Goal: Task Accomplishment & Management: Manage account settings

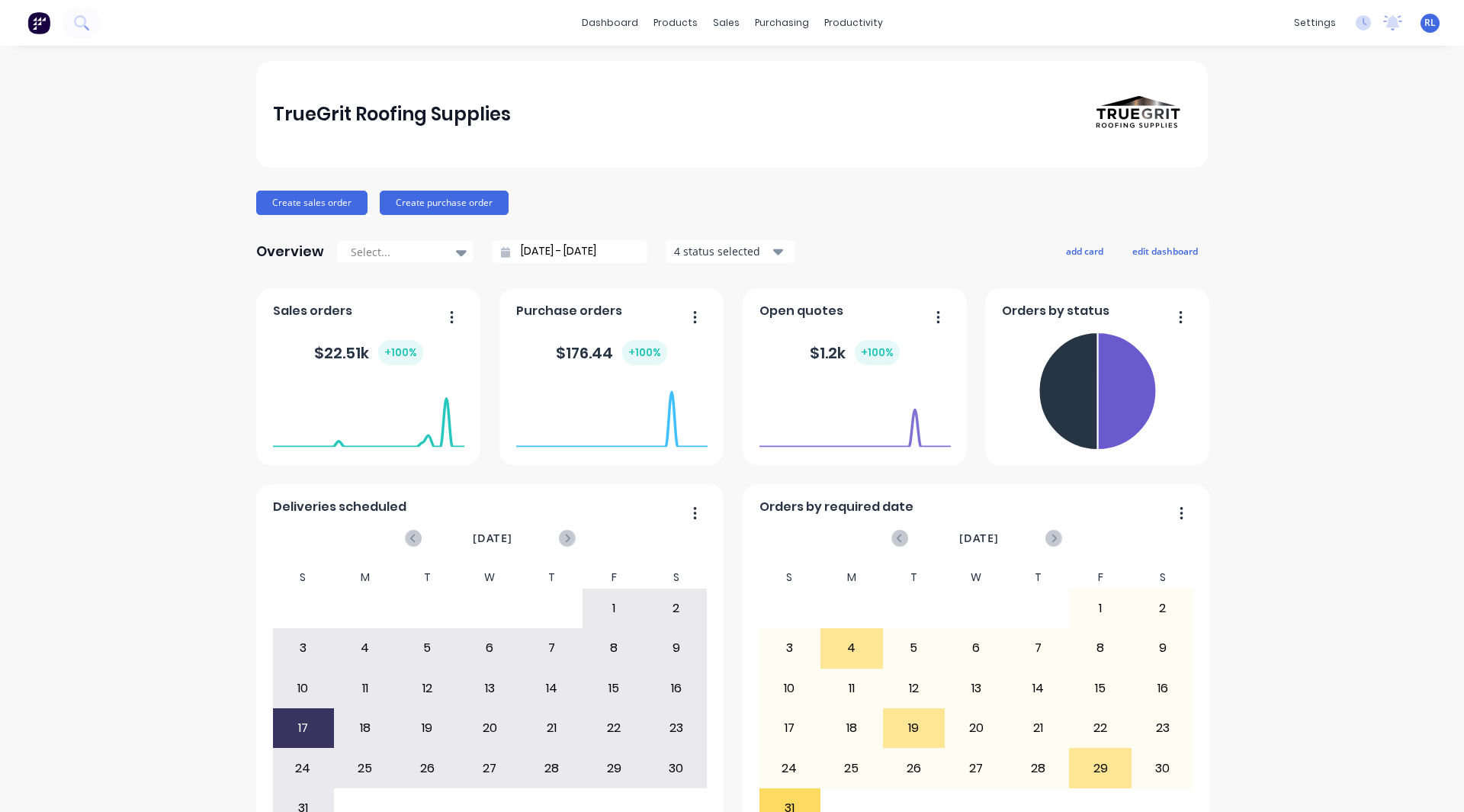
click at [1426, 22] on div "RL TrueGrit Roofing Supplies [PERSON_NAME] Administrator Profile Sign out" at bounding box center [1430, 23] width 19 height 19
click at [1424, 25] on span "RL" at bounding box center [1430, 23] width 12 height 14
click at [1308, 188] on button "Sign out" at bounding box center [1335, 192] width 203 height 31
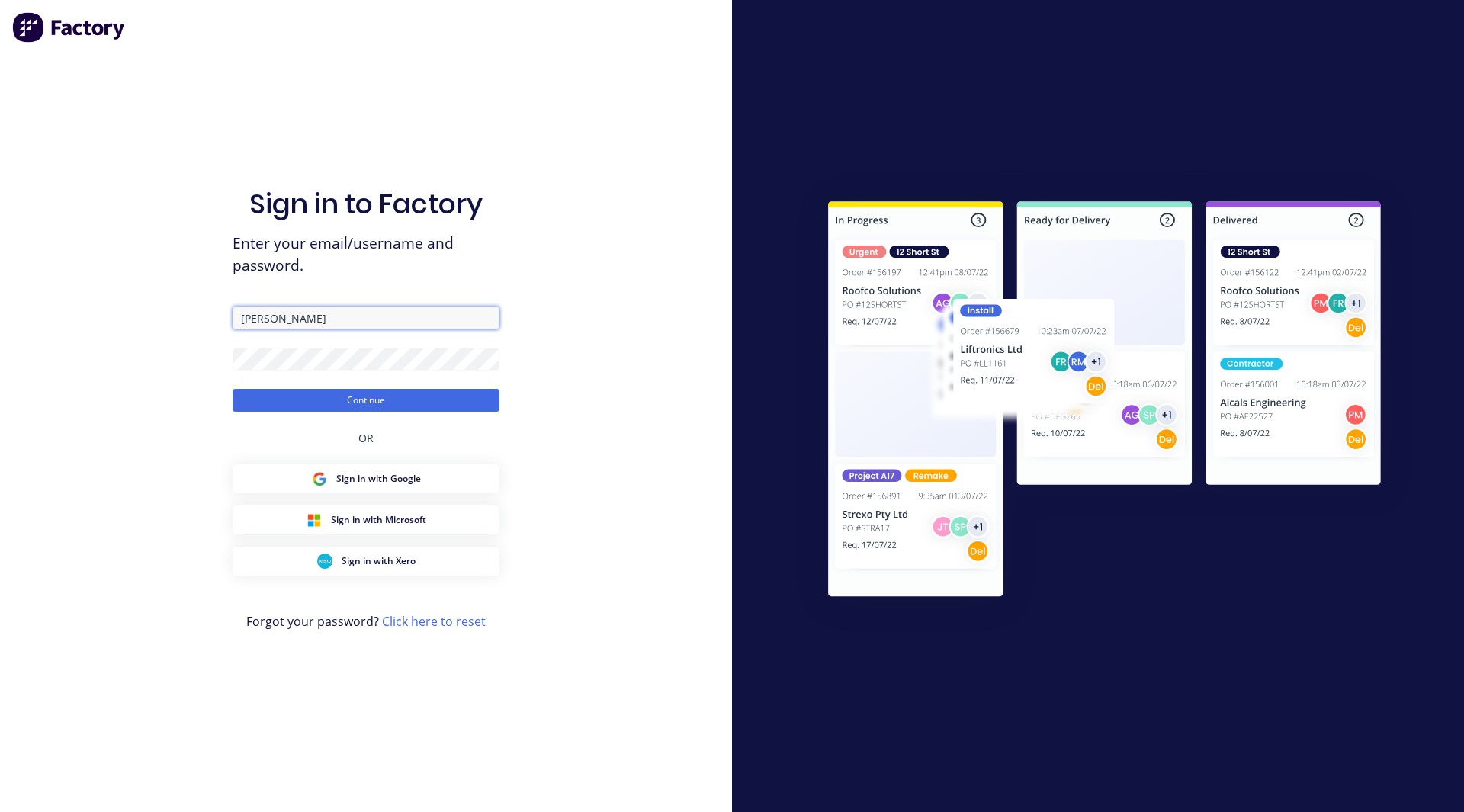
click at [273, 314] on input "[PERSON_NAME]" at bounding box center [366, 318] width 267 height 23
type input "[EMAIL_ADDRESS][DOMAIN_NAME]"
click at [232, 389] on button "Continue" at bounding box center [366, 400] width 267 height 23
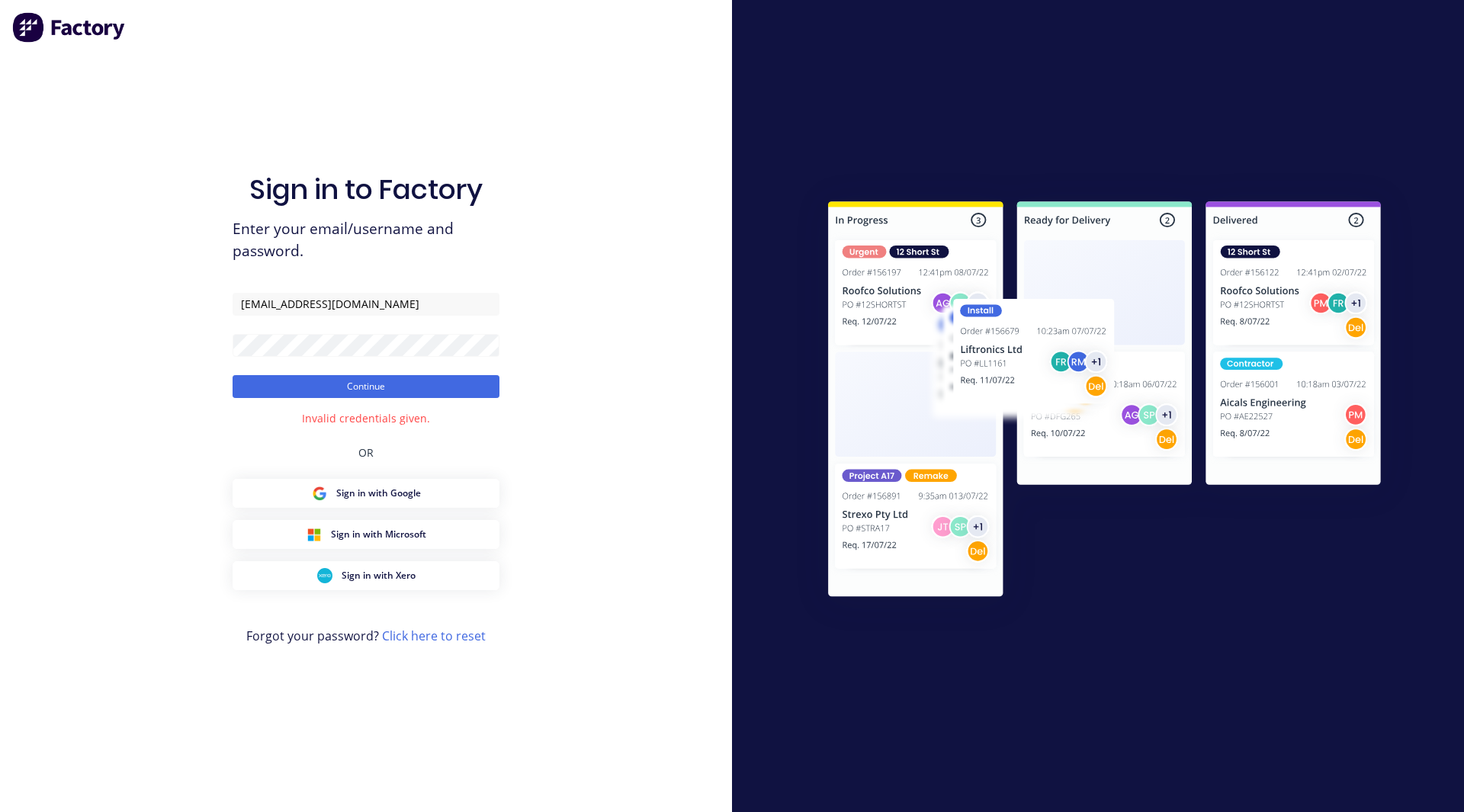
click at [321, 365] on form "[EMAIL_ADDRESS][DOMAIN_NAME] Continue" at bounding box center [366, 345] width 267 height 105
click at [232, 375] on button "Continue" at bounding box center [366, 387] width 267 height 23
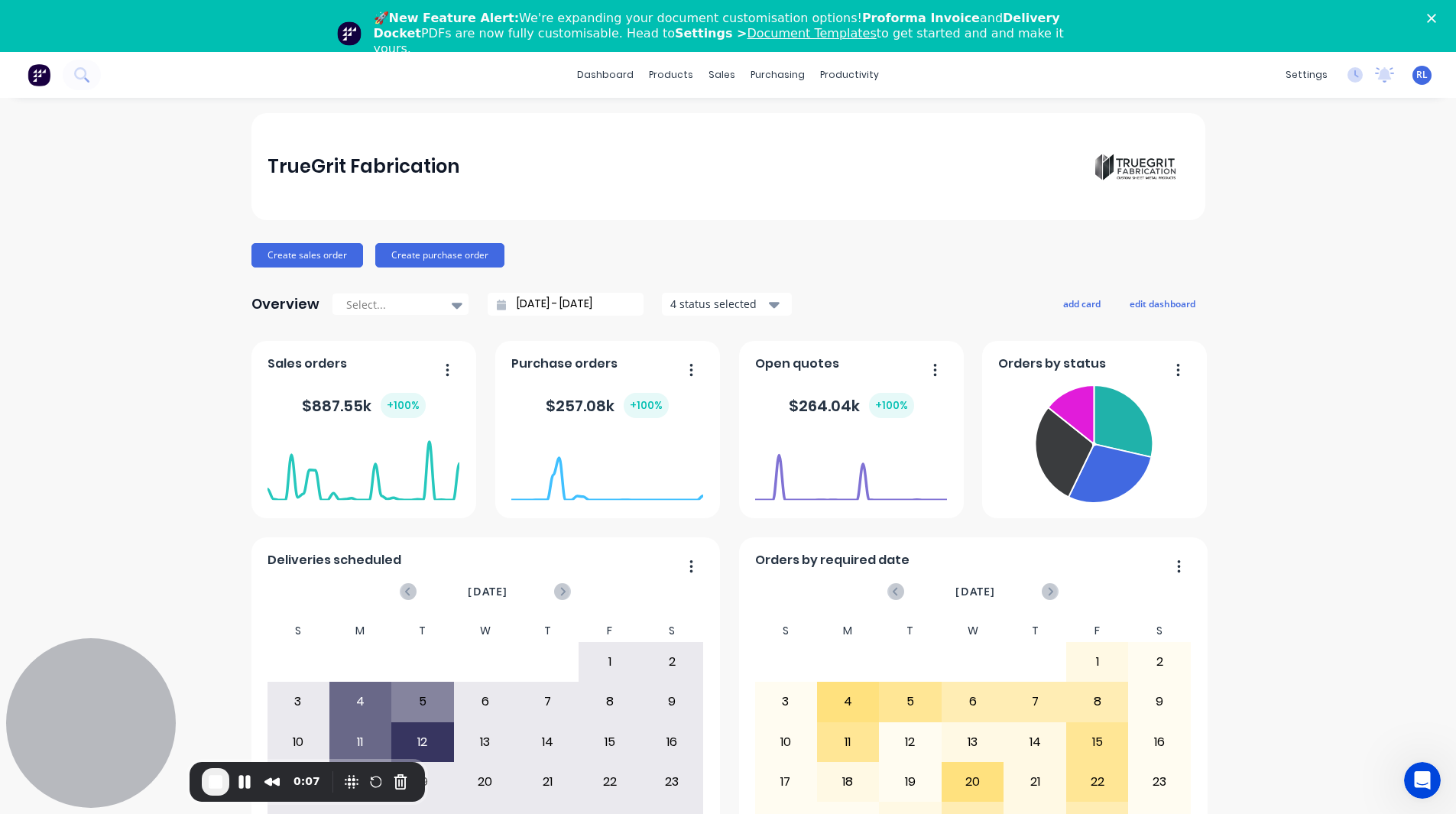
click at [1437, 18] on icon "Close" at bounding box center [1431, 17] width 9 height 9
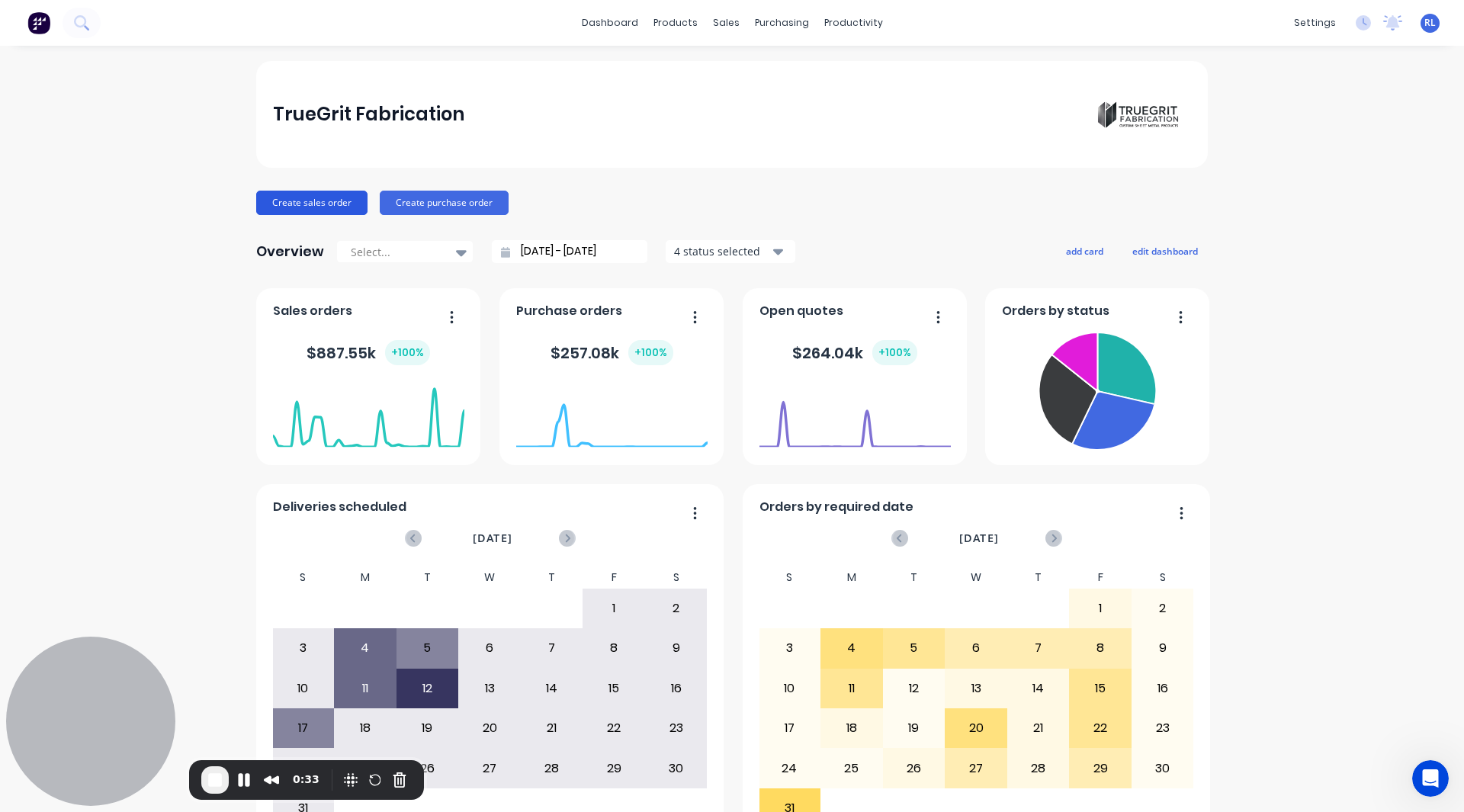
click at [269, 201] on button "Create sales order" at bounding box center [312, 203] width 111 height 24
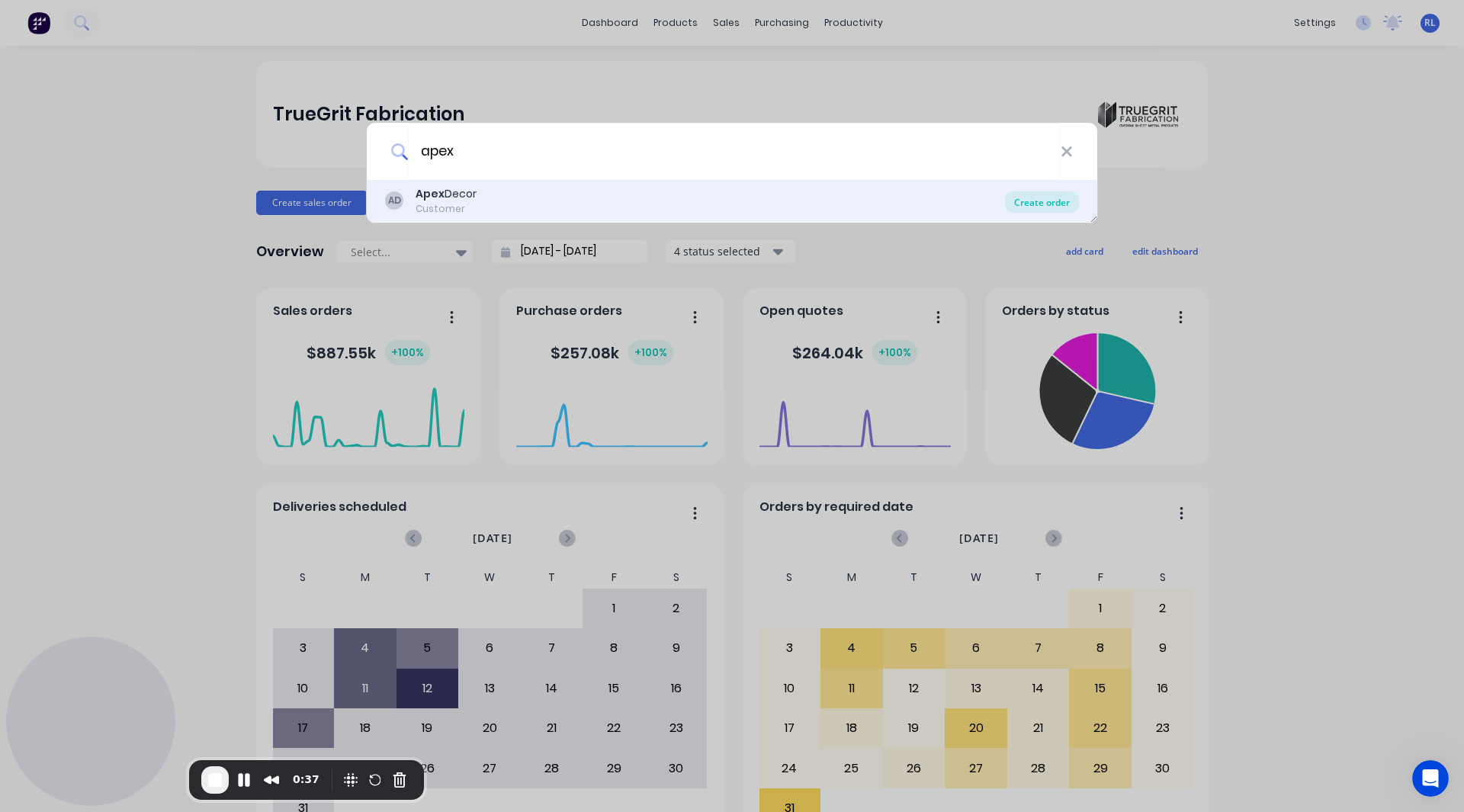
type input "apex"
click at [1033, 199] on div "Create order" at bounding box center [1042, 202] width 74 height 21
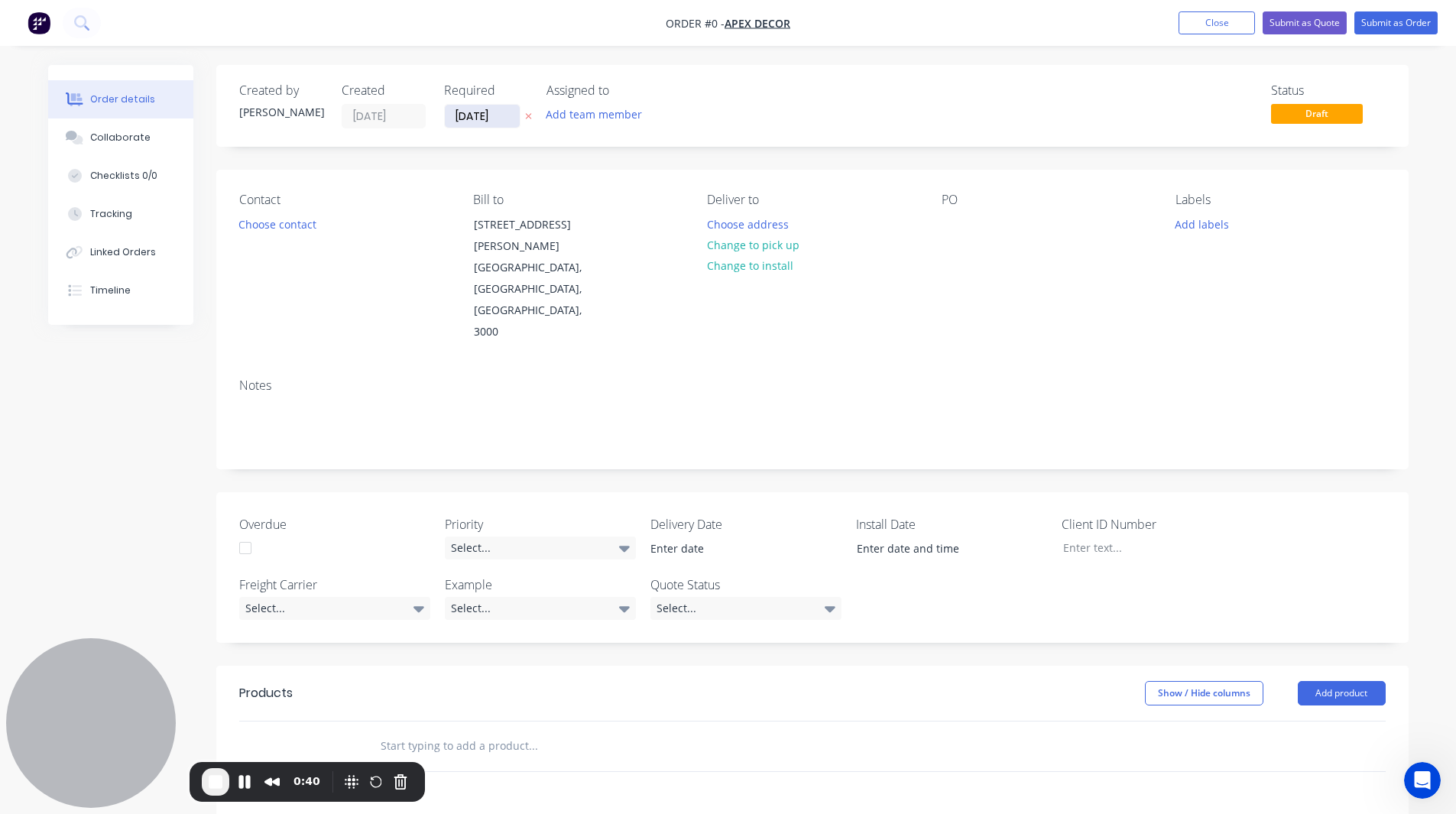
click at [468, 115] on input "[DATE]" at bounding box center [481, 116] width 74 height 23
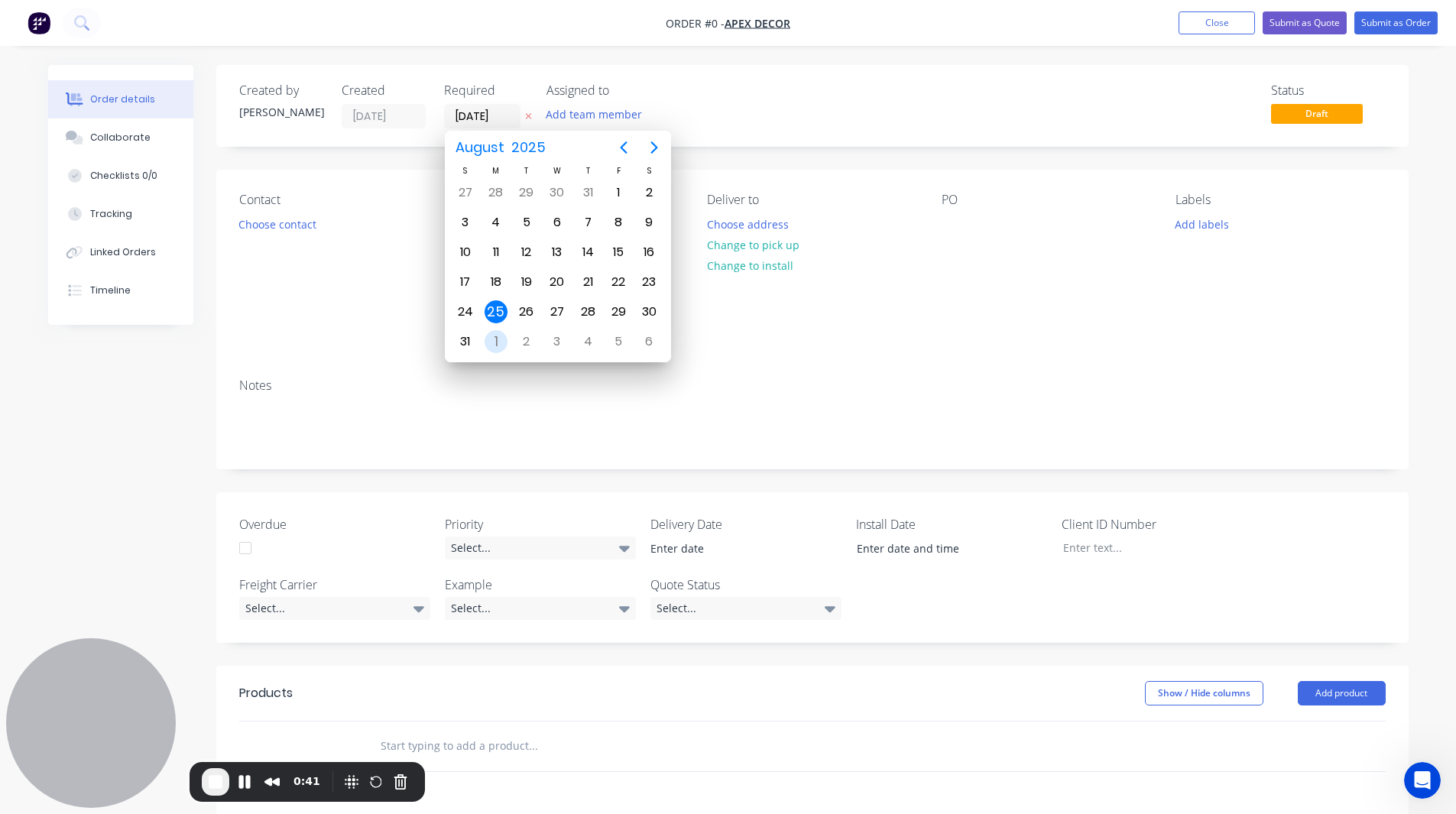
click at [495, 338] on div "1" at bounding box center [496, 342] width 23 height 23
type input "[DATE]"
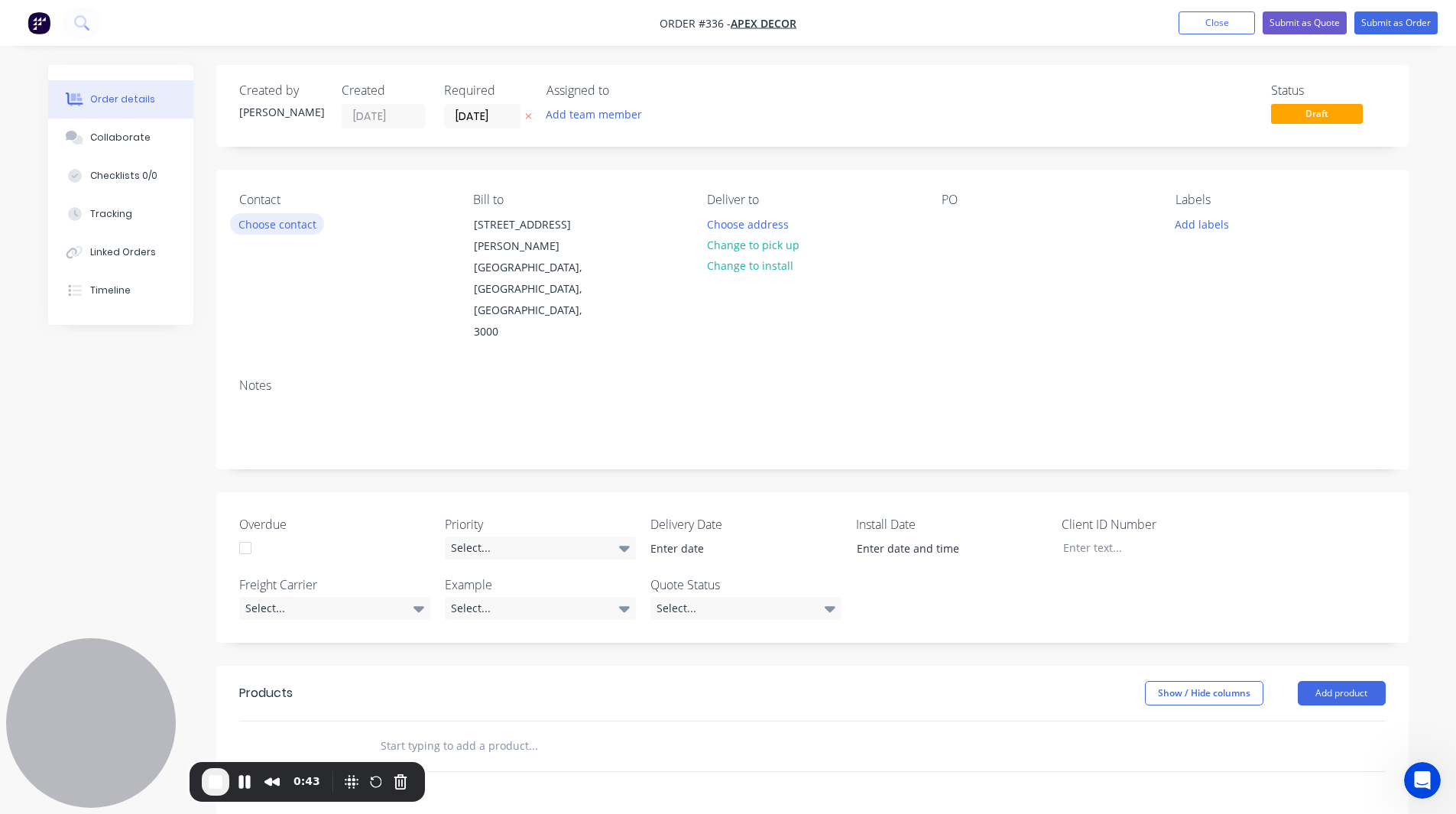
click at [261, 231] on button "Choose contact" at bounding box center [277, 223] width 94 height 20
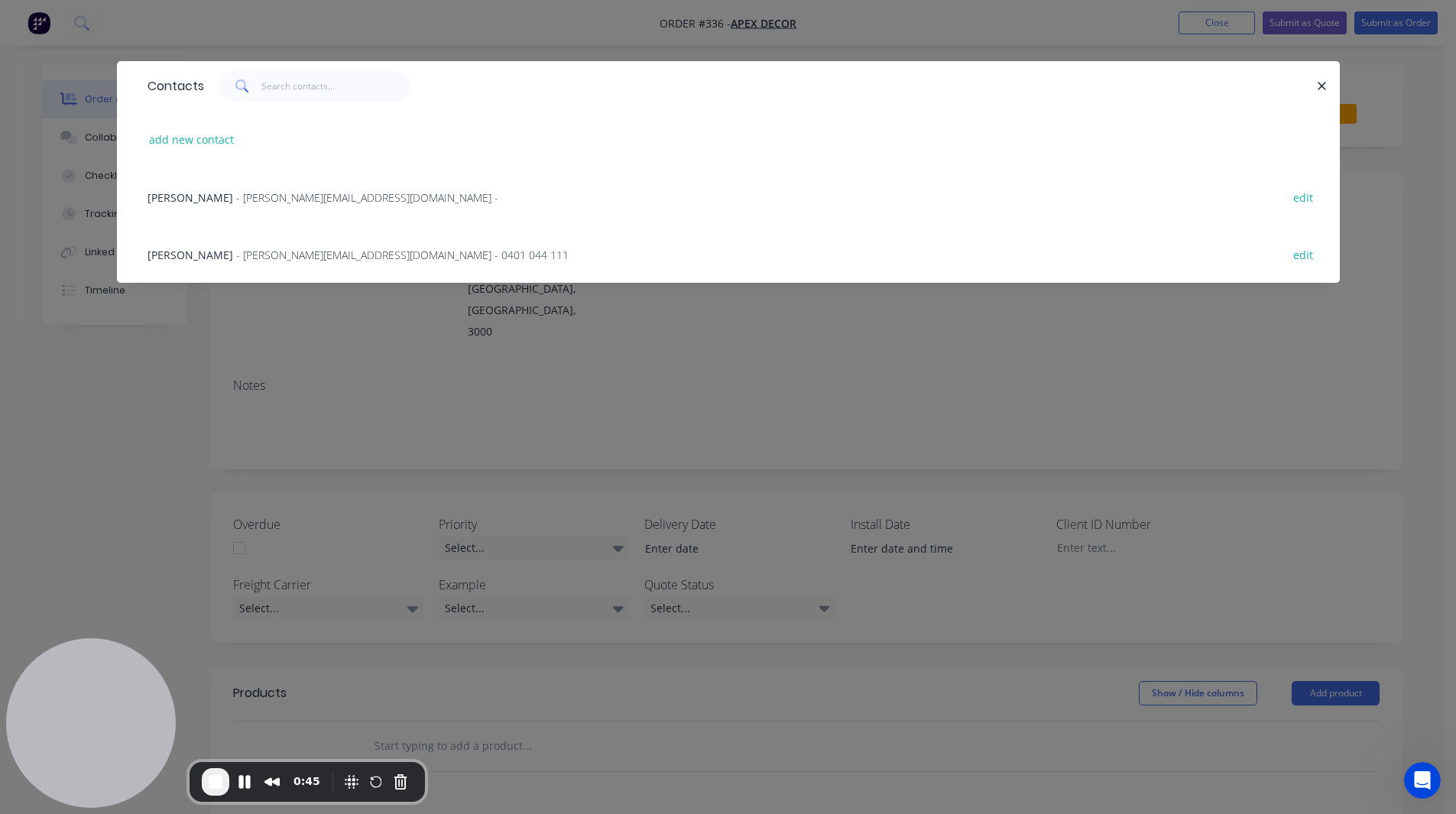
click at [236, 192] on span "- [PERSON_NAME][EMAIL_ADDRESS][DOMAIN_NAME] -" at bounding box center [366, 197] width 262 height 15
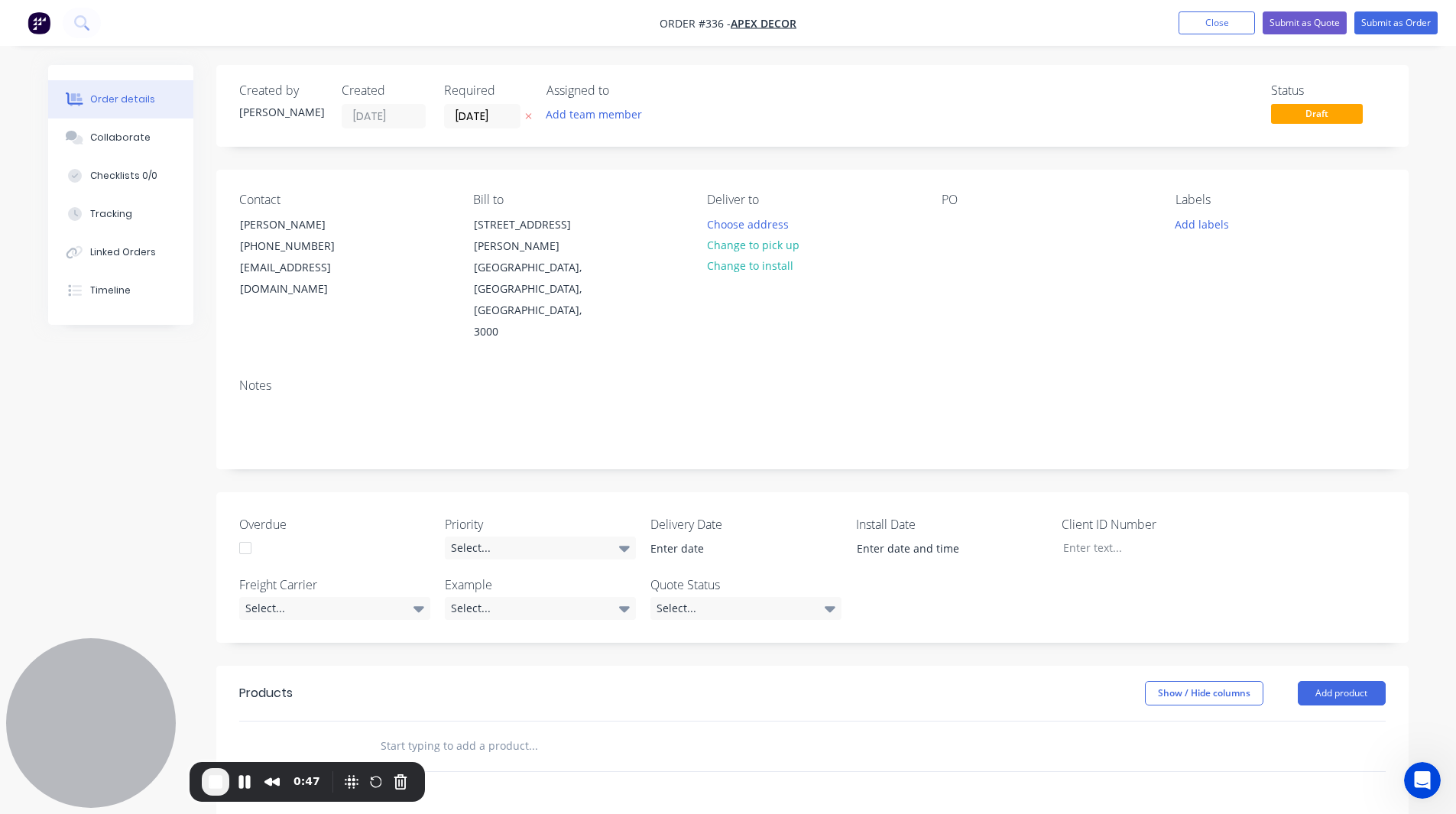
scroll to position [9, 0]
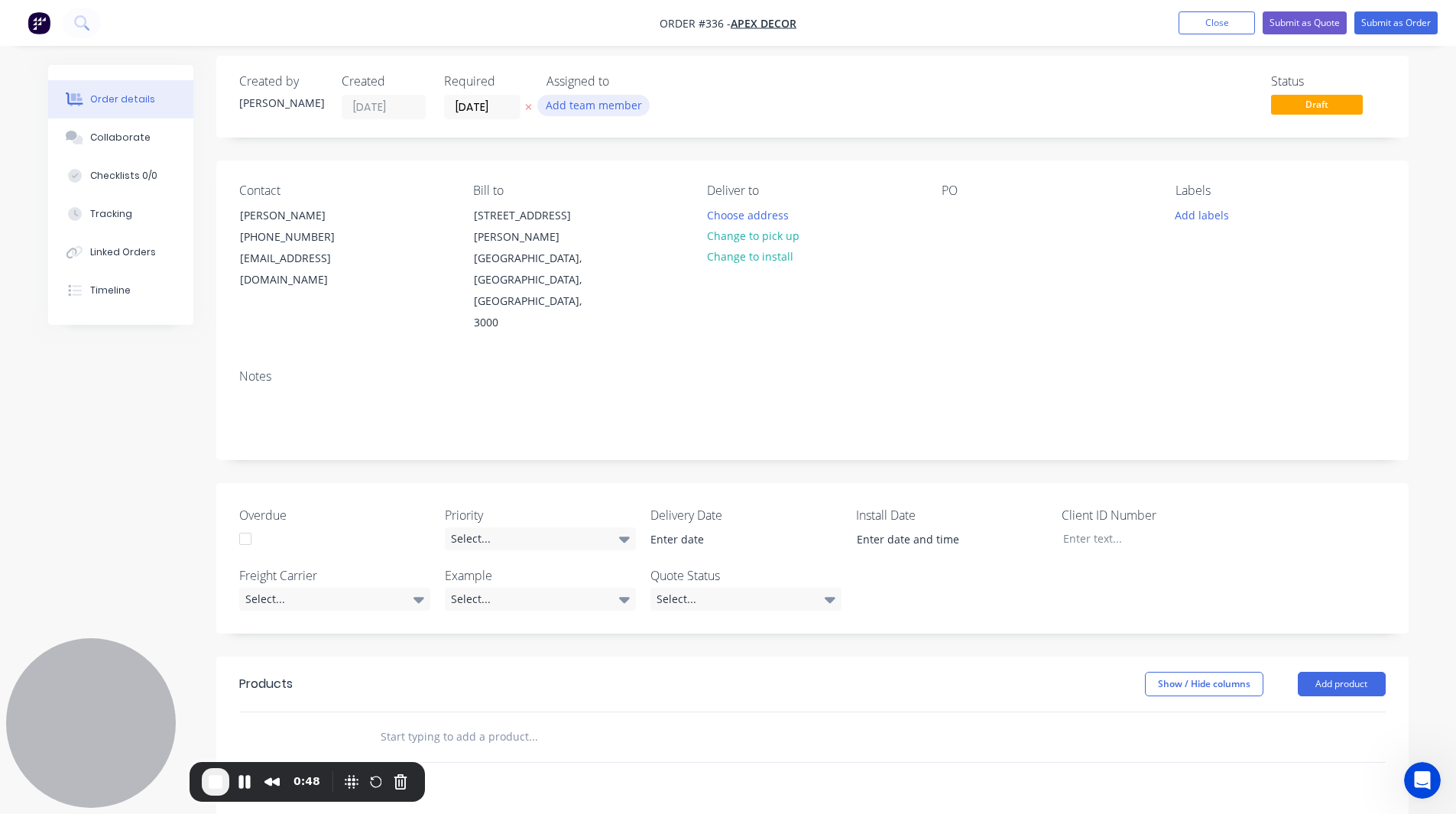
click at [588, 107] on button "Add team member" at bounding box center [594, 104] width 112 height 20
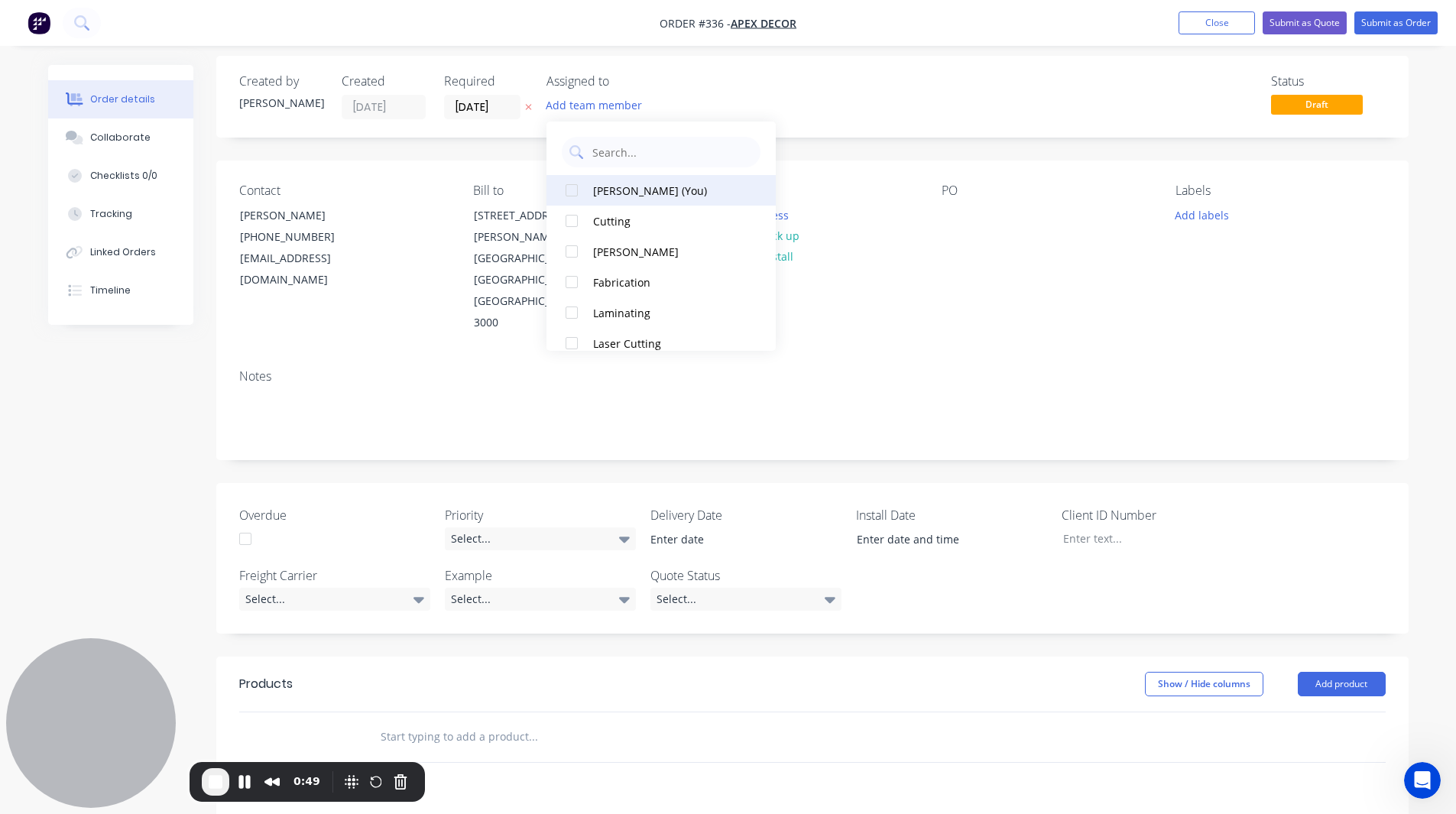
click at [568, 190] on div at bounding box center [572, 190] width 31 height 31
click at [566, 247] on div at bounding box center [572, 251] width 31 height 31
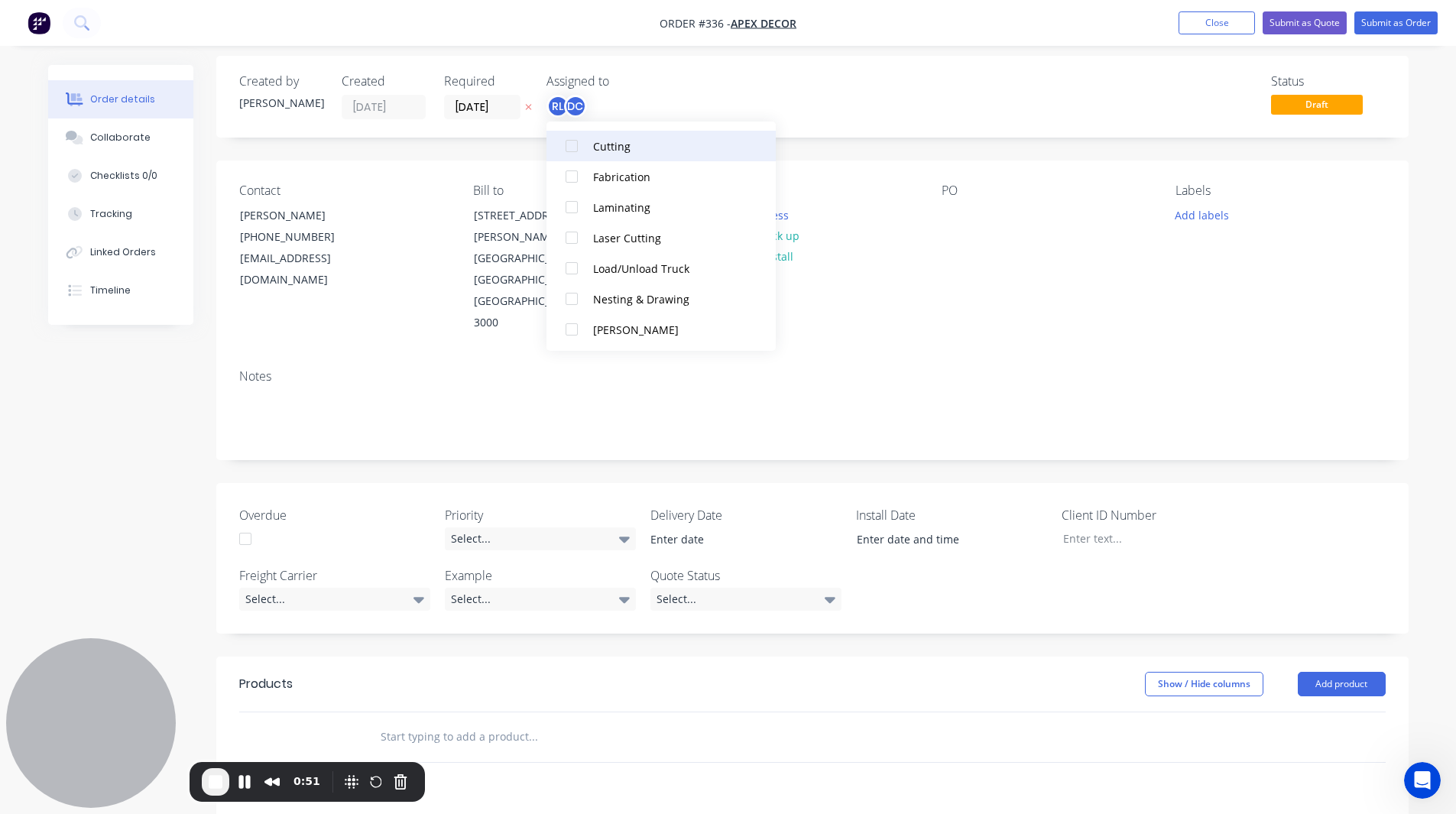
scroll to position [105, 0]
click at [570, 175] on div at bounding box center [572, 177] width 31 height 31
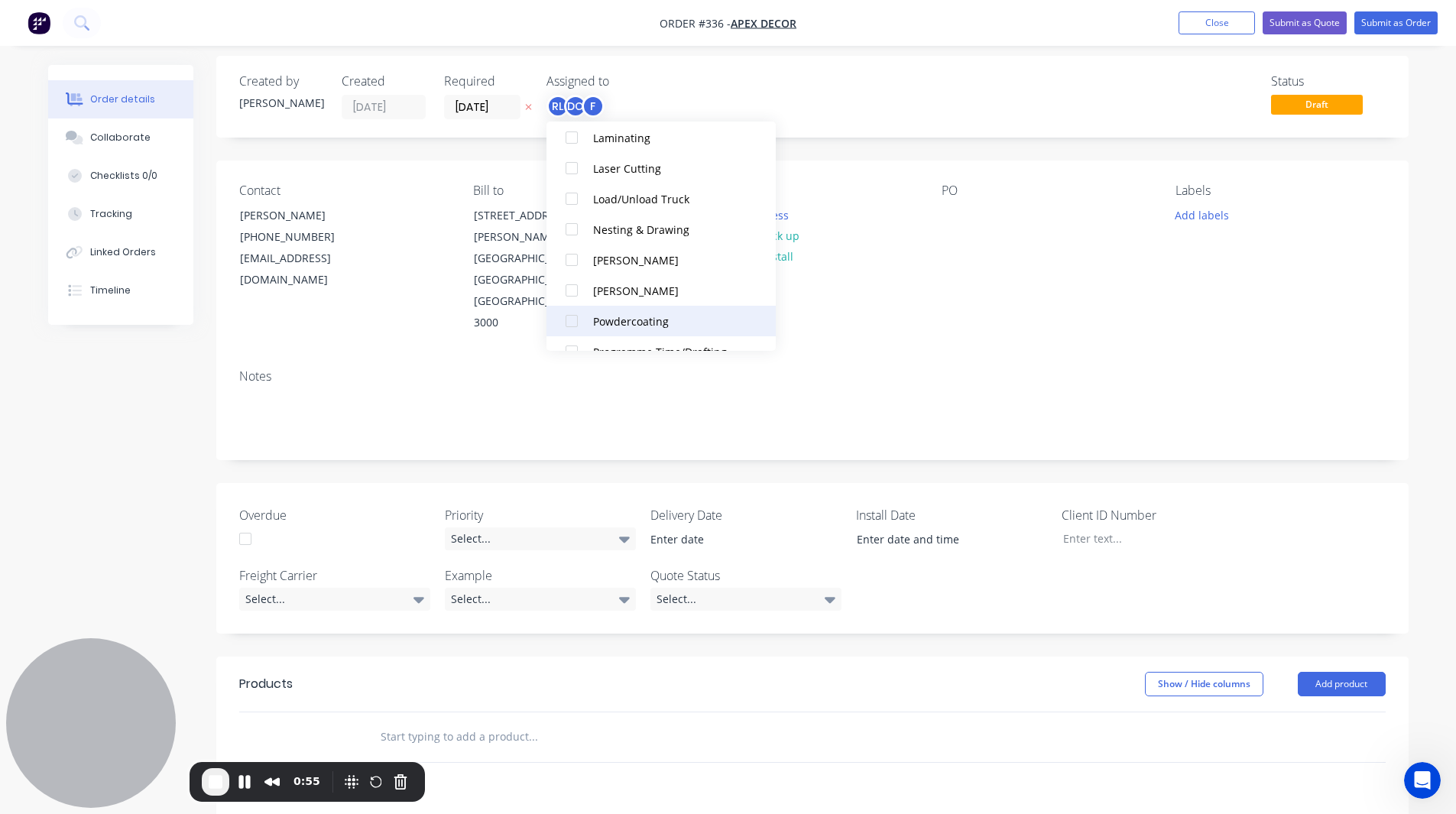
click at [574, 323] on div at bounding box center [572, 321] width 31 height 31
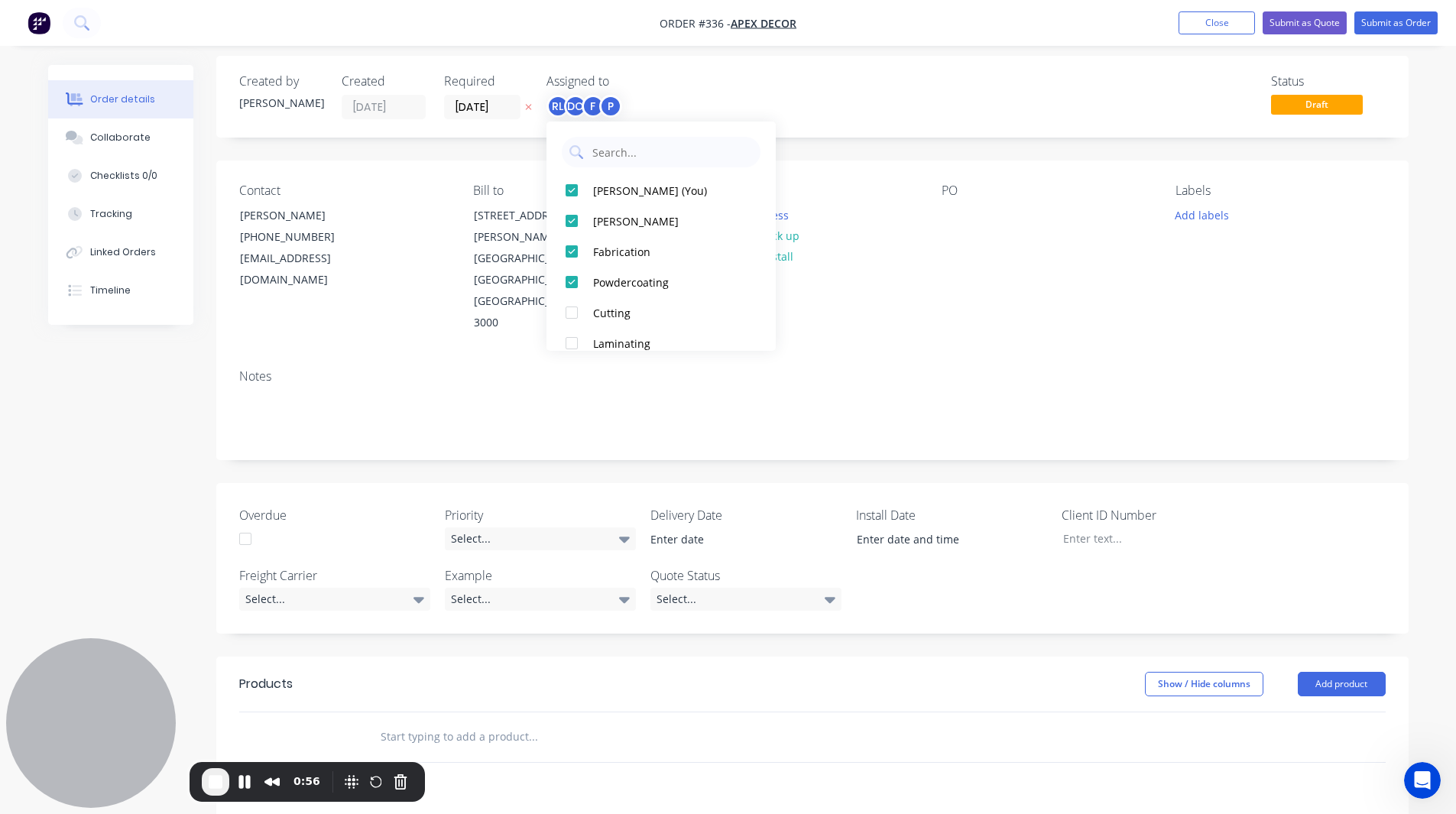
click at [913, 109] on div "Status Draft" at bounding box center [1042, 97] width 686 height 45
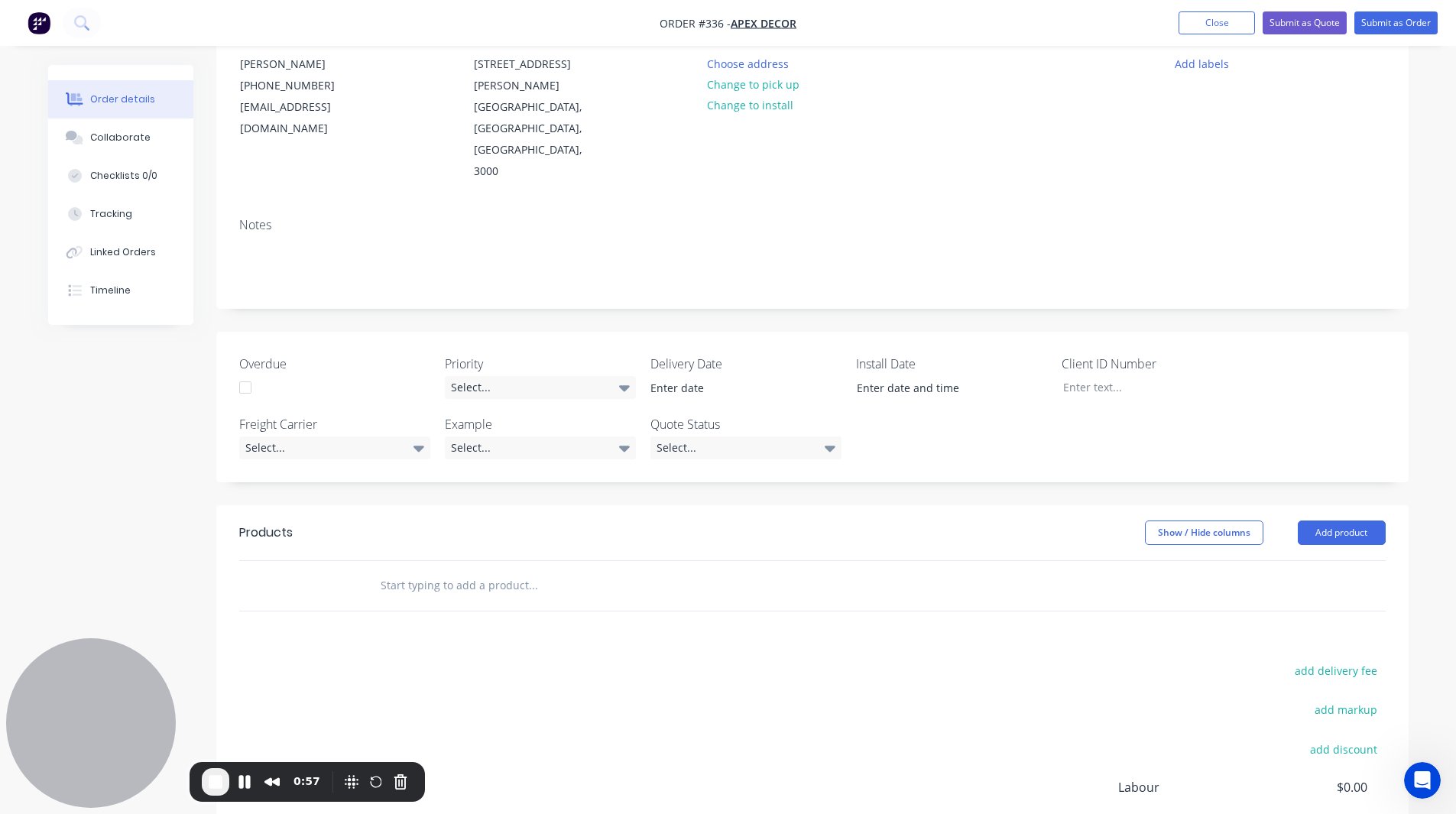
scroll to position [283, 0]
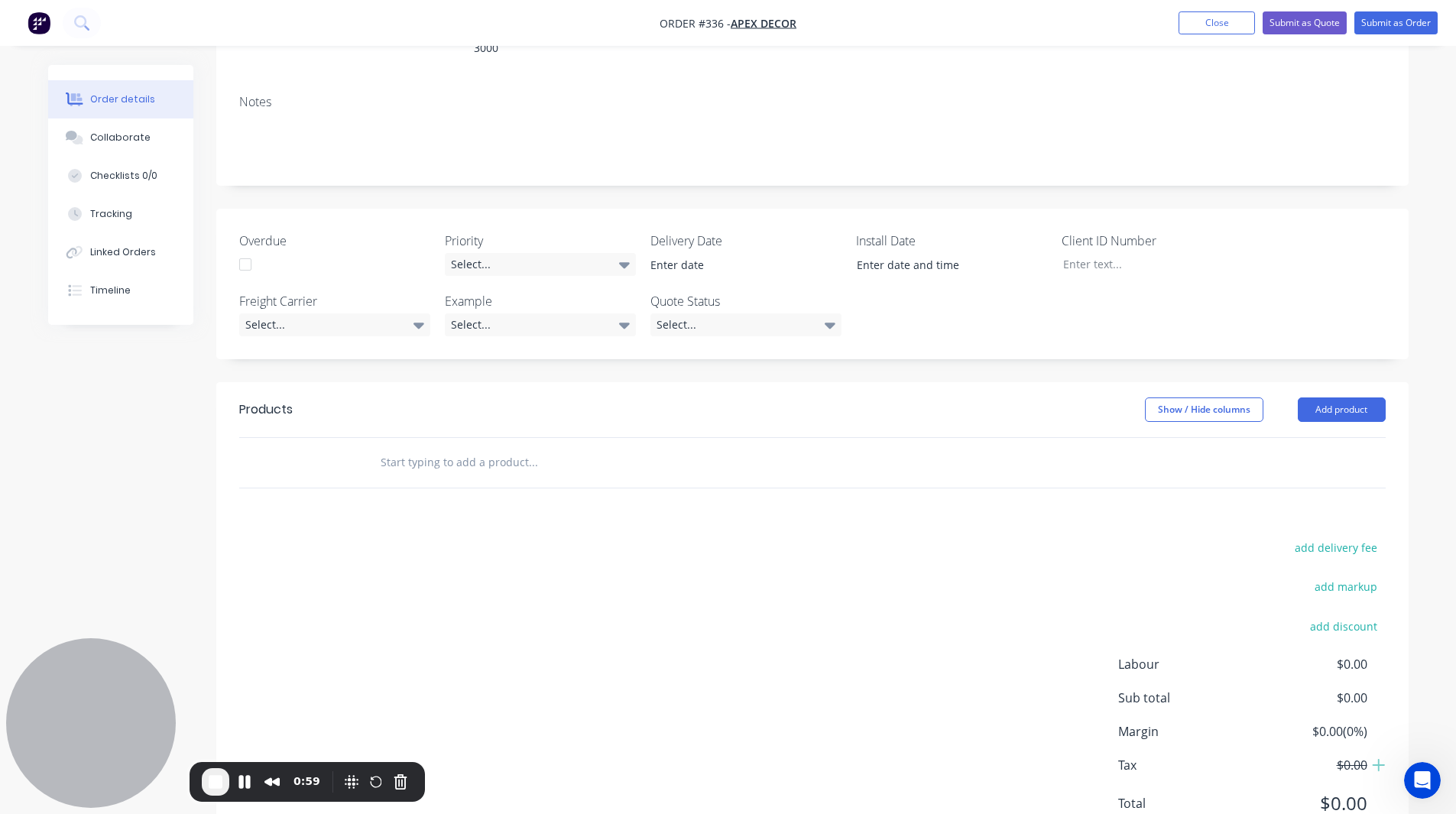
click at [425, 448] on input "text" at bounding box center [533, 463] width 306 height 31
click at [1337, 397] on button "Add product" at bounding box center [1342, 409] width 88 height 24
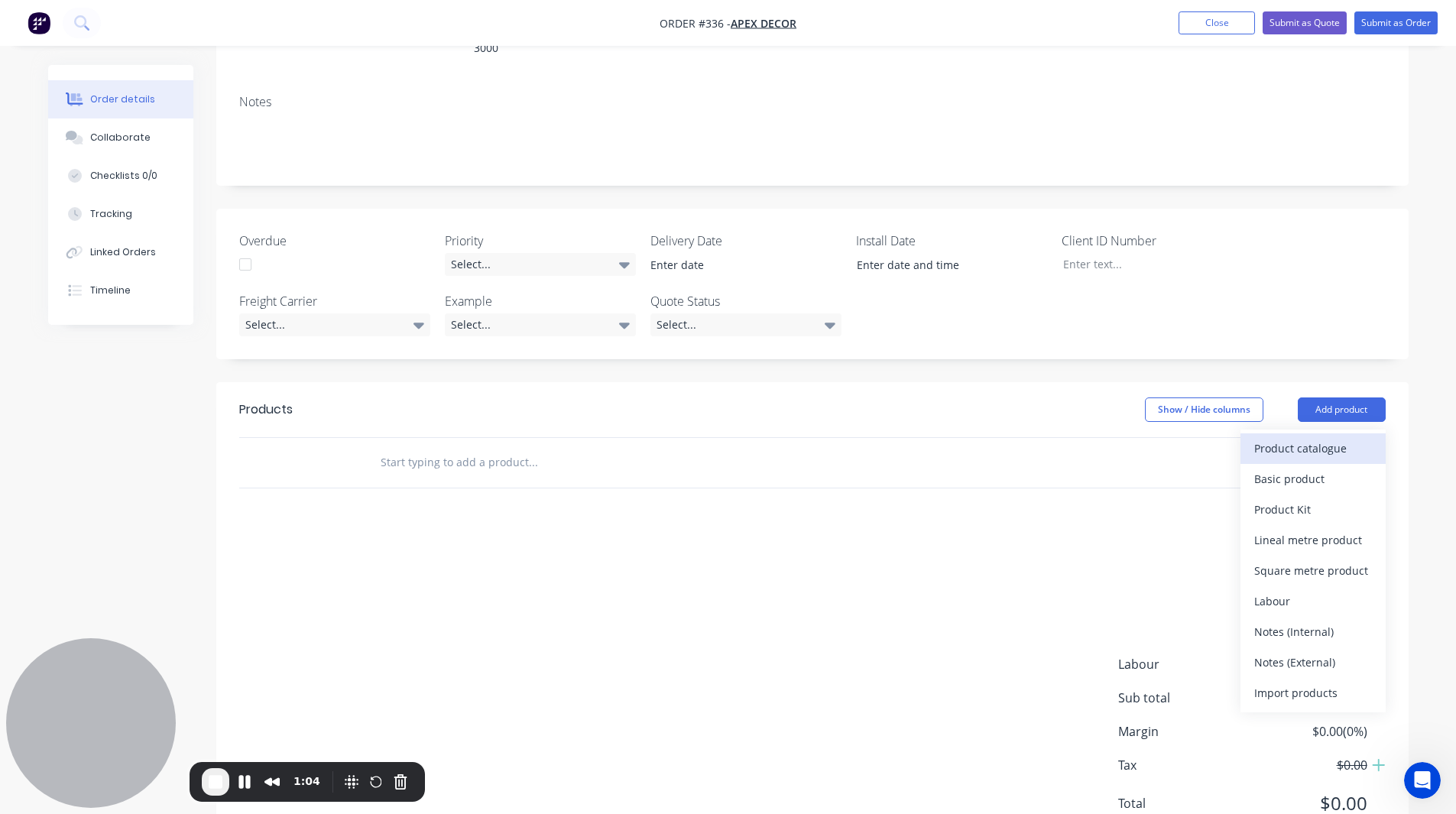
drag, startPoint x: 1317, startPoint y: 378, endPoint x: 1335, endPoint y: 387, distance: 20.1
click at [1335, 437] on div "Product catalogue" at bounding box center [1314, 448] width 118 height 22
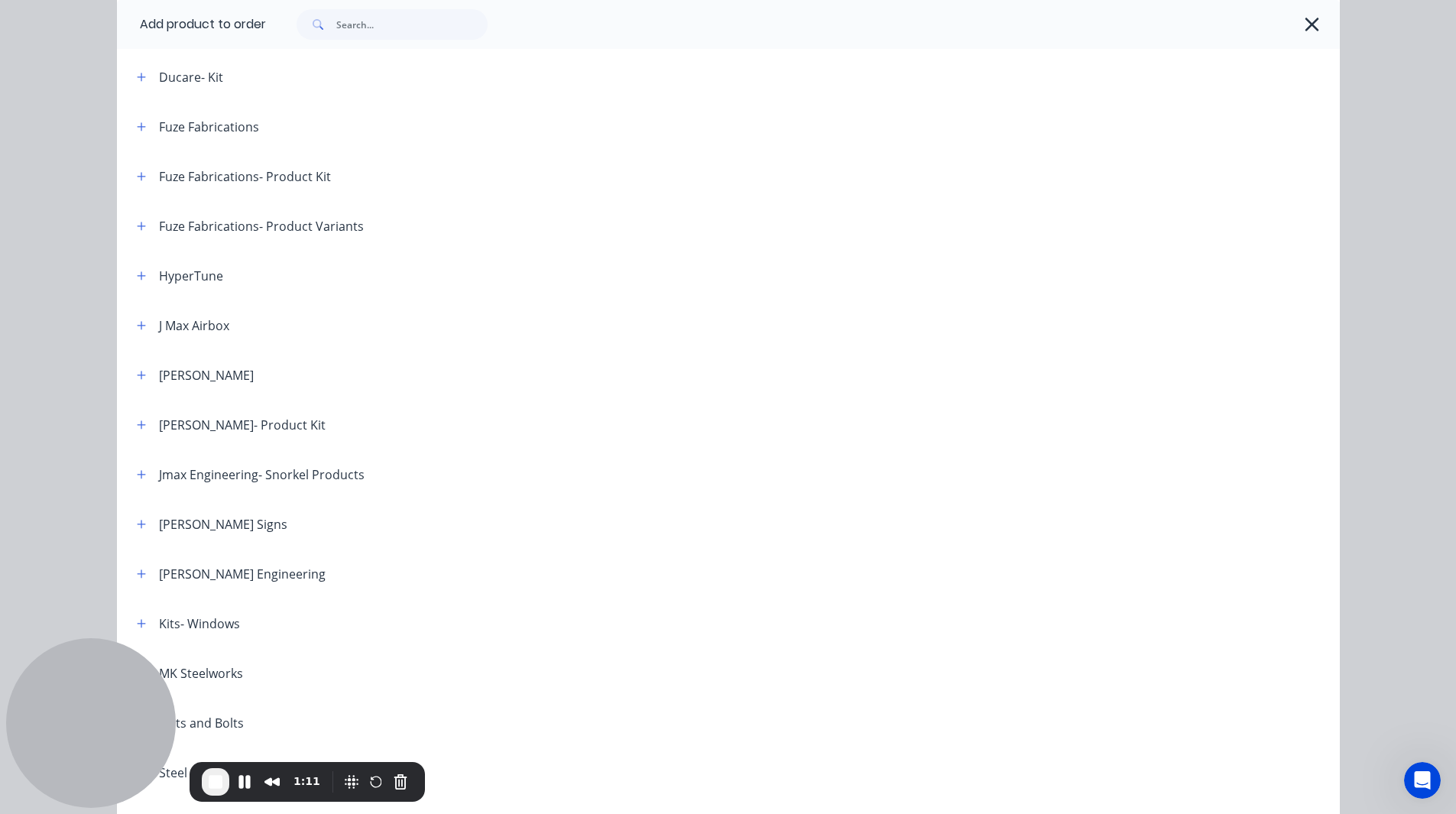
scroll to position [663, 0]
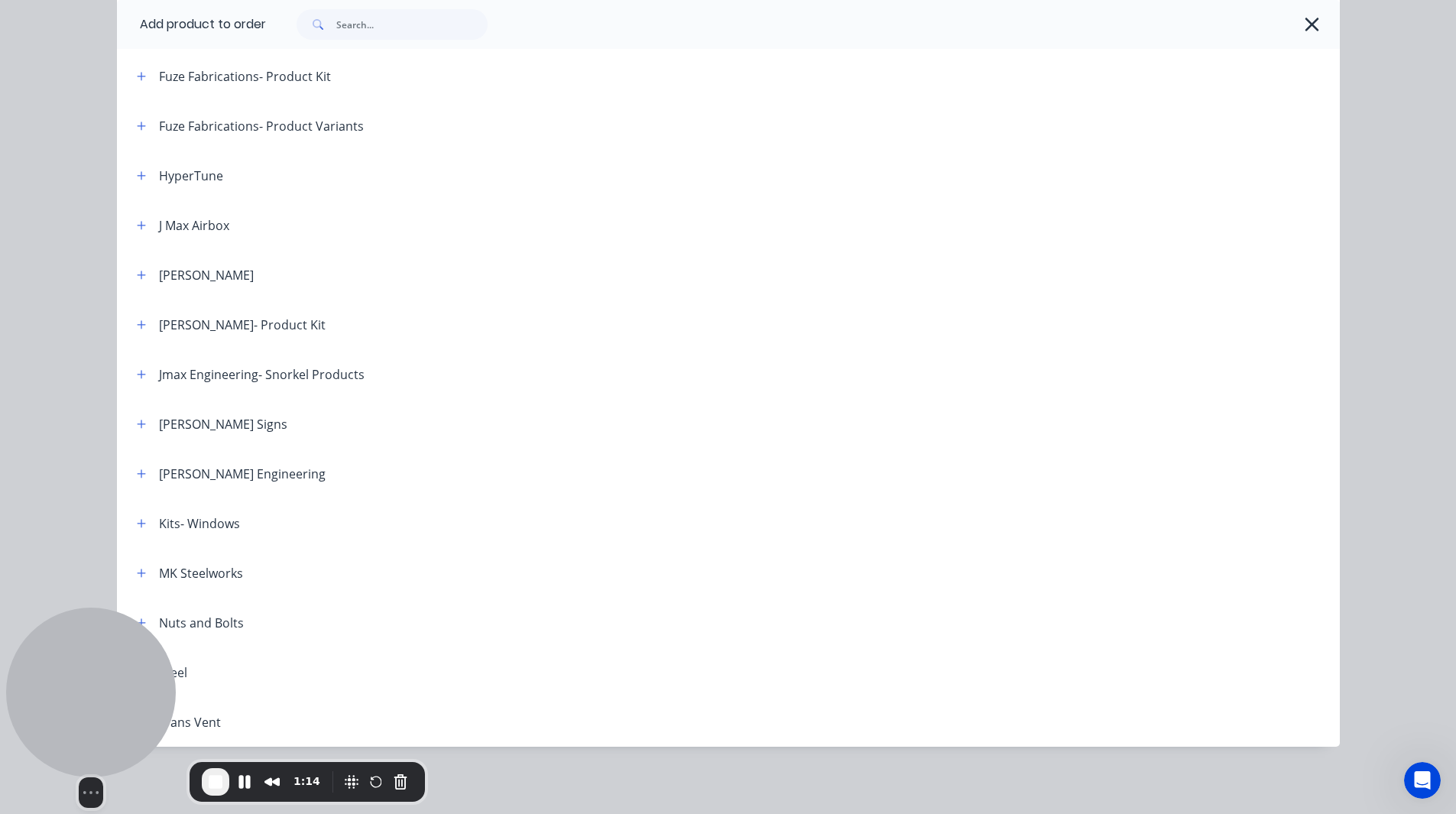
click at [174, 674] on div "Select video screen size" at bounding box center [91, 708] width 170 height 200
click at [160, 670] on div "Select video screen size" at bounding box center [91, 708] width 170 height 200
click at [137, 626] on icon "button" at bounding box center [141, 623] width 9 height 11
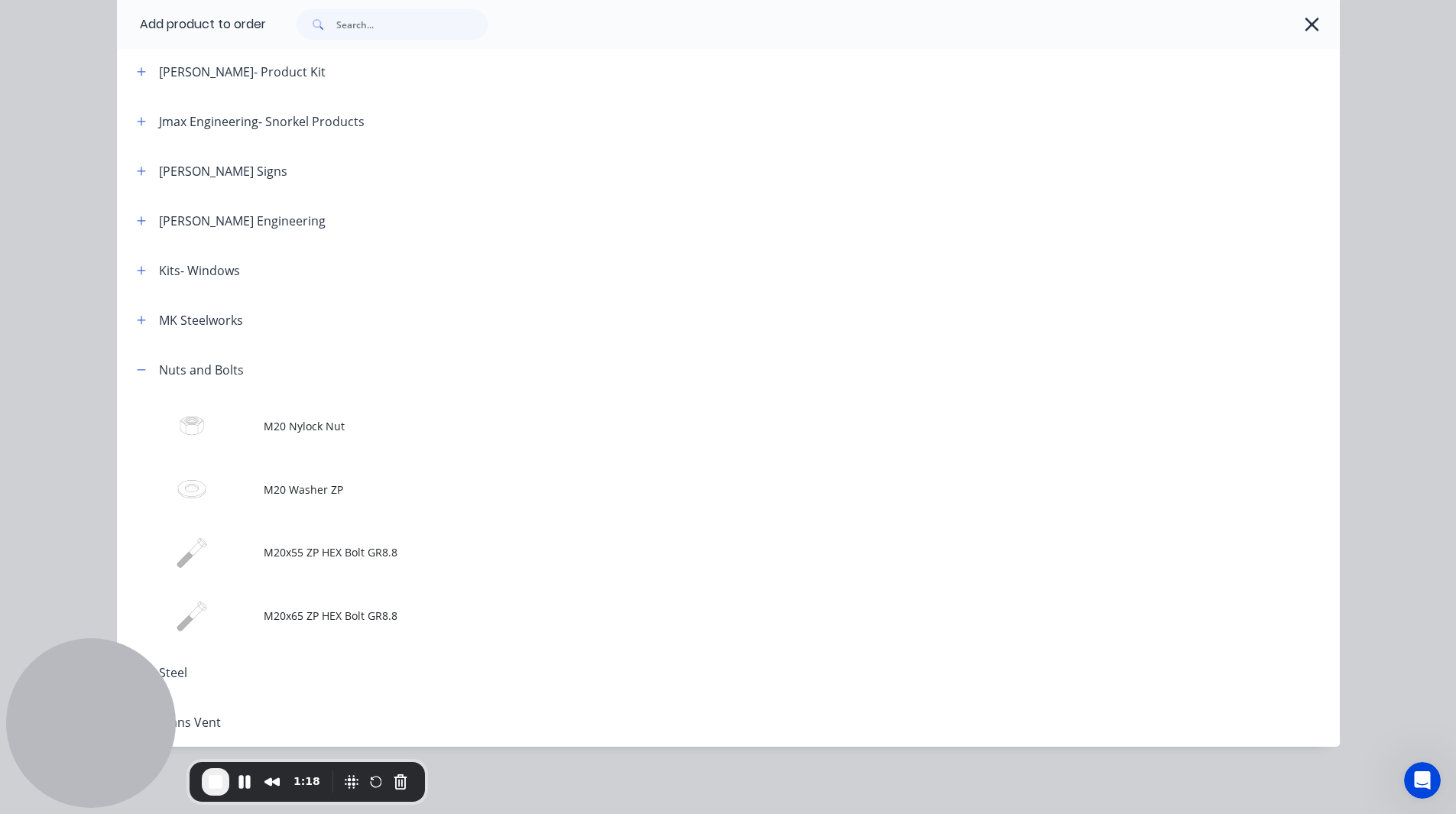
scroll to position [305, 0]
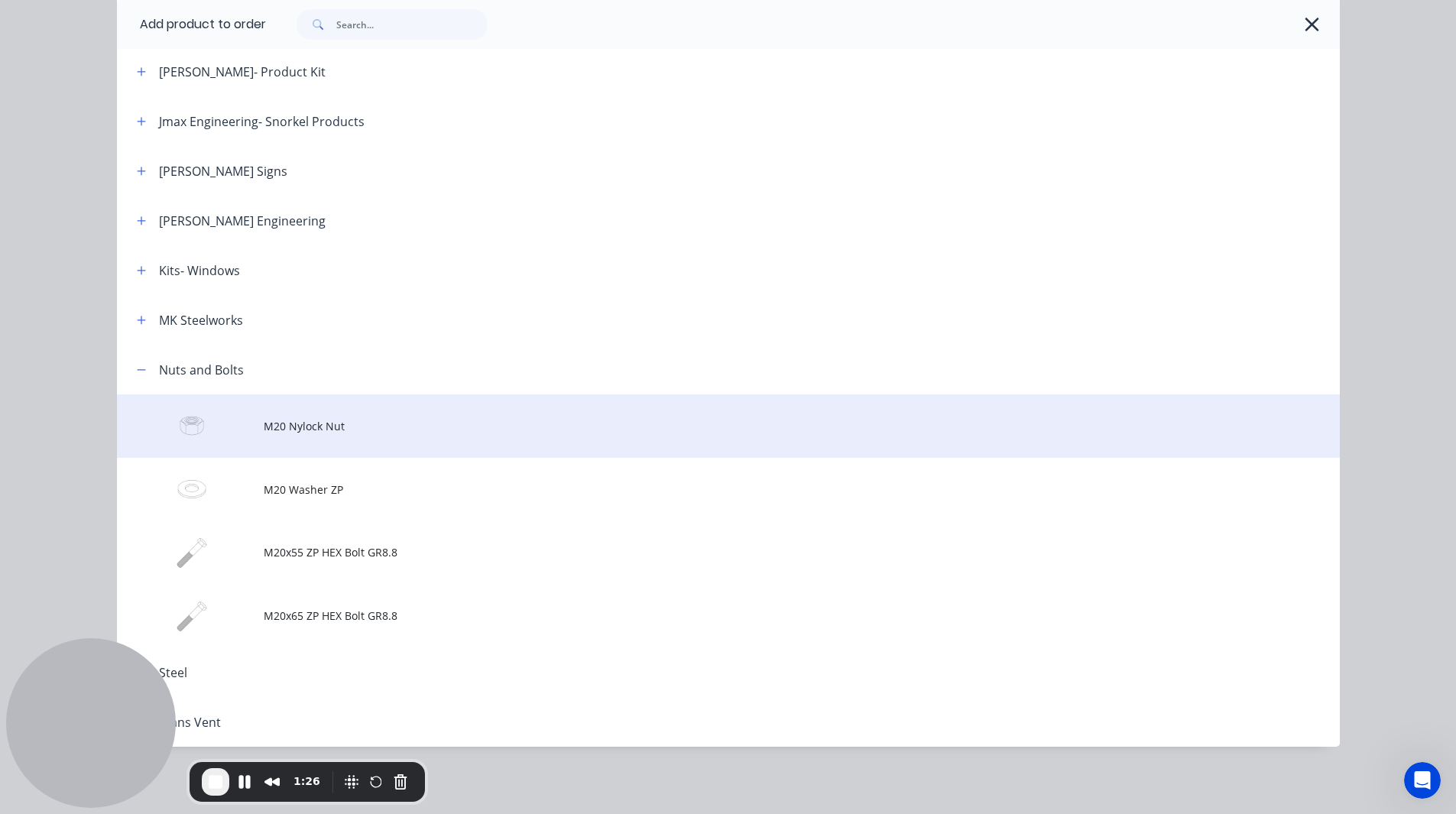
click at [305, 426] on span "M20 Nylock Nut" at bounding box center [694, 426] width 860 height 16
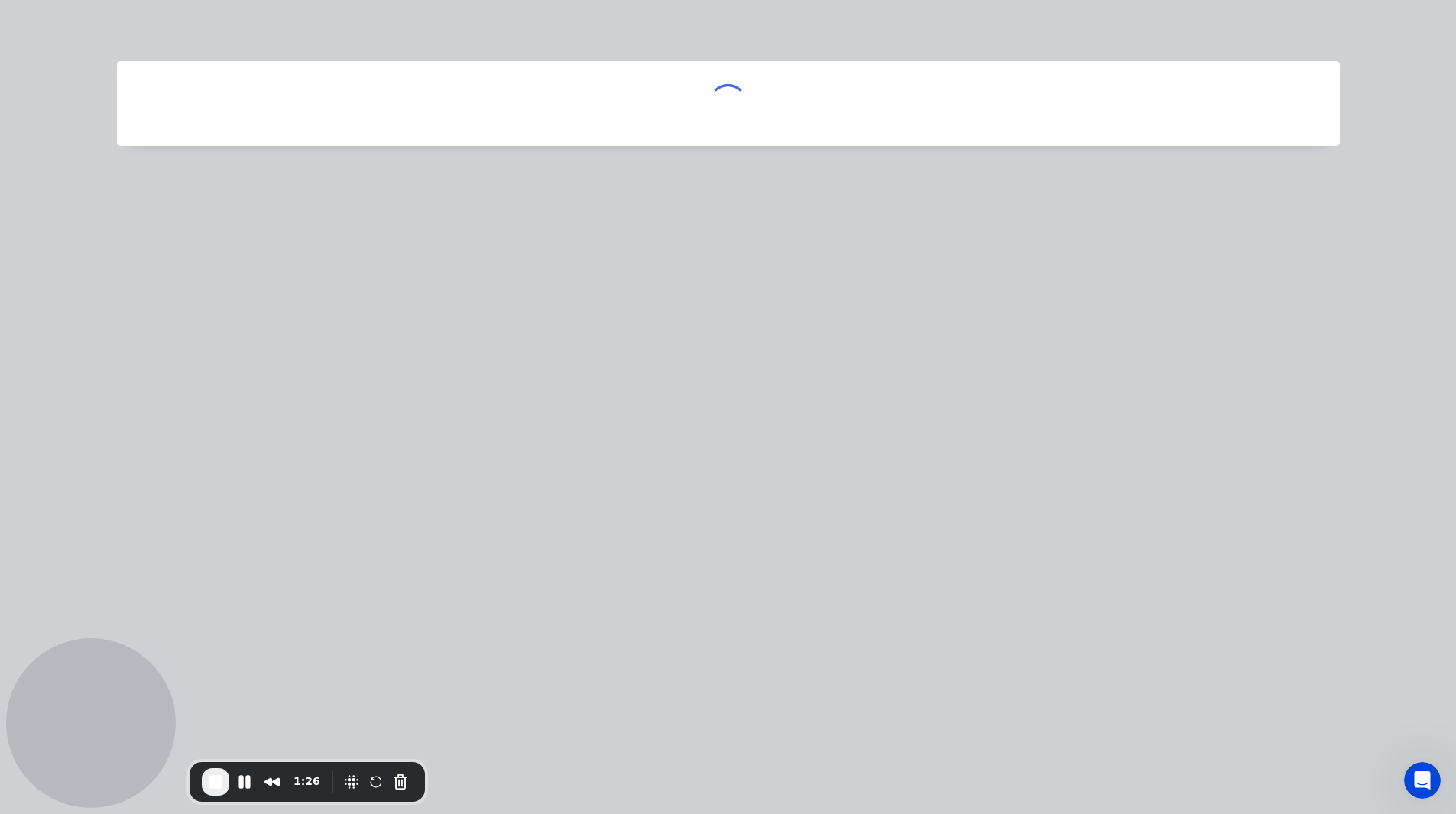
scroll to position [0, 0]
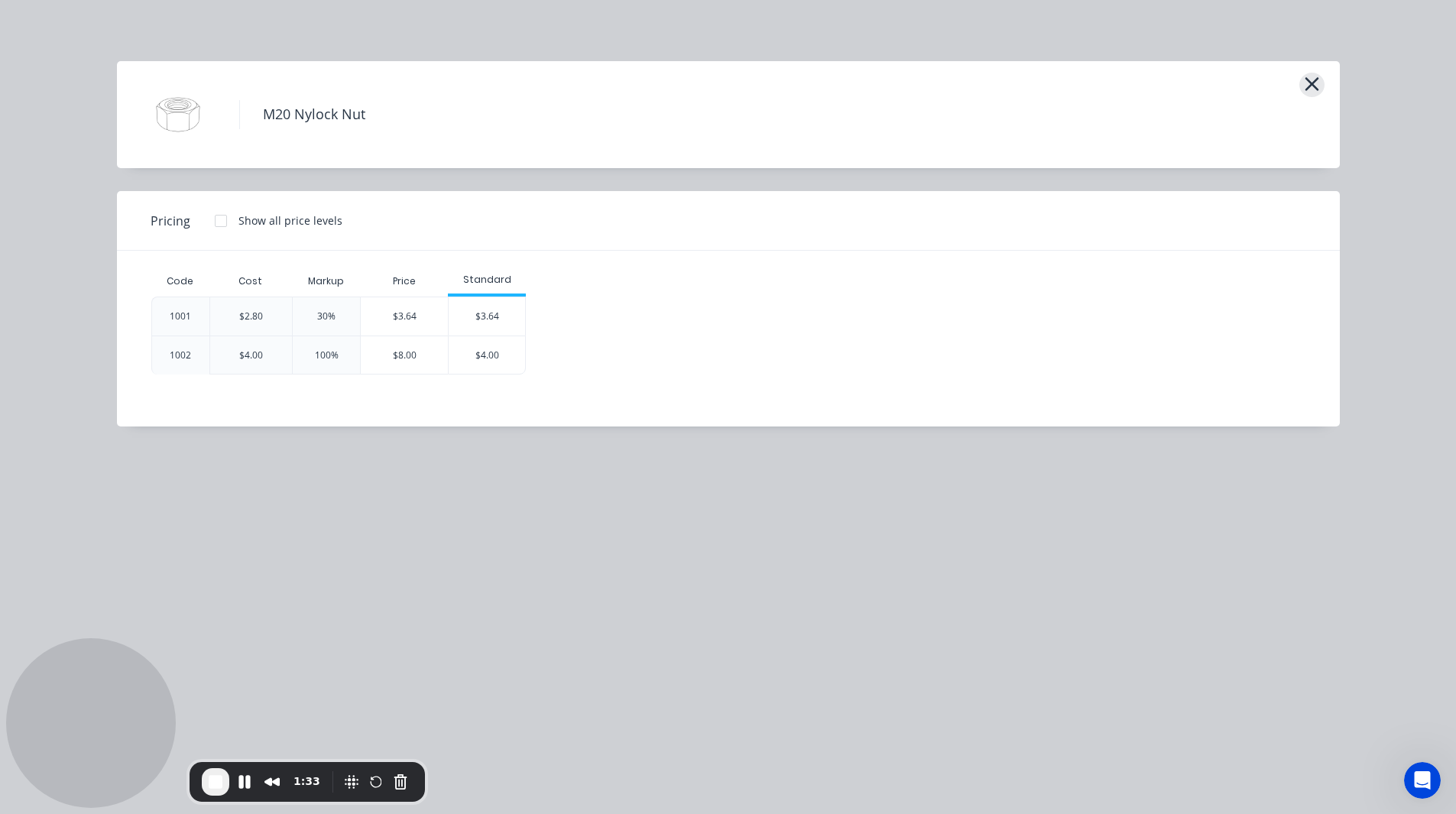
click at [1313, 83] on icon "button" at bounding box center [1312, 84] width 14 height 14
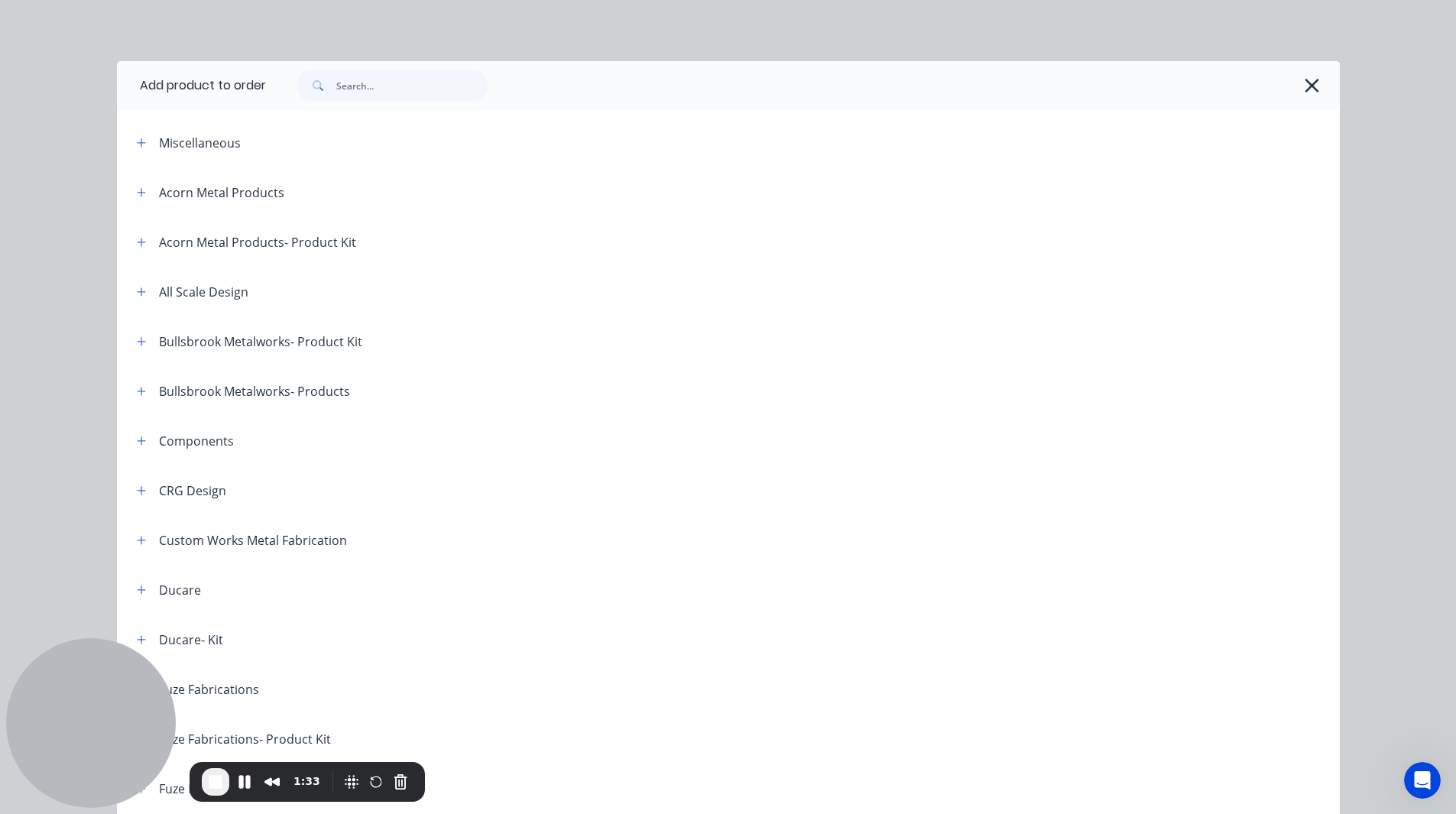
scroll to position [916, 0]
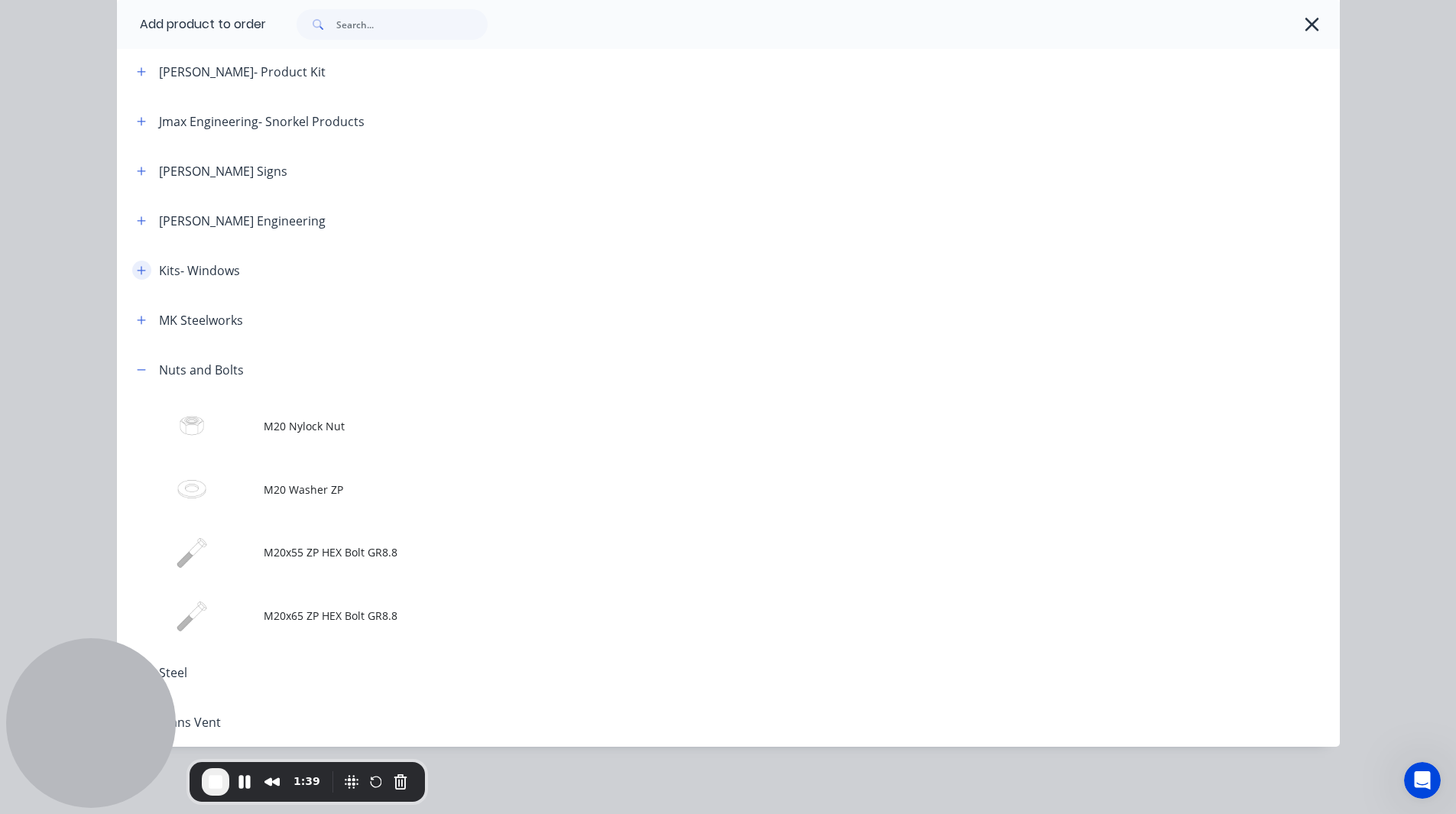
click at [140, 269] on button "button" at bounding box center [142, 271] width 19 height 19
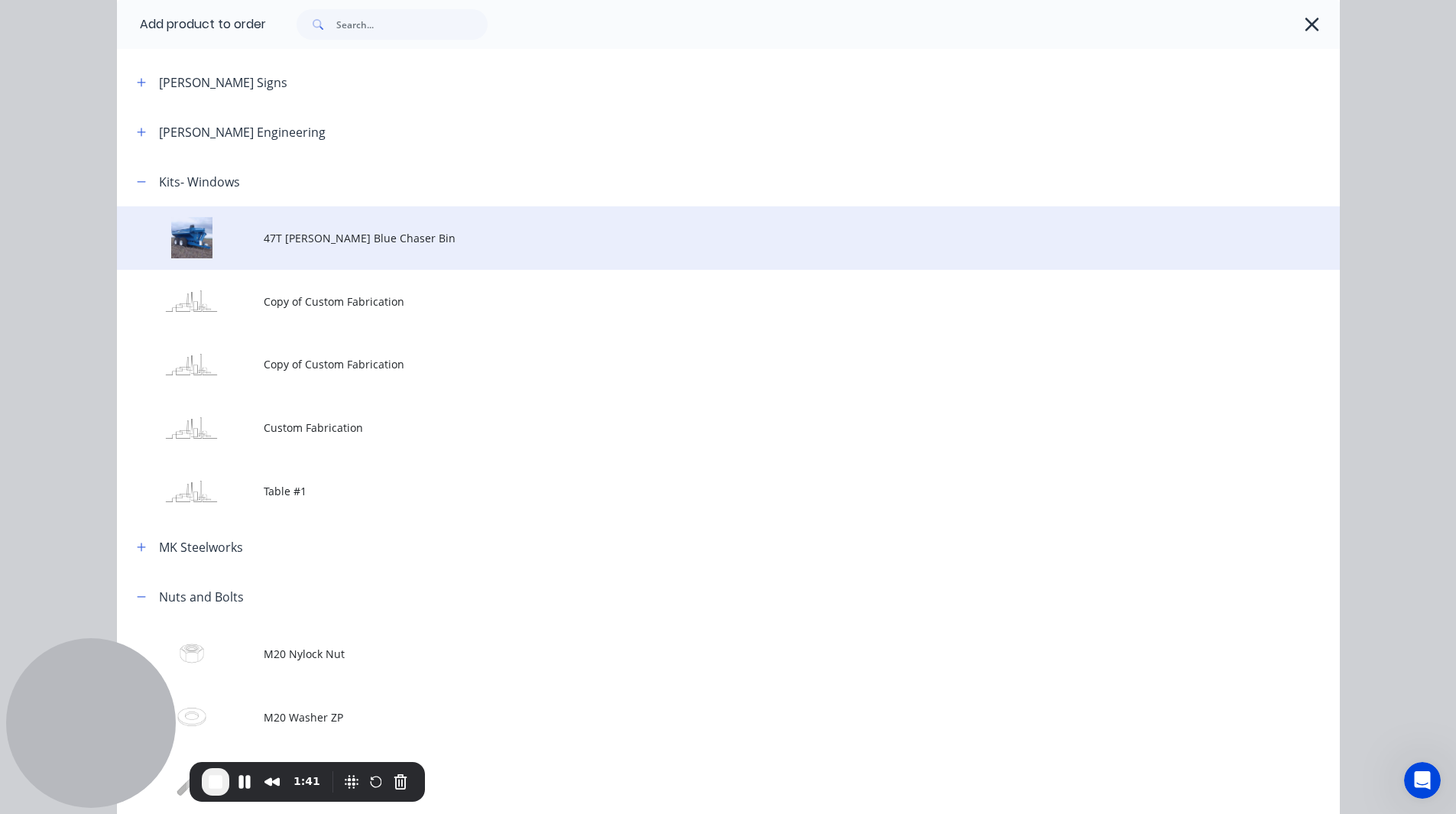
scroll to position [1006, 0]
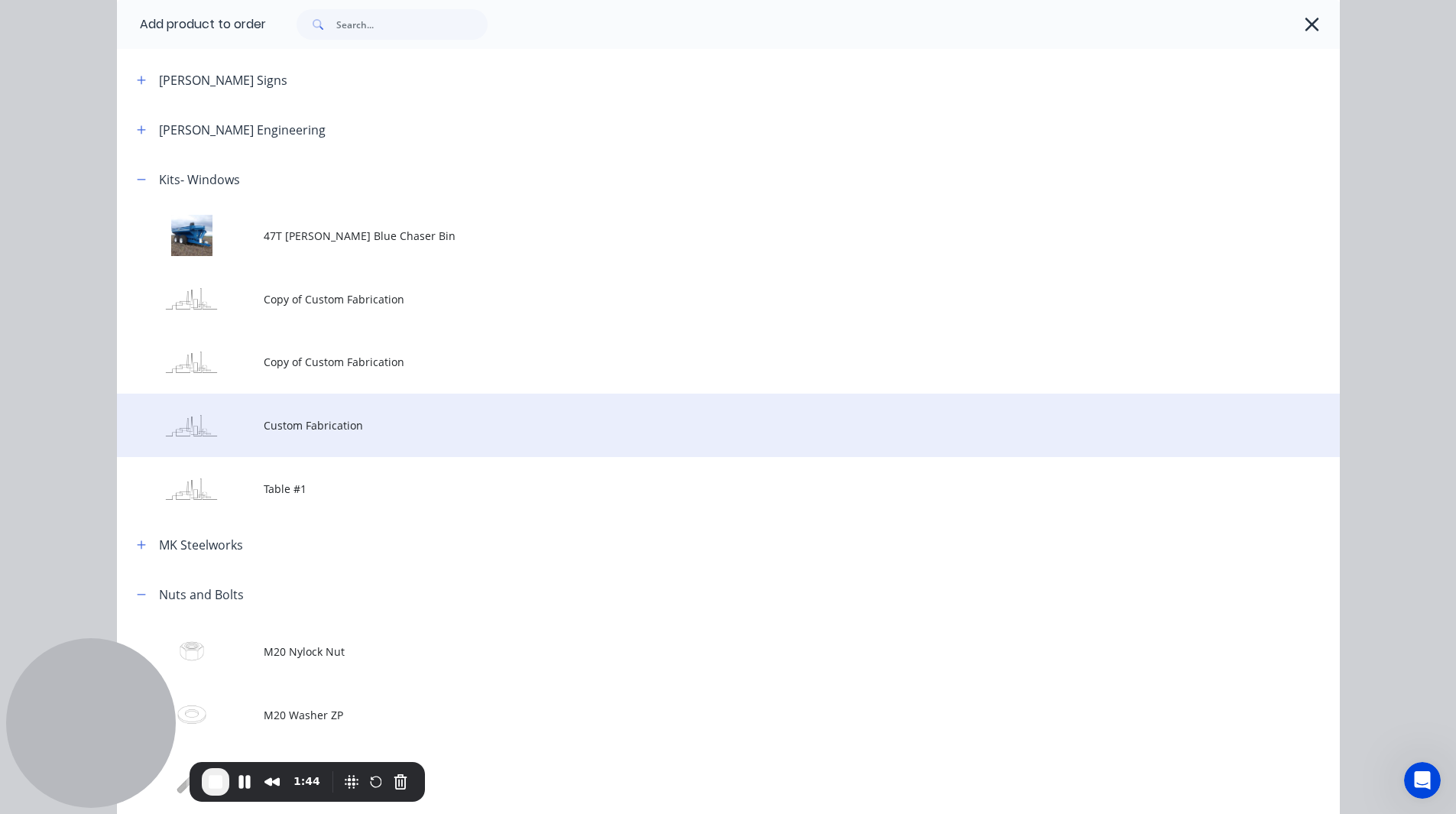
click at [306, 425] on span "Custom Fabrication" at bounding box center [694, 425] width 860 height 16
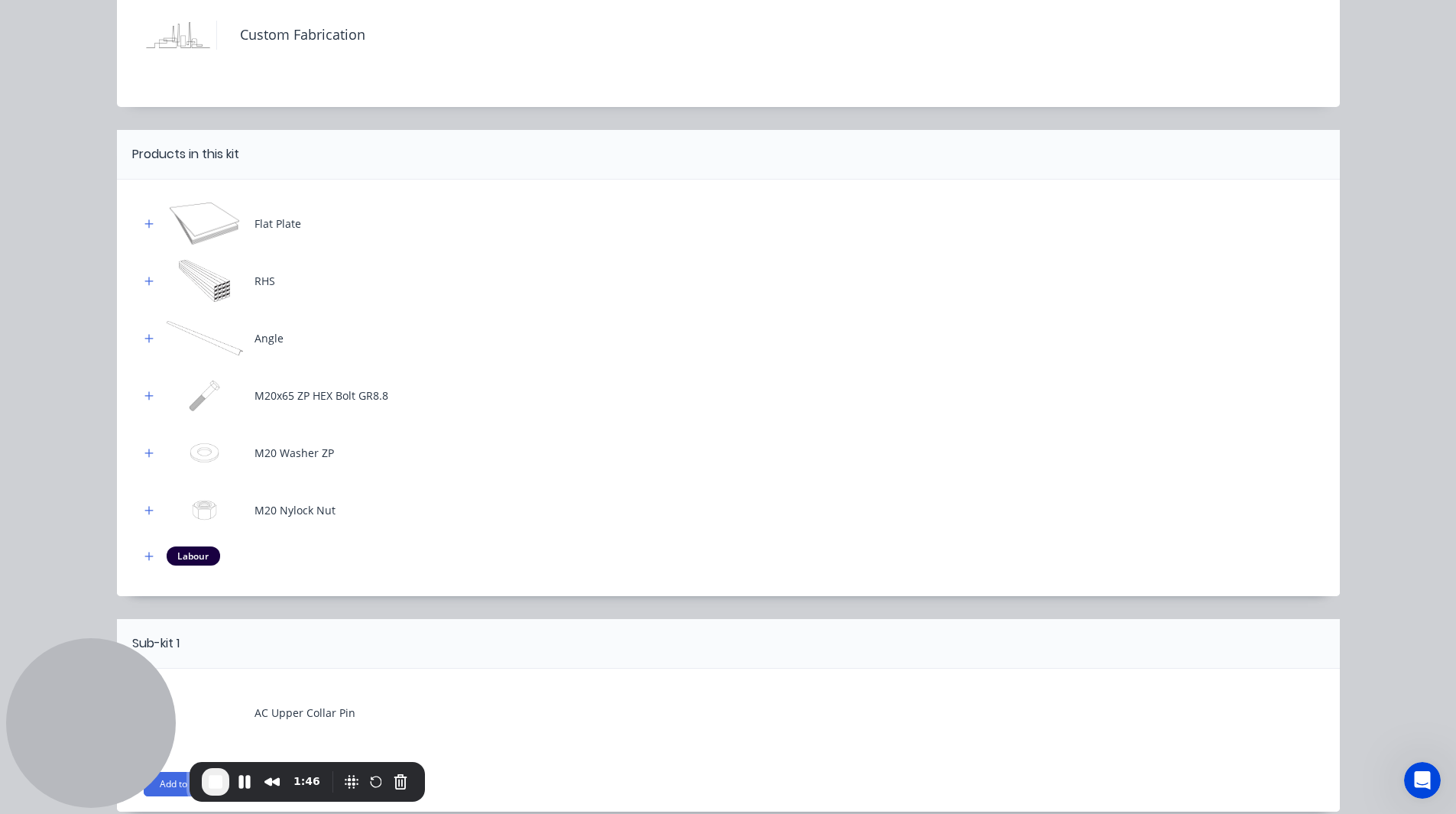
scroll to position [102, 0]
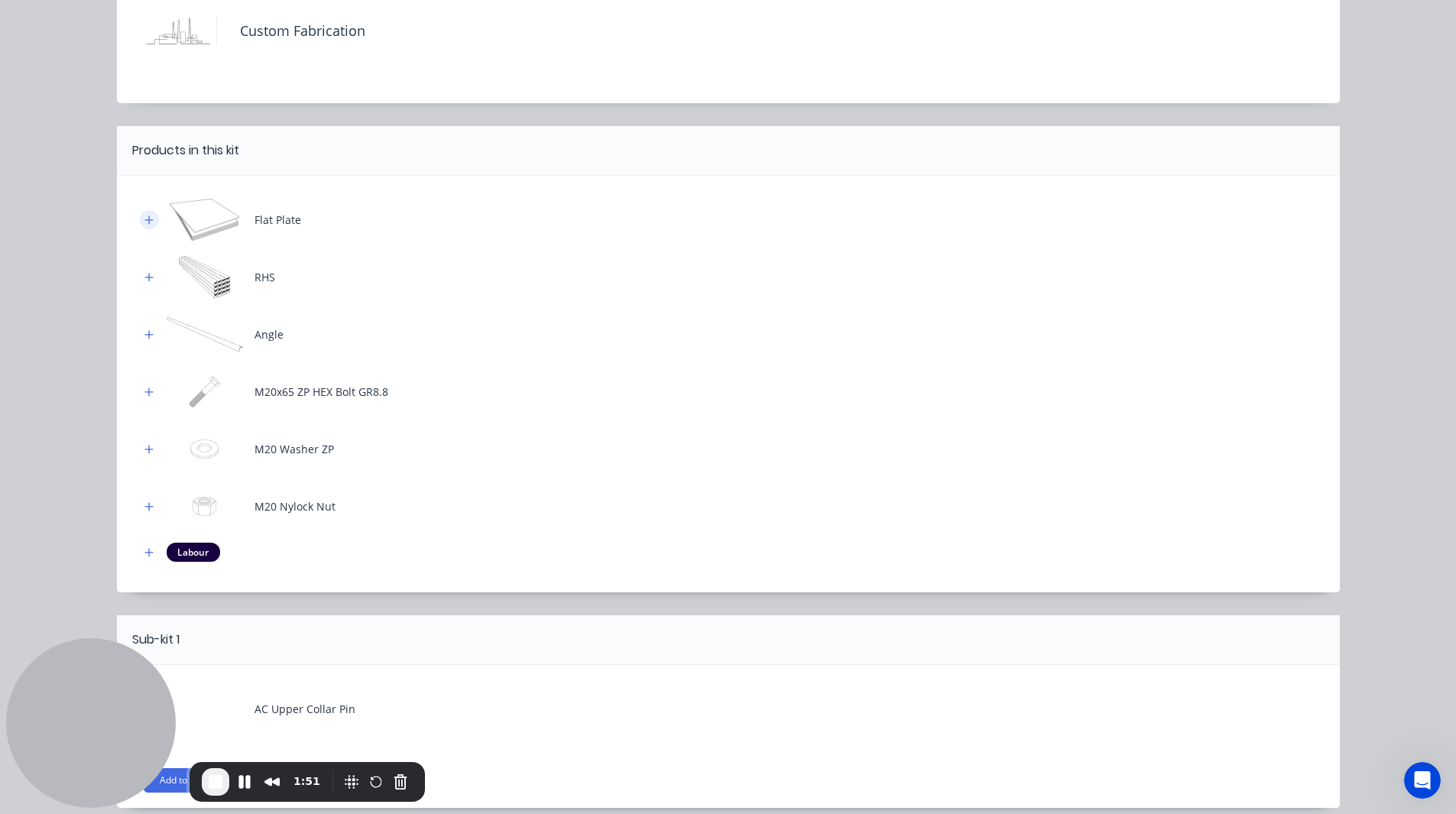
click at [147, 221] on icon "button" at bounding box center [148, 219] width 9 height 11
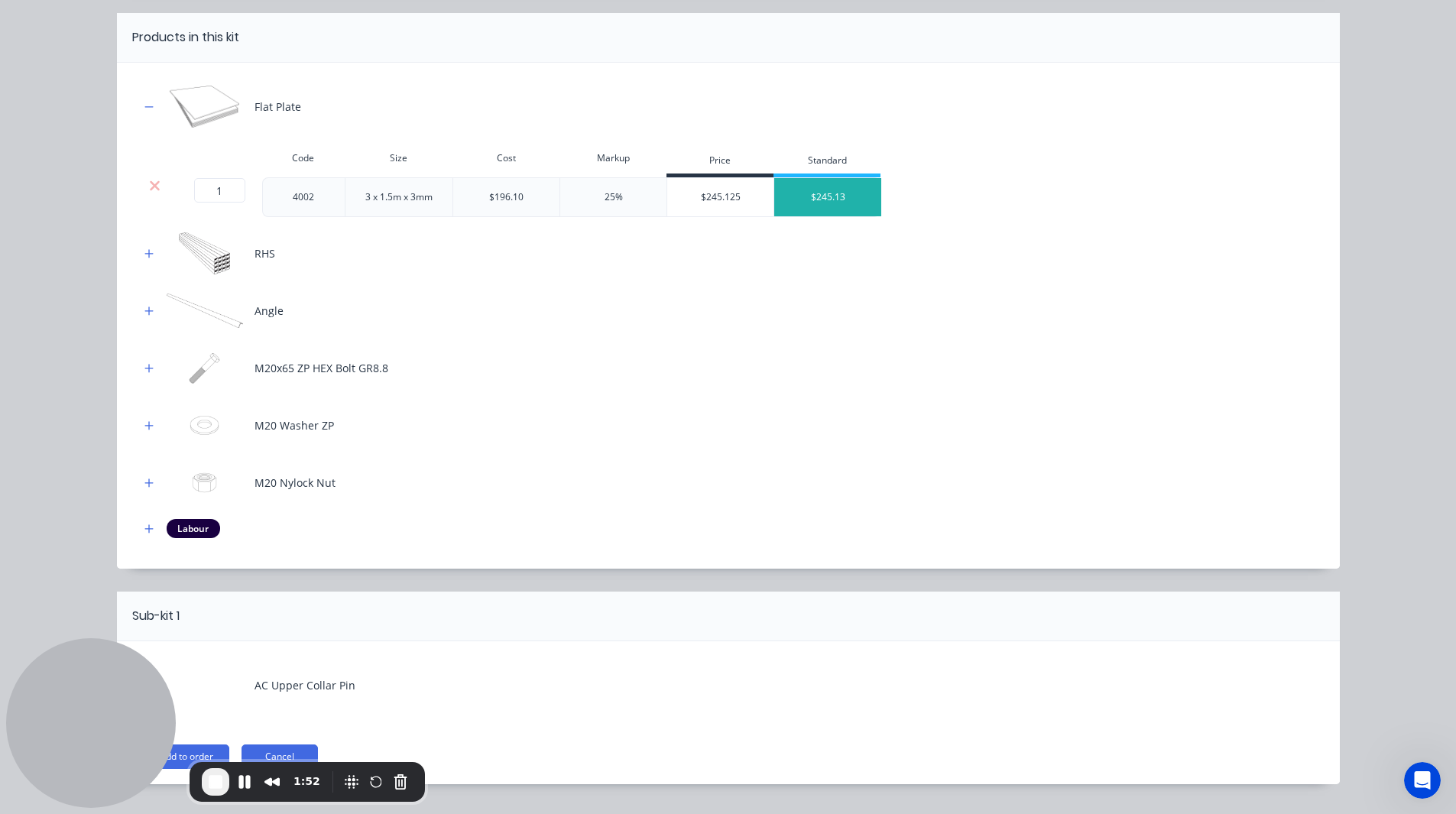
scroll to position [216, 0]
click at [144, 250] on icon "button" at bounding box center [148, 252] width 9 height 9
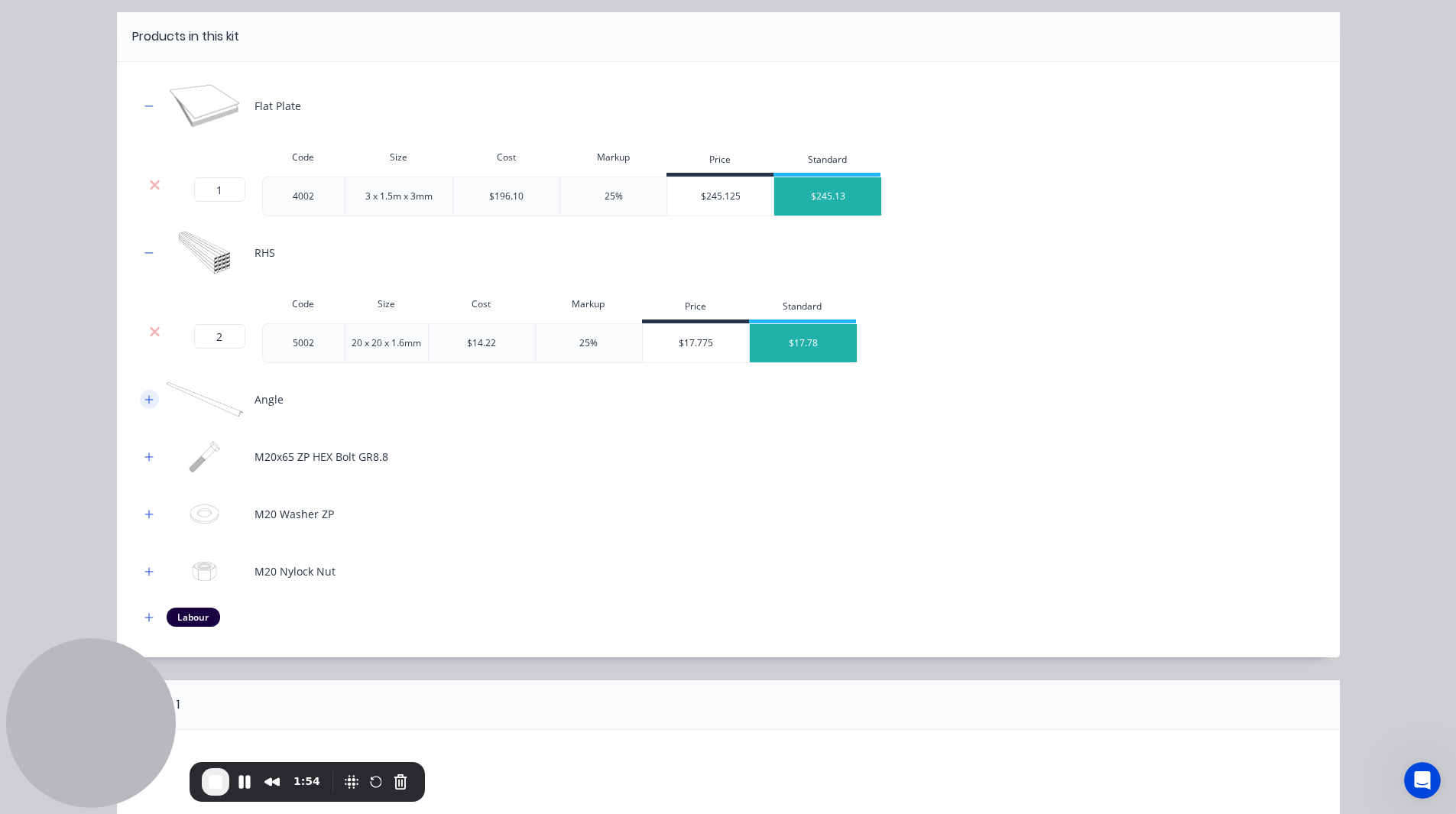
click at [144, 396] on icon "button" at bounding box center [148, 399] width 9 height 11
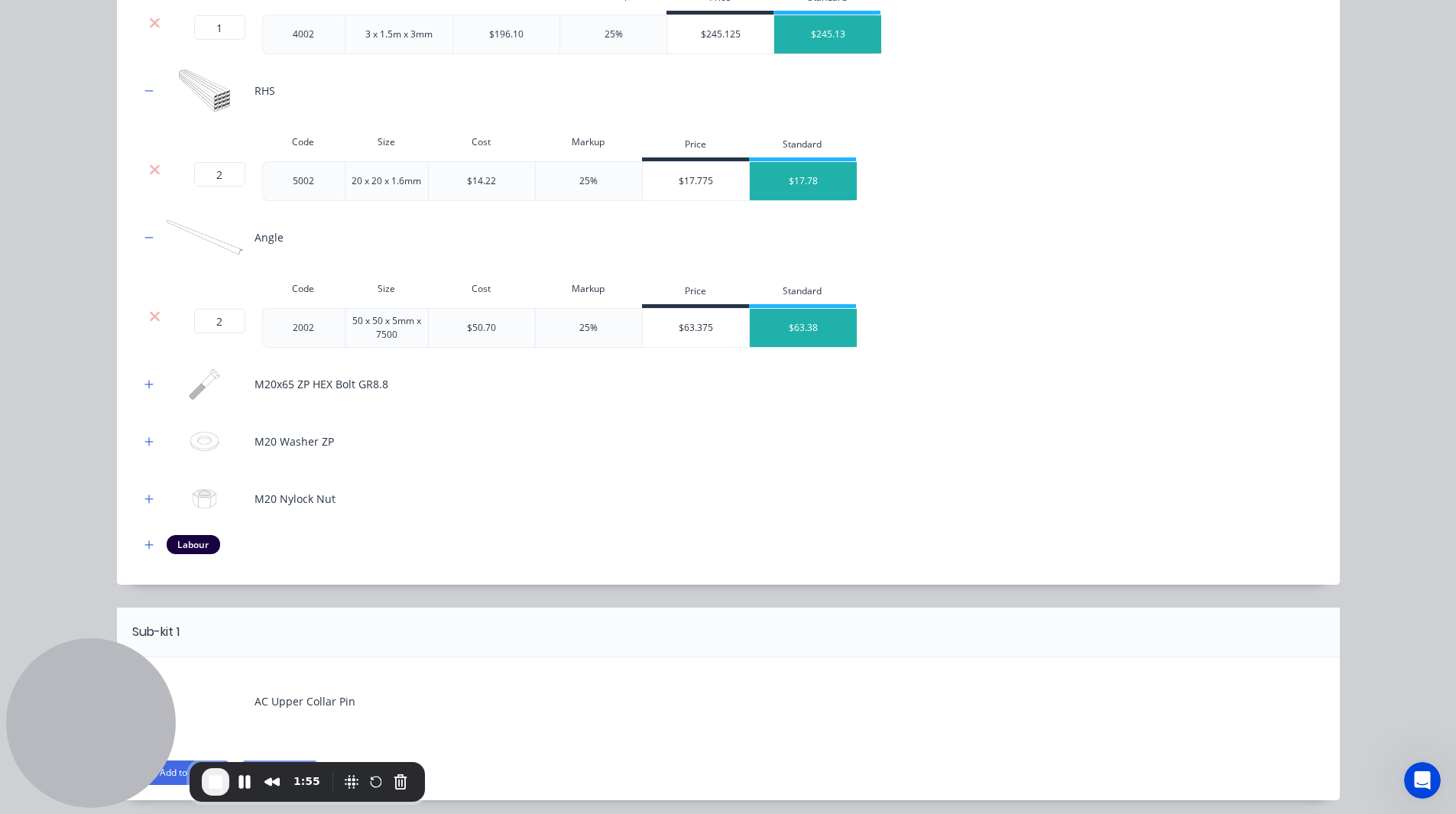
scroll to position [397, 0]
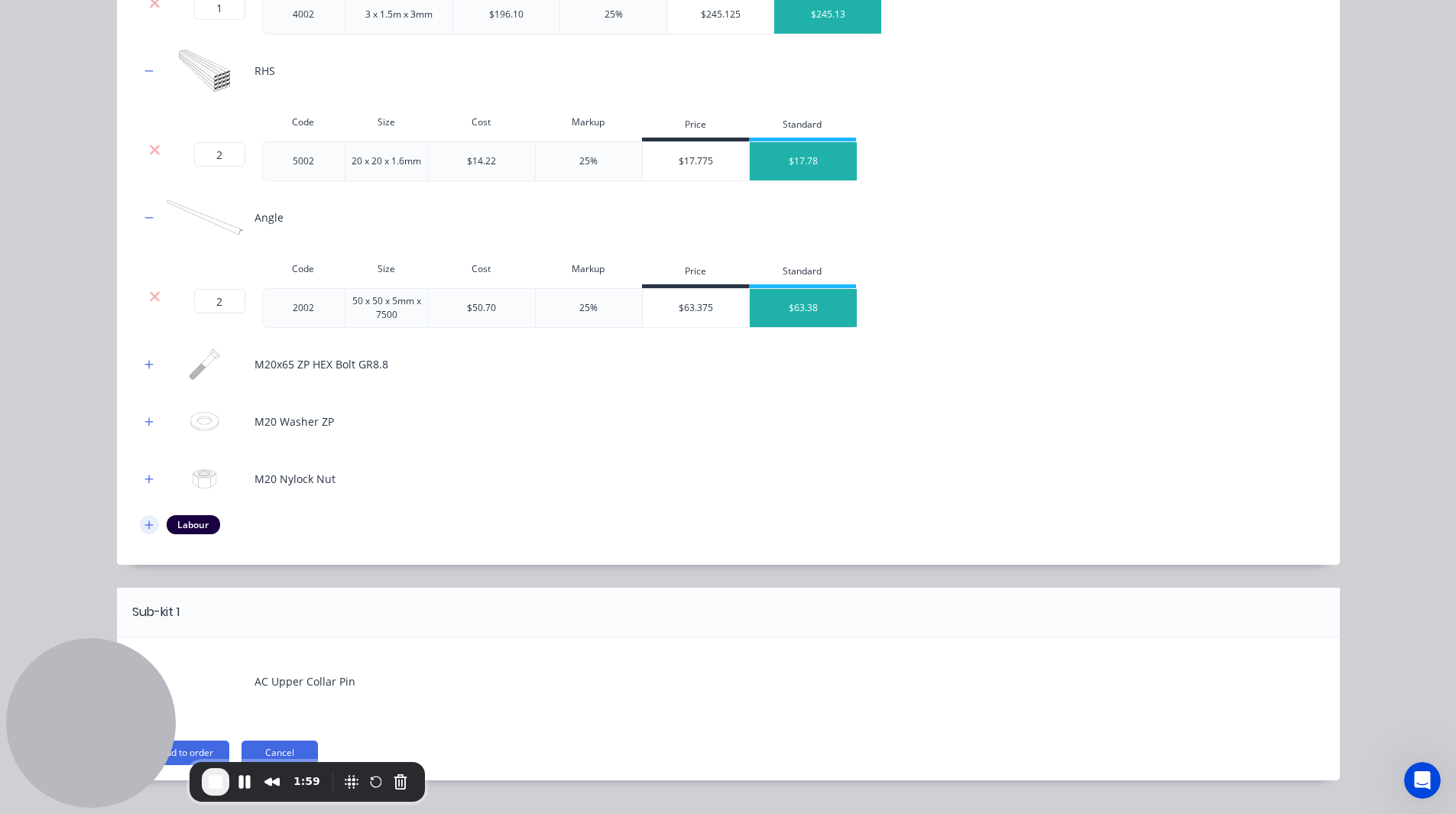
click at [144, 522] on icon "button" at bounding box center [148, 525] width 9 height 11
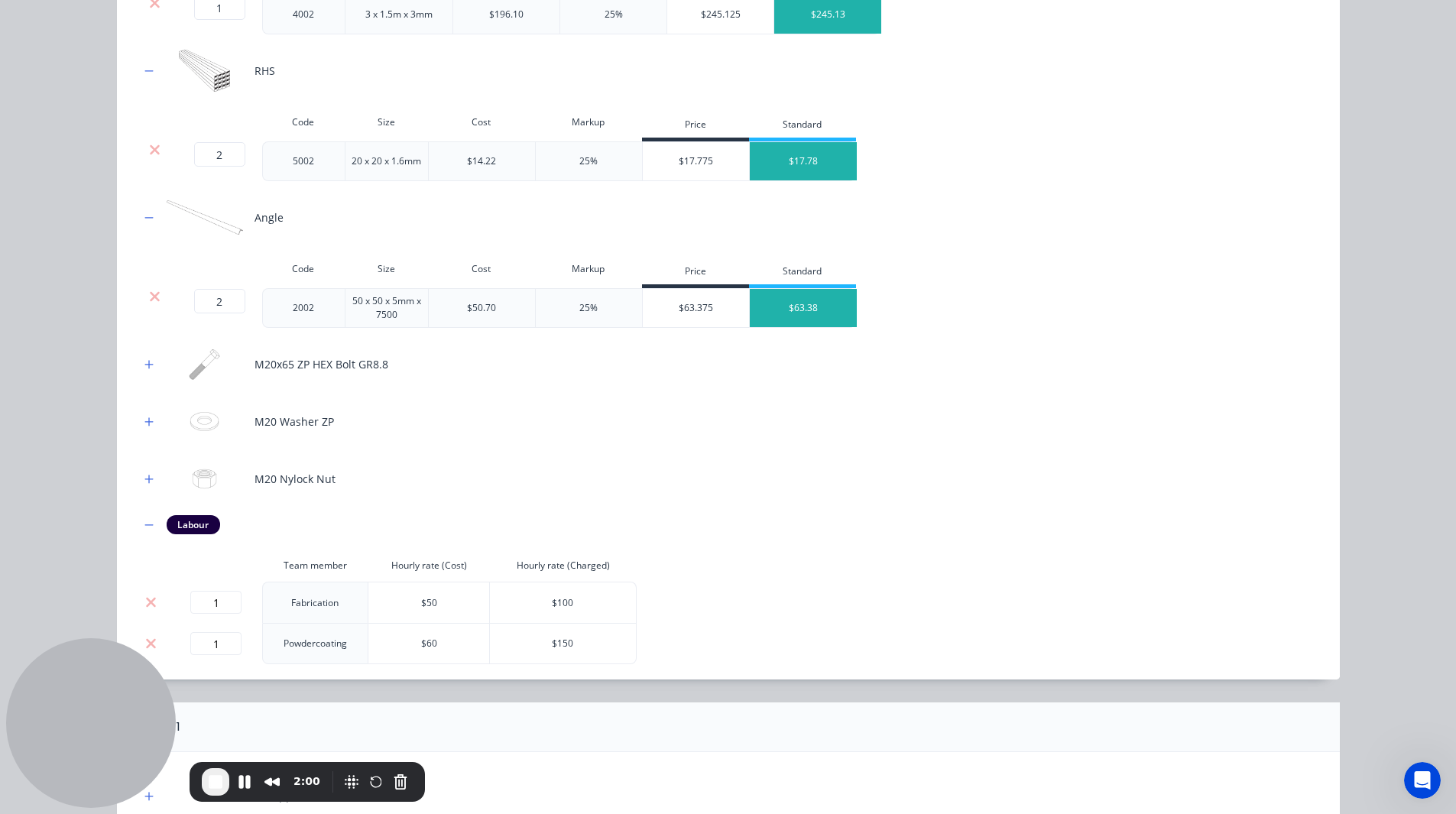
scroll to position [546, 0]
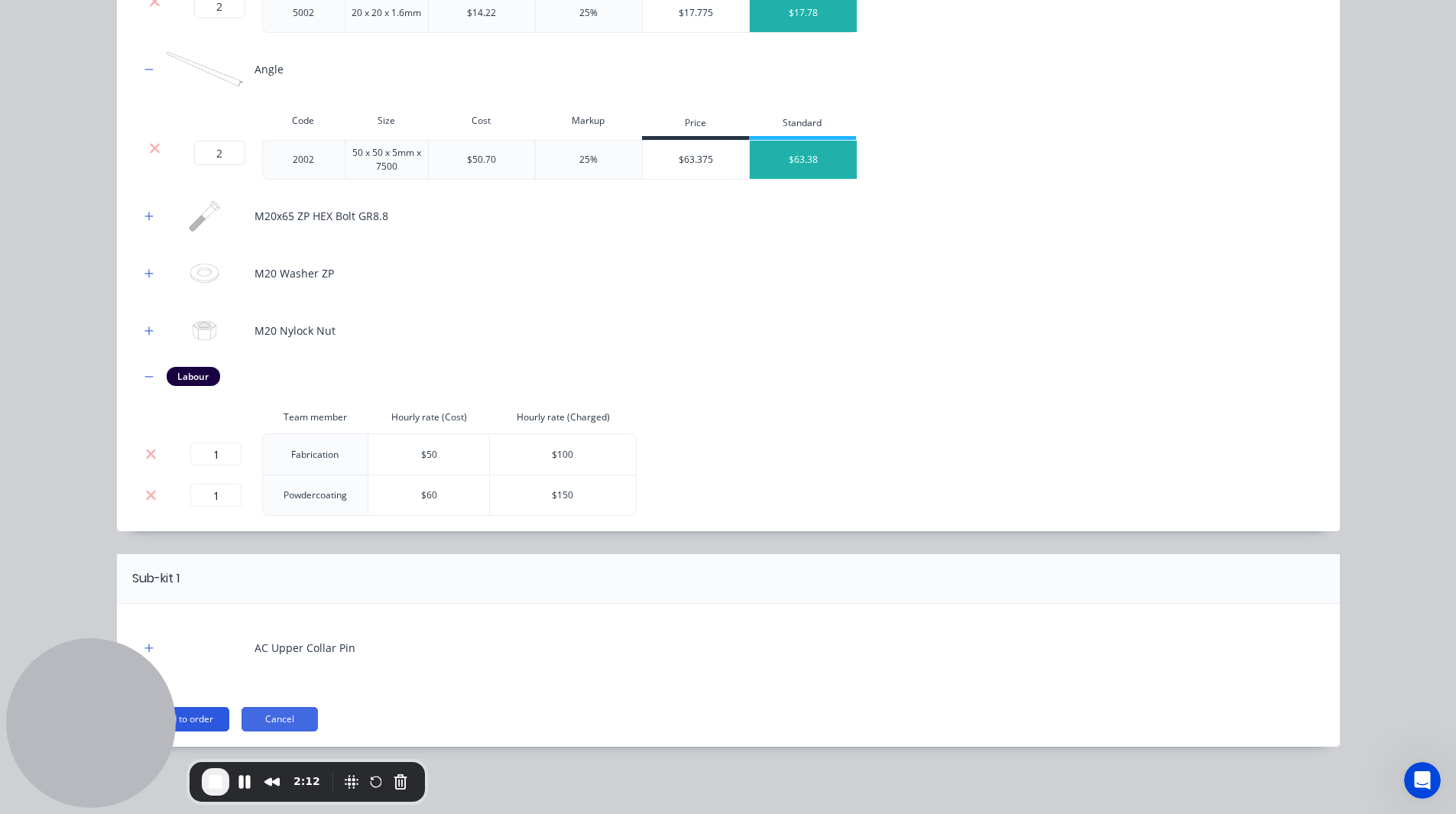
click at [203, 718] on button "Add to order" at bounding box center [187, 718] width 86 height 24
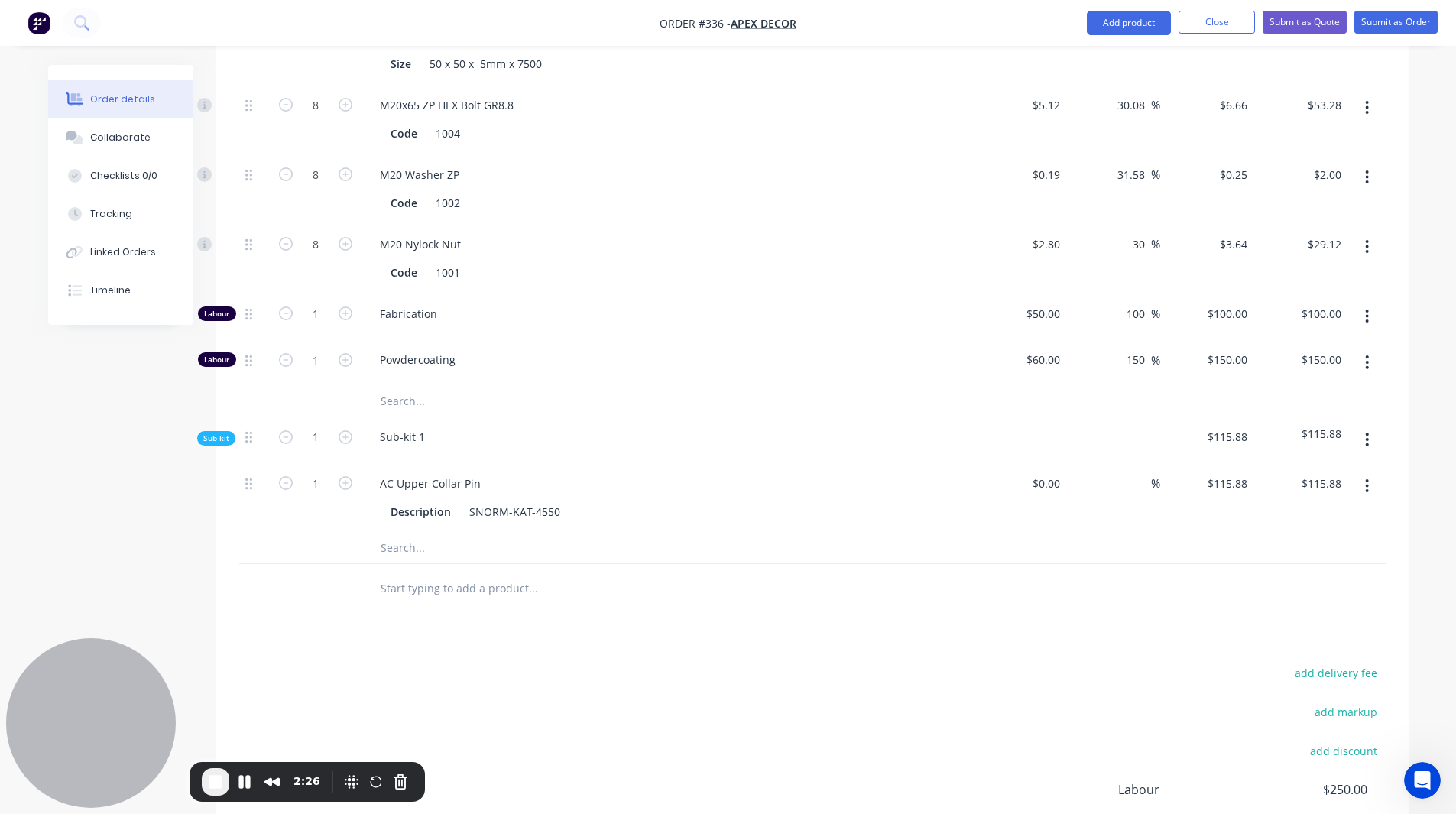
scroll to position [1143, 0]
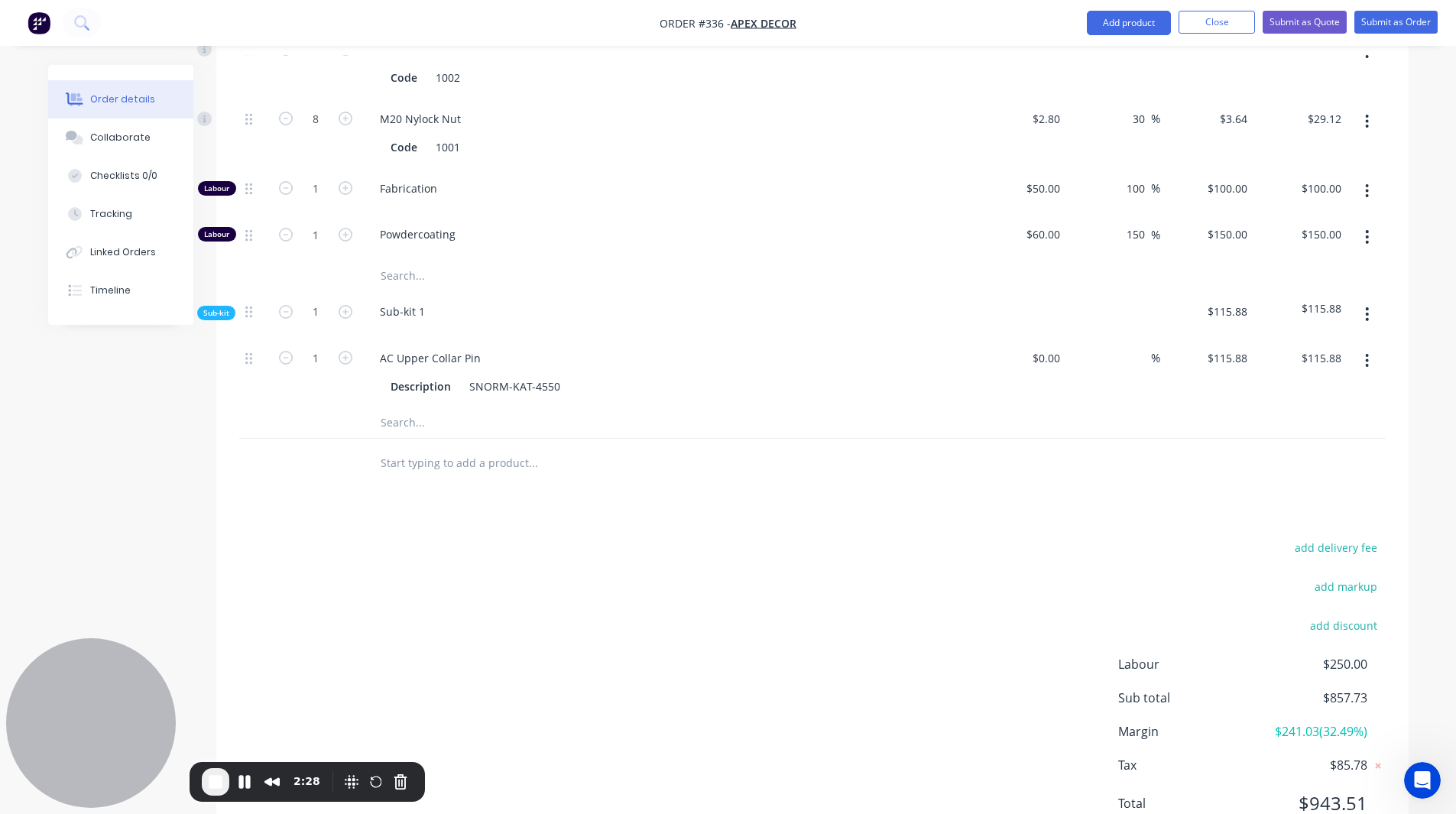
click at [1311, 722] on span "$241.03 ( 32.49 %)" at bounding box center [1310, 731] width 113 height 18
click at [1275, 756] on span "$85.78" at bounding box center [1310, 765] width 113 height 18
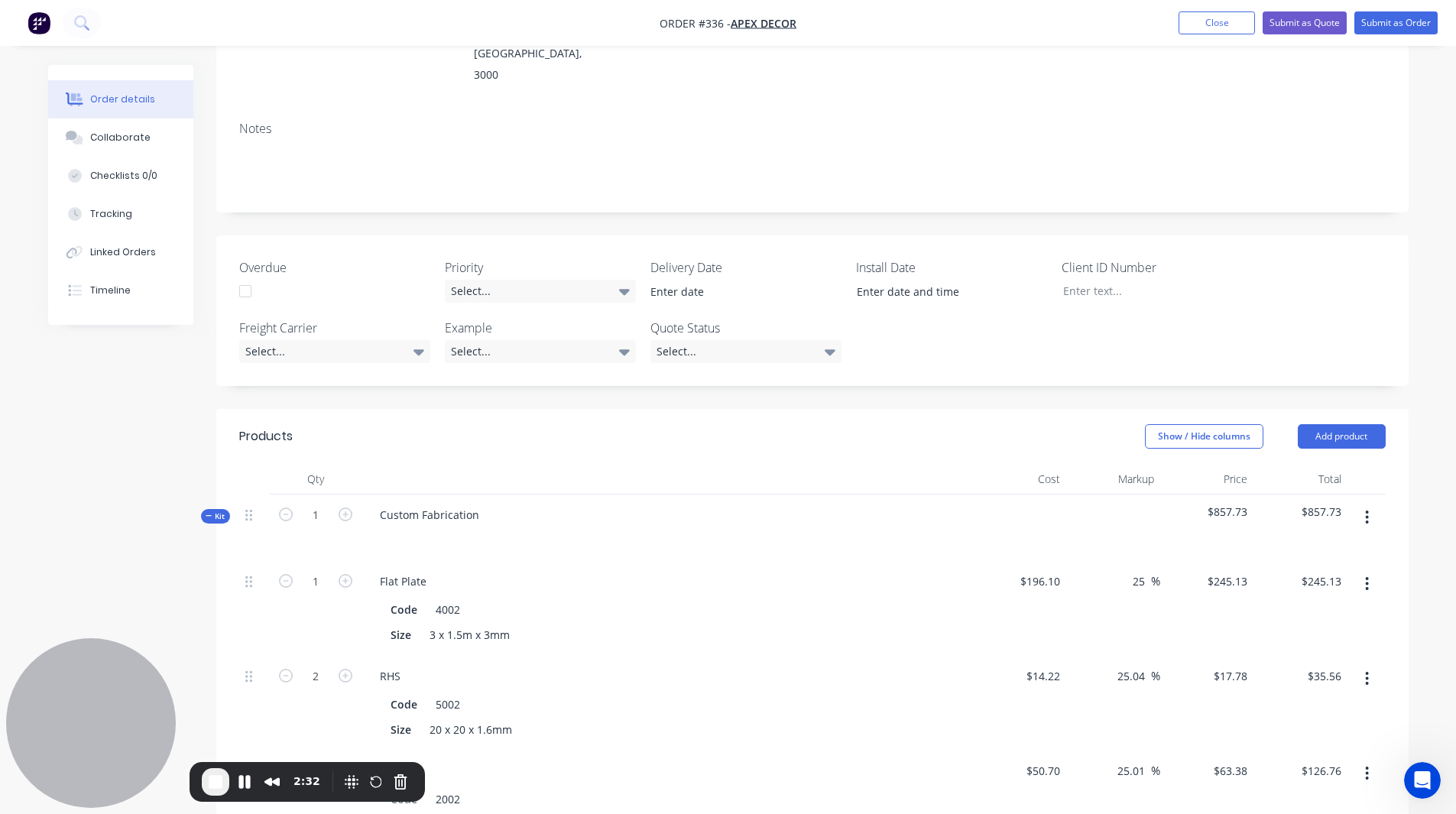
scroll to position [142, 0]
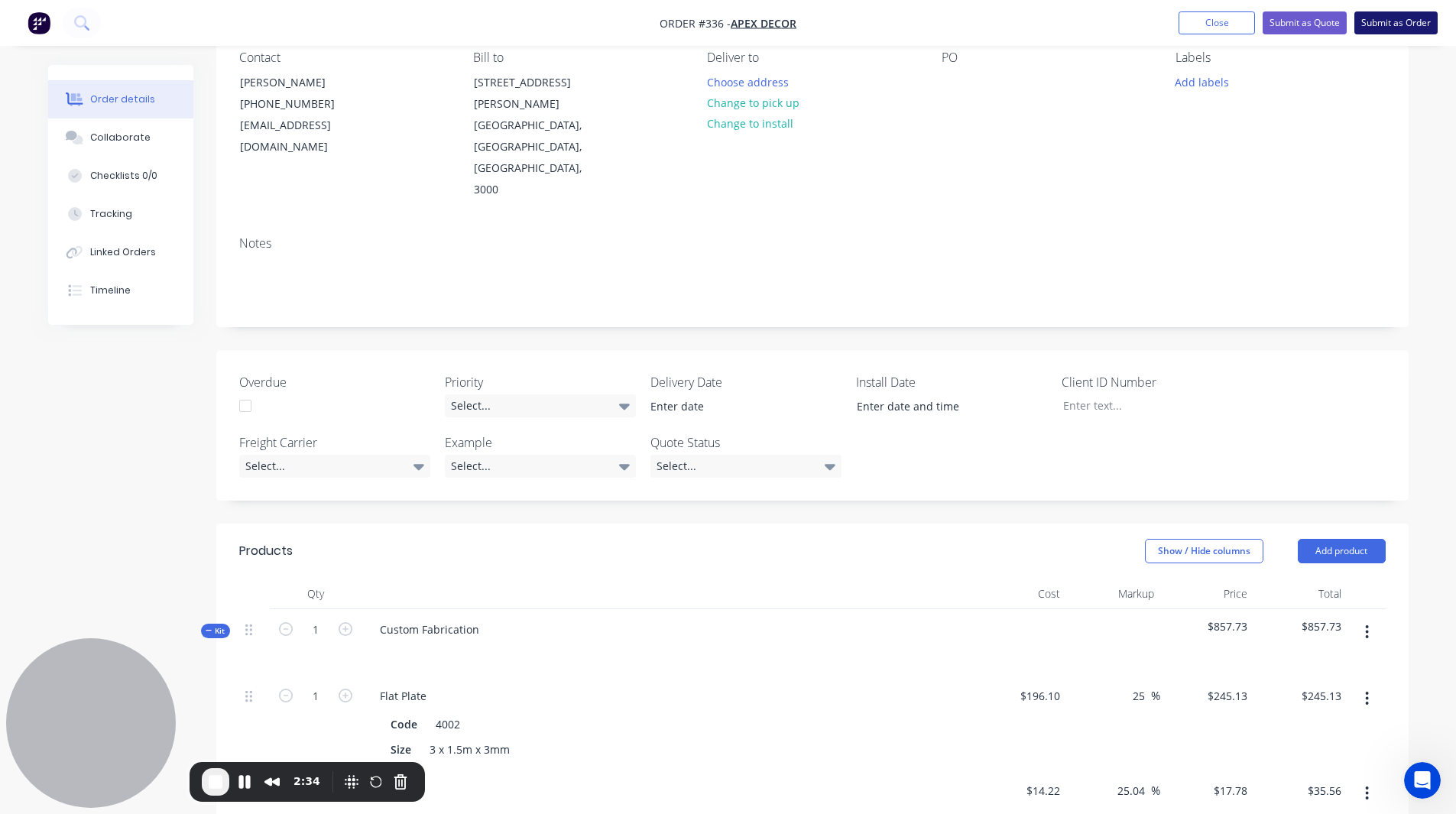
click at [1399, 21] on button "Submit as Order" at bounding box center [1396, 23] width 83 height 23
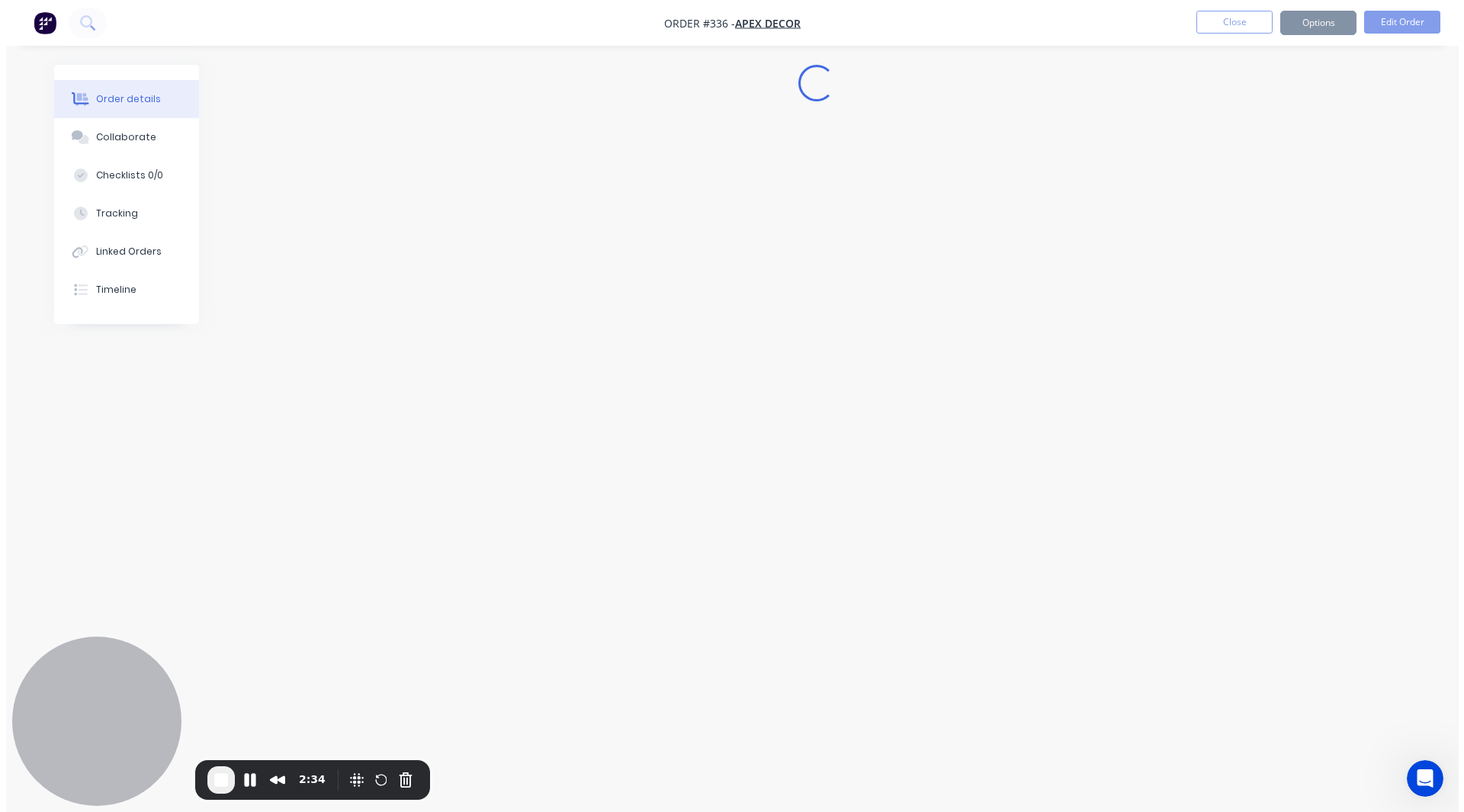
scroll to position [0, 0]
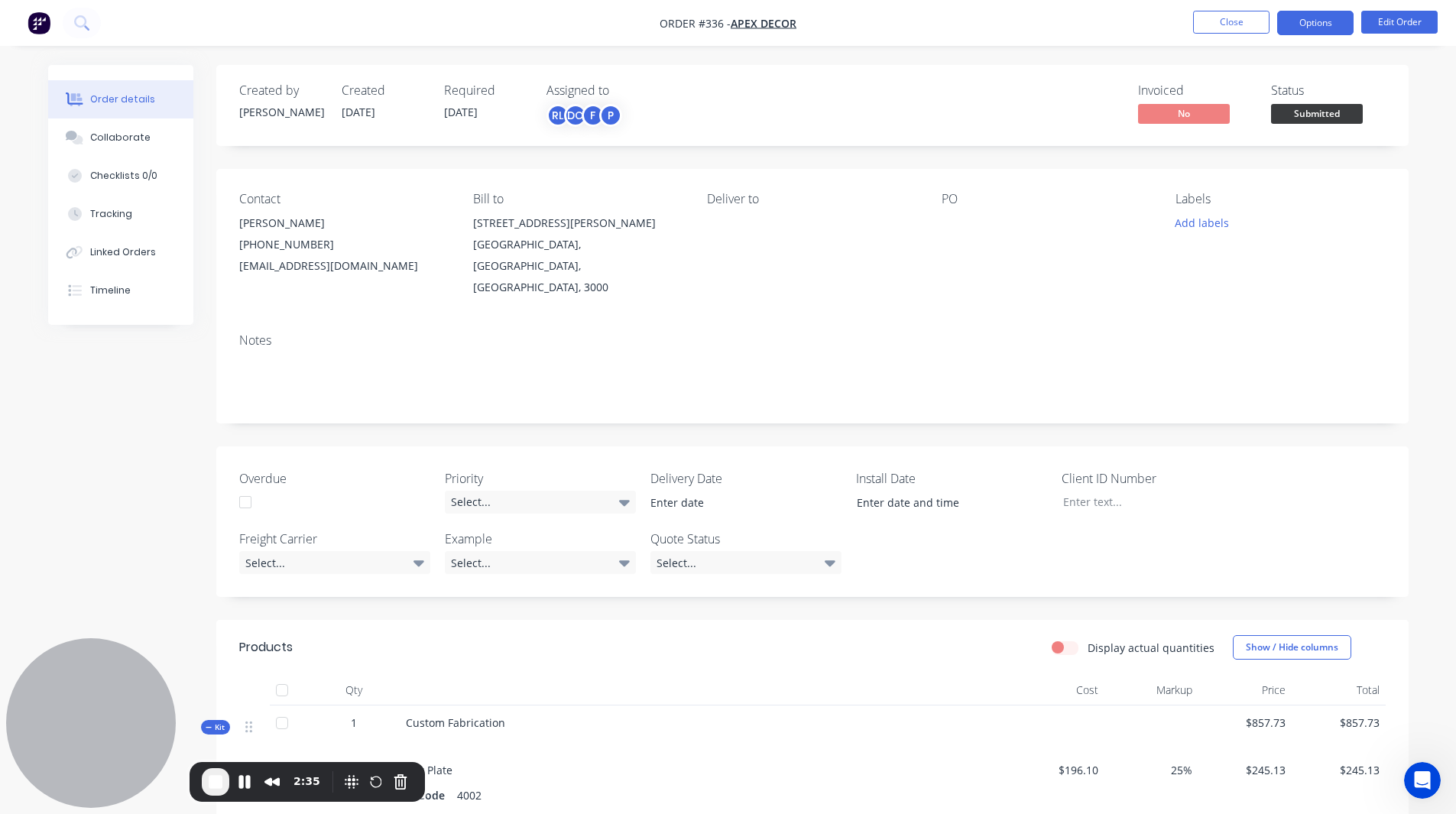
click at [1334, 24] on button "Options" at bounding box center [1315, 22] width 76 height 24
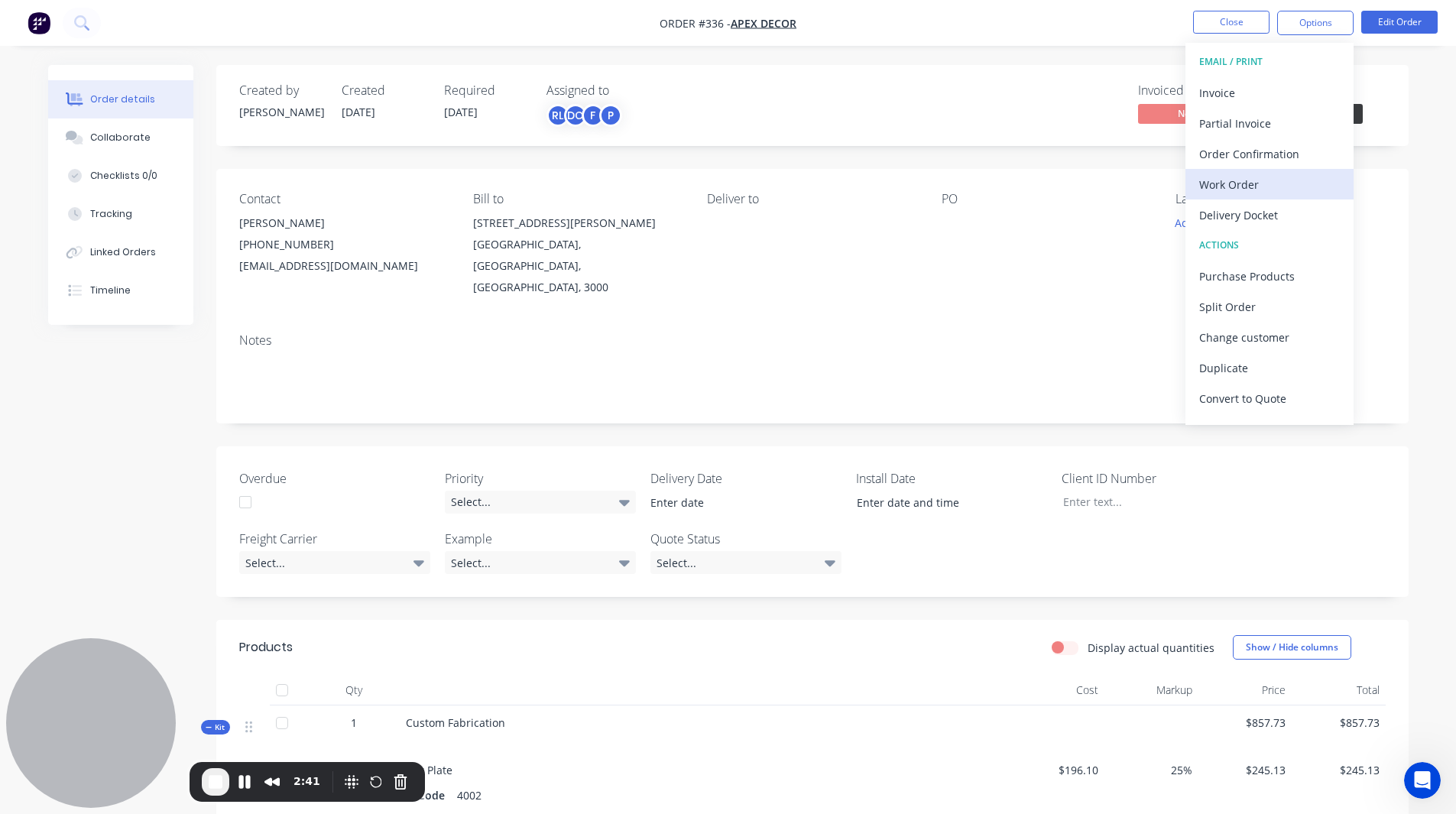
click at [1240, 180] on div "Work Order" at bounding box center [1269, 184] width 140 height 22
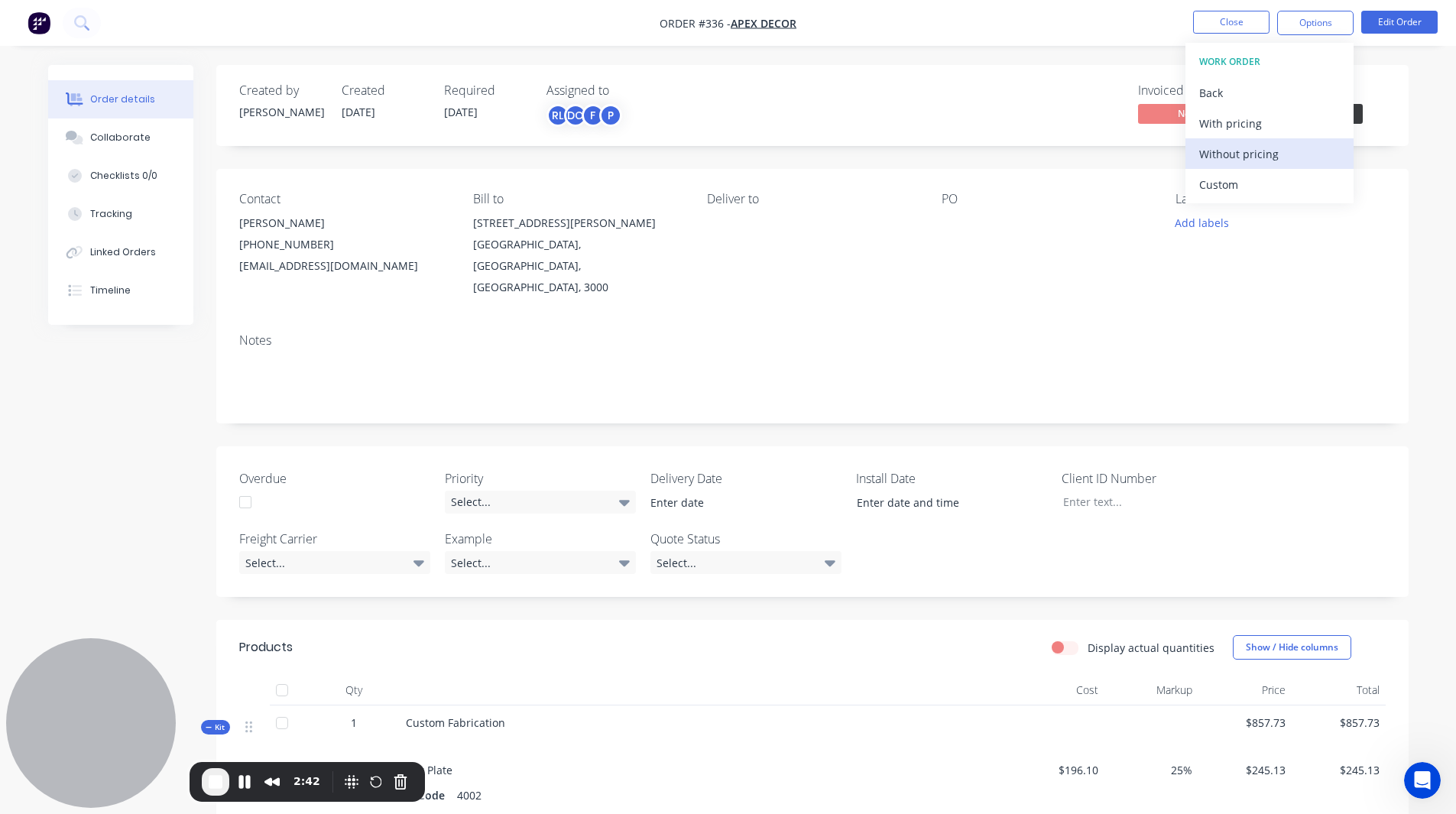
click at [1258, 151] on div "Without pricing" at bounding box center [1269, 154] width 140 height 22
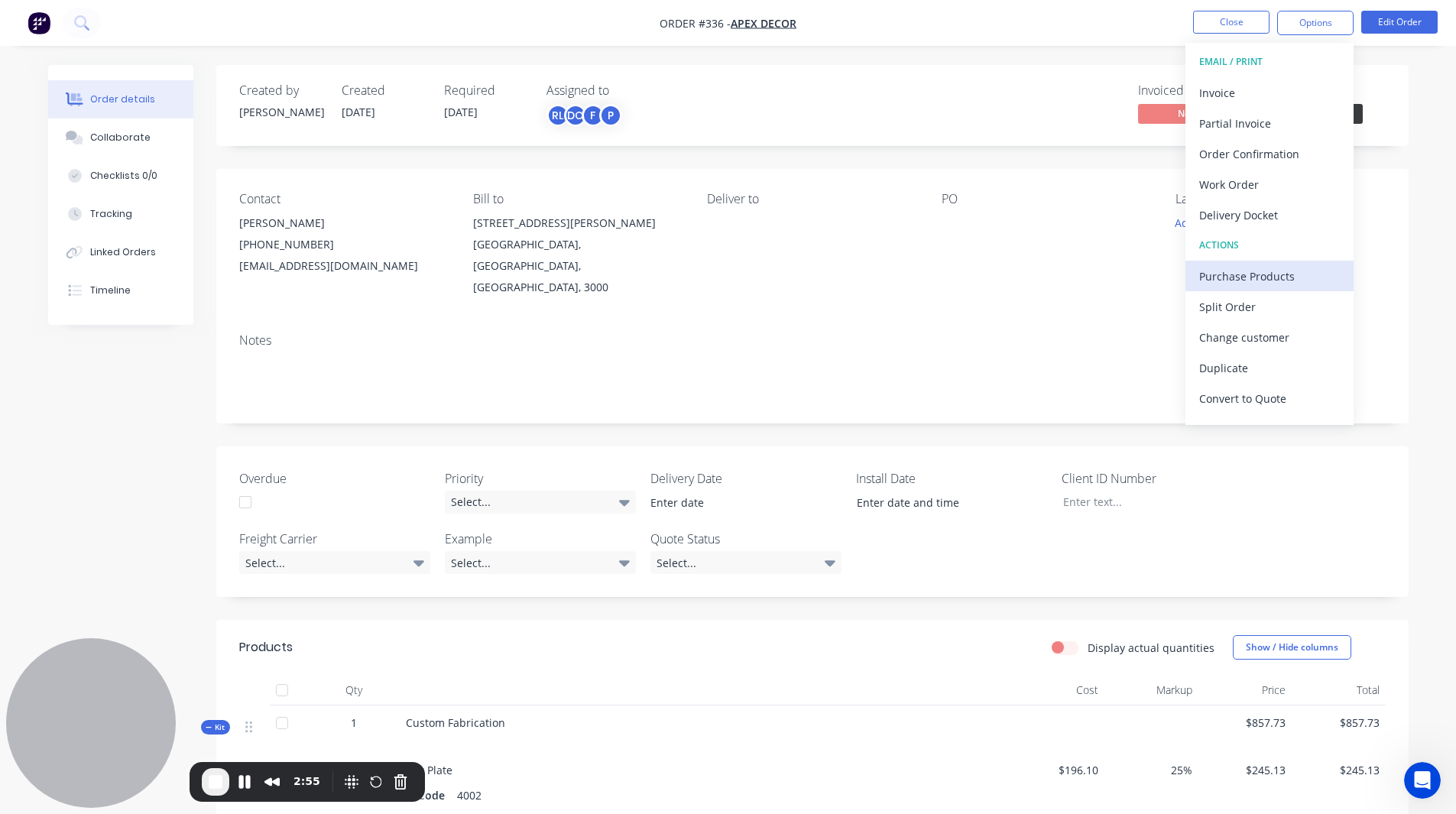
click at [1262, 271] on div "Purchase Products" at bounding box center [1269, 276] width 140 height 22
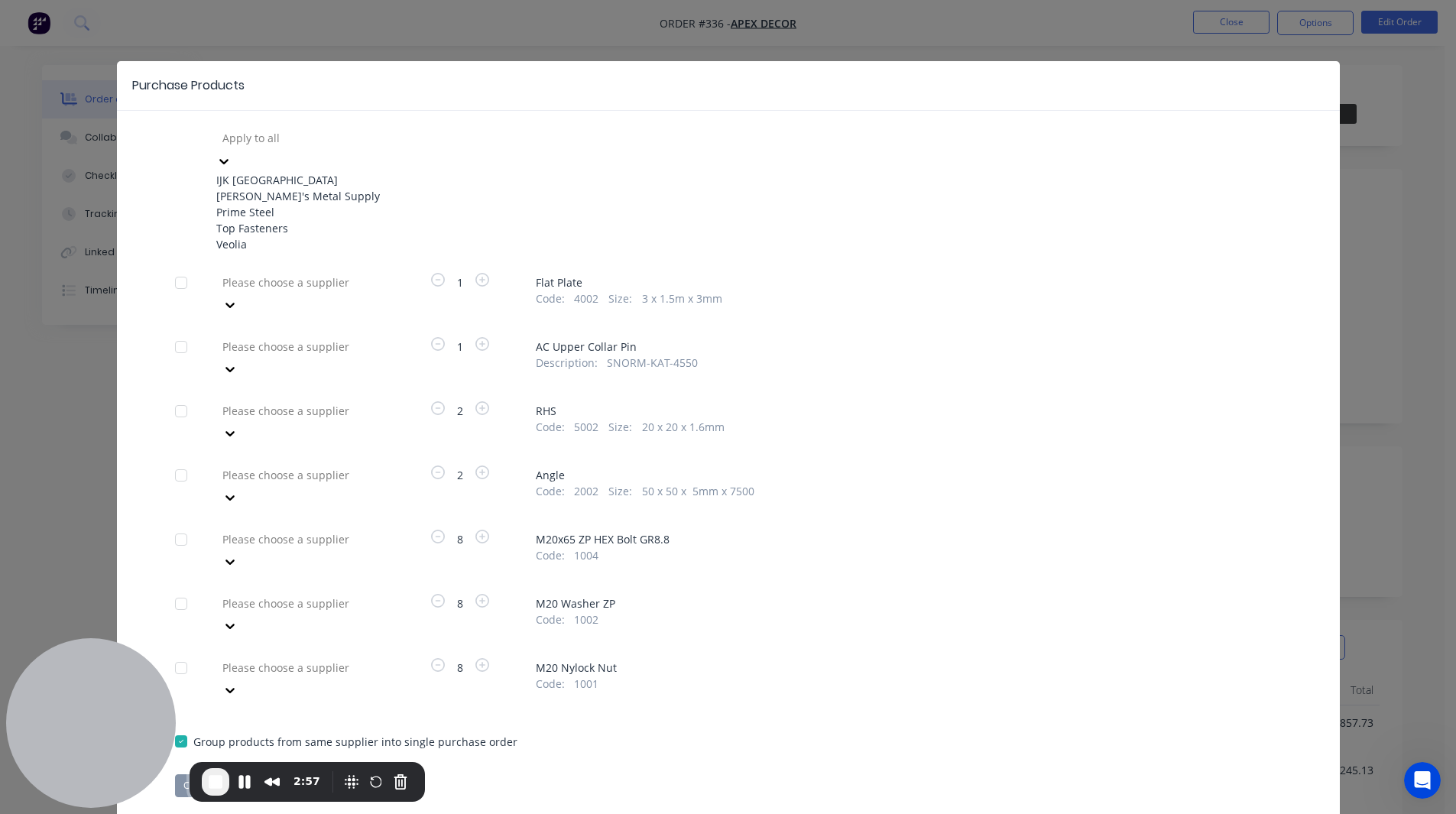
click at [265, 136] on div at bounding box center [332, 138] width 220 height 19
click at [294, 201] on div "[PERSON_NAME]'s Metal Supply" at bounding box center [301, 196] width 168 height 16
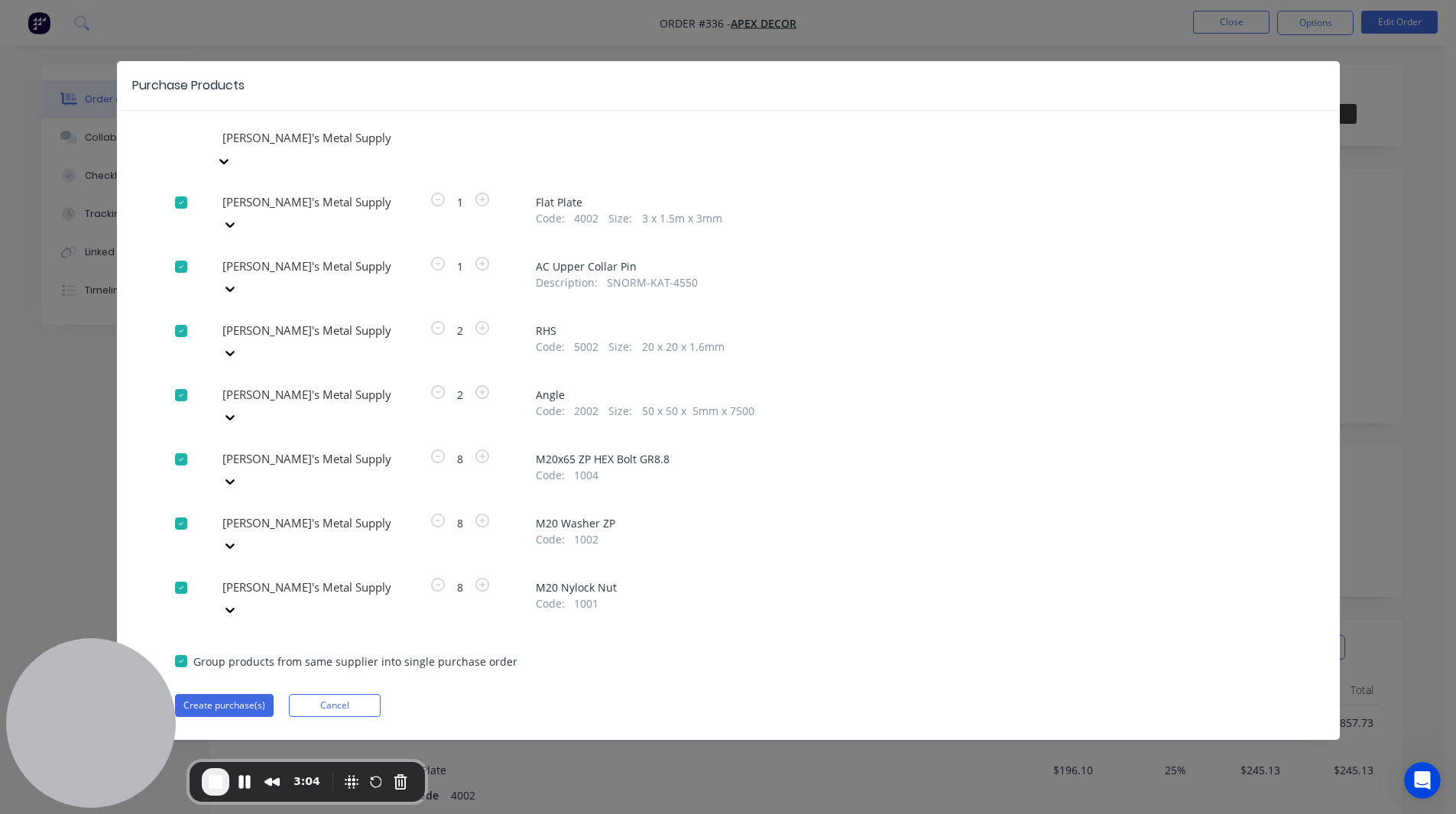
click at [269, 212] on div at bounding box center [332, 202] width 220 height 19
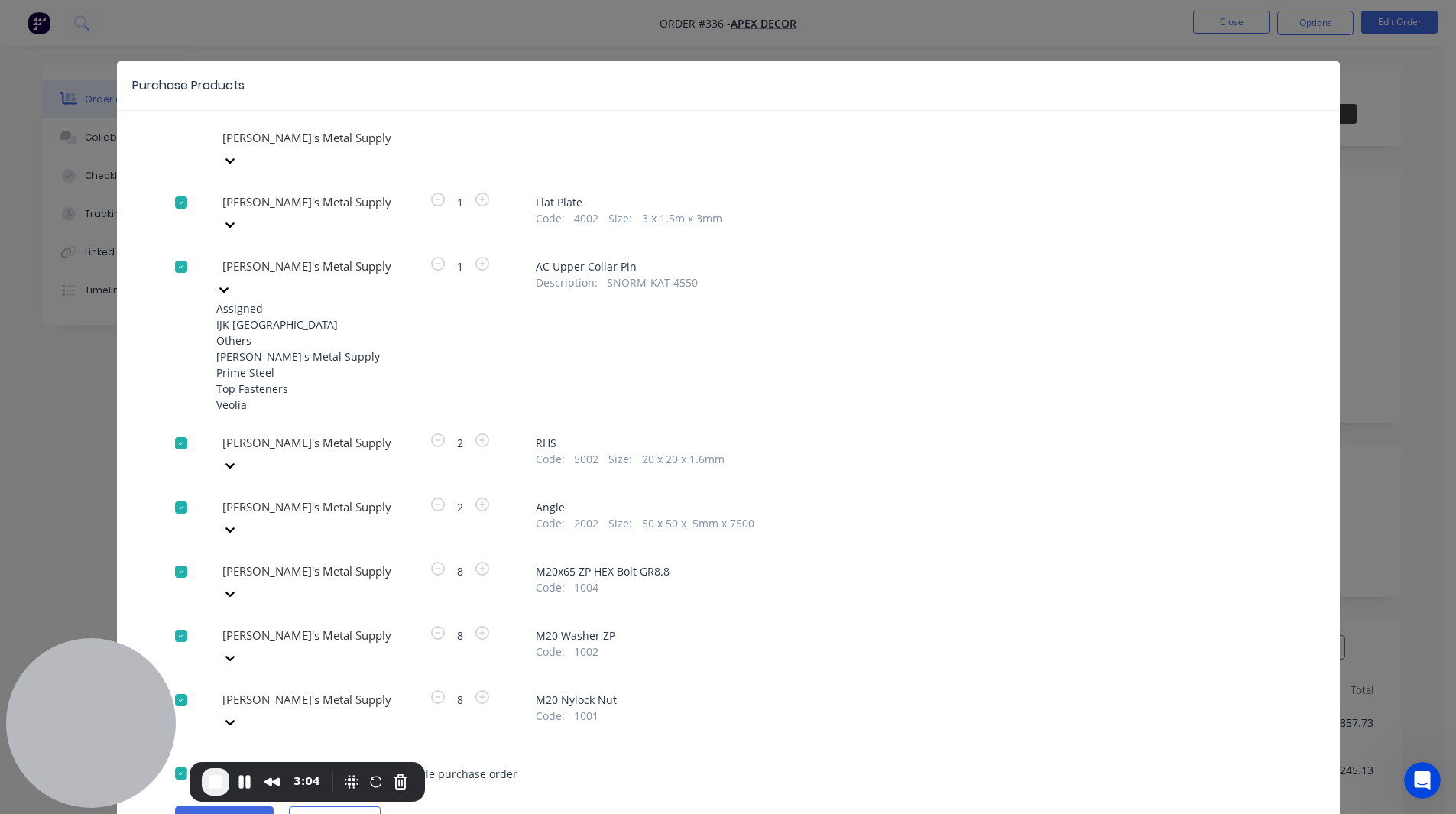
click at [258, 371] on div "Prime Steel" at bounding box center [301, 372] width 168 height 16
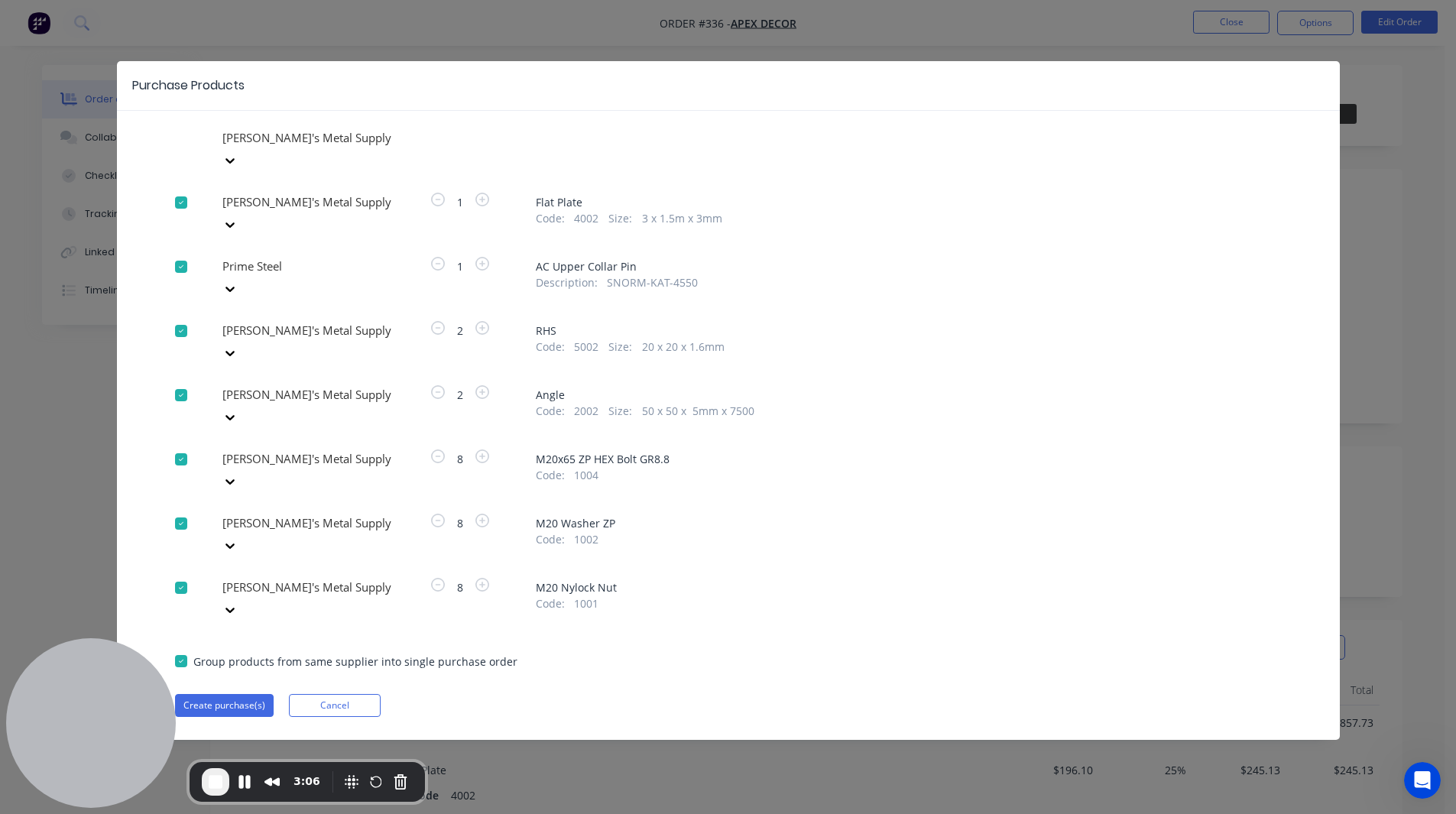
click at [264, 148] on div at bounding box center [332, 138] width 220 height 19
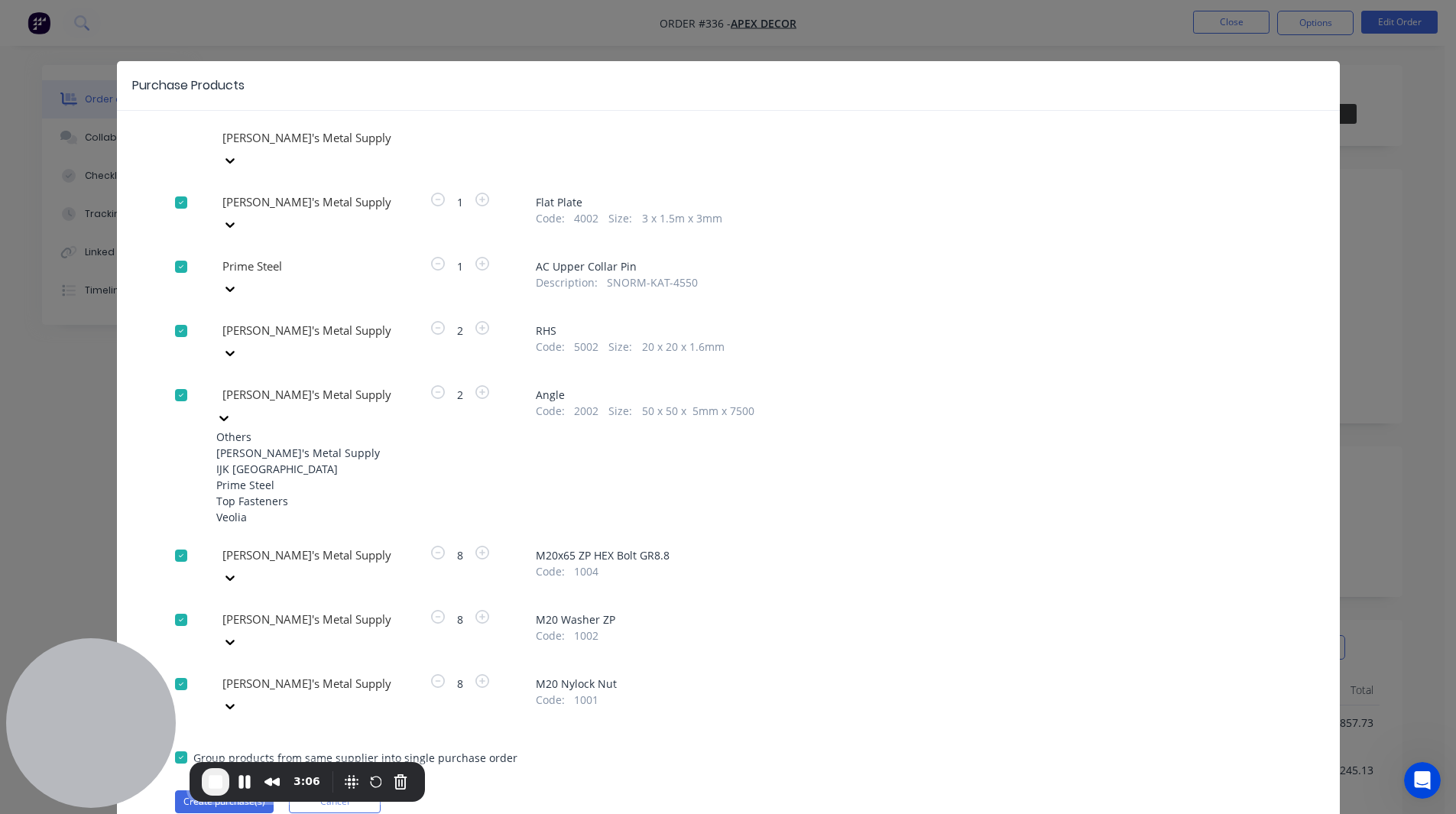
click at [263, 477] on div "Prime Steel" at bounding box center [301, 484] width 168 height 16
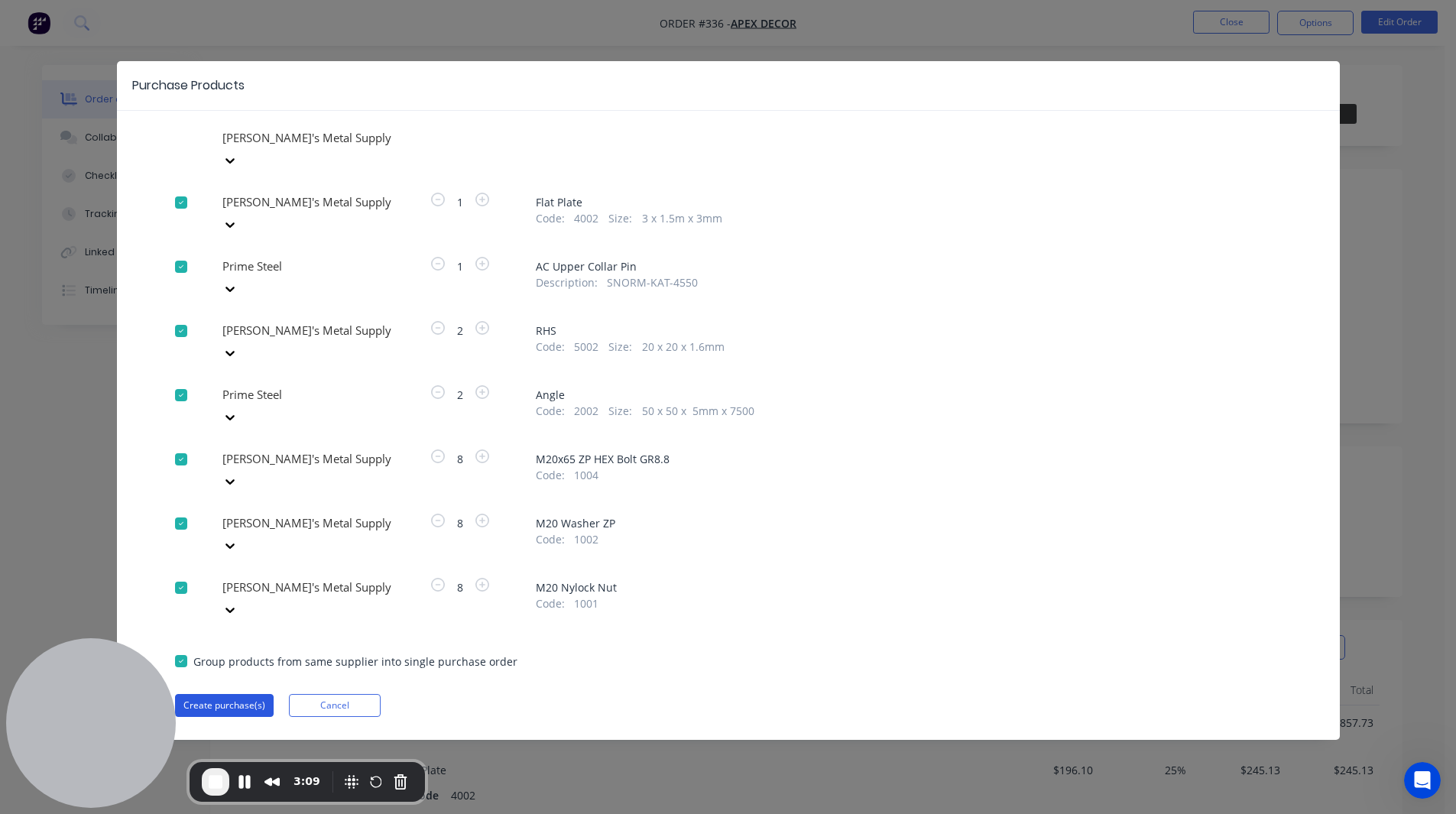
click at [230, 694] on button "Create purchase(s)" at bounding box center [224, 706] width 99 height 23
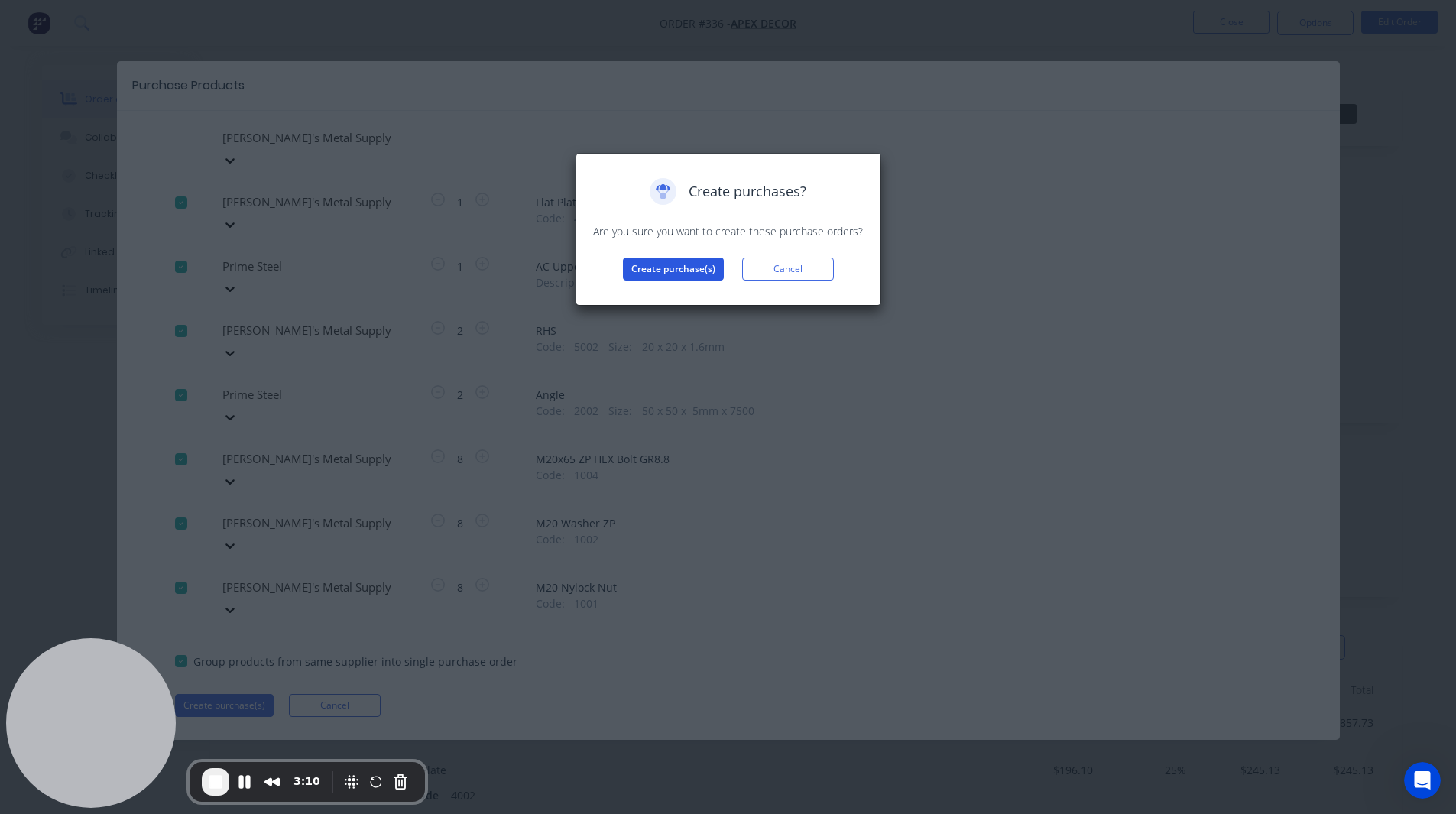
click at [672, 276] on button "Create purchase(s)" at bounding box center [673, 269] width 101 height 23
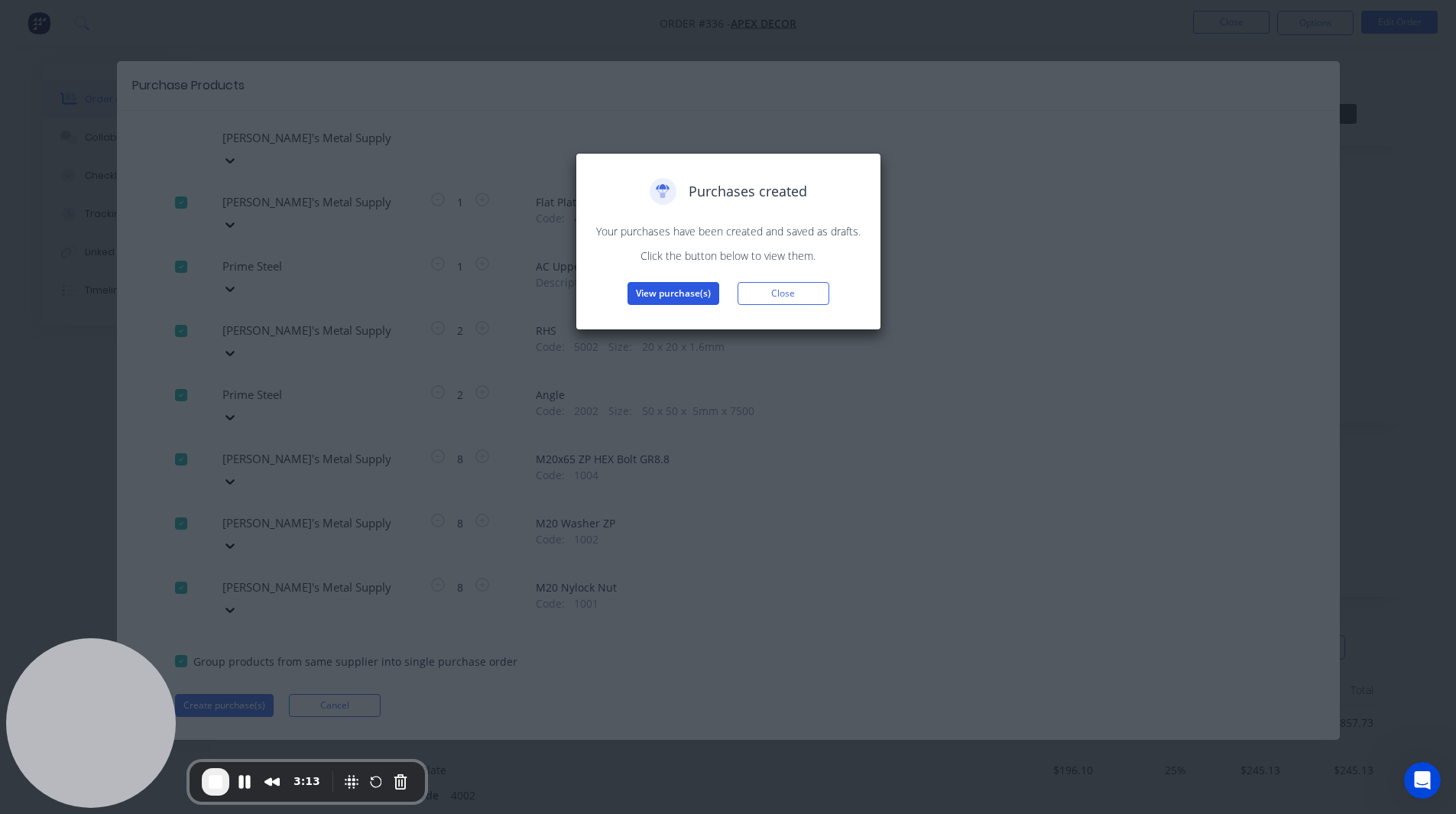
click at [663, 297] on button "View purchase(s)" at bounding box center [673, 294] width 92 height 23
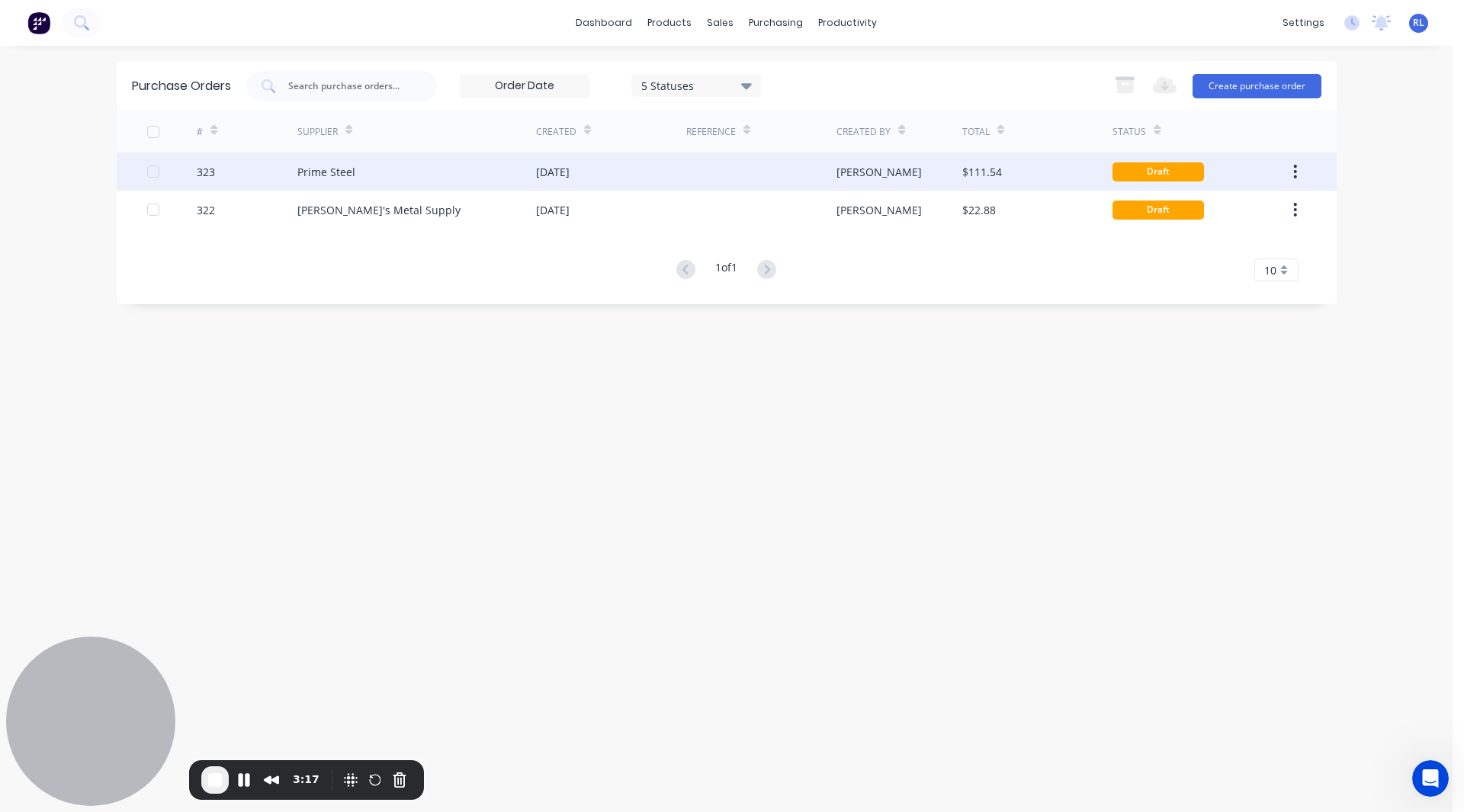
click at [330, 170] on div "Prime Steel" at bounding box center [326, 172] width 58 height 16
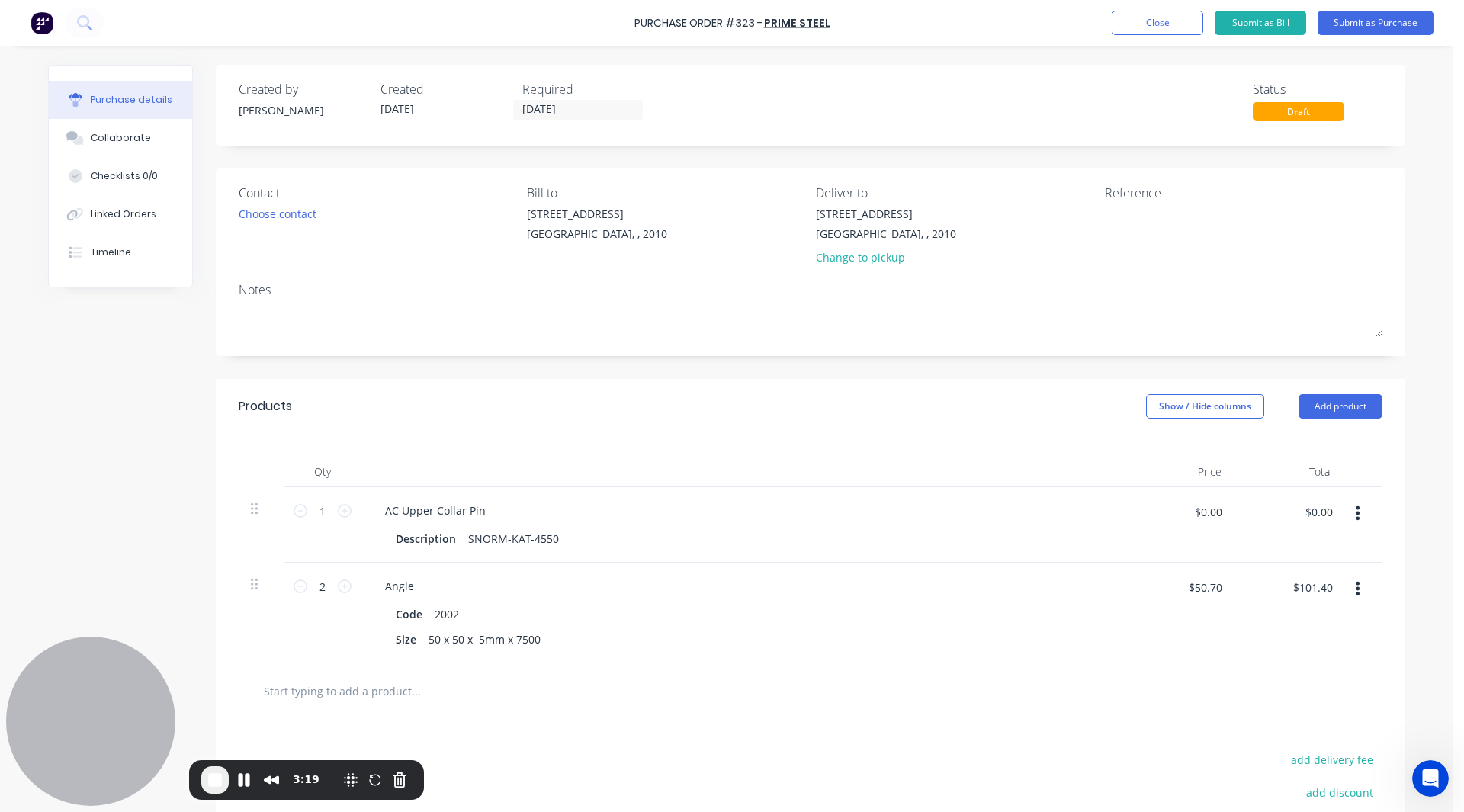
scroll to position [95, 0]
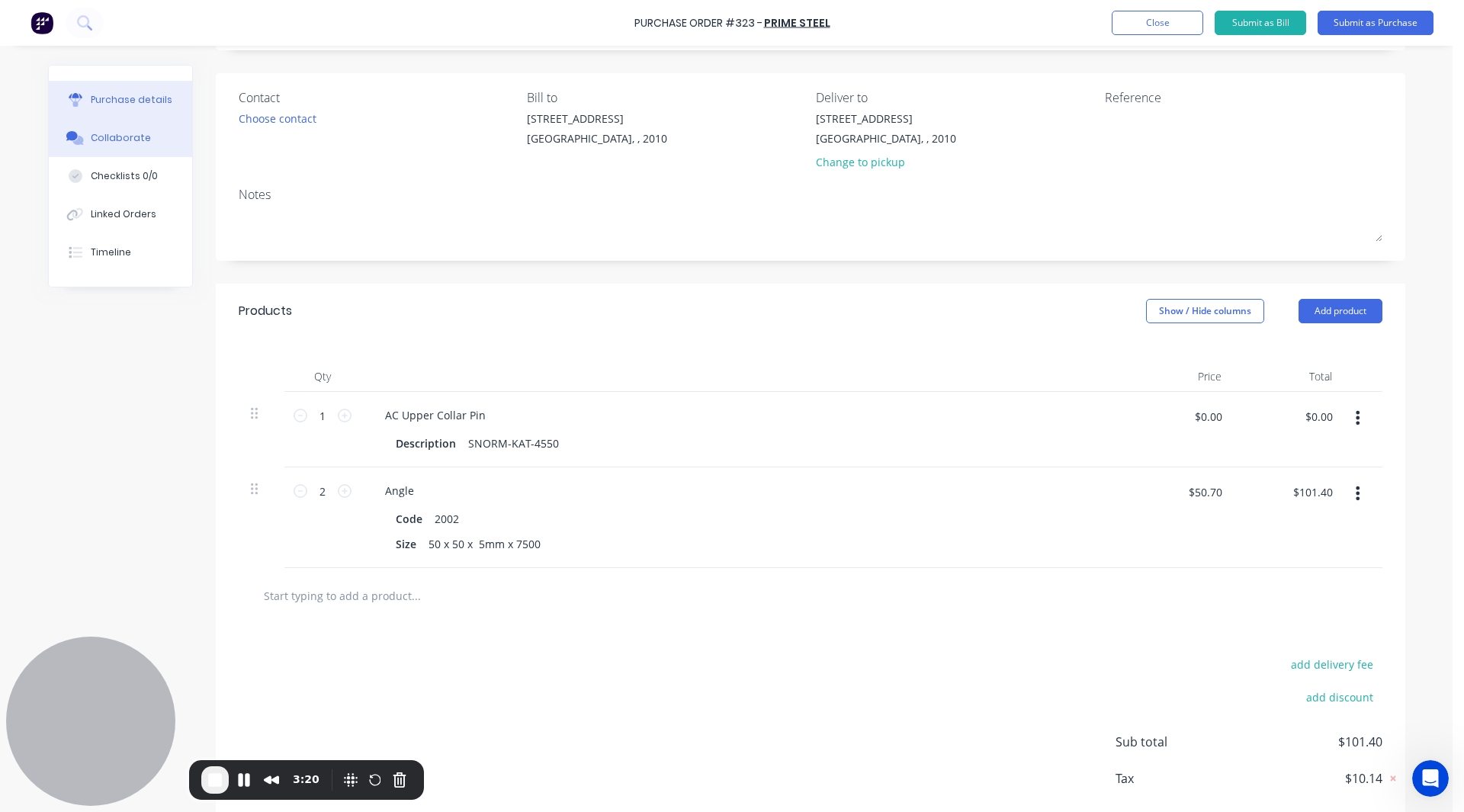
click at [107, 144] on div "Collaborate" at bounding box center [121, 138] width 60 height 14
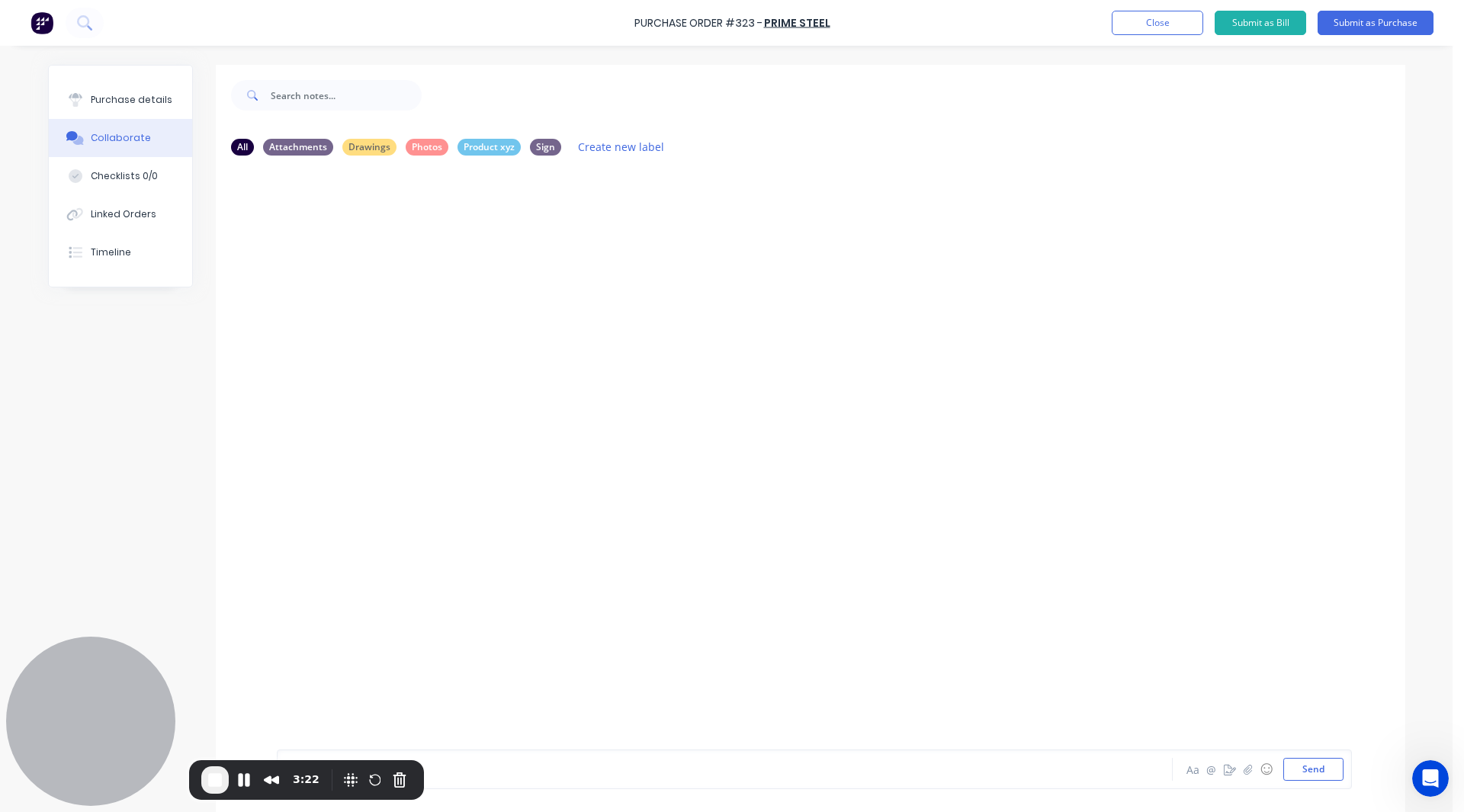
scroll to position [39, 0]
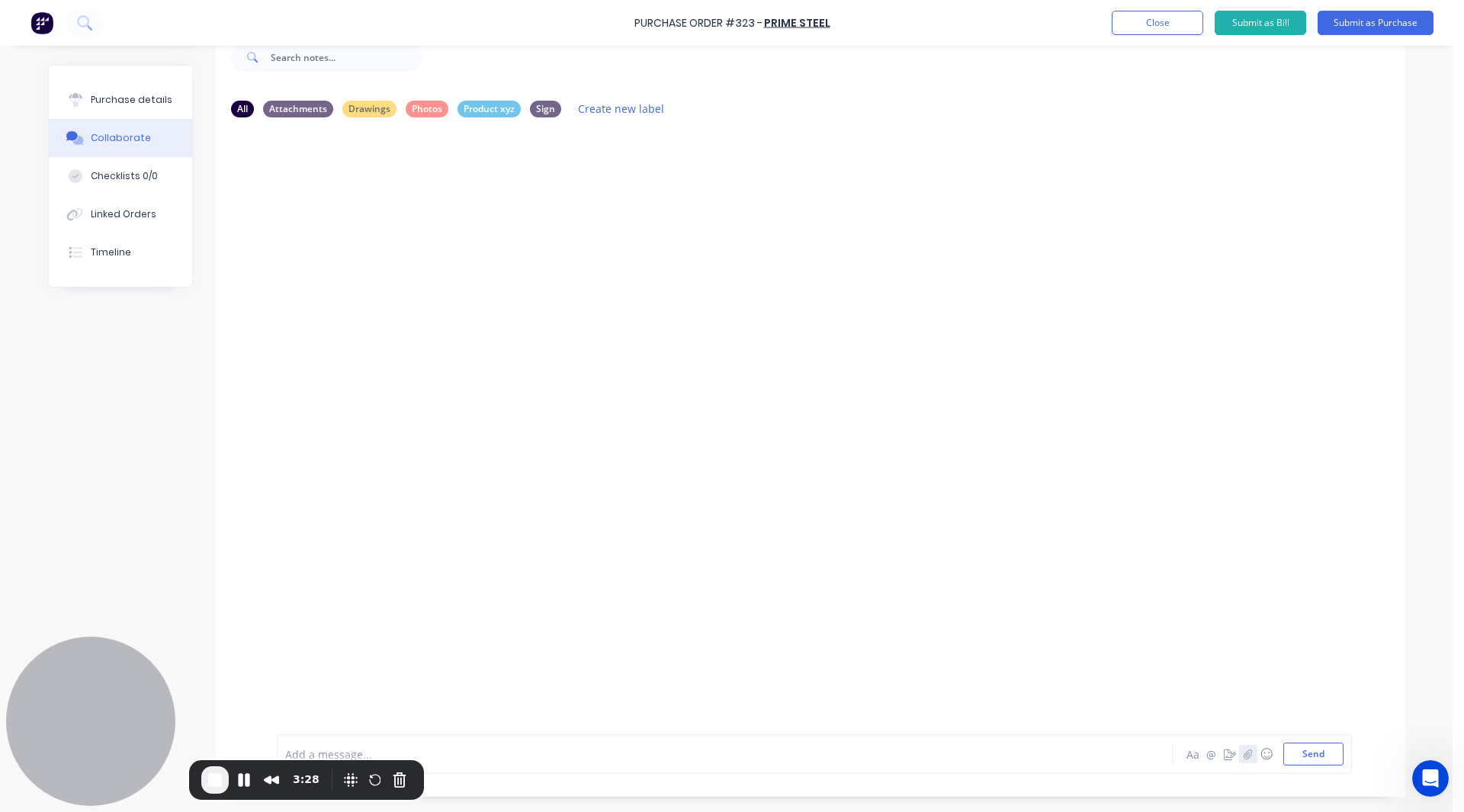
click at [1243, 752] on icon "button" at bounding box center [1247, 753] width 9 height 11
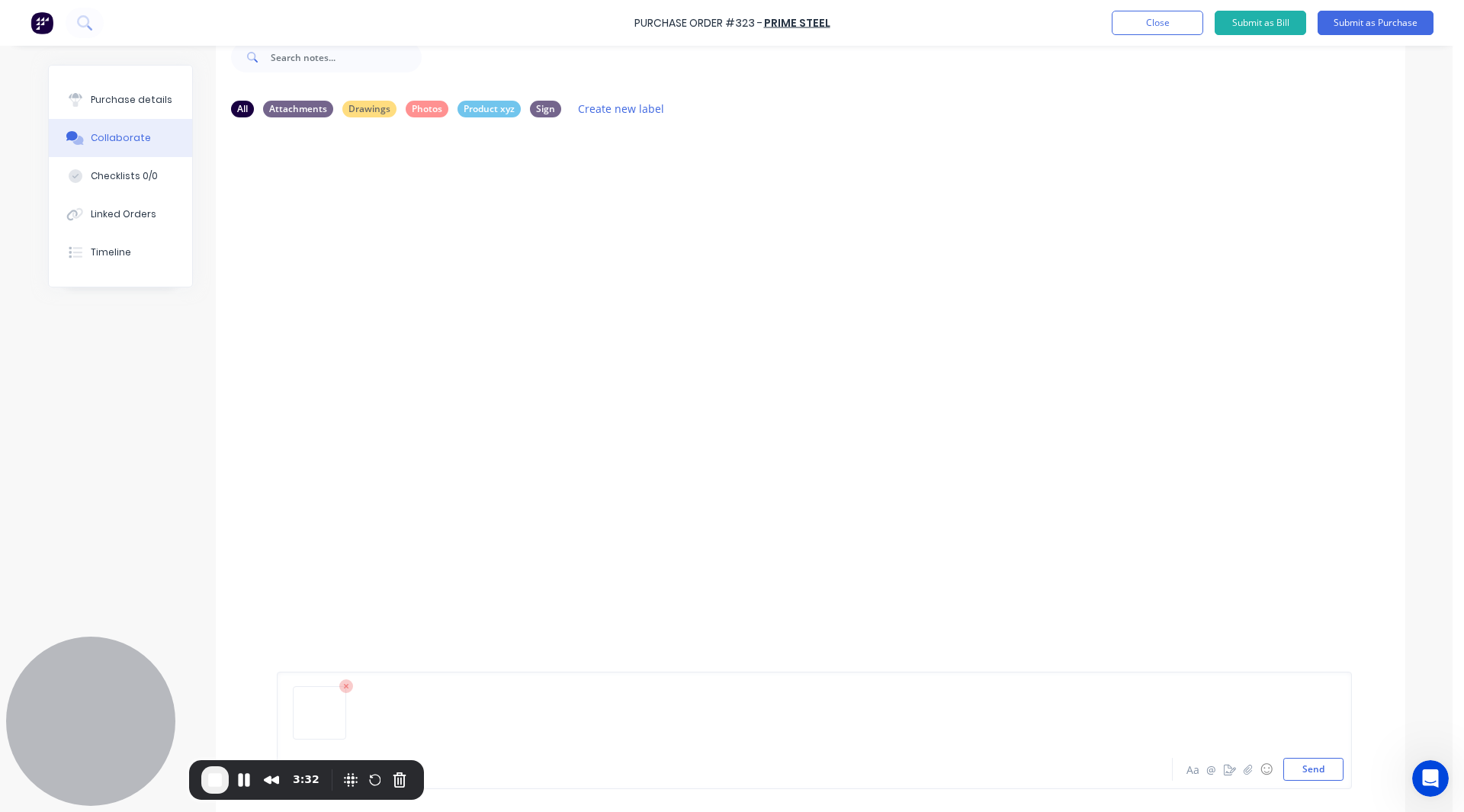
click at [475, 733] on div at bounding box center [814, 718] width 1058 height 78
click at [382, 744] on div at bounding box center [814, 718] width 1058 height 78
click at [293, 747] on div at bounding box center [814, 718] width 1058 height 78
click at [351, 709] on div at bounding box center [814, 718] width 1058 height 78
click at [111, 217] on div "Linked Orders" at bounding box center [123, 214] width 66 height 14
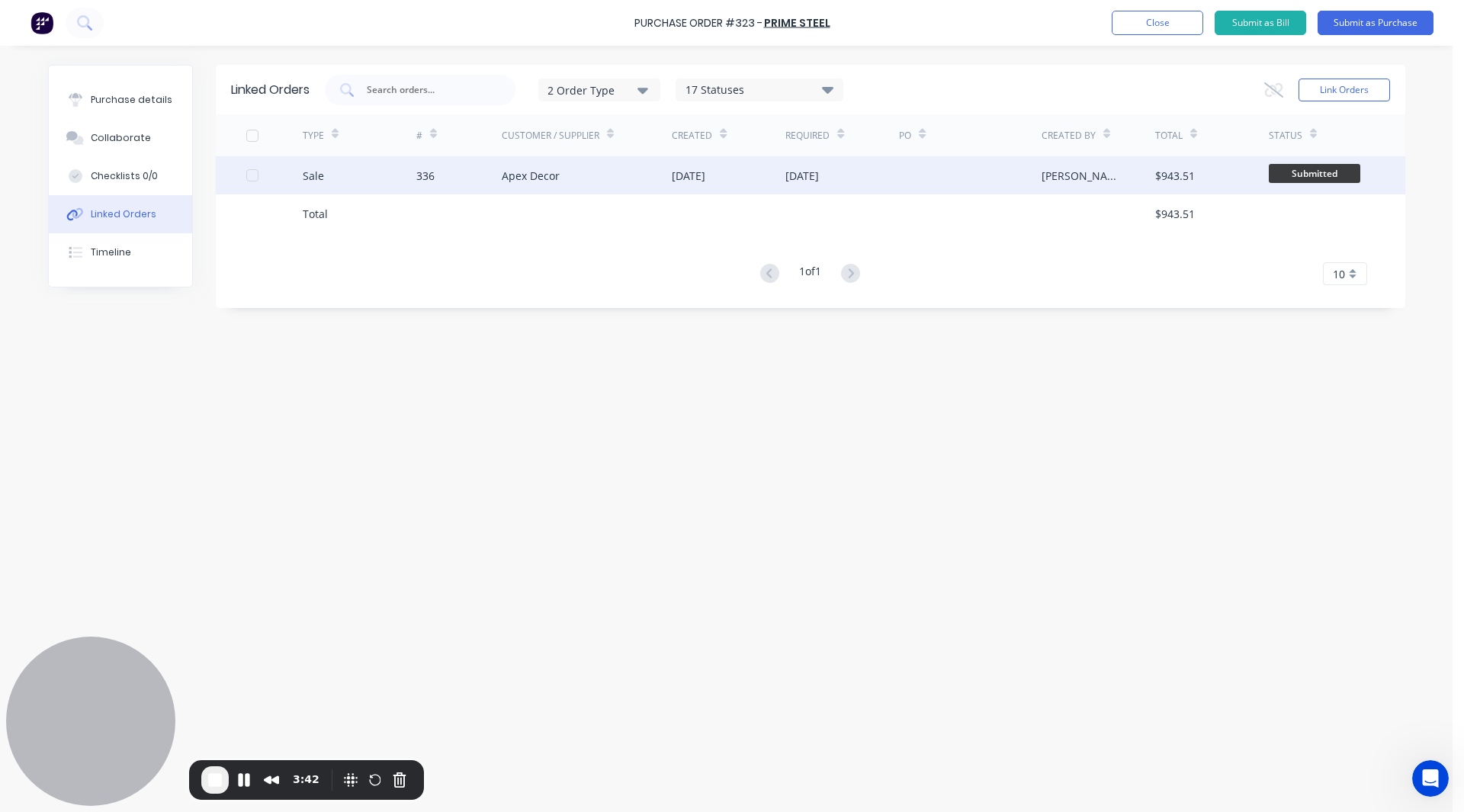
click at [314, 170] on div "Sale" at bounding box center [313, 176] width 21 height 16
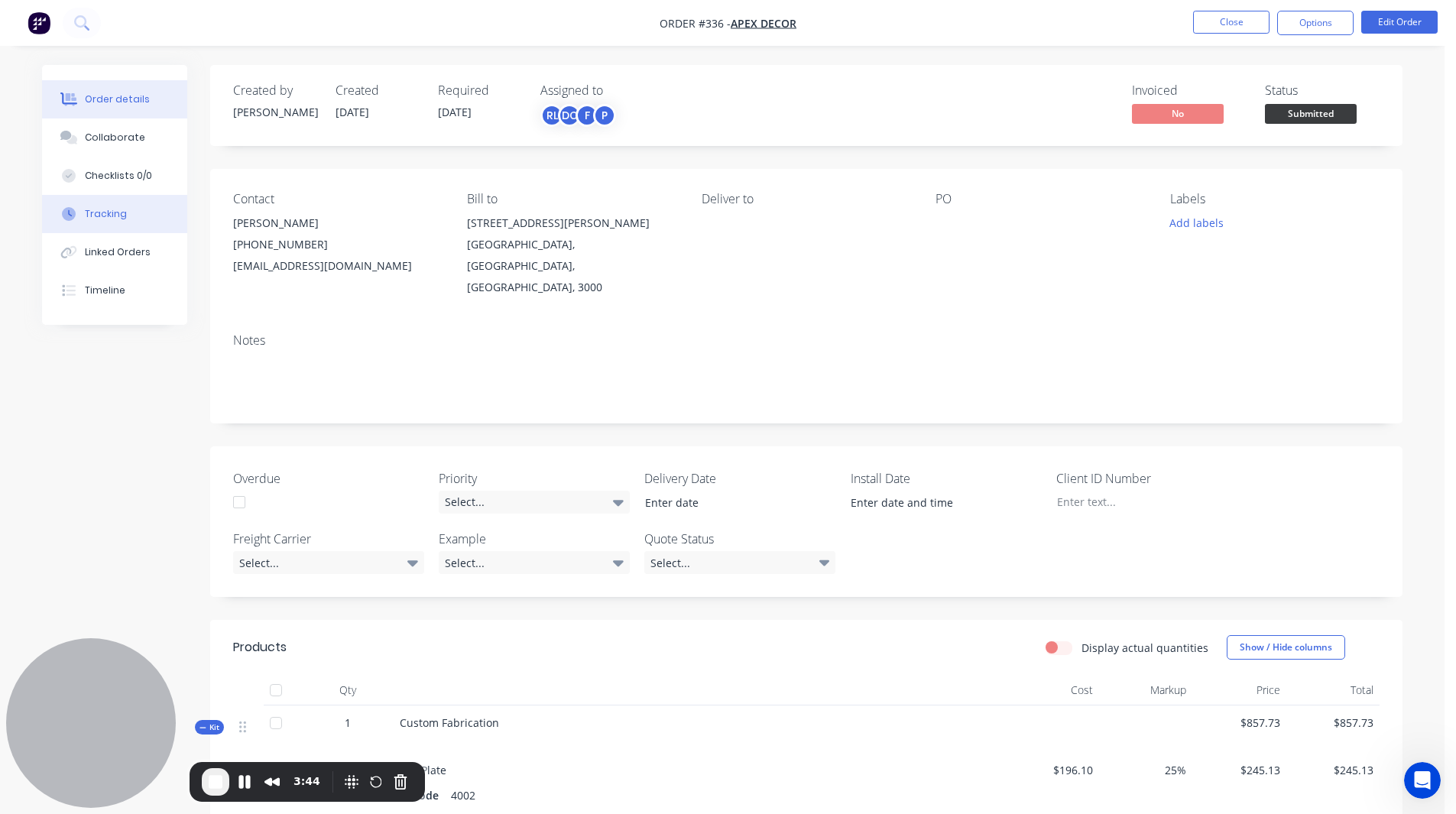
click at [102, 205] on button "Tracking" at bounding box center [114, 215] width 145 height 39
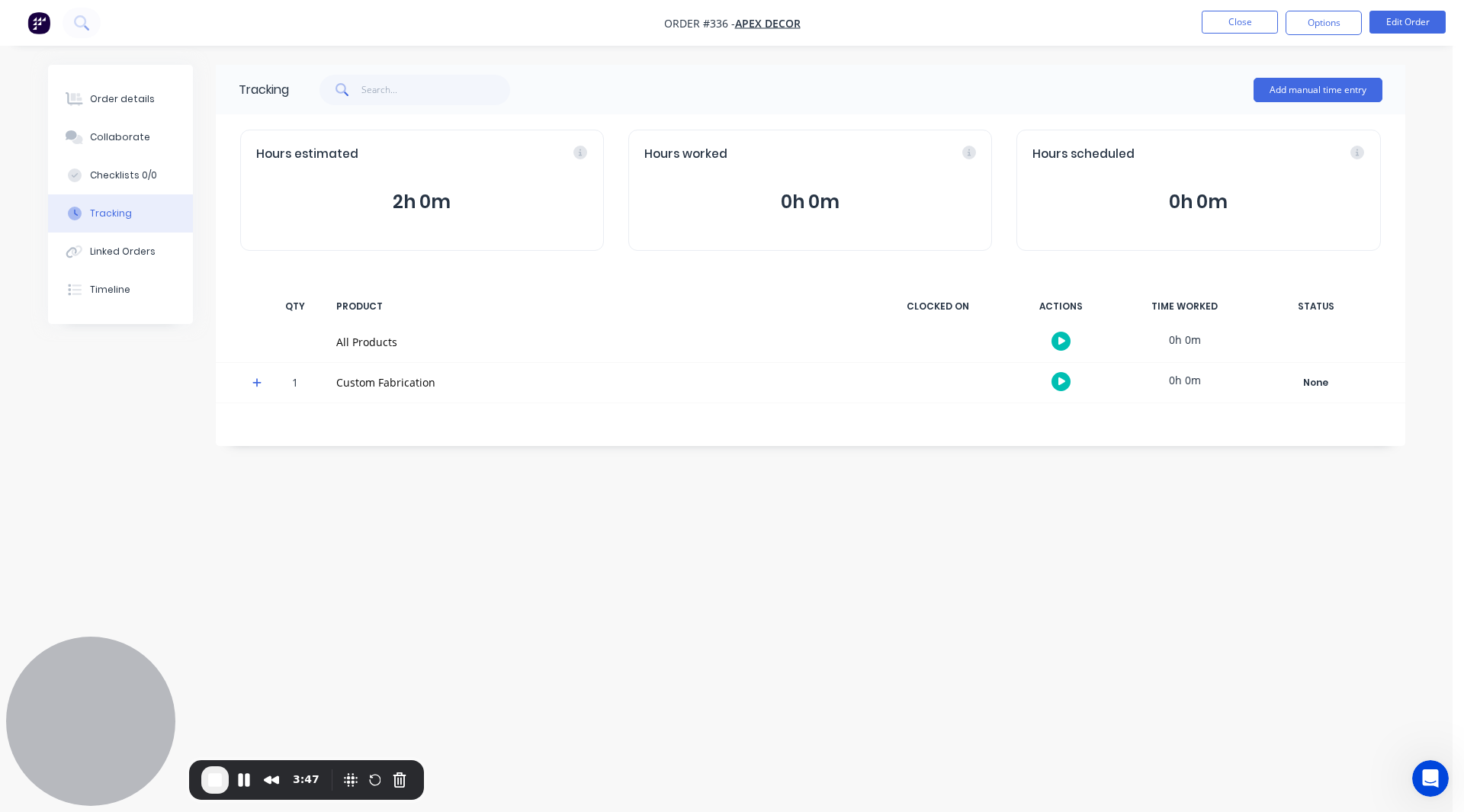
click at [254, 385] on icon at bounding box center [258, 382] width 10 height 11
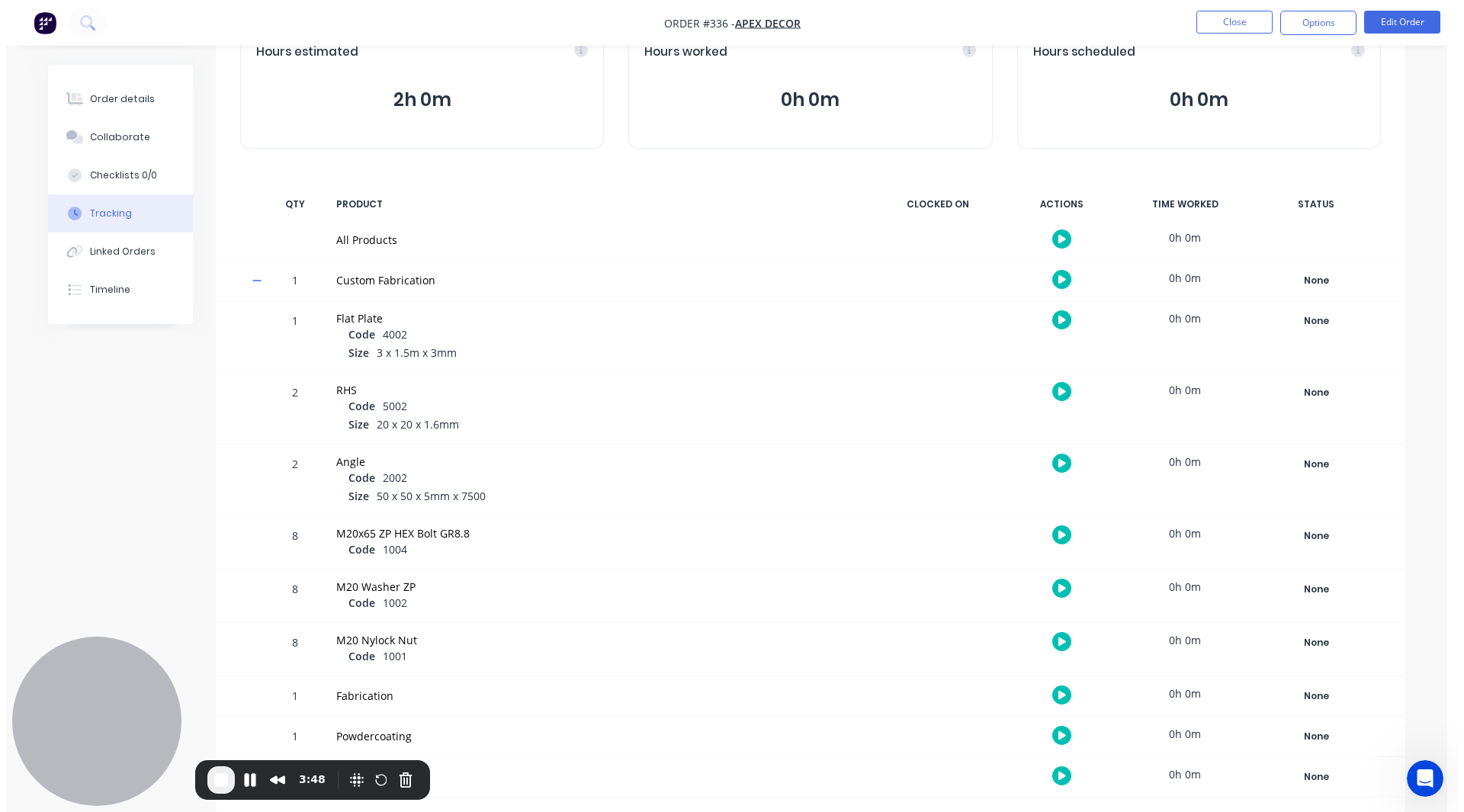
scroll to position [103, 0]
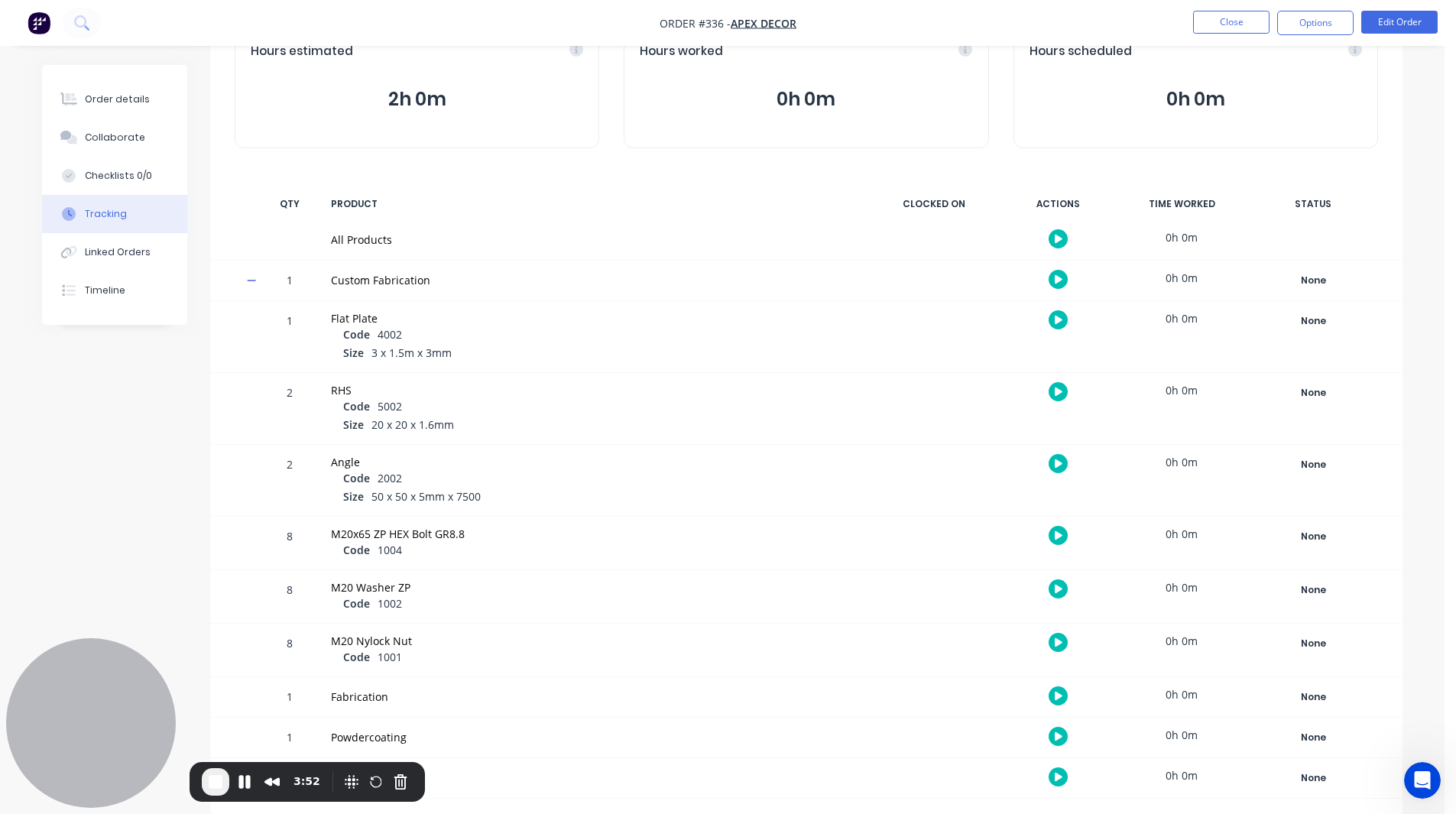
click at [1061, 319] on icon "button" at bounding box center [1059, 320] width 8 height 9
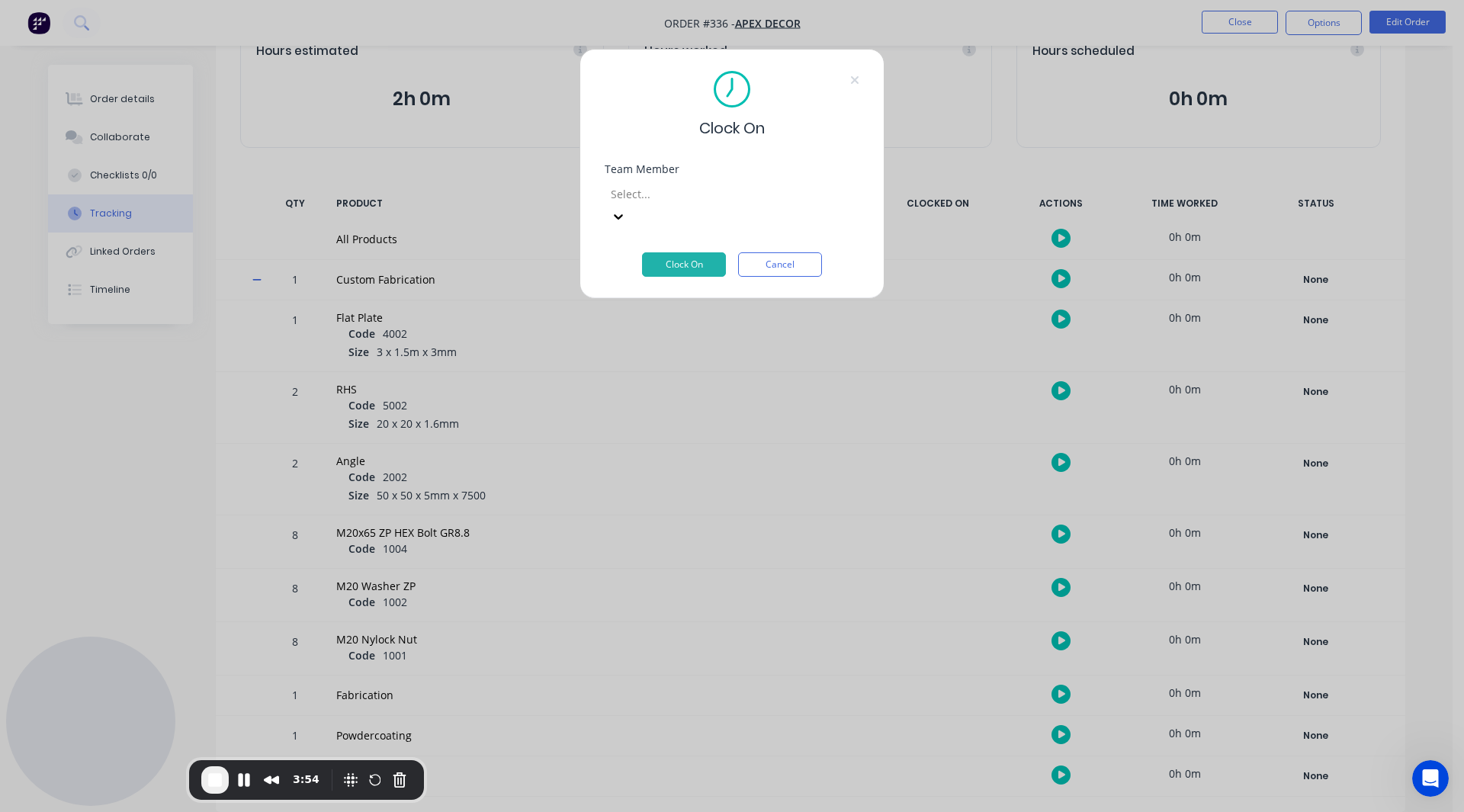
click at [690, 195] on div at bounding box center [719, 194] width 220 height 19
click at [680, 253] on button "Clock On" at bounding box center [684, 264] width 84 height 24
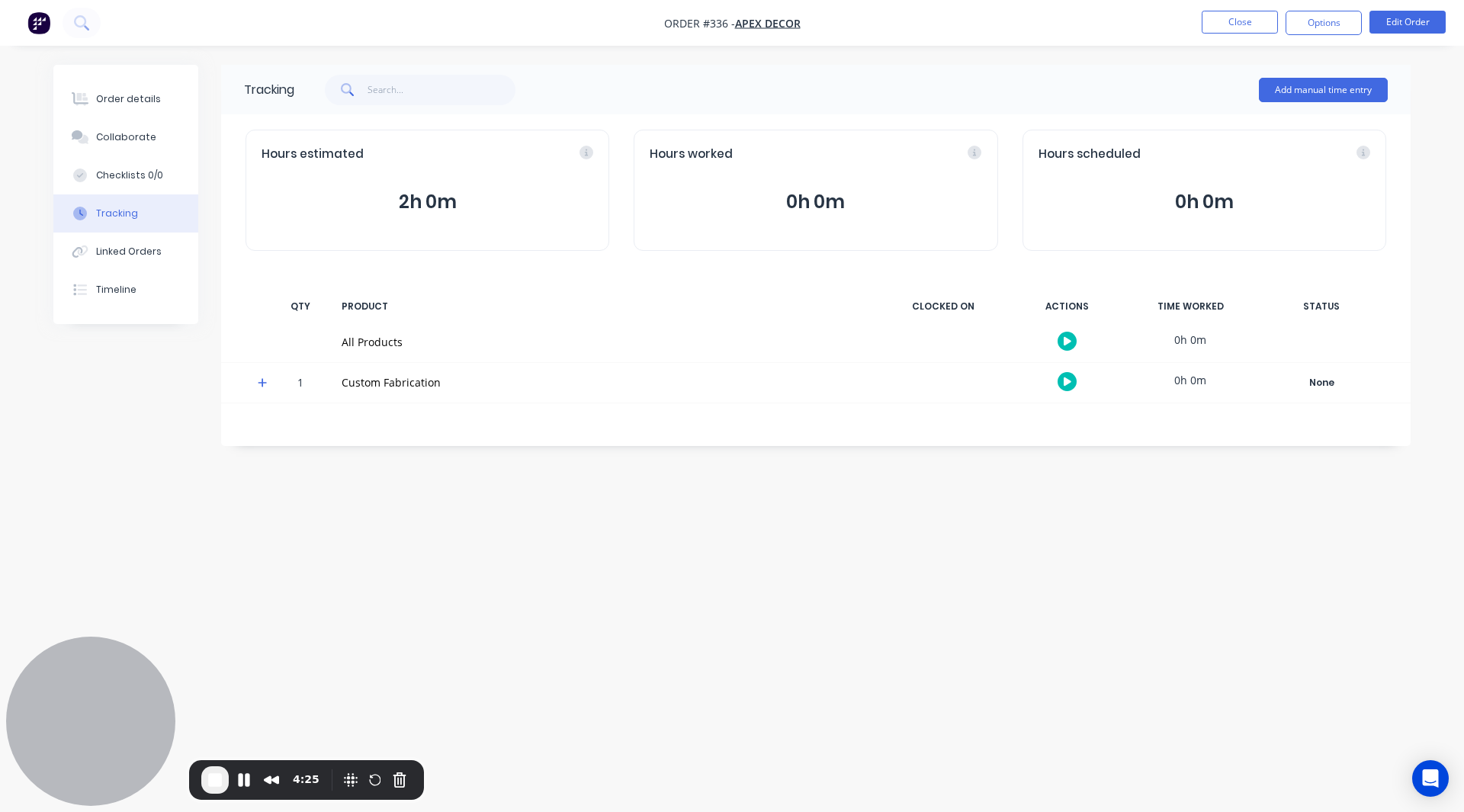
click at [268, 382] on span at bounding box center [265, 385] width 15 height 15
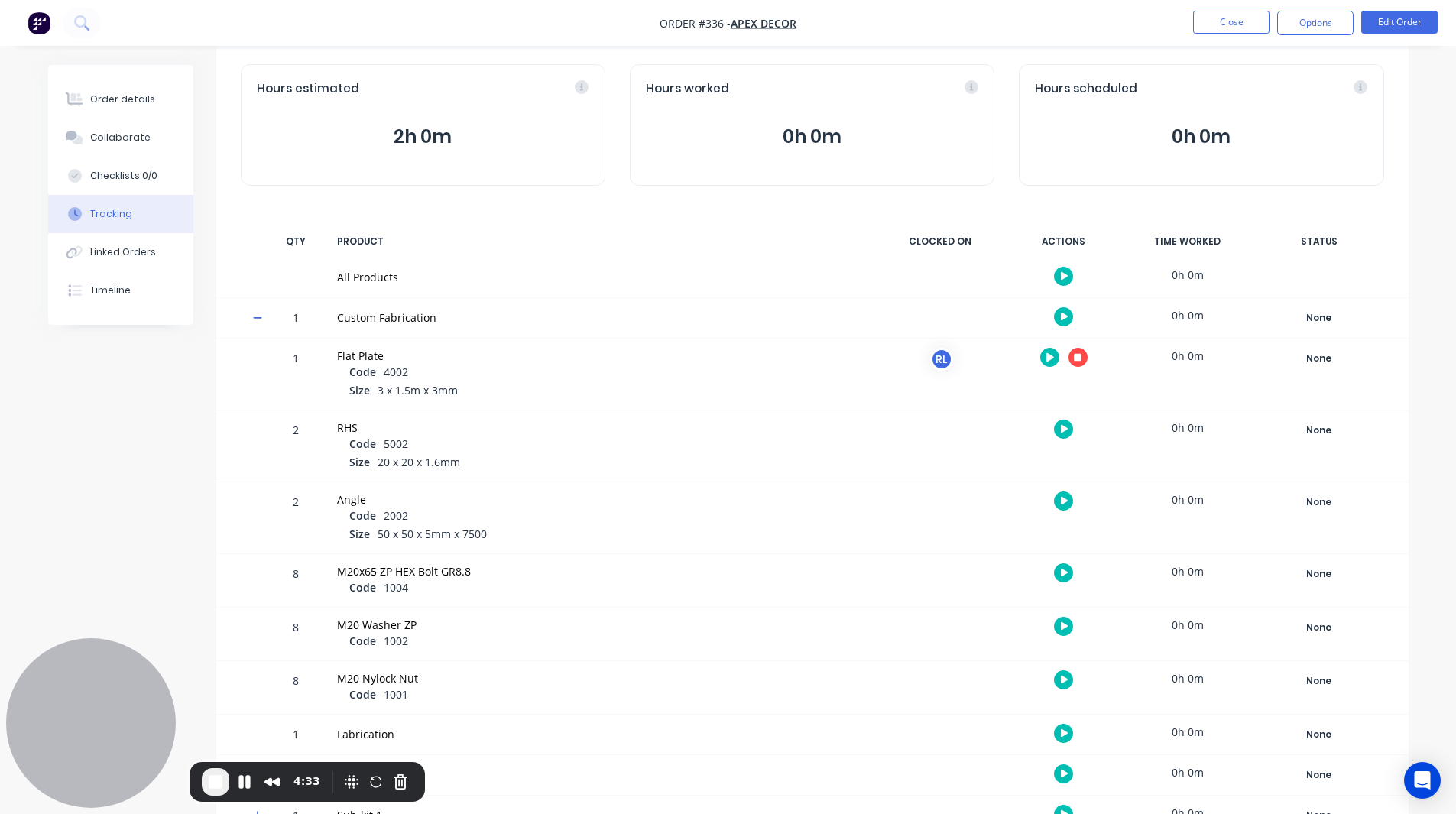
scroll to position [60, 0]
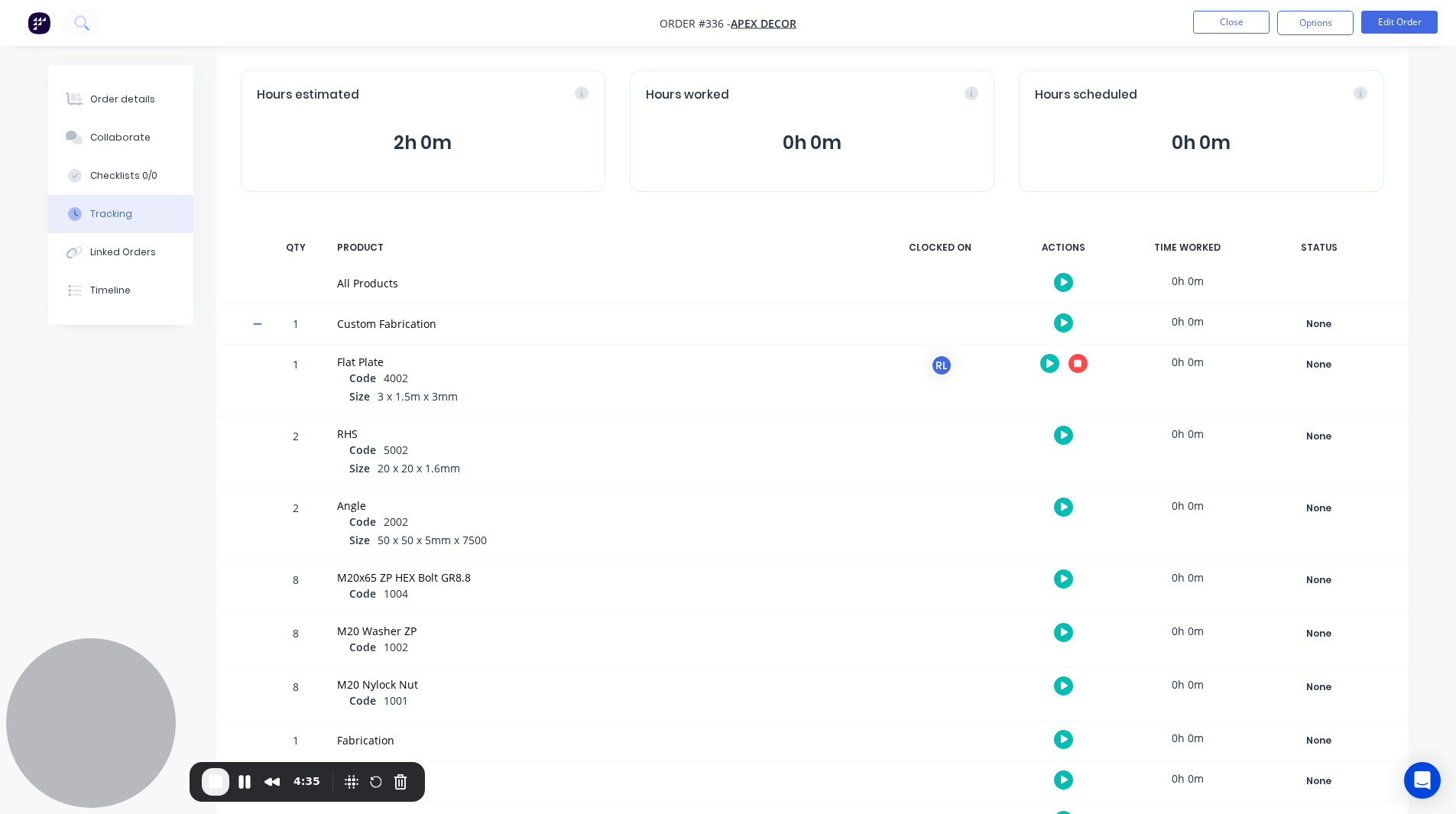
click at [1081, 360] on icon "button" at bounding box center [1078, 363] width 8 height 10
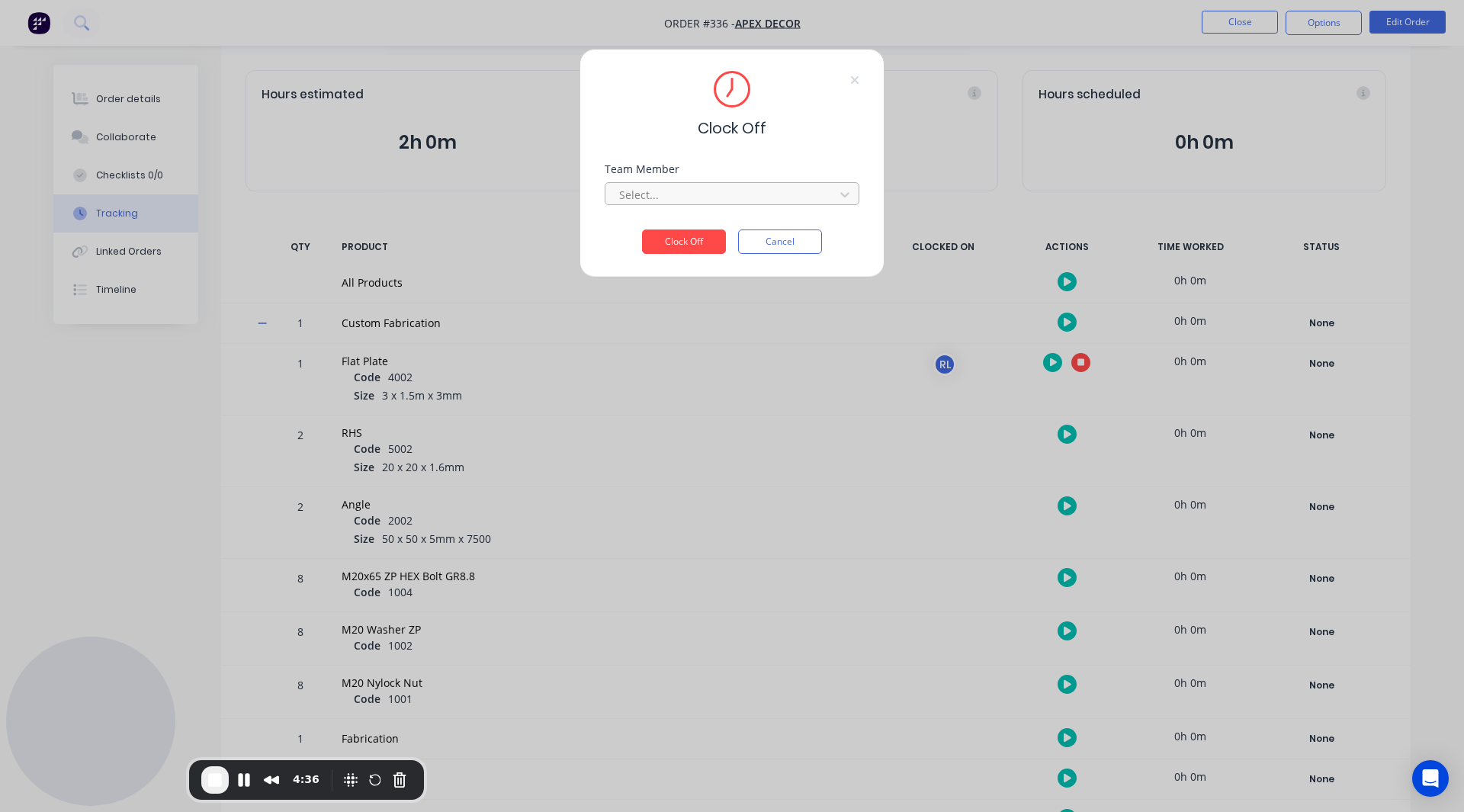
click at [676, 203] on div at bounding box center [721, 195] width 209 height 19
click at [664, 234] on div "[PERSON_NAME]" at bounding box center [732, 228] width 255 height 28
click at [674, 242] on button "Clock Off" at bounding box center [684, 241] width 84 height 24
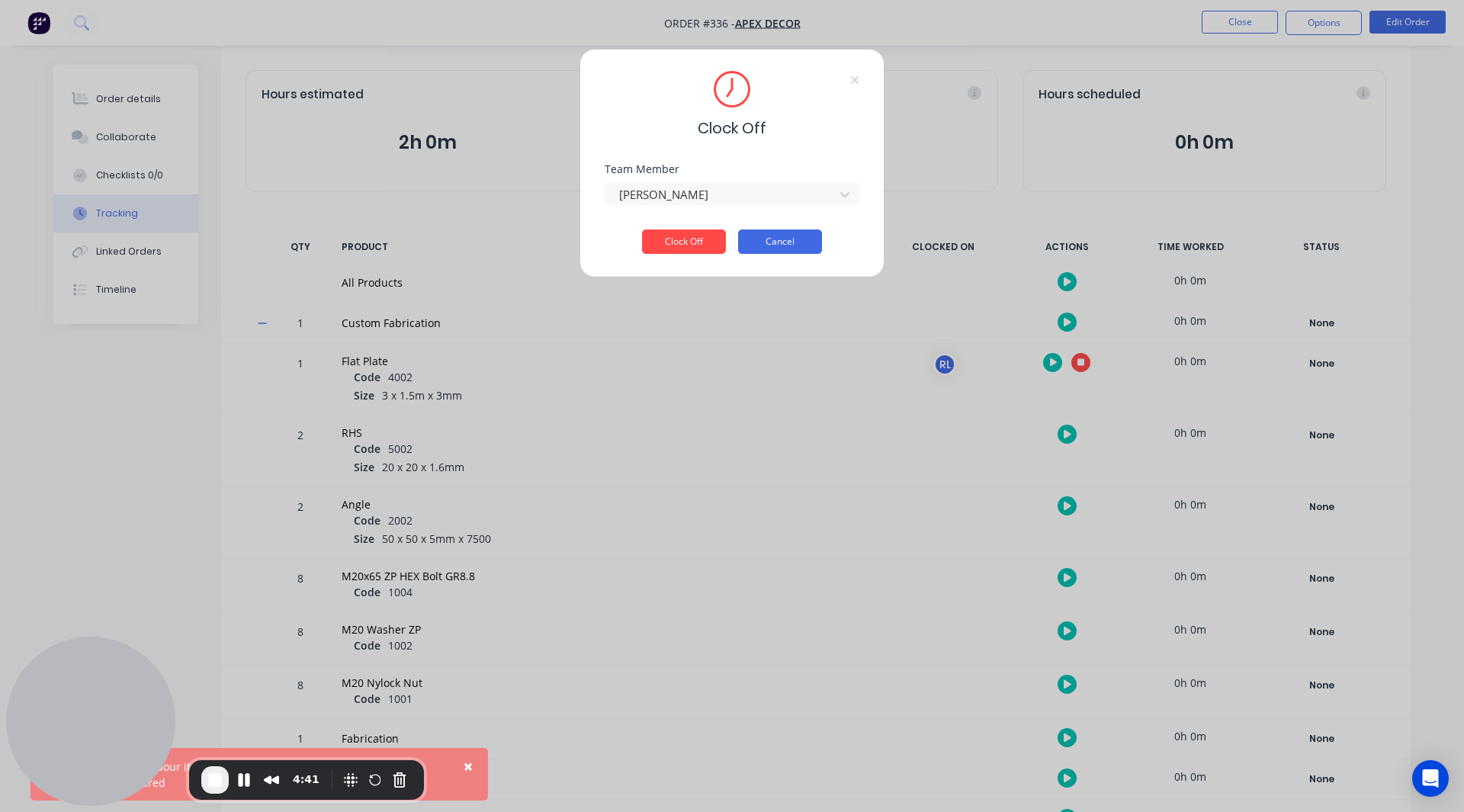
click at [759, 236] on button "Cancel" at bounding box center [779, 241] width 84 height 24
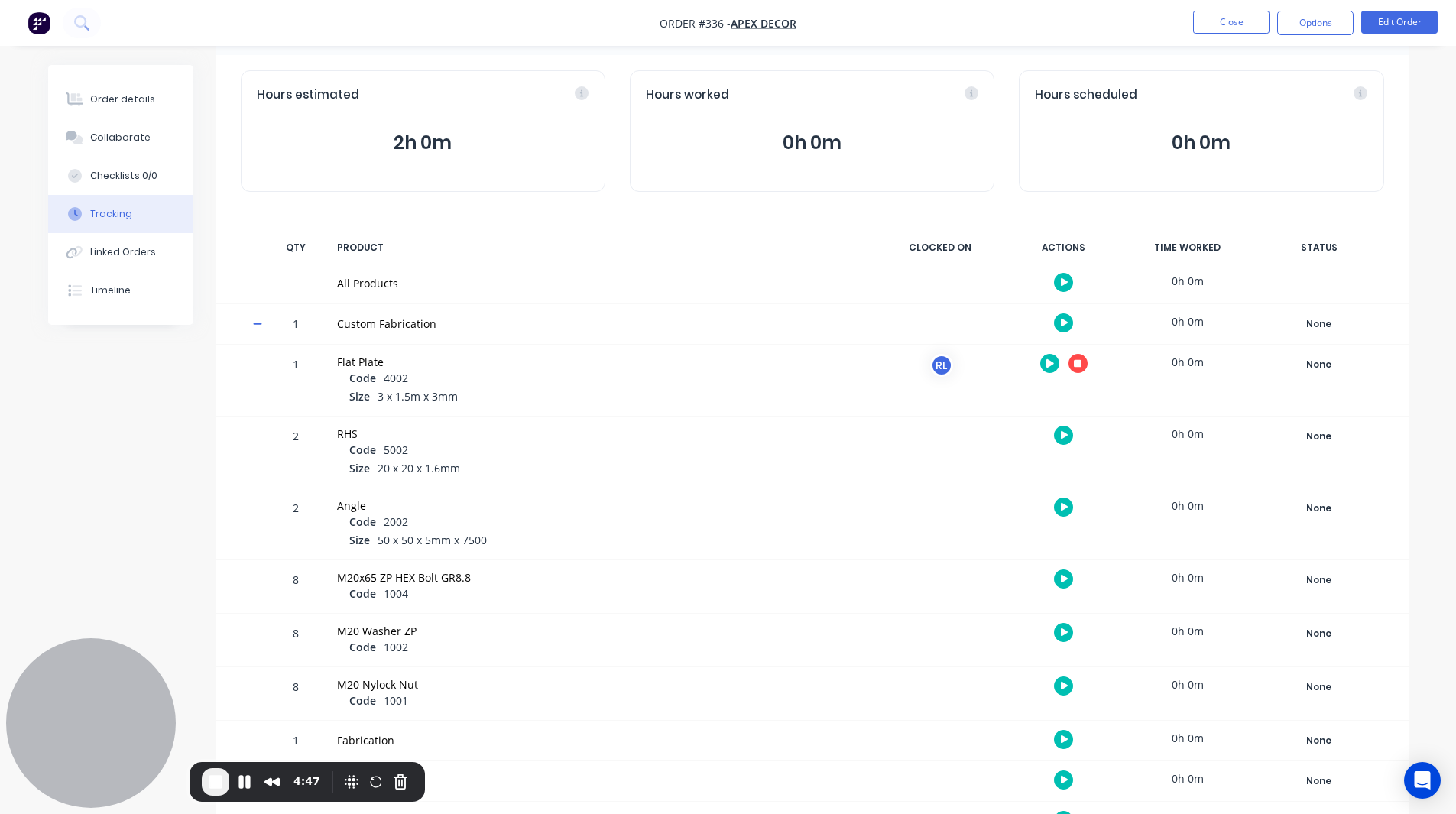
scroll to position [59, 0]
click at [35, 22] on img "button" at bounding box center [39, 23] width 23 height 23
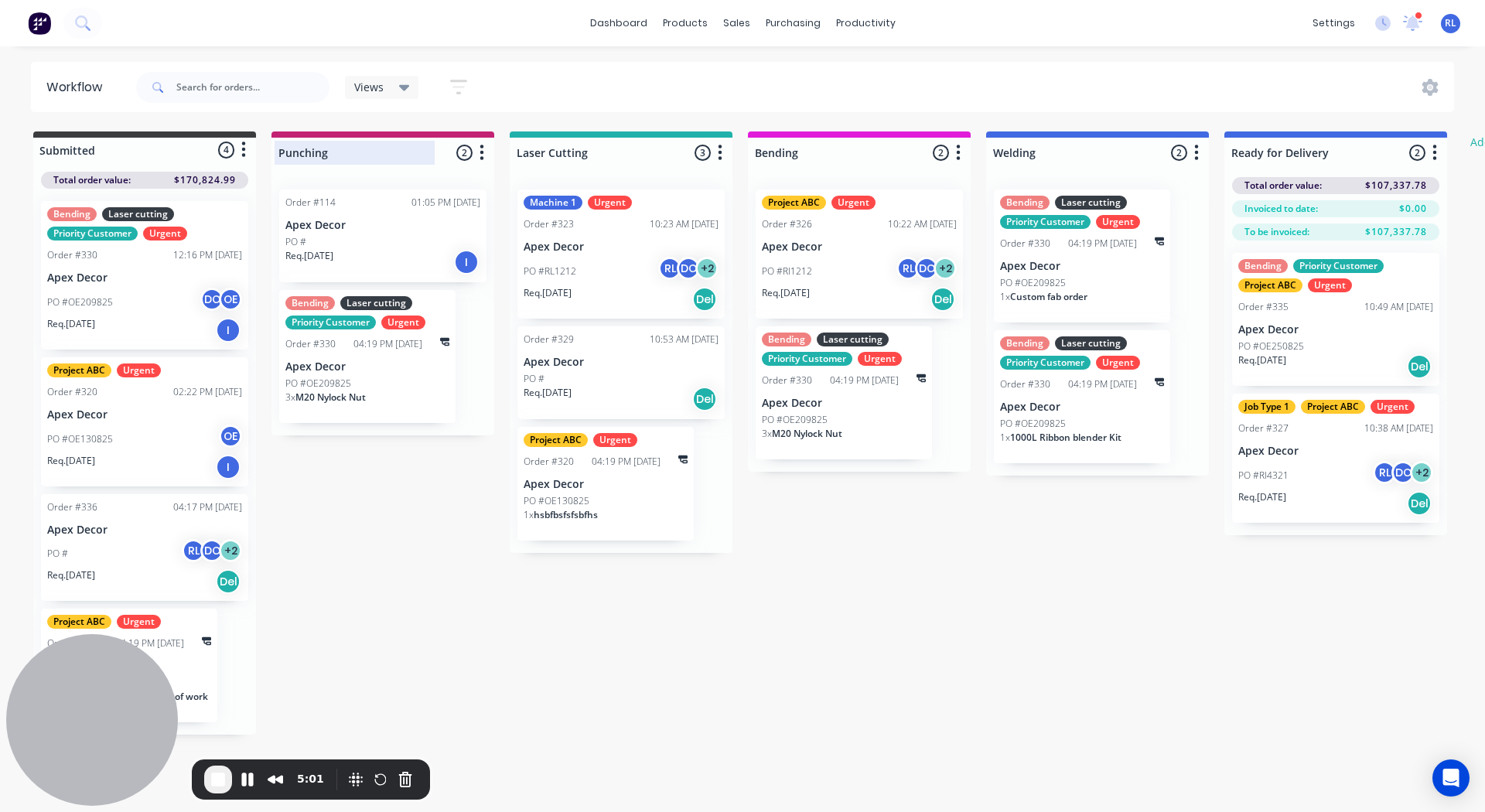
click at [324, 150] on div at bounding box center [383, 153] width 223 height 30
click at [324, 150] on input "Punching" at bounding box center [355, 153] width 153 height 17
type input "Waiting for Supplier"
click at [329, 506] on div "Submitted 4 Status colour #3A3C3E hex #3A3C3E Save Cancel Summaries Total order…" at bounding box center [941, 432] width 1907 height 604
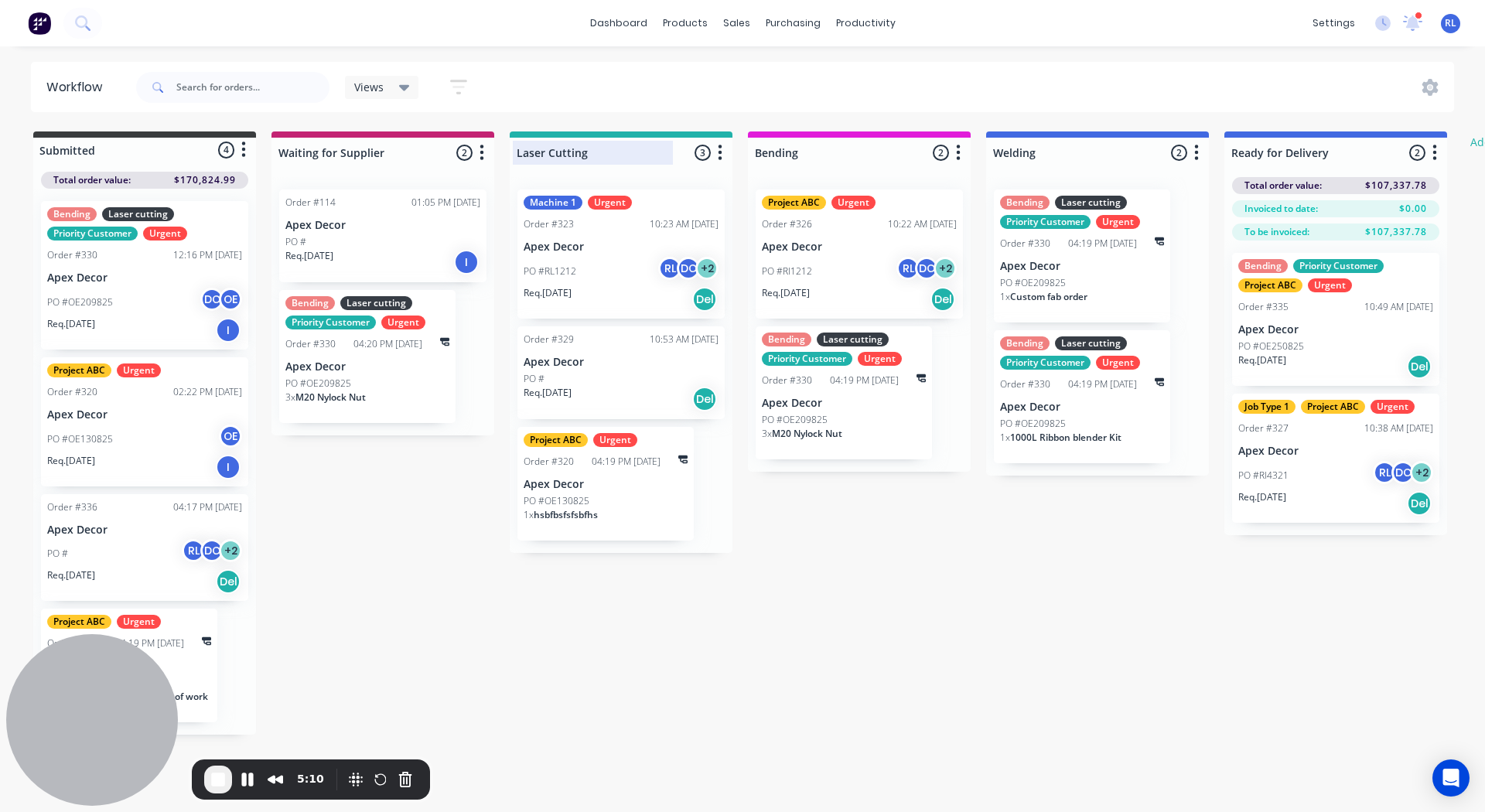
click at [568, 151] on div at bounding box center [621, 153] width 223 height 30
click at [568, 151] on input "Laser Cutting" at bounding box center [593, 153] width 153 height 17
type input "Fabrication"
click at [386, 597] on div "Submitted 4 Status colour #3A3C3E hex #3A3C3E Save Cancel Summaries Total order…" at bounding box center [941, 432] width 1907 height 604
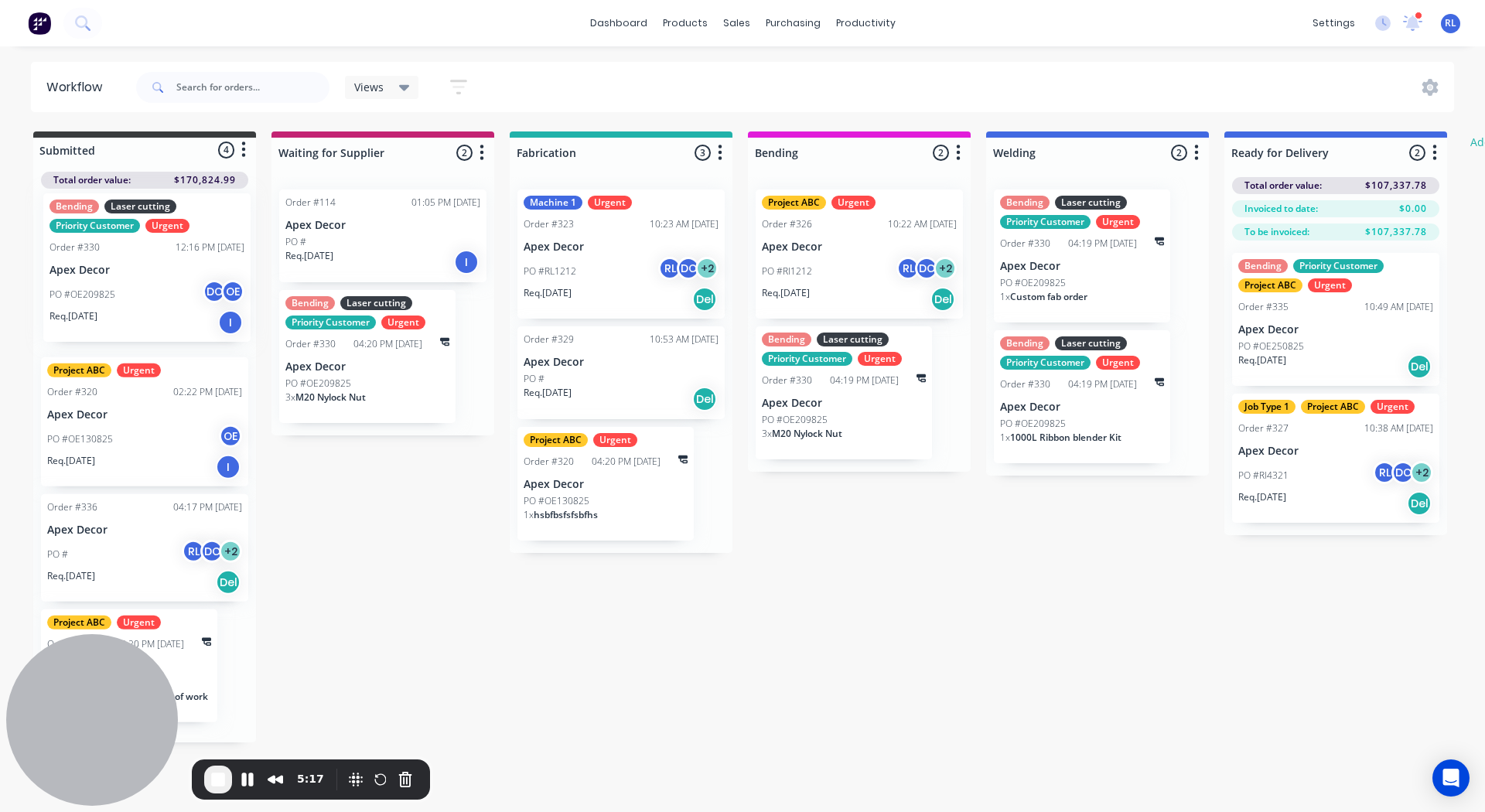
drag, startPoint x: 129, startPoint y: 285, endPoint x: 139, endPoint y: 279, distance: 11.7
click at [139, 279] on div "Bending Laser cutting Priority Customer Urgent Order #330 12:16 PM 20/08/25 Ape…" at bounding box center [145, 466] width 223 height 554
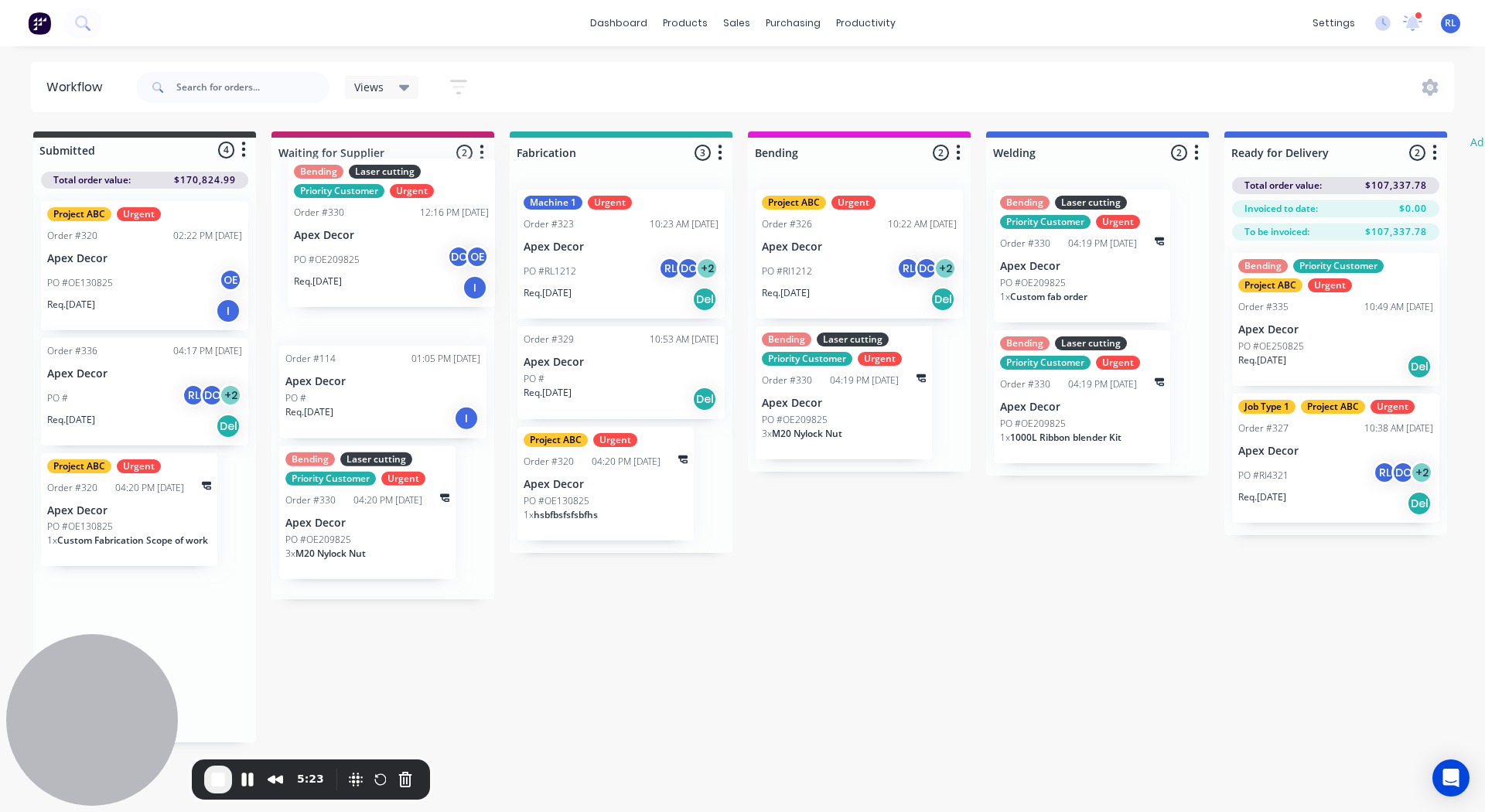
drag, startPoint x: 112, startPoint y: 264, endPoint x: 369, endPoint y: 218, distance: 261.1
click at [369, 218] on div "Submitted 4 Status colour #3A3C3E hex #3A3C3E Save Cancel Summaries Total order…" at bounding box center [941, 436] width 1907 height 611
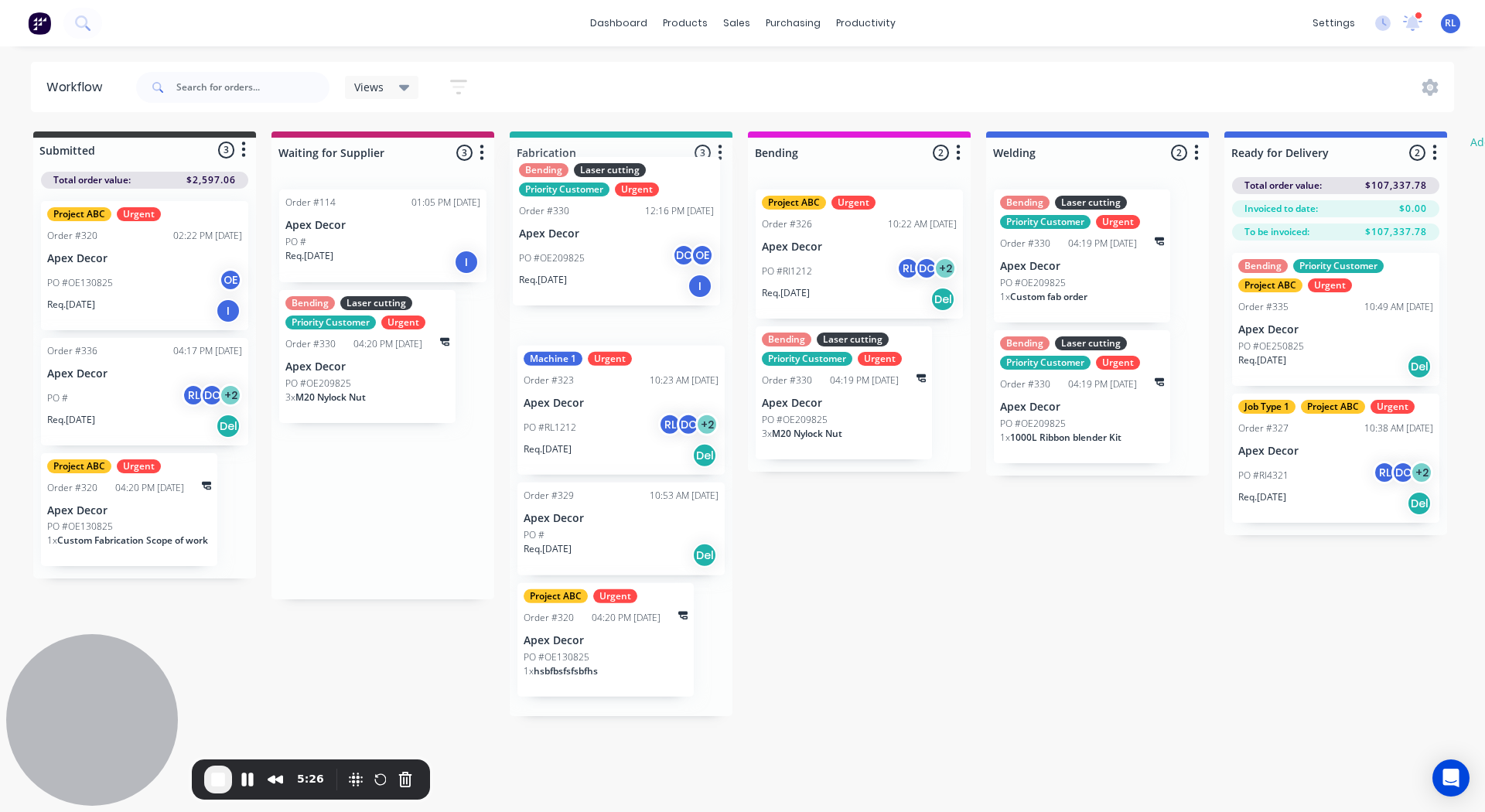
drag, startPoint x: 376, startPoint y: 260, endPoint x: 619, endPoint y: 226, distance: 245.4
click at [619, 226] on div "Submitted 3 Status colour #3A3C3E hex #3A3C3E Save Cancel Summaries Total order…" at bounding box center [941, 424] width 1907 height 585
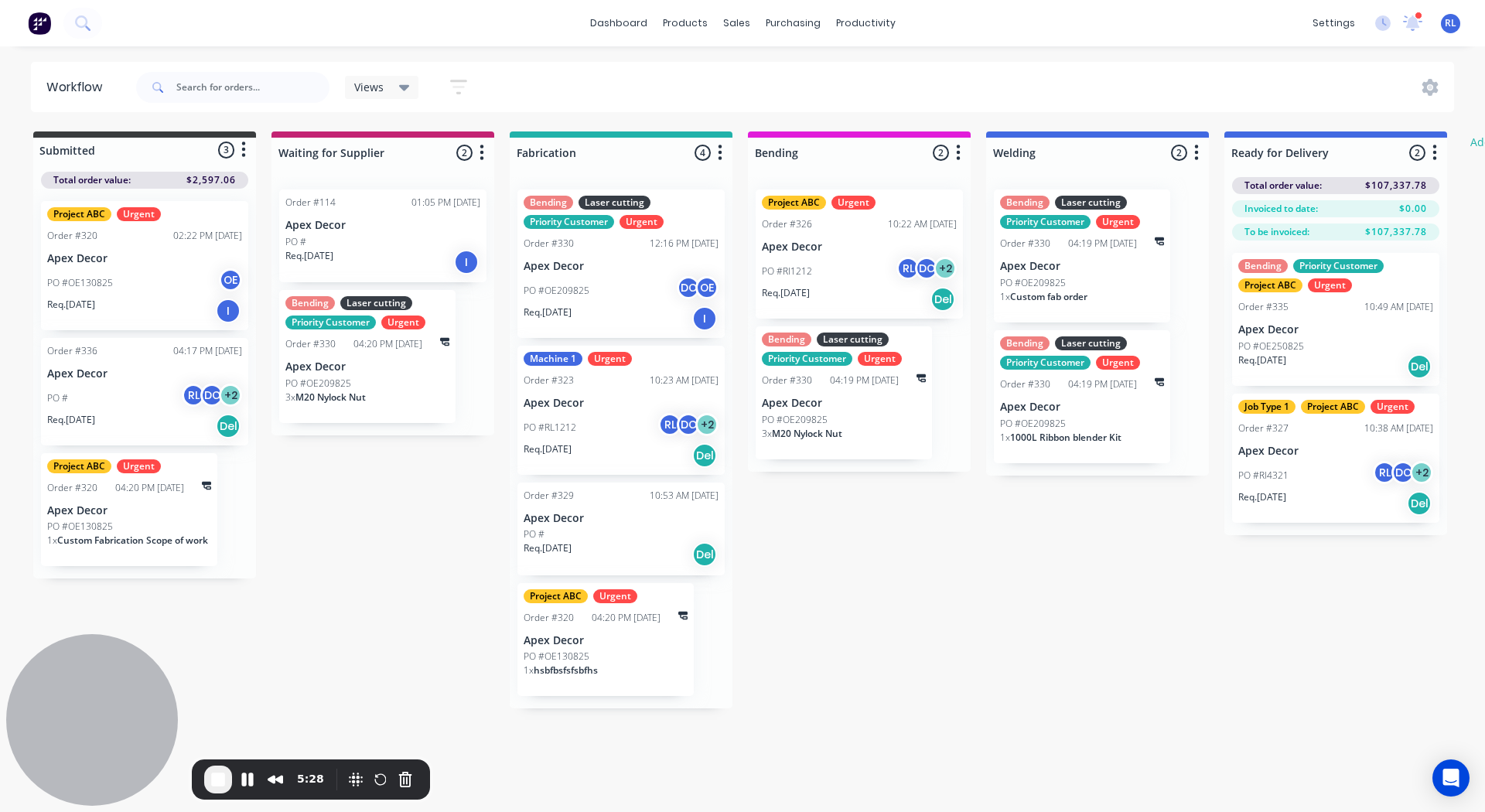
click at [621, 275] on div "Bending Laser cutting Priority Customer Urgent Order #330 12:16 PM 20/08/25 Ape…" at bounding box center [621, 264] width 207 height 149
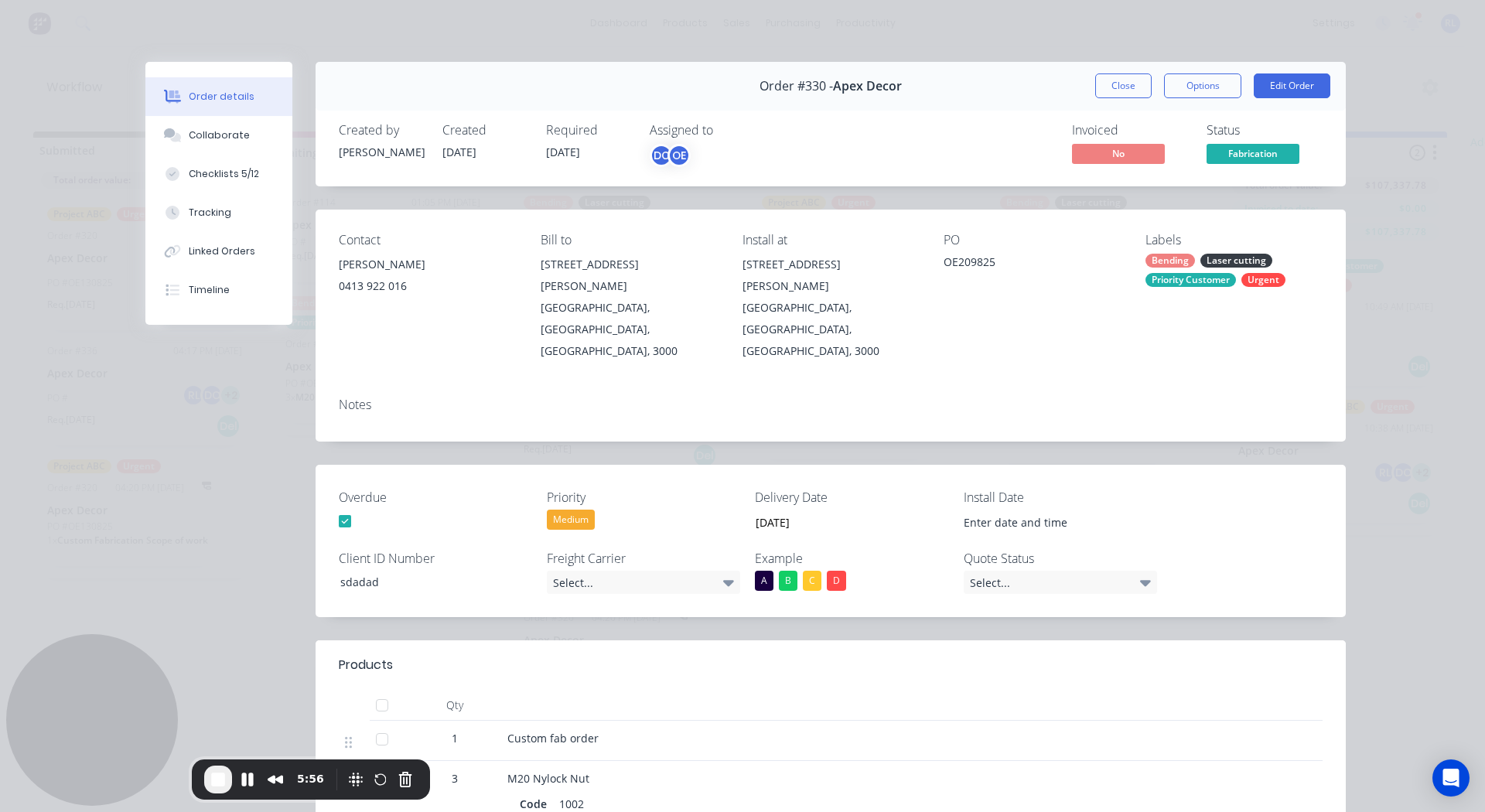
click at [646, 656] on div at bounding box center [935, 665] width 775 height 19
click at [212, 133] on div "Collaborate" at bounding box center [219, 135] width 61 height 14
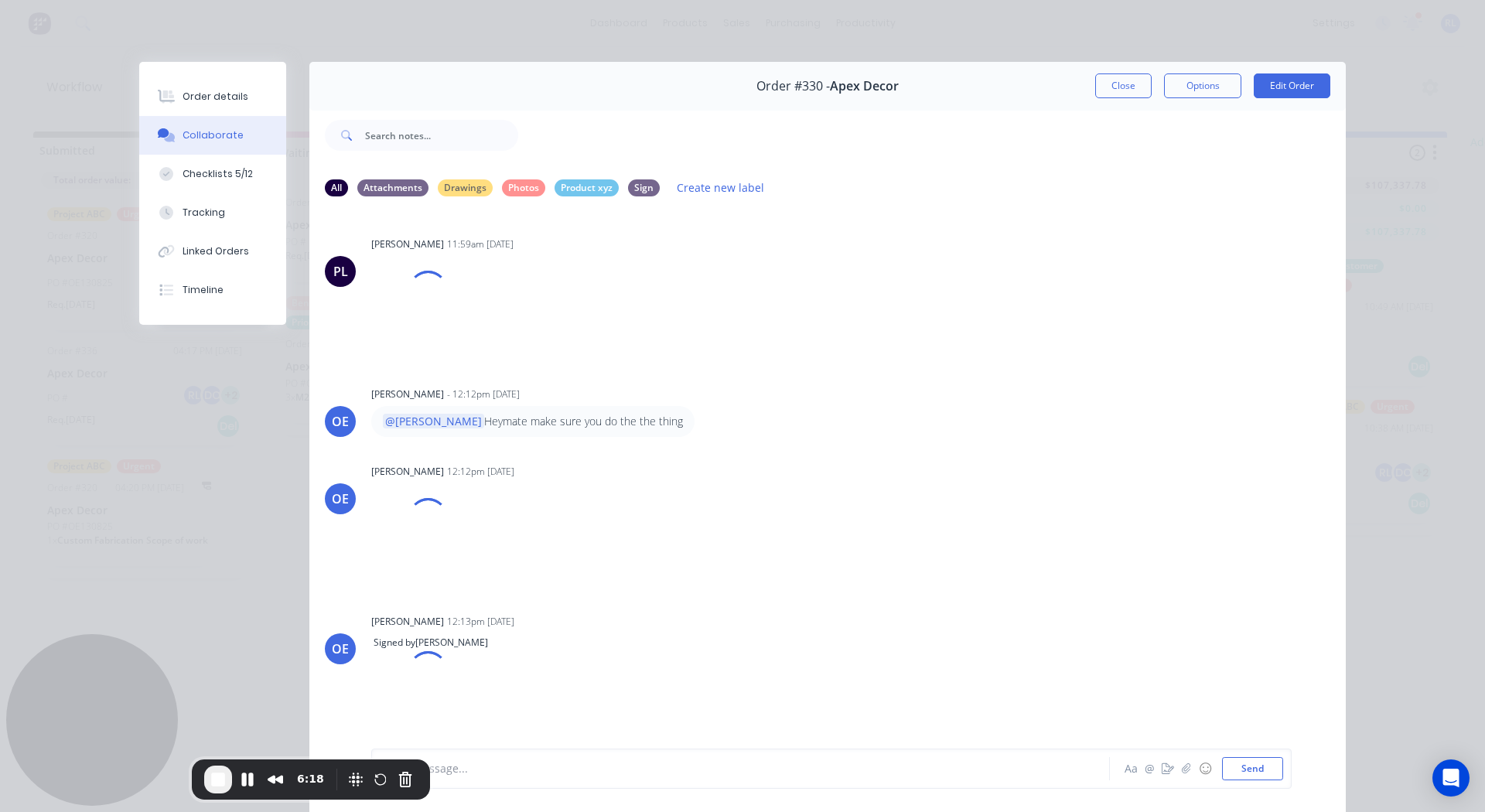
click at [1126, 83] on button "Close" at bounding box center [1124, 85] width 57 height 24
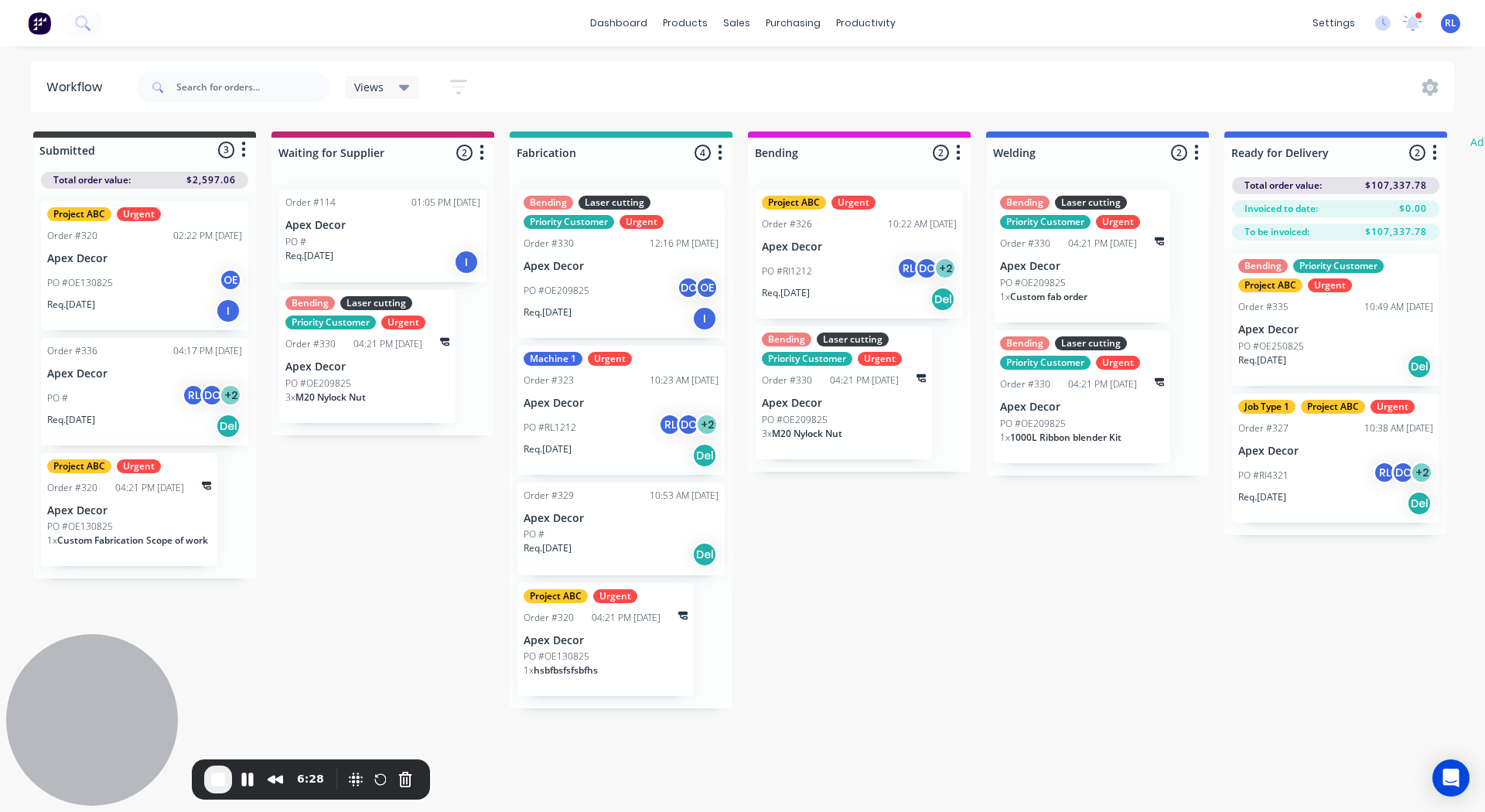
click at [222, 782] on span "End Recording" at bounding box center [217, 780] width 19 height 19
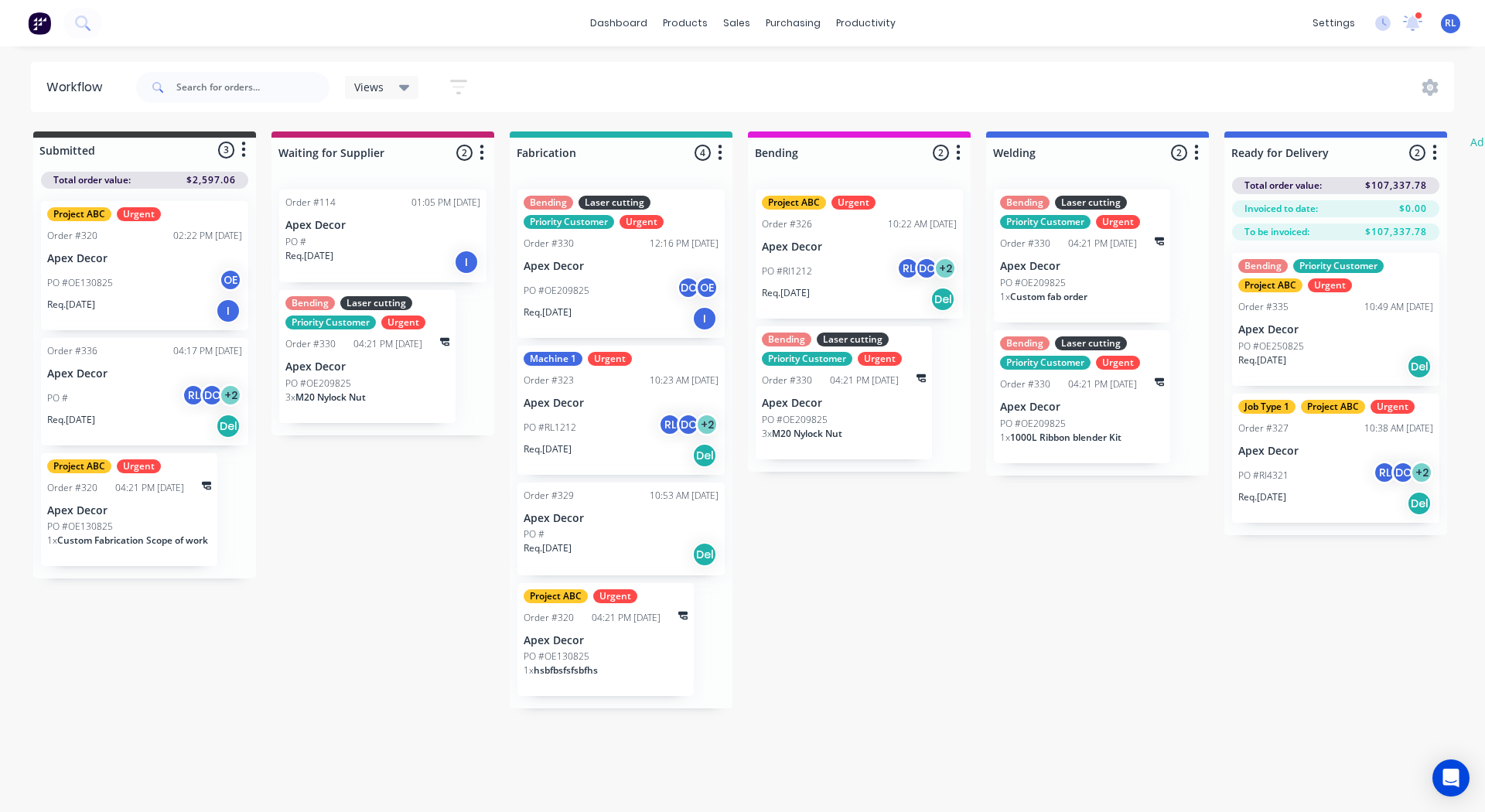
click at [909, 556] on div "Submitted 3 Status colour #3A3C3E hex #3A3C3E Save Cancel Summaries Total order…" at bounding box center [941, 420] width 1907 height 577
click at [985, 63] on header "Workflow Views Save new view None (Default) edit AA Steelworks edit Dave's Jobs…" at bounding box center [743, 86] width 1424 height 50
drag, startPoint x: 705, startPoint y: 73, endPoint x: 519, endPoint y: 75, distance: 186.0
click at [519, 75] on div "Views Save new view None (Default) edit AA Steelworks edit Dave's Jobs edit Dim…" at bounding box center [793, 87] width 1322 height 46
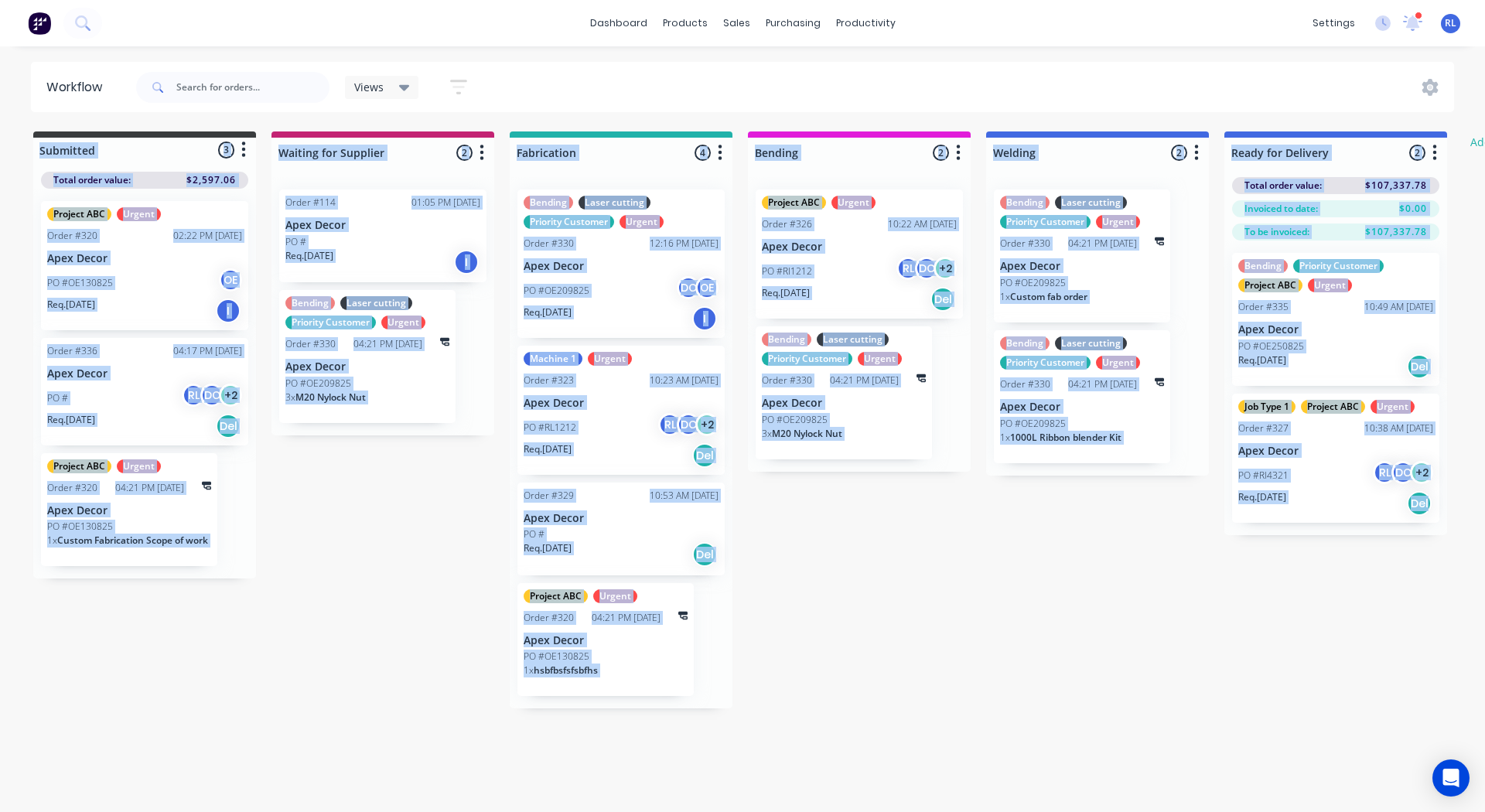
drag, startPoint x: 969, startPoint y: 720, endPoint x: 582, endPoint y: -68, distance: 877.9
click at [582, 0] on html "dashboard products sales purchasing productivity dashboard products Product Cat…" at bounding box center [742, 359] width 1485 height 719
click at [418, 563] on div "Submitted 3 Status colour #3A3C3E hex #3A3C3E Save Cancel Summaries Total order…" at bounding box center [941, 420] width 1907 height 577
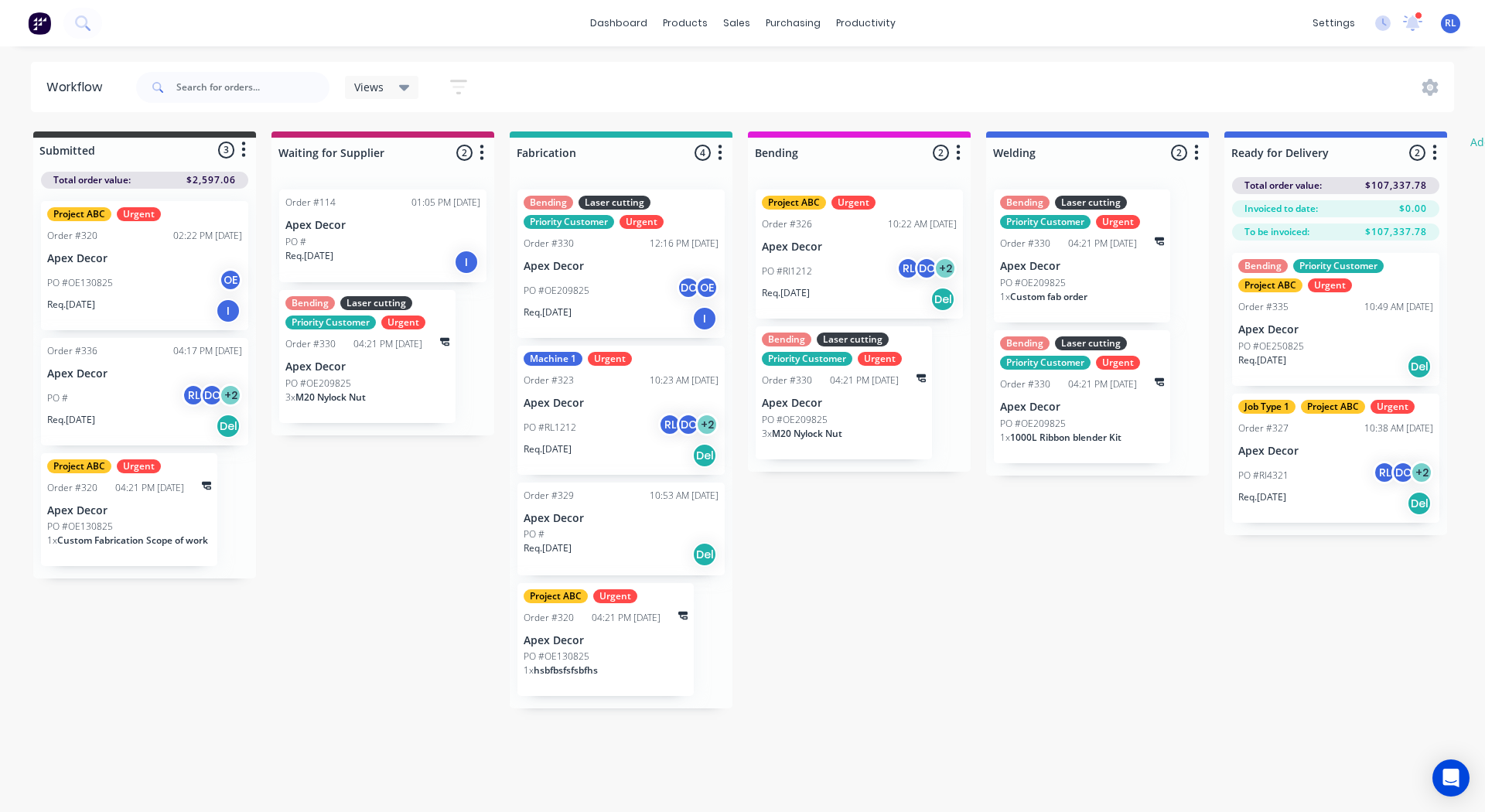
click at [27, 20] on img at bounding box center [39, 23] width 23 height 23
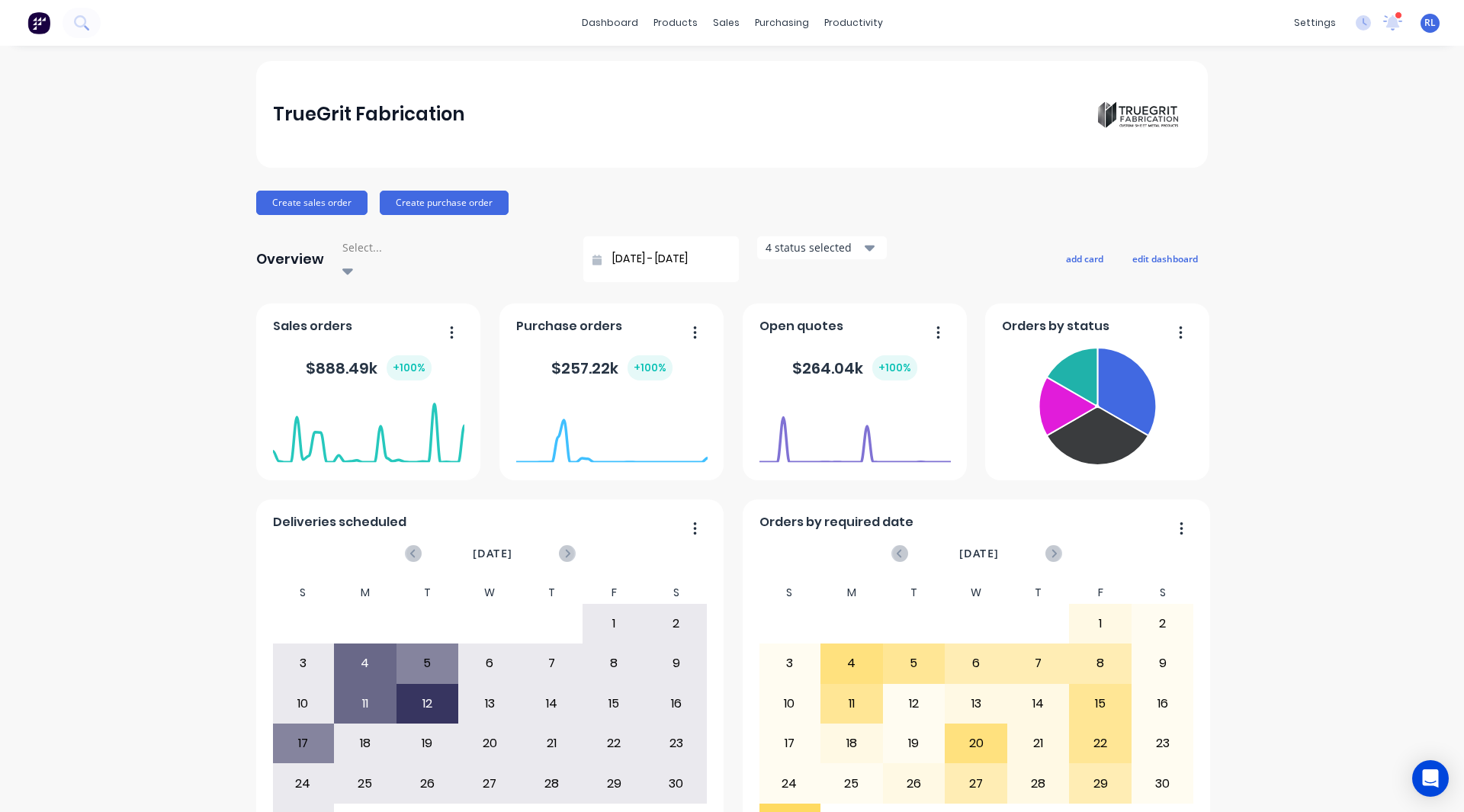
click at [78, 294] on div "TrueGrit Fabrication Create sales order Create purchase order Overview Select..…" at bounding box center [732, 466] width 1464 height 811
click at [283, 200] on button "Create sales order" at bounding box center [312, 203] width 111 height 24
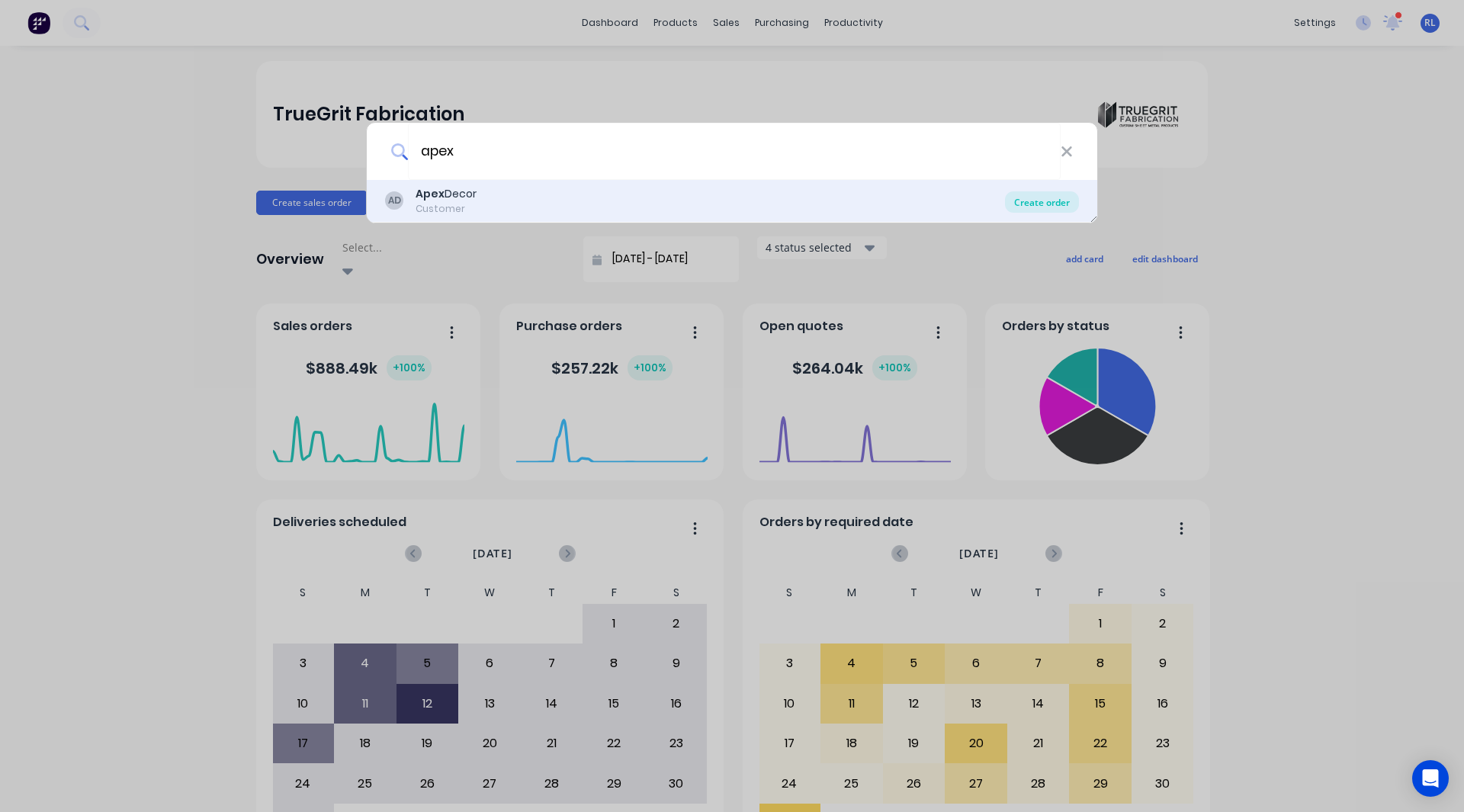
type input "apex"
click at [1029, 205] on div "Create order" at bounding box center [1042, 202] width 74 height 21
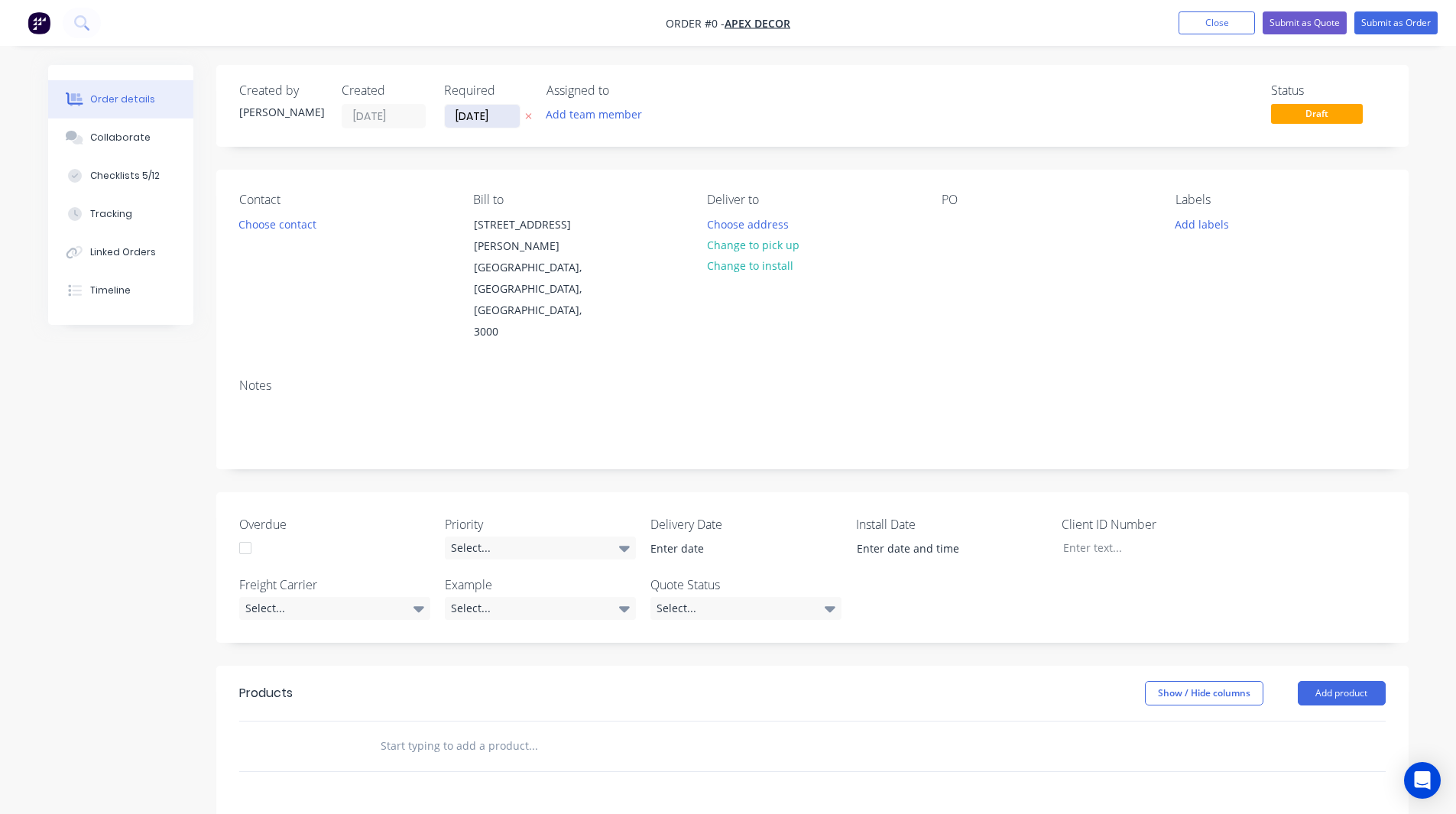
click at [470, 115] on input "[DATE]" at bounding box center [481, 116] width 74 height 23
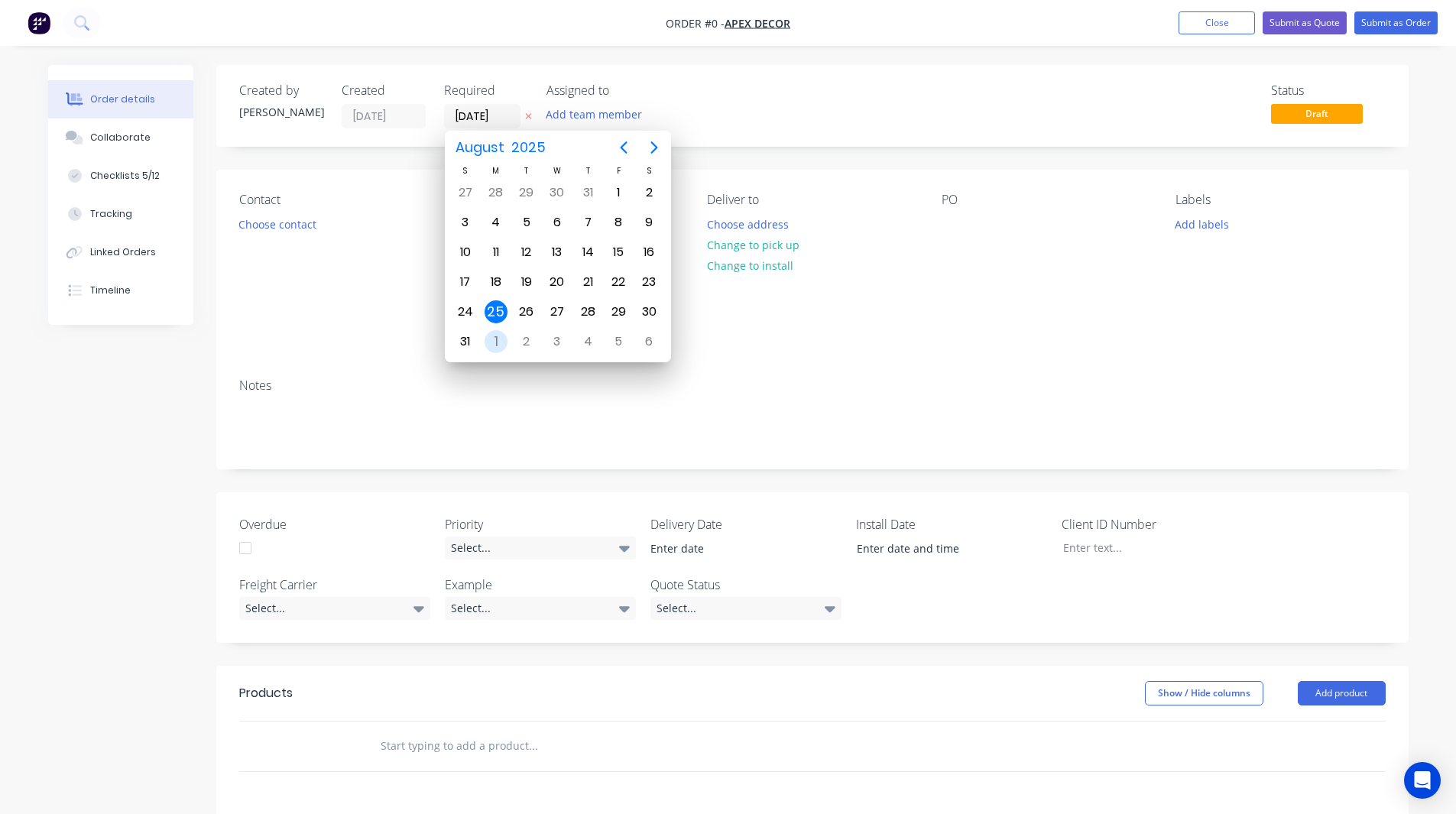
click at [499, 334] on div "1" at bounding box center [496, 342] width 23 height 23
type input "[DATE]"
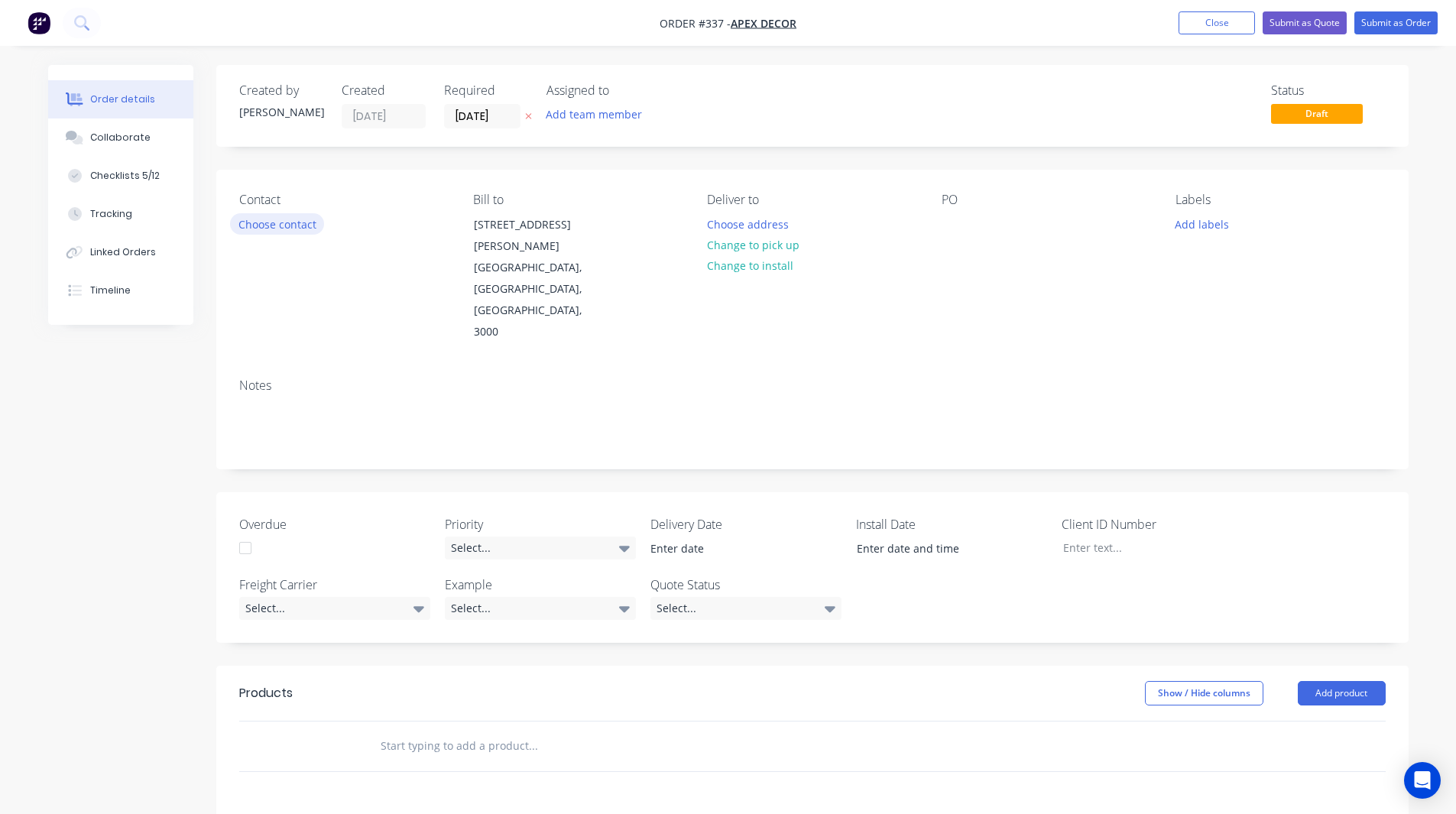
click at [293, 228] on button "Choose contact" at bounding box center [277, 223] width 94 height 20
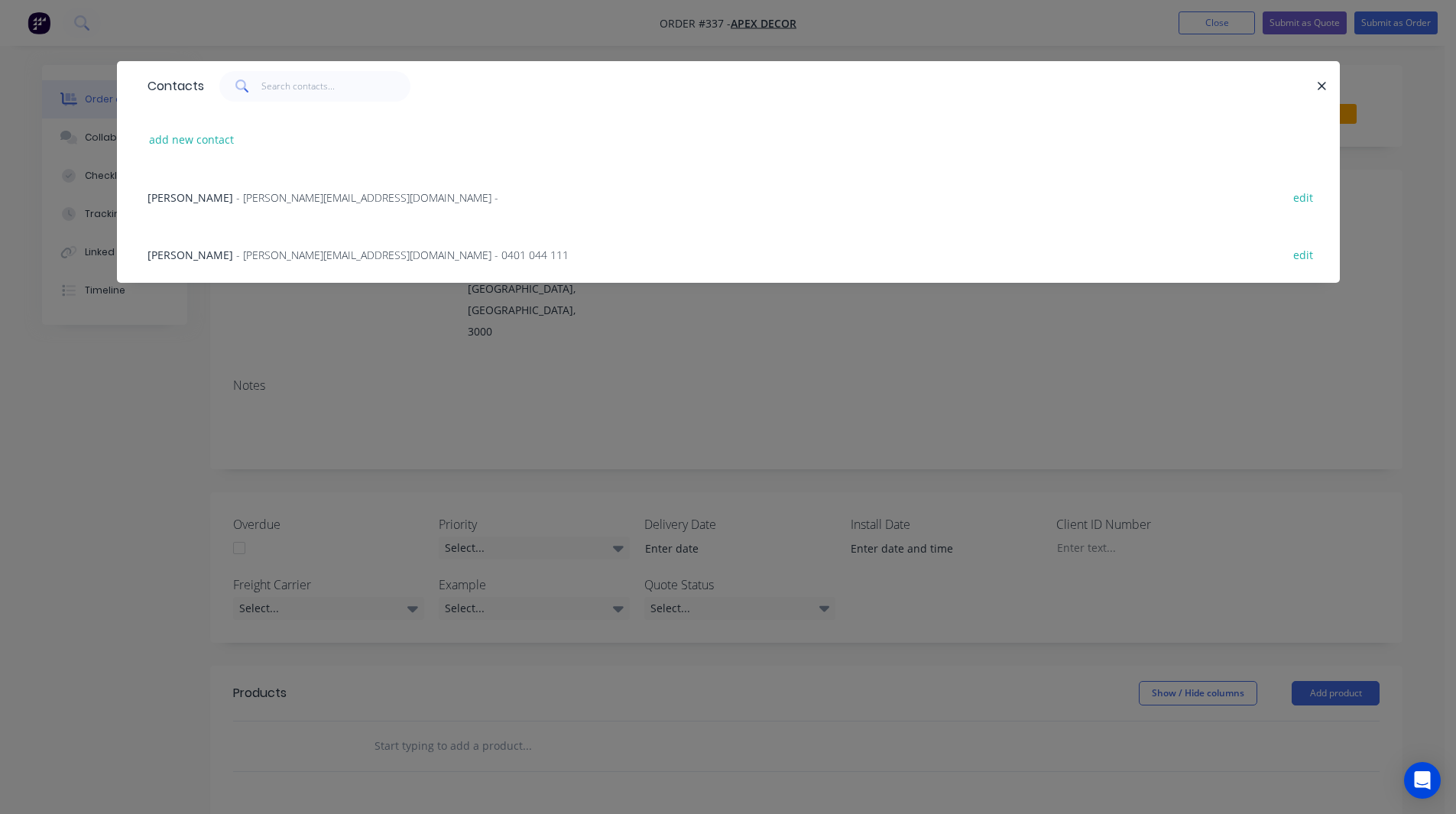
click at [236, 200] on span "- [PERSON_NAME][EMAIL_ADDRESS][DOMAIN_NAME] -" at bounding box center [366, 197] width 262 height 15
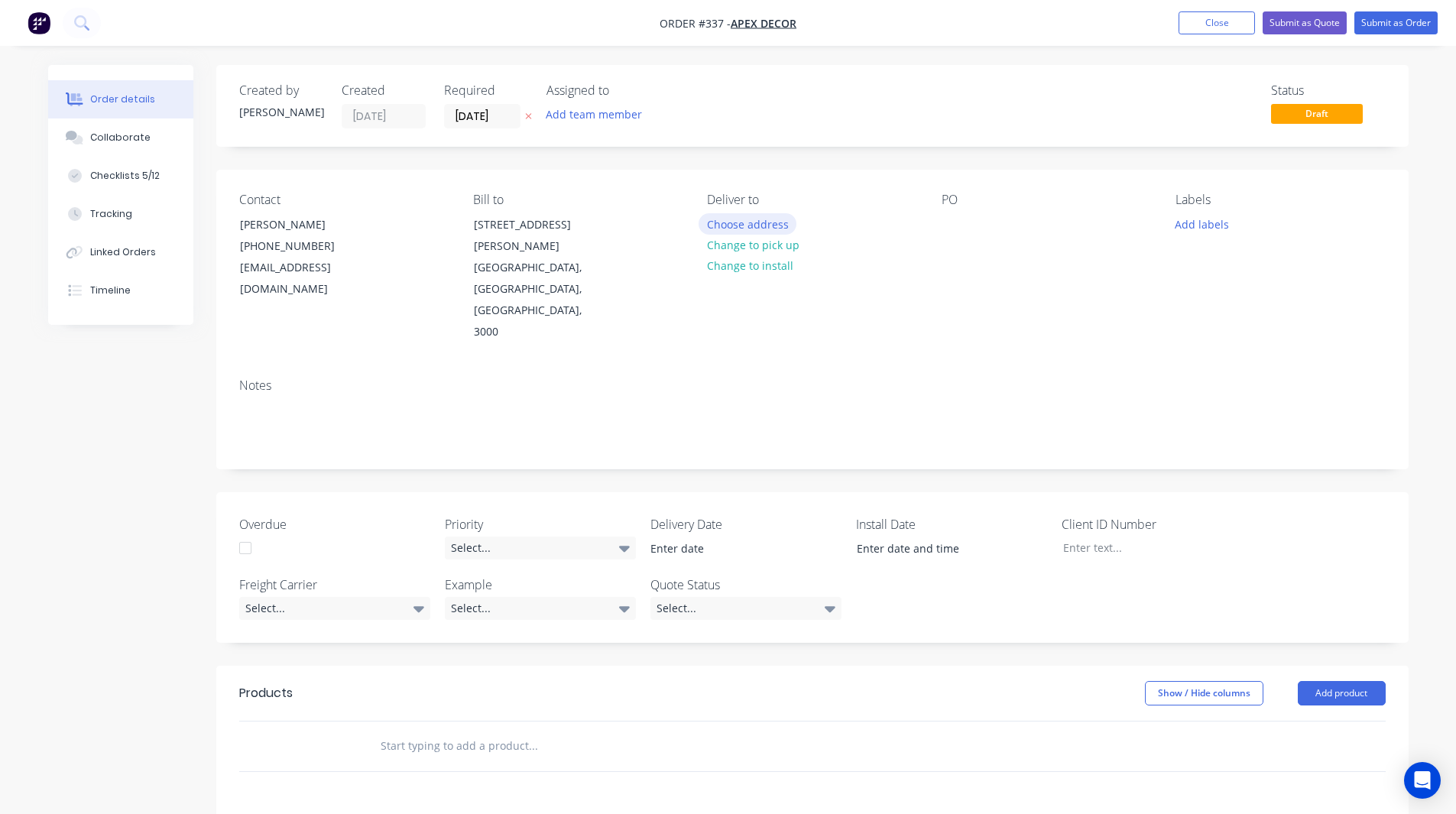
click at [754, 228] on button "Choose address" at bounding box center [747, 223] width 98 height 20
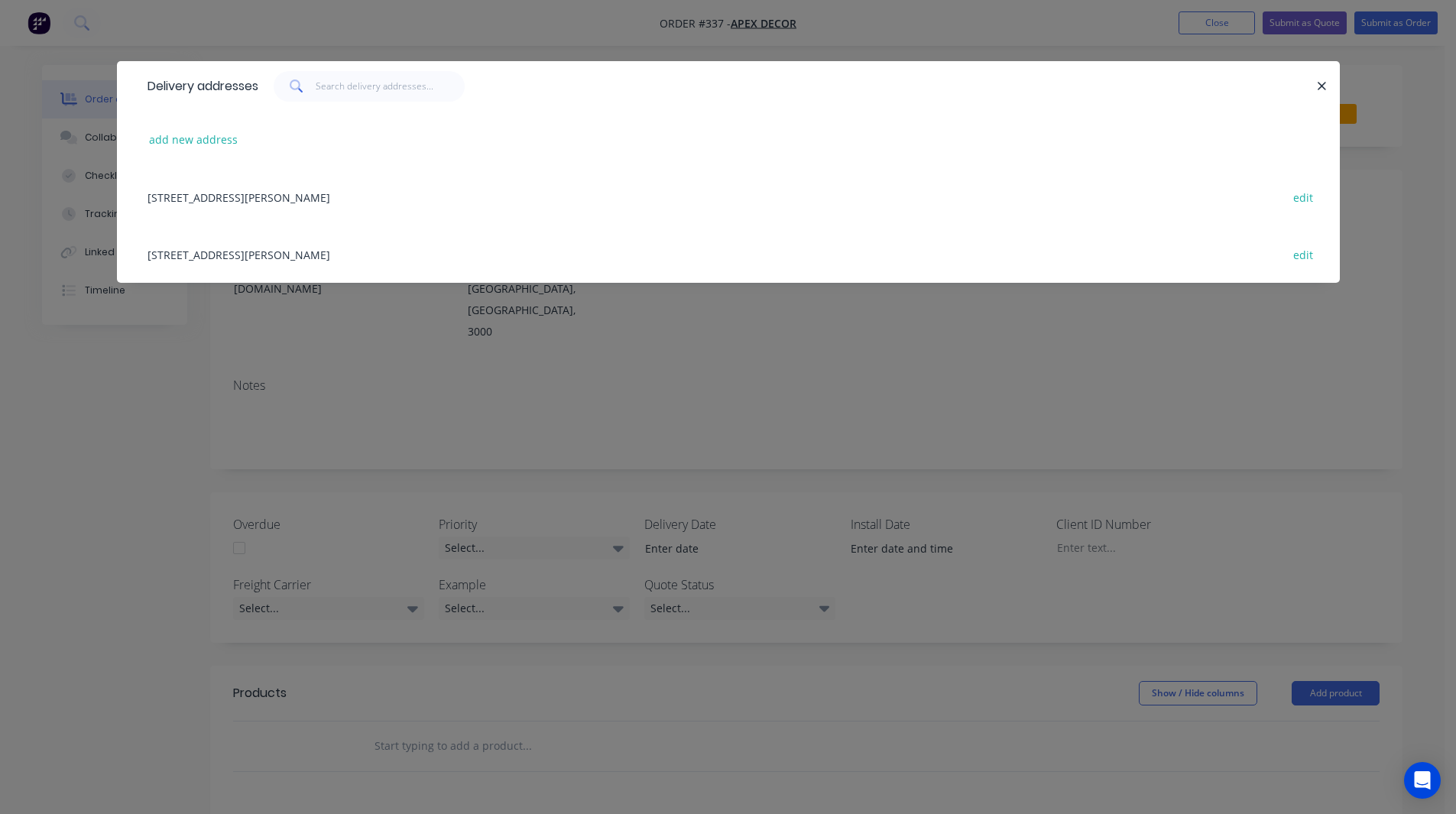
click at [348, 185] on div "789 Collins Street, Melbourne, Victoria, Australia, 3000 edit" at bounding box center [729, 196] width 1178 height 57
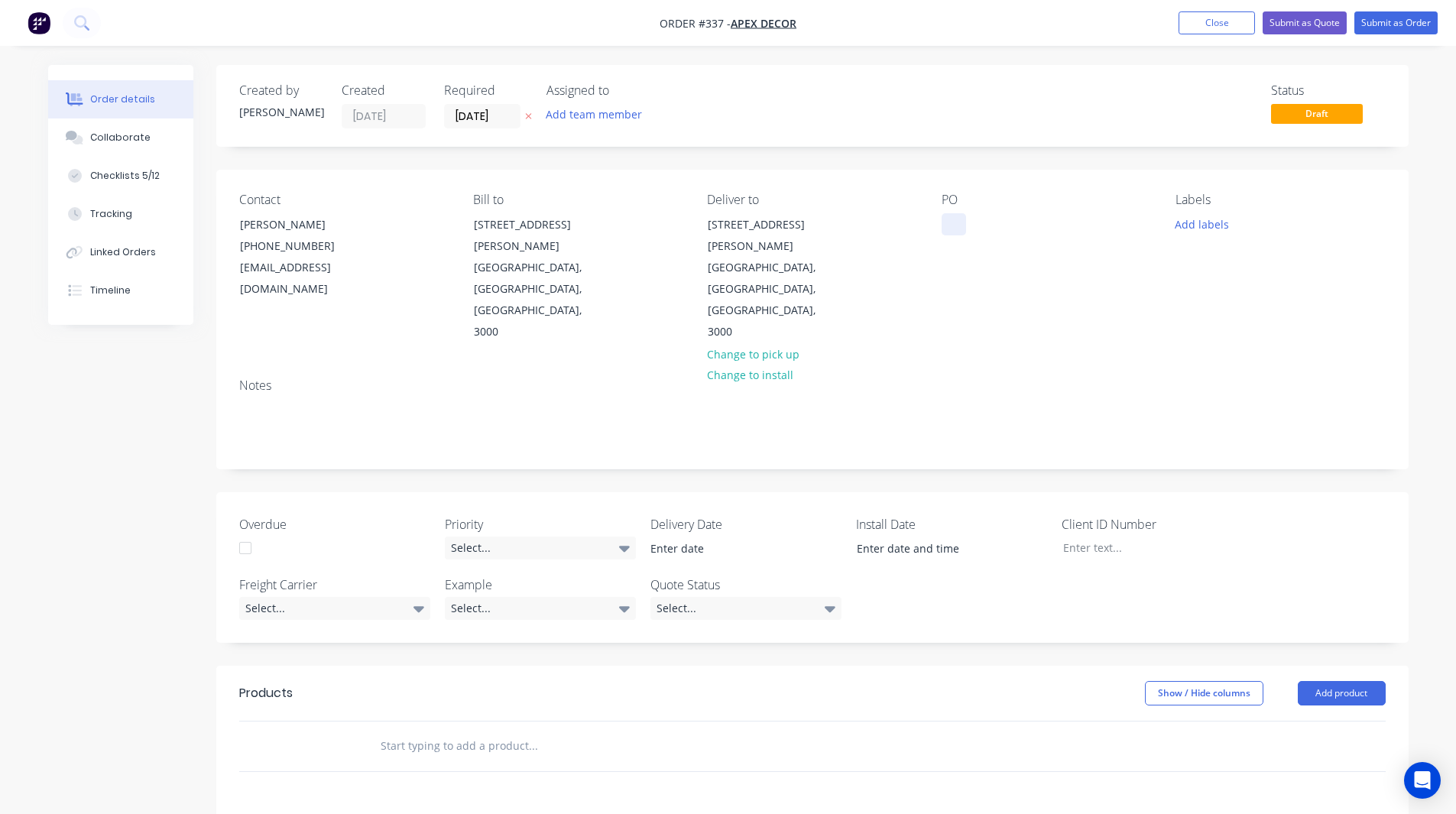
click at [949, 221] on div at bounding box center [953, 224] width 24 height 22
click at [876, 184] on div "Contact Jason (03) 9876 5432 omar@factory.app Bill to 789 Collins Street Melbou…" at bounding box center [812, 268] width 1192 height 196
click at [588, 111] on button "Add team member" at bounding box center [594, 114] width 112 height 20
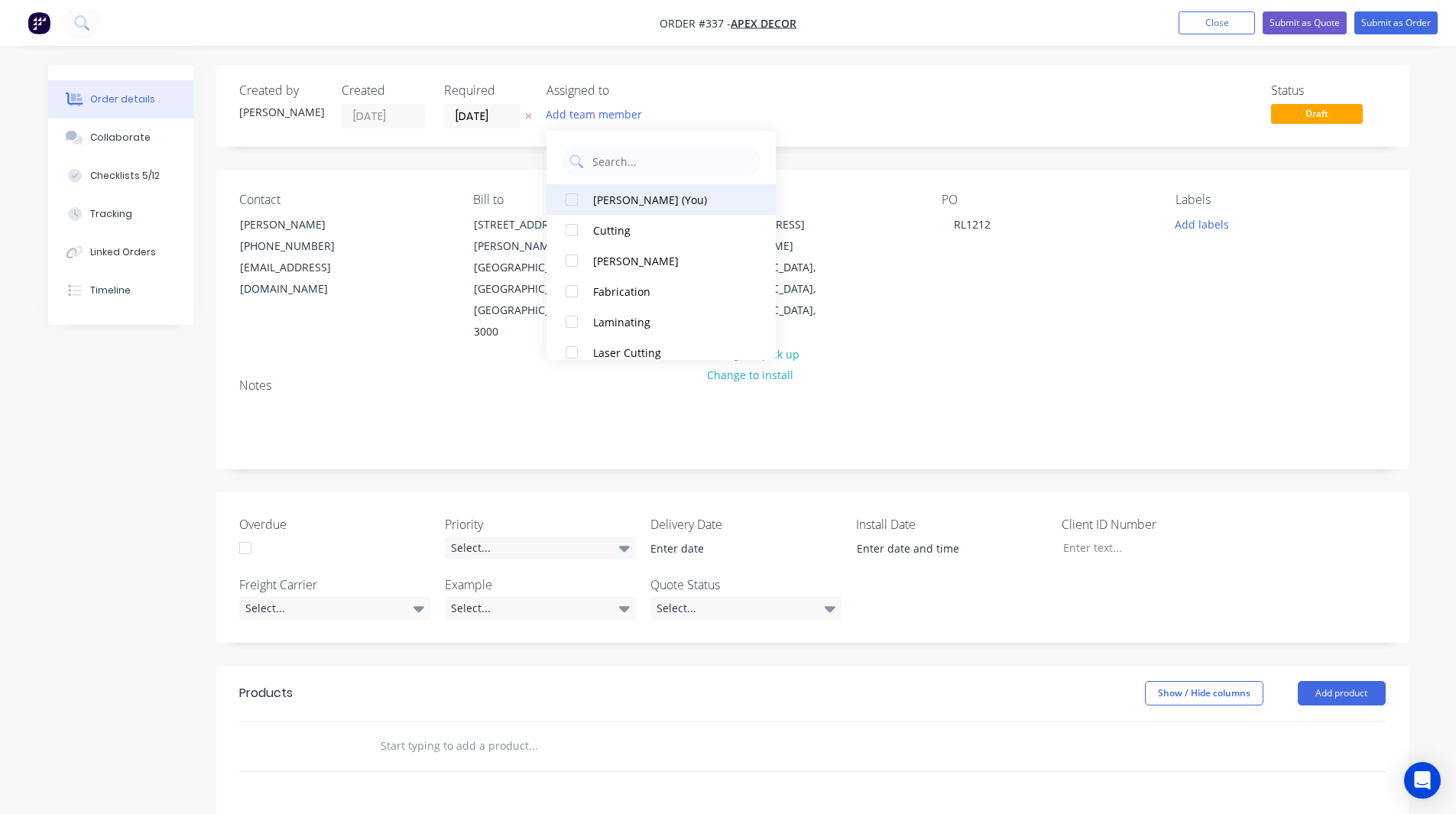
click at [573, 199] on div at bounding box center [572, 200] width 31 height 31
click at [571, 261] on div at bounding box center [572, 261] width 31 height 31
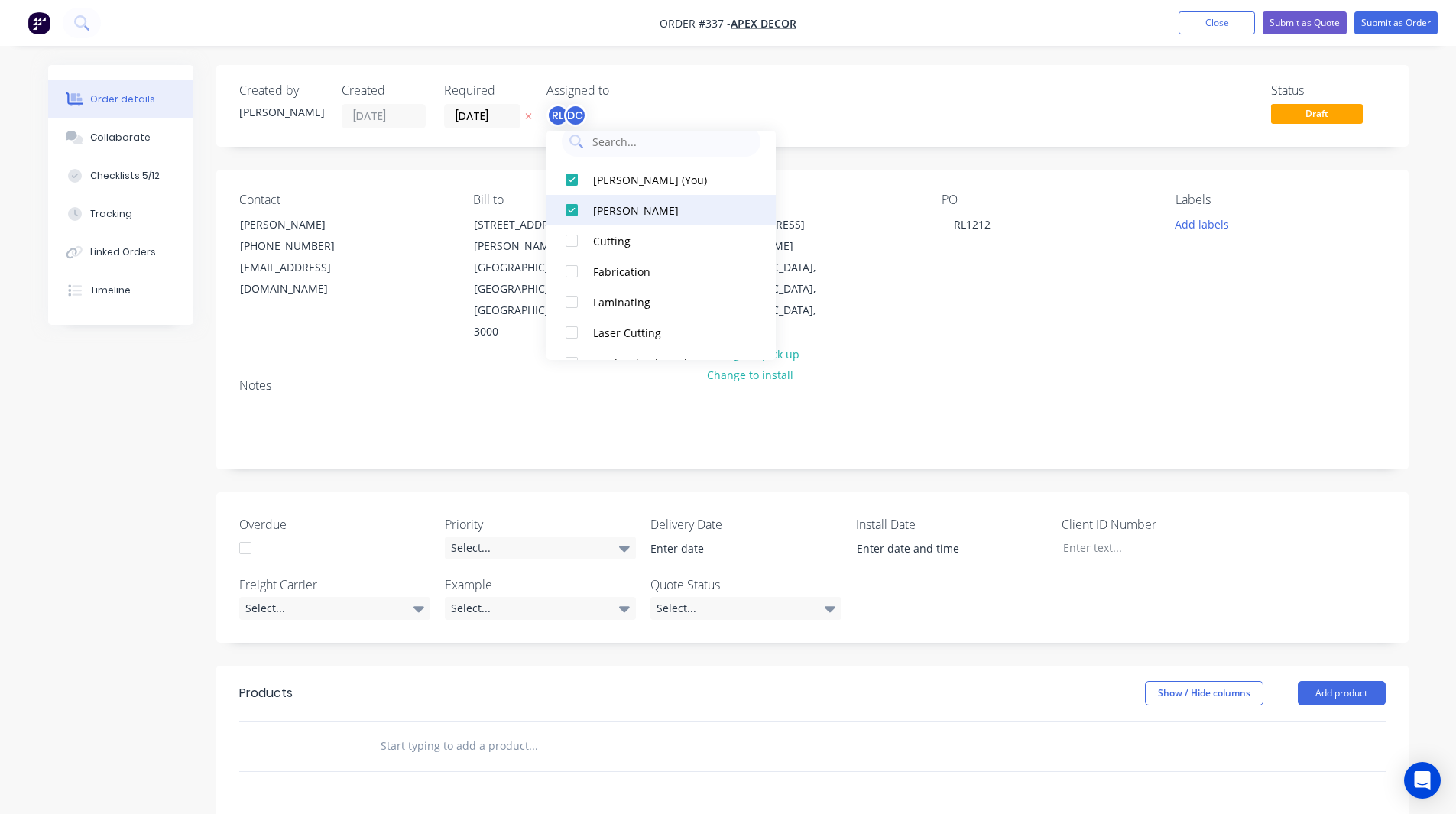
scroll to position [20, 0]
click at [568, 269] on div at bounding box center [572, 271] width 31 height 31
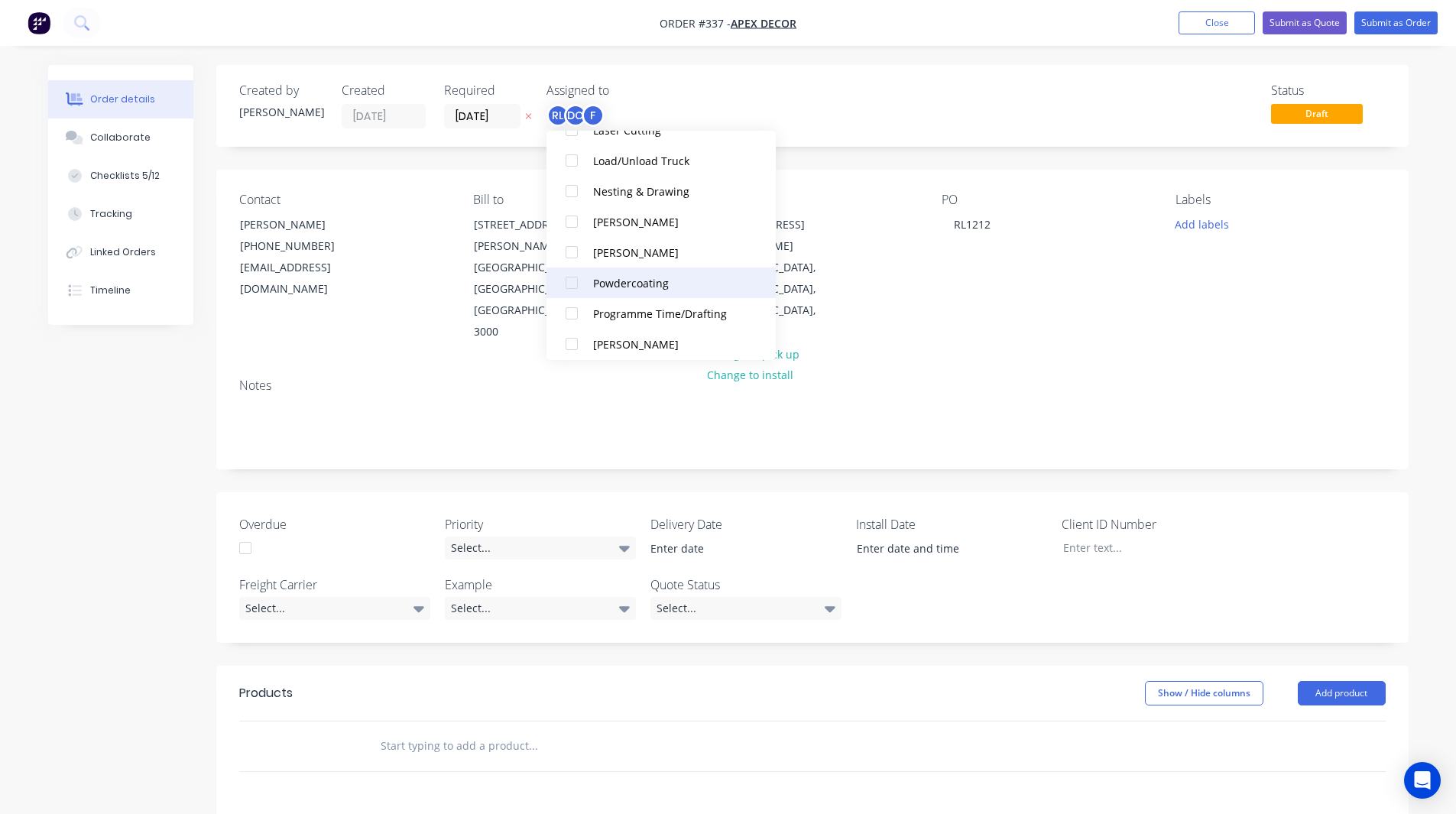
click at [570, 282] on div at bounding box center [572, 283] width 31 height 31
click at [865, 105] on div "Status Draft" at bounding box center [1042, 105] width 686 height 45
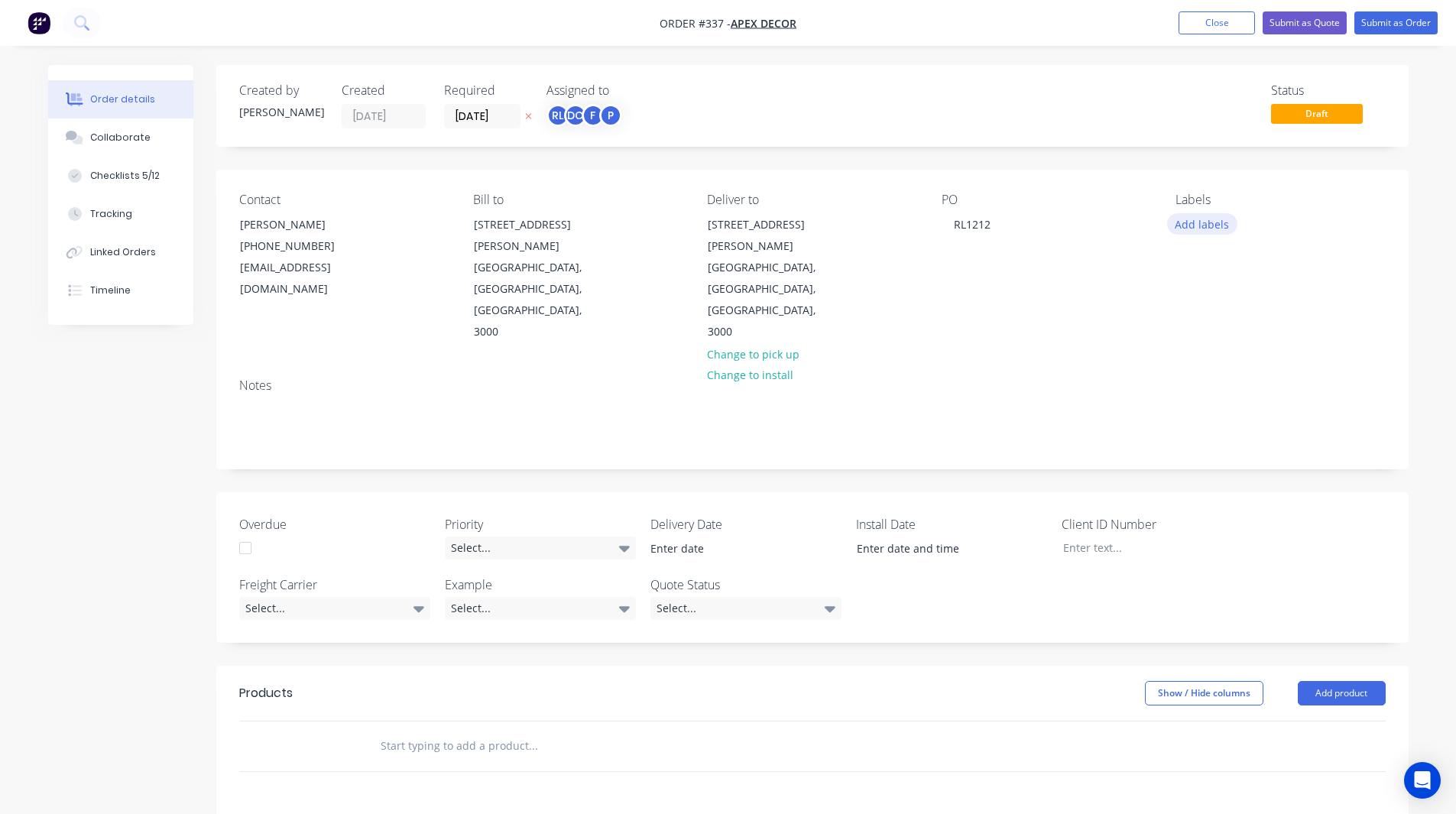
click at [1203, 234] on button "Add labels" at bounding box center [1202, 223] width 71 height 20
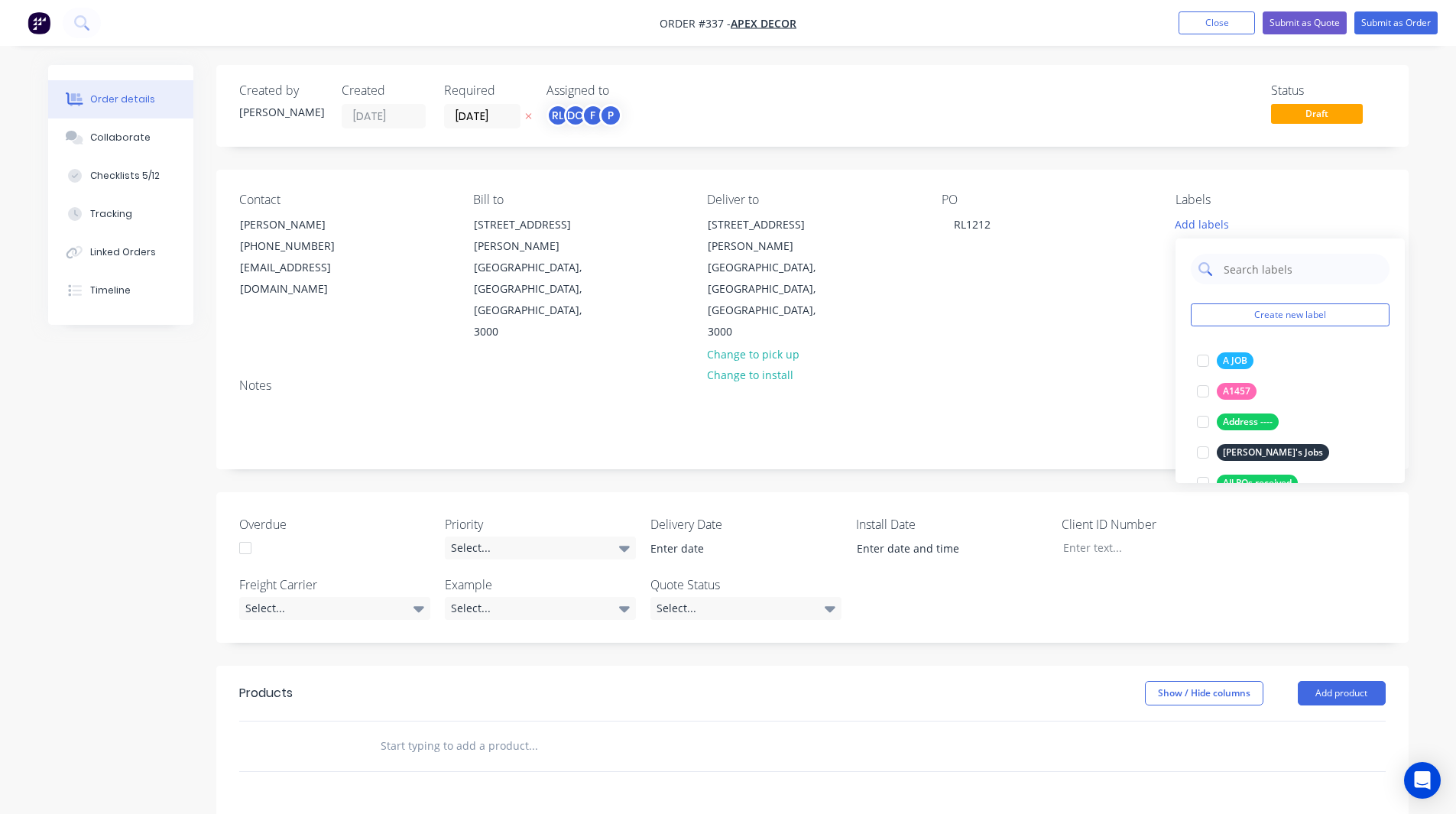
click at [1237, 276] on input "text" at bounding box center [1301, 270] width 160 height 31
type input "urgent"
click at [1204, 357] on div at bounding box center [1204, 361] width 31 height 31
click at [1129, 386] on div "Notes" at bounding box center [812, 418] width 1192 height 102
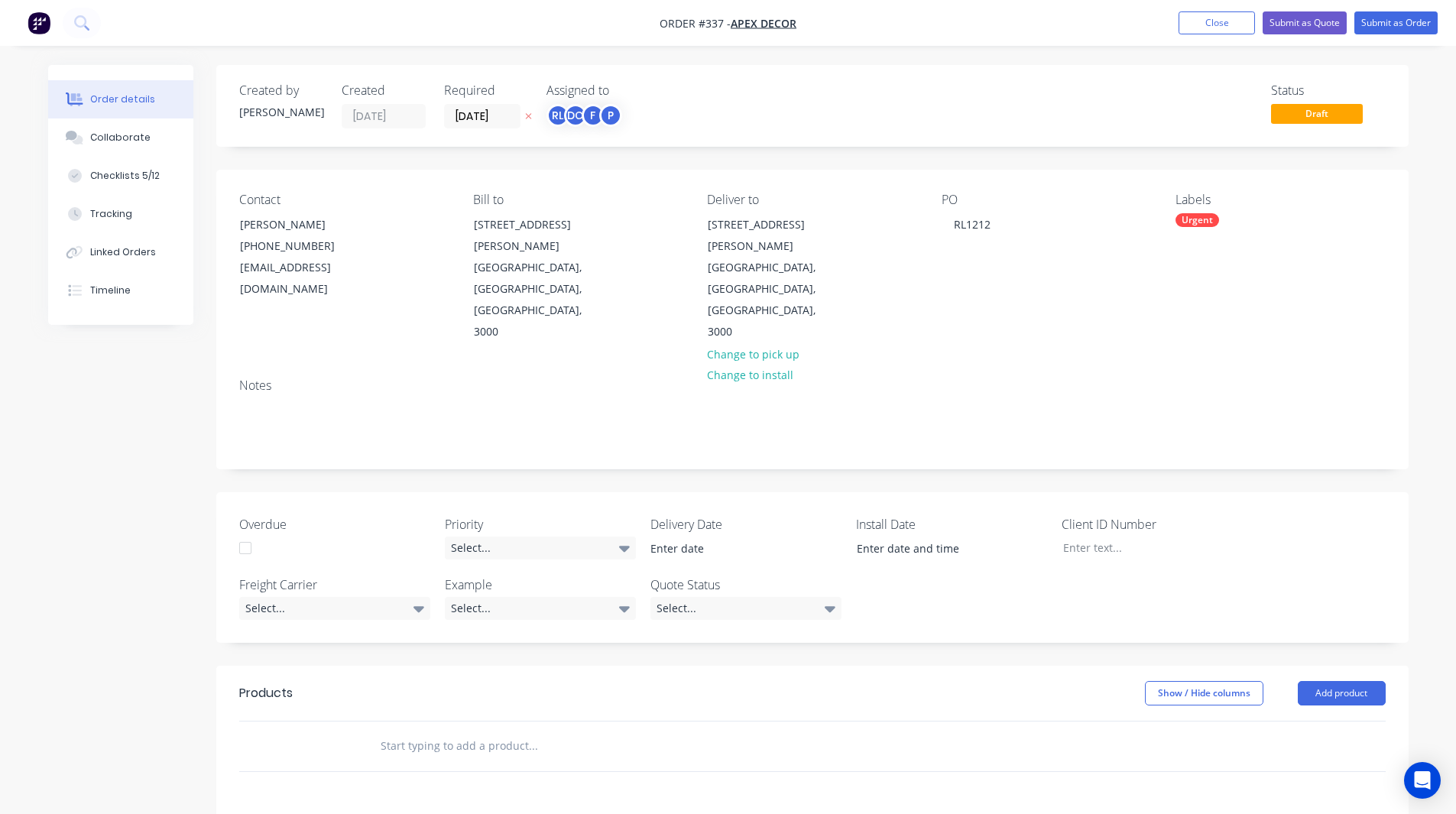
scroll to position [283, 0]
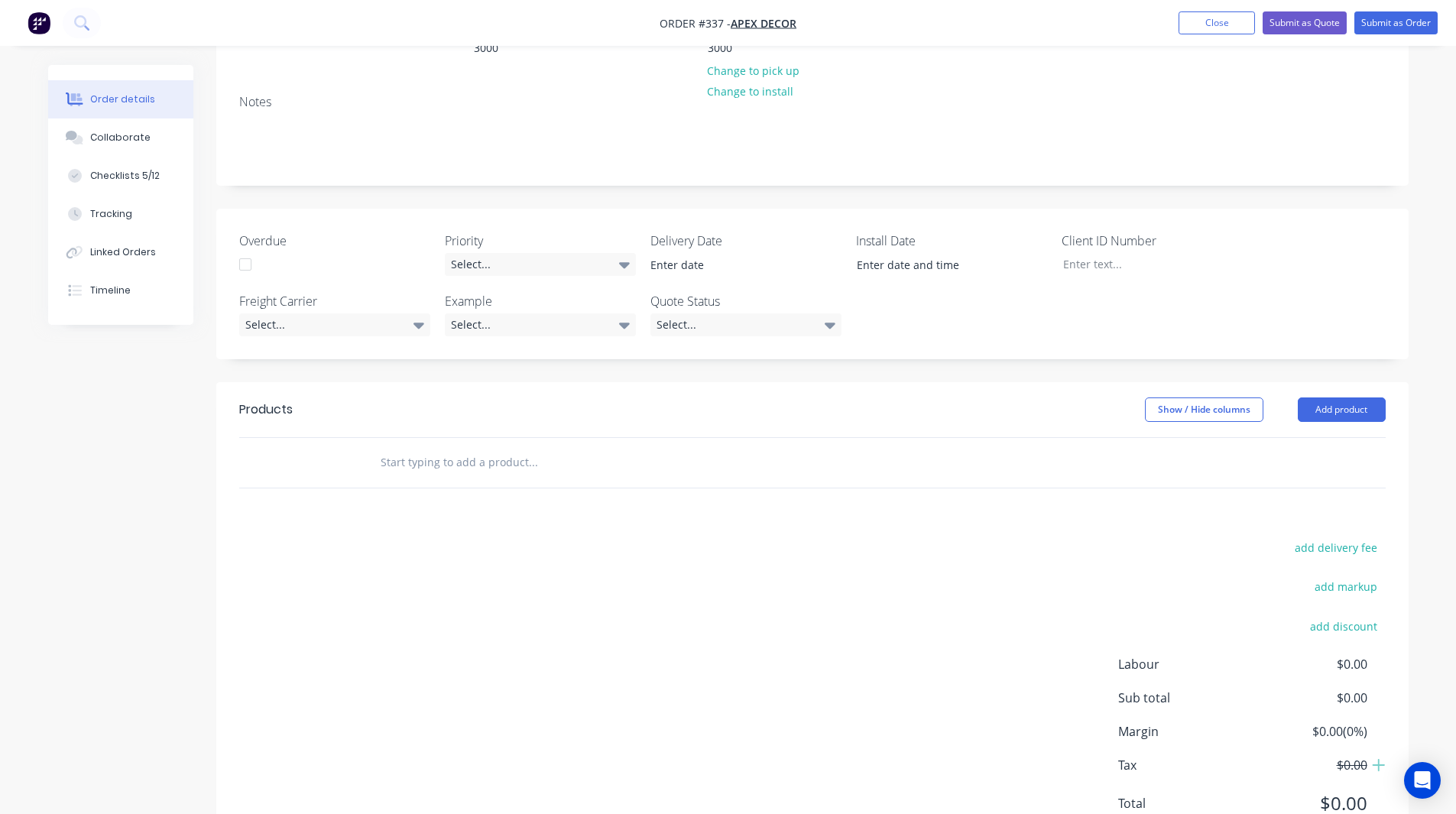
click at [462, 448] on input "text" at bounding box center [533, 463] width 306 height 31
click at [1337, 397] on button "Add product" at bounding box center [1342, 409] width 88 height 24
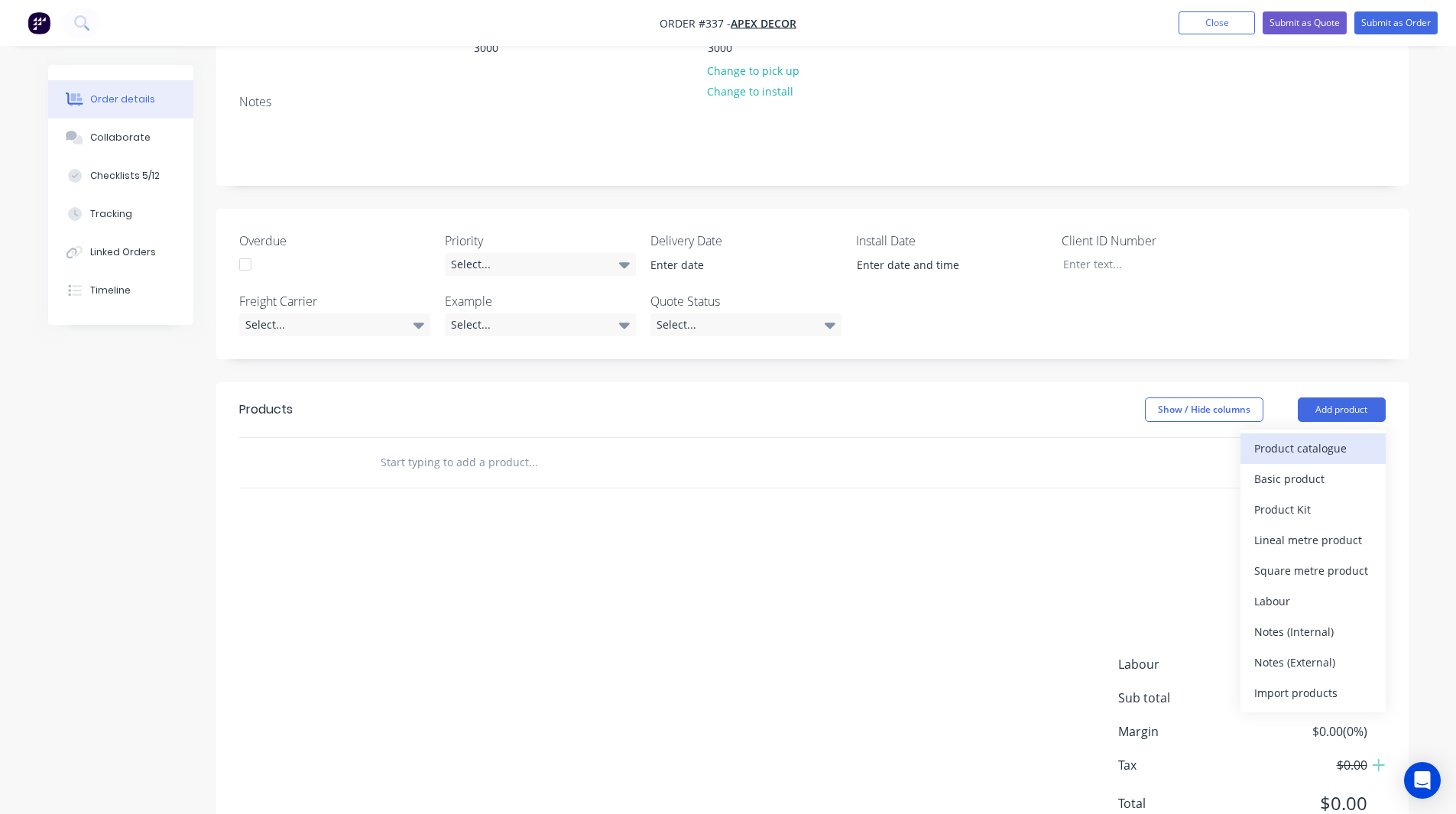
click at [1306, 437] on div "Product catalogue" at bounding box center [1314, 448] width 118 height 22
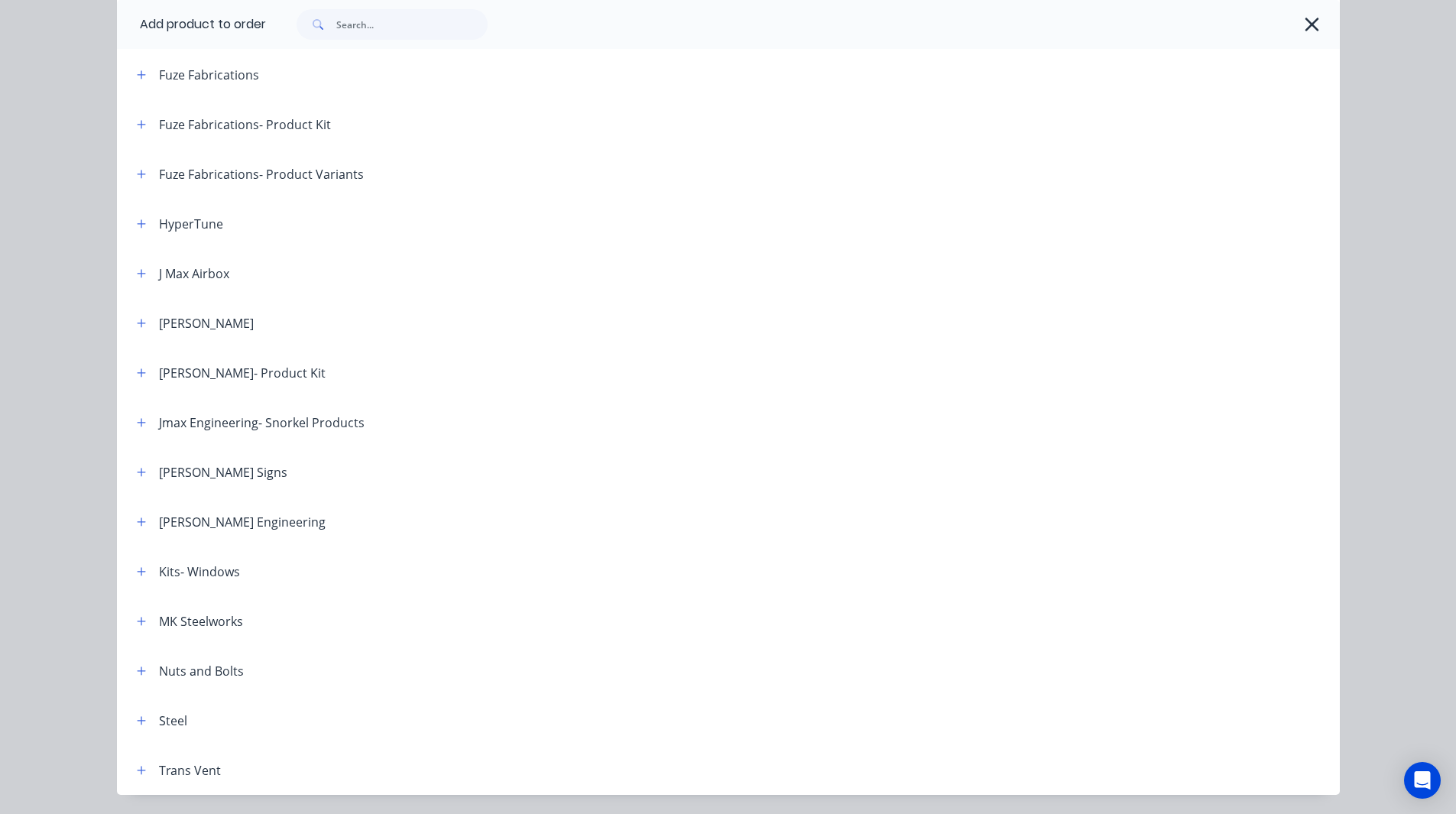
scroll to position [663, 0]
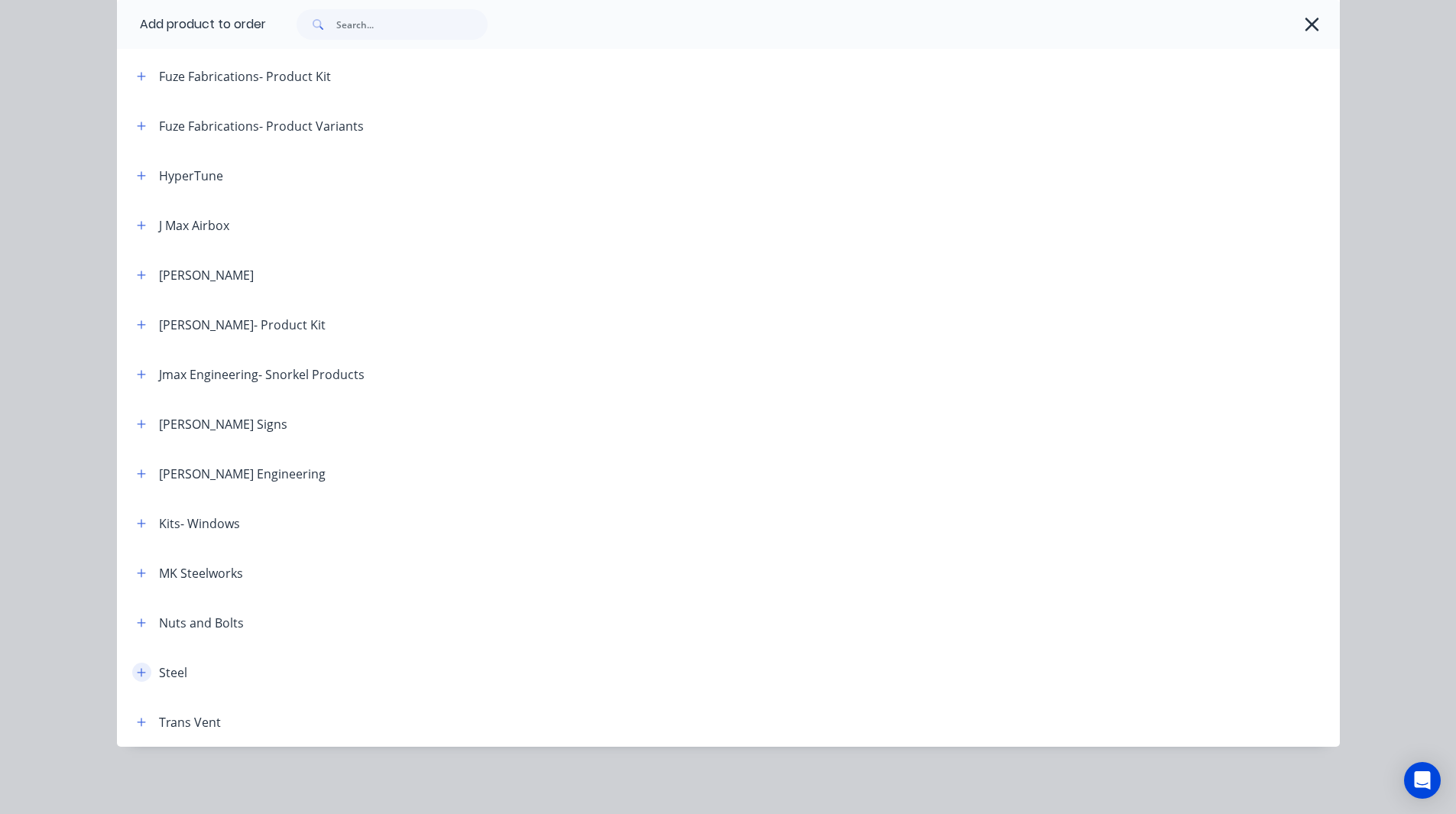
click at [132, 673] on button "button" at bounding box center [142, 673] width 19 height 19
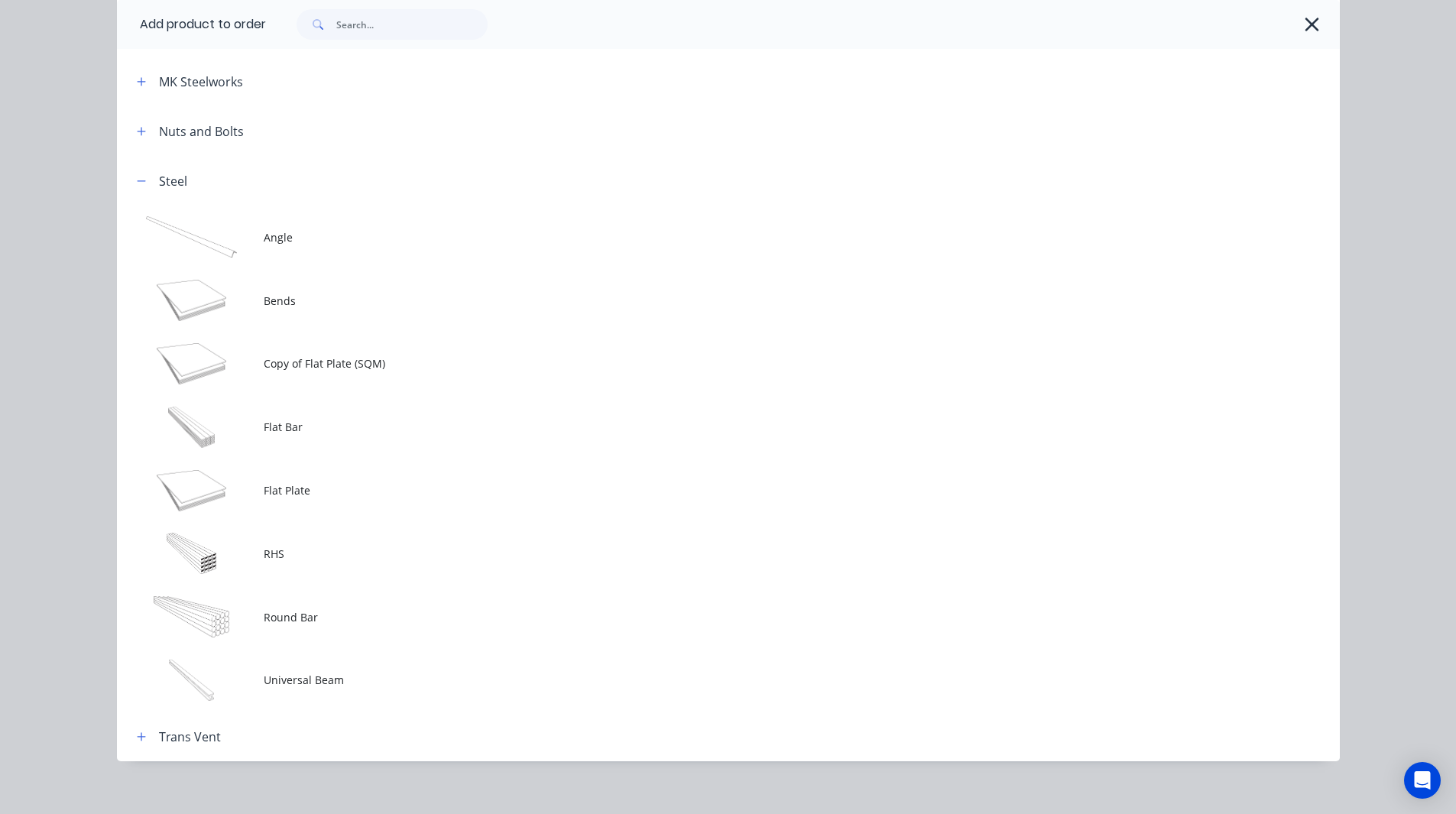
scroll to position [1169, 0]
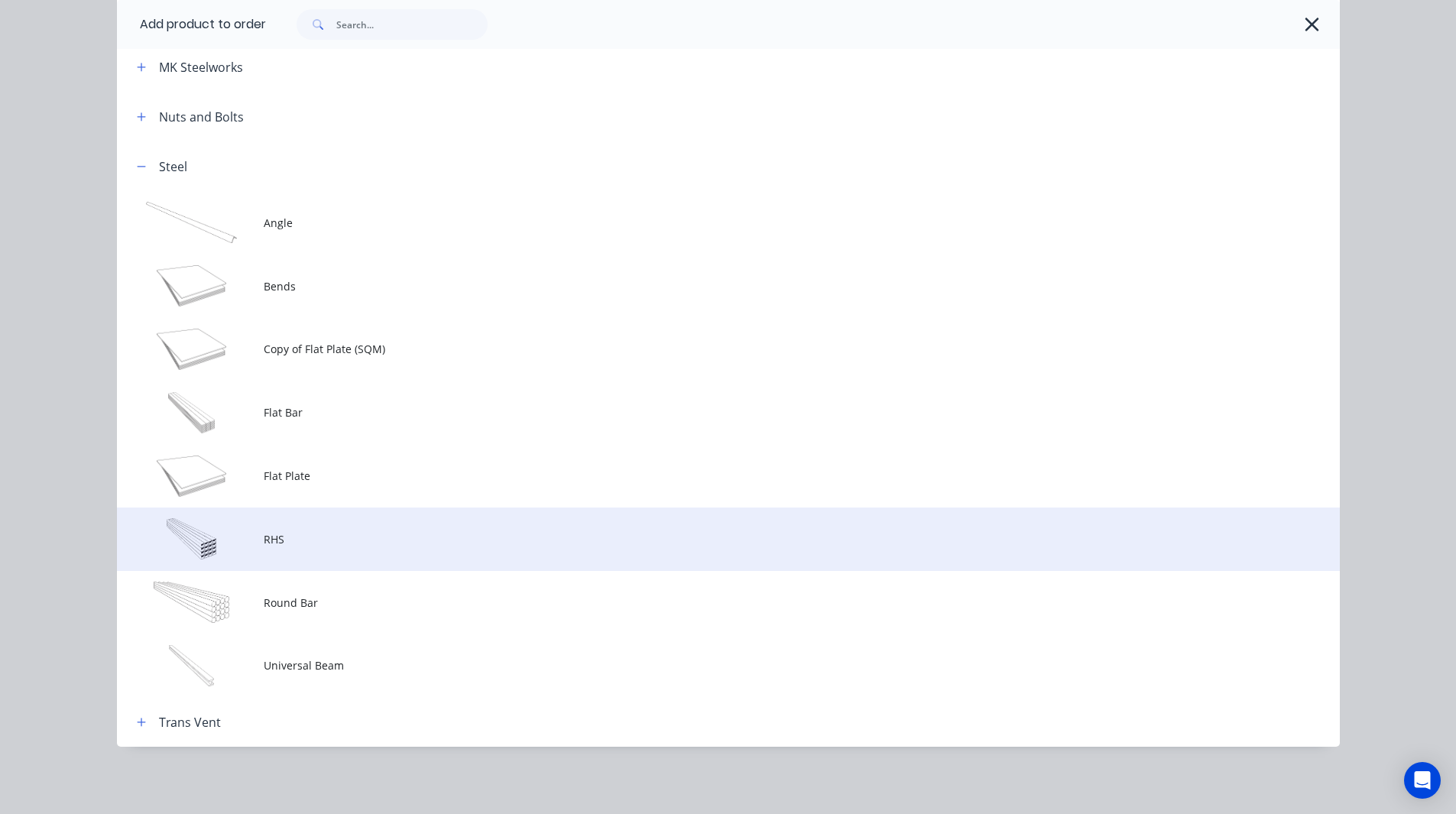
click at [298, 532] on span "RHS" at bounding box center [694, 539] width 860 height 16
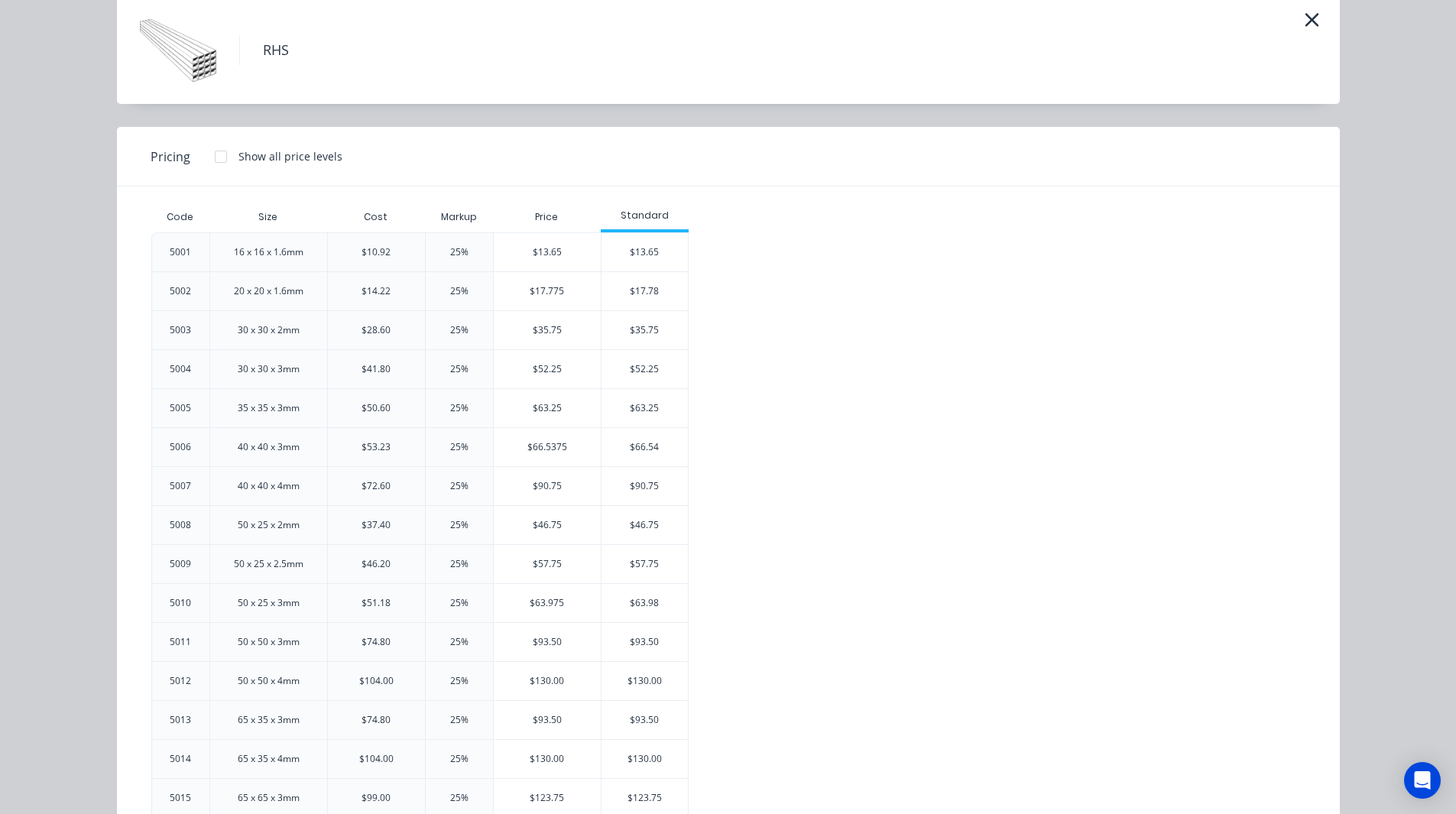
scroll to position [65, 0]
drag, startPoint x: 386, startPoint y: 249, endPoint x: 353, endPoint y: 250, distance: 33.0
click at [353, 250] on div "$10.92" at bounding box center [375, 251] width 98 height 39
drag, startPoint x: 389, startPoint y: 290, endPoint x: 347, endPoint y: 290, distance: 42.0
click at [347, 290] on div "$14.22" at bounding box center [375, 290] width 98 height 39
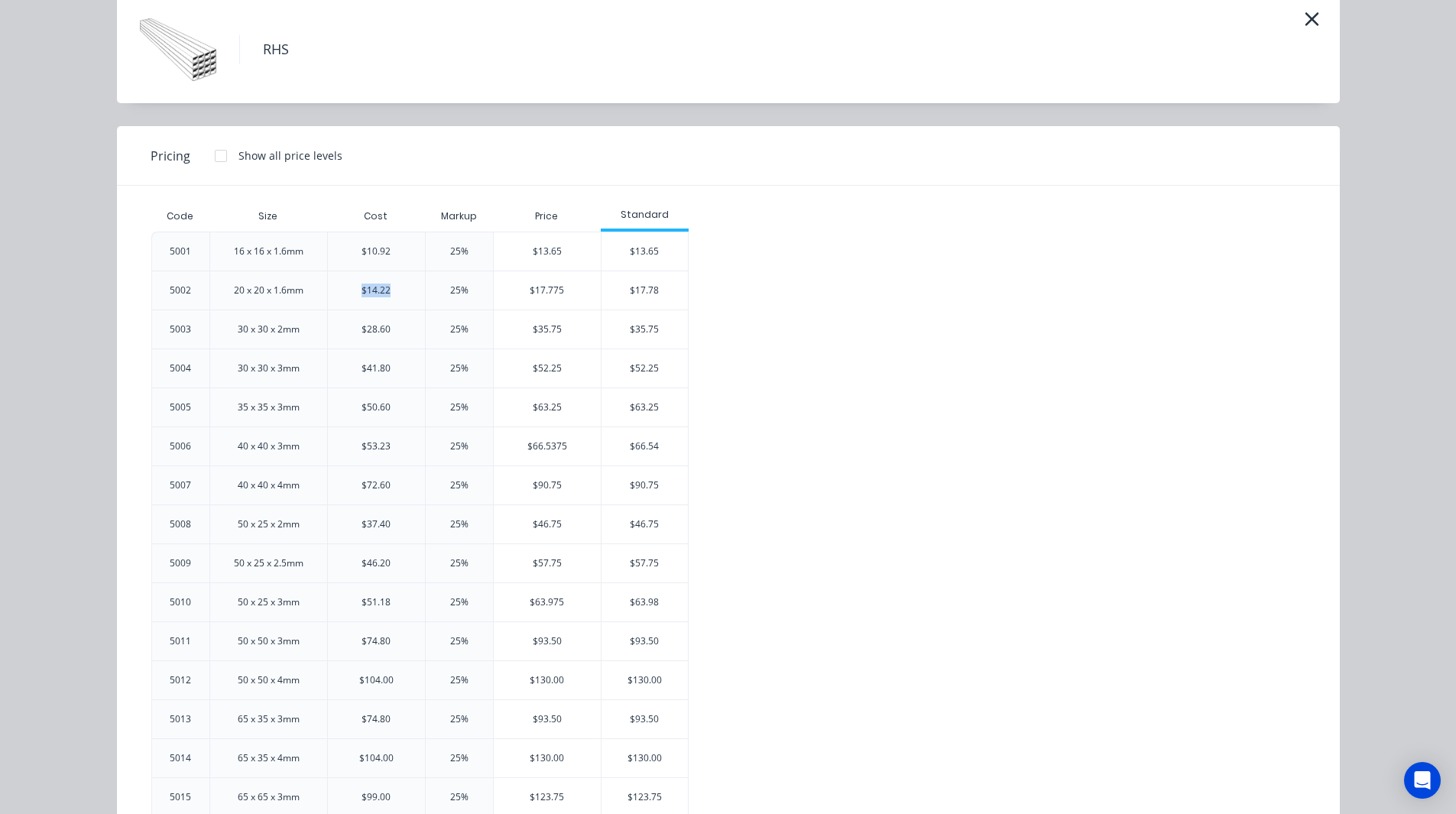
click at [386, 290] on div "$14.22" at bounding box center [375, 290] width 98 height 39
click at [1304, 22] on icon "button" at bounding box center [1312, 19] width 16 height 21
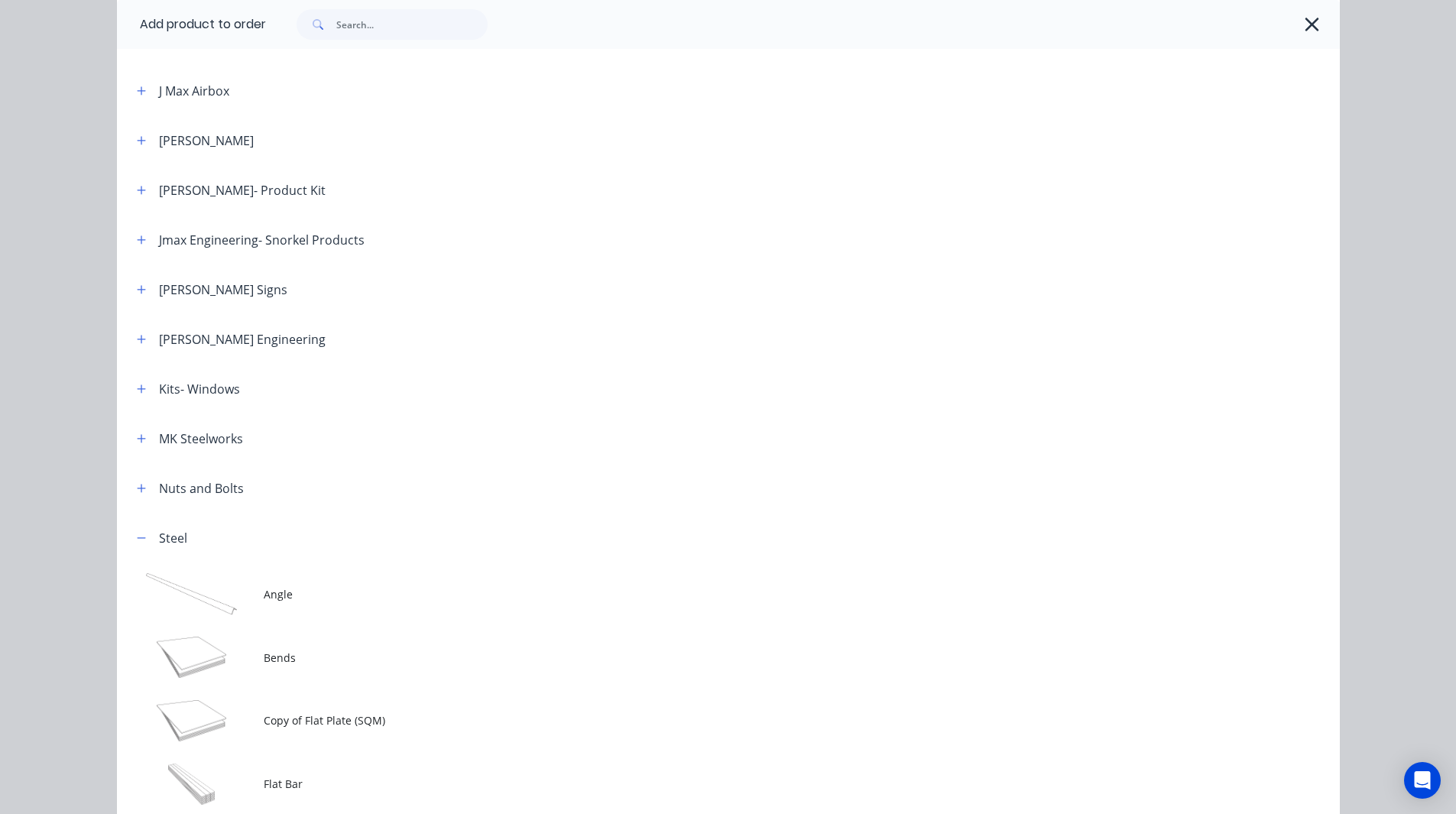
scroll to position [798, 0]
click at [137, 385] on icon "button" at bounding box center [141, 388] width 9 height 11
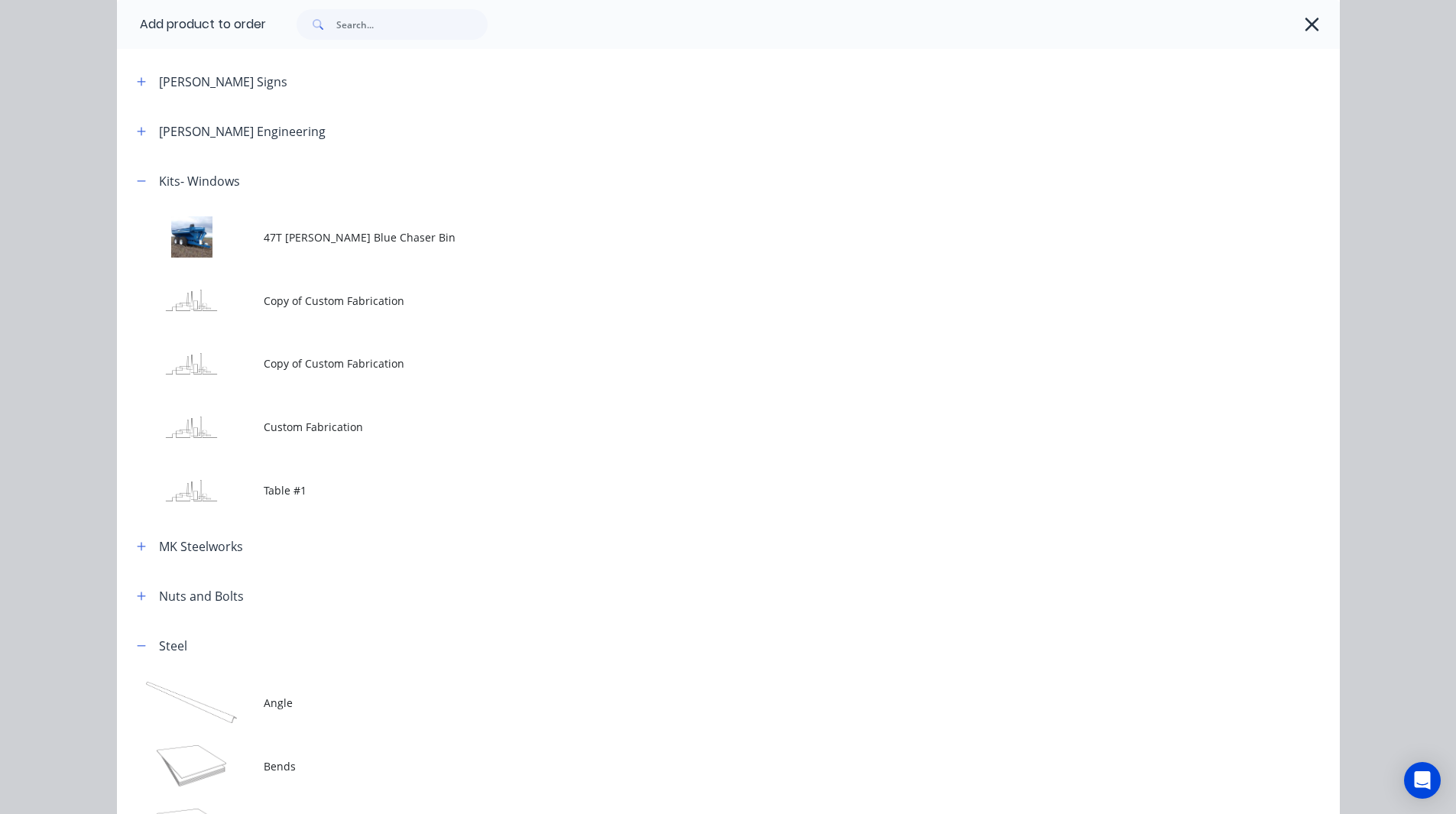
scroll to position [1006, 0]
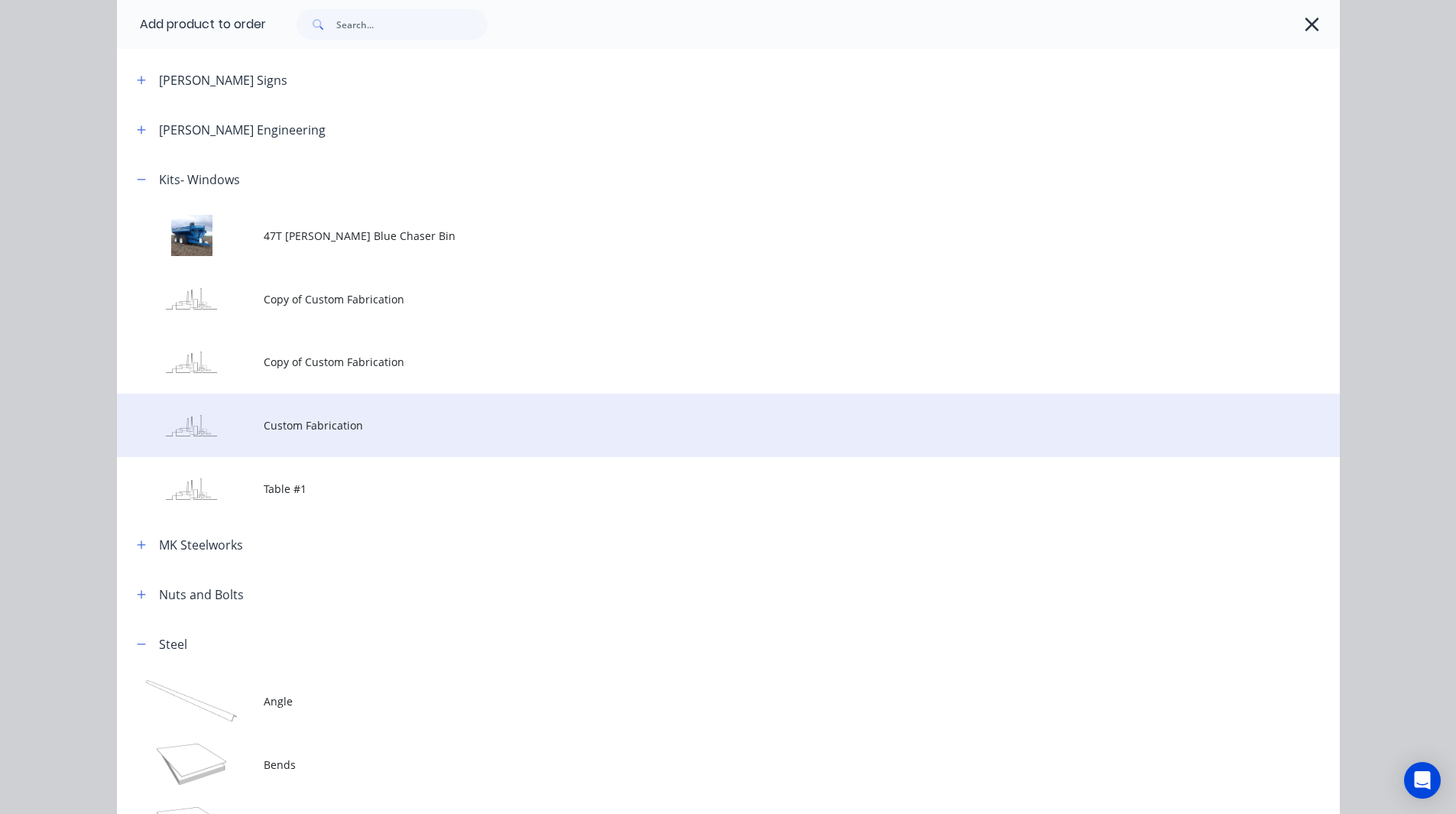
click at [272, 418] on span "Custom Fabrication" at bounding box center [694, 425] width 860 height 16
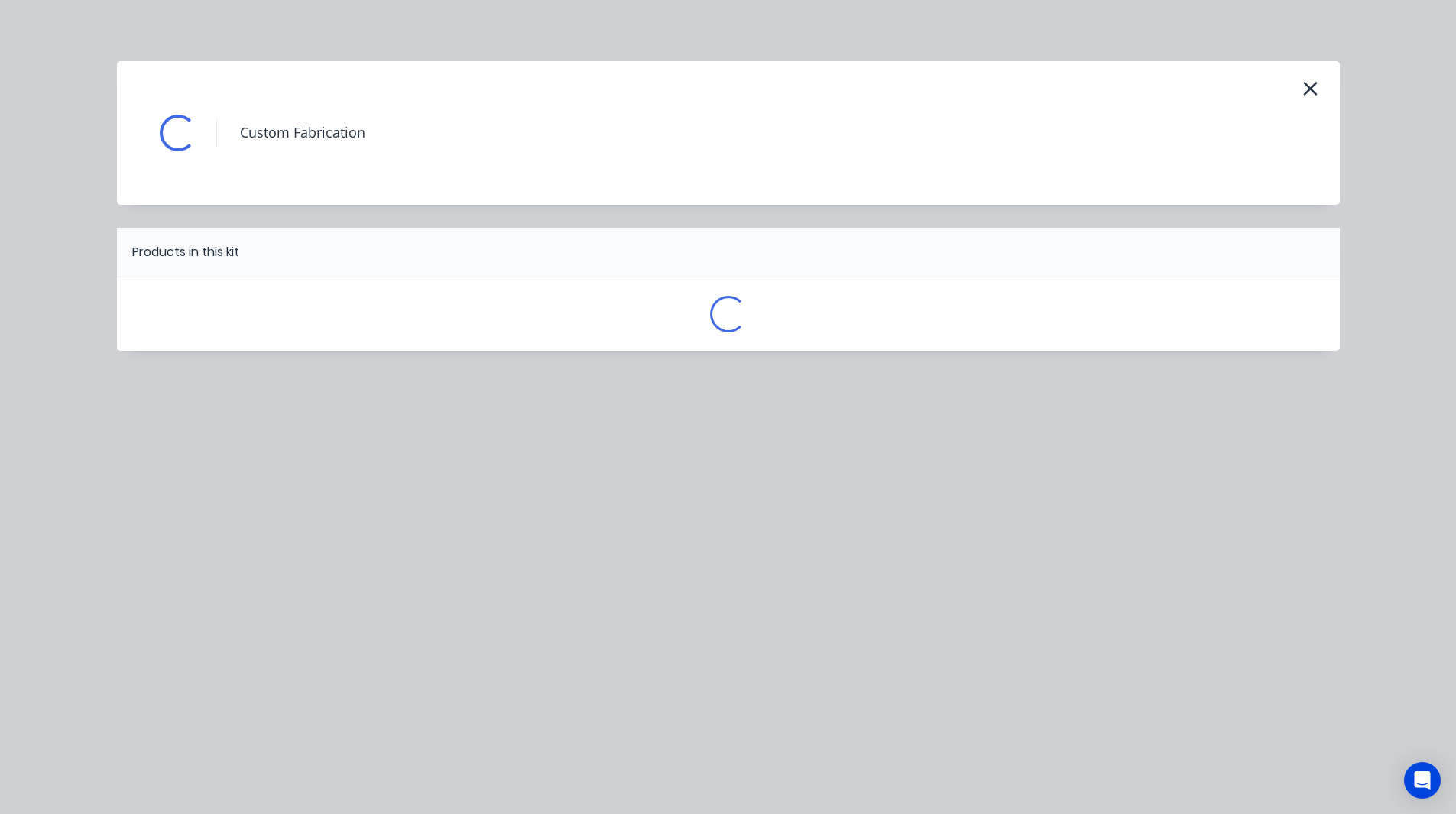
scroll to position [0, 0]
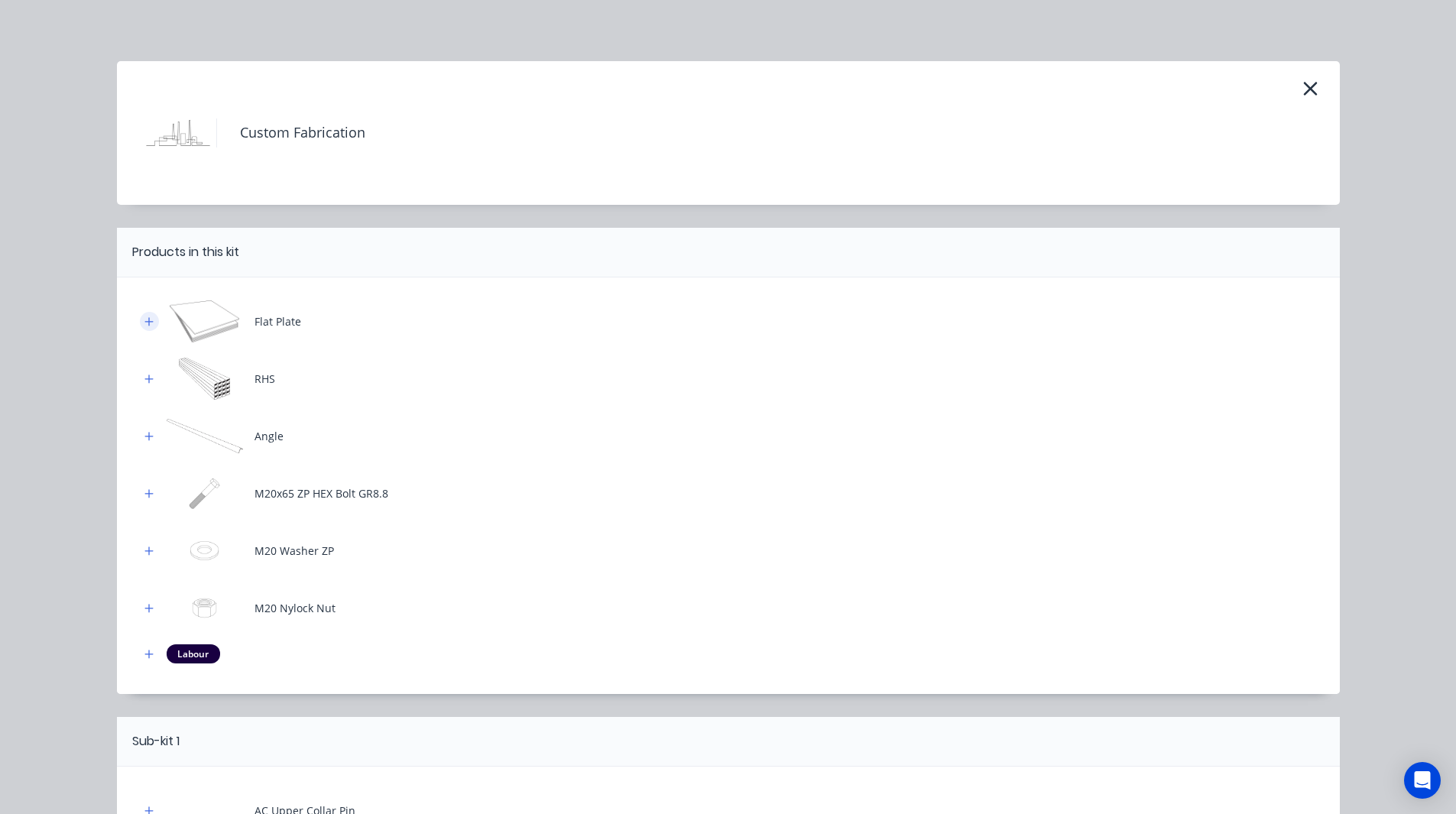
click at [140, 327] on button "button" at bounding box center [150, 322] width 19 height 19
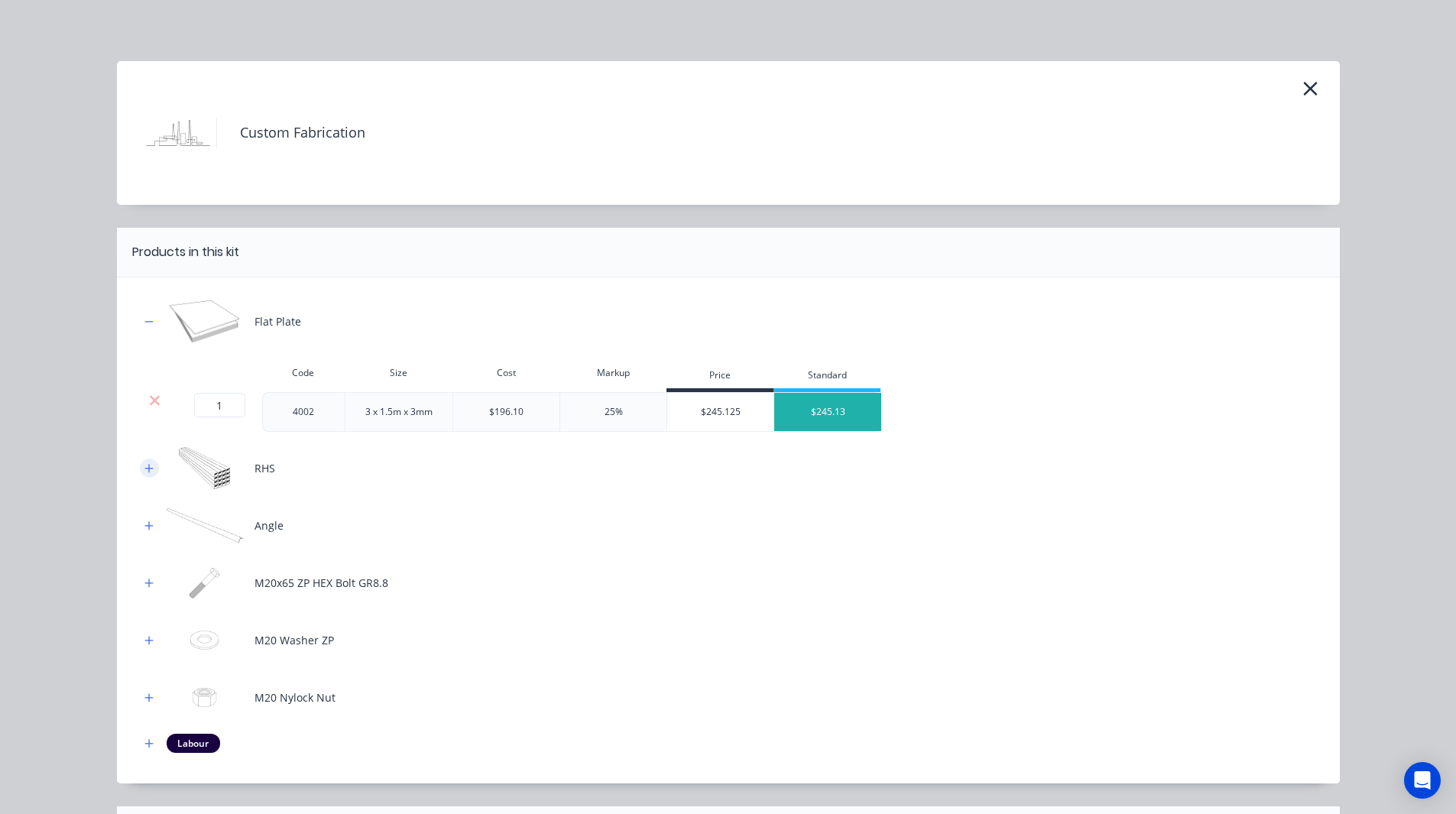
click at [144, 469] on icon "button" at bounding box center [148, 468] width 9 height 9
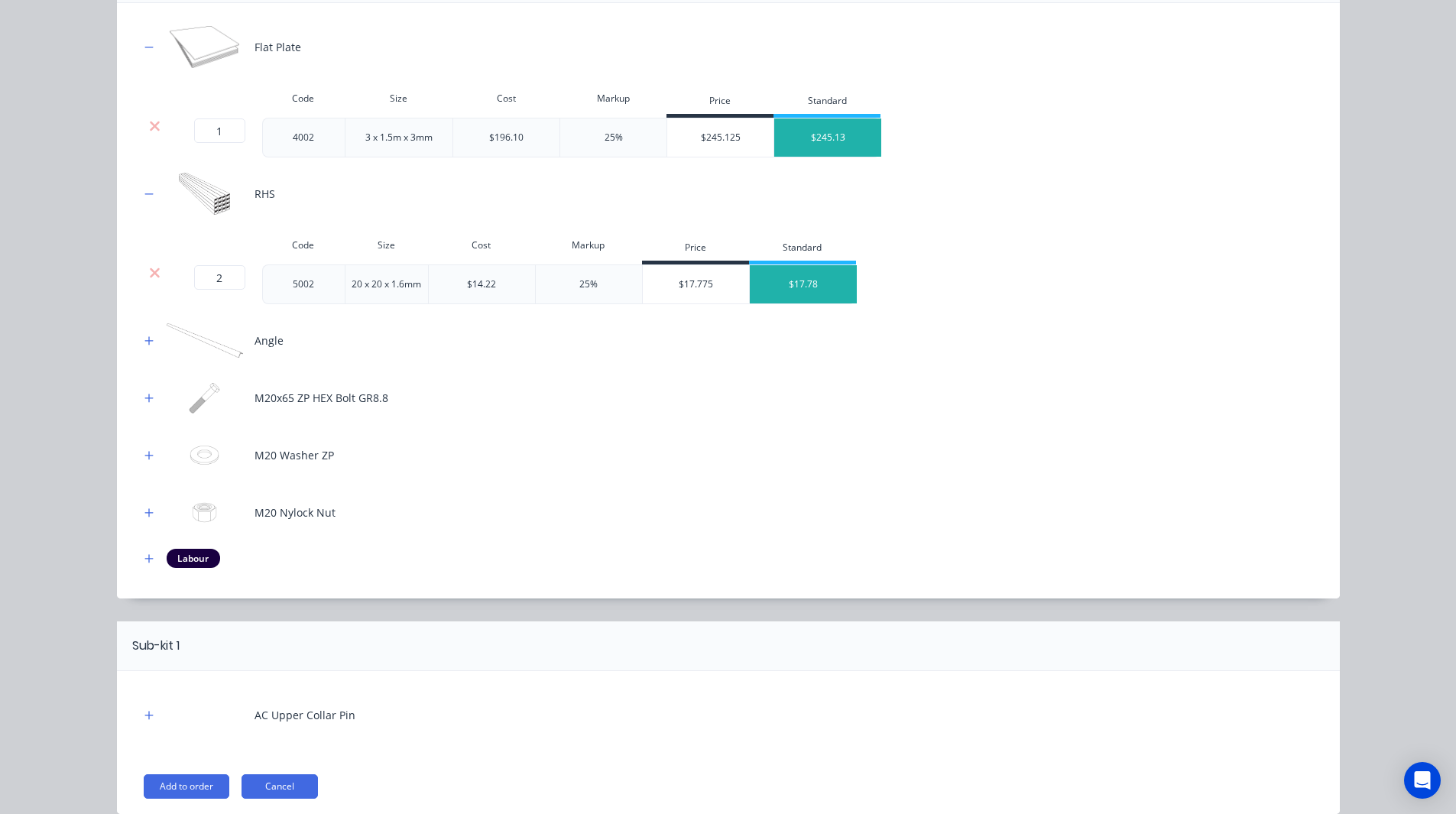
scroll to position [276, 0]
click at [144, 343] on icon "button" at bounding box center [148, 339] width 9 height 11
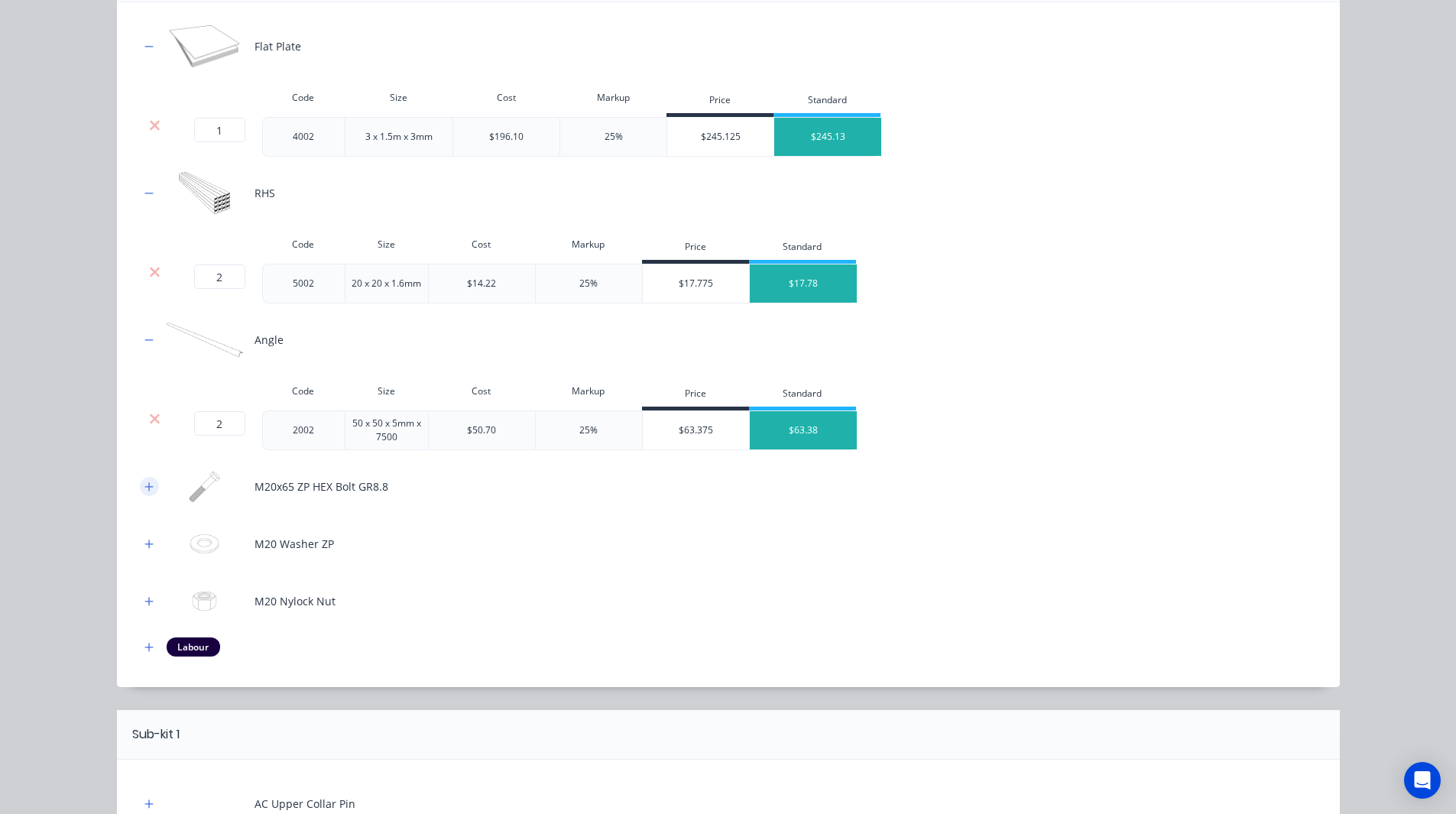
click at [144, 487] on icon "button" at bounding box center [148, 486] width 9 height 9
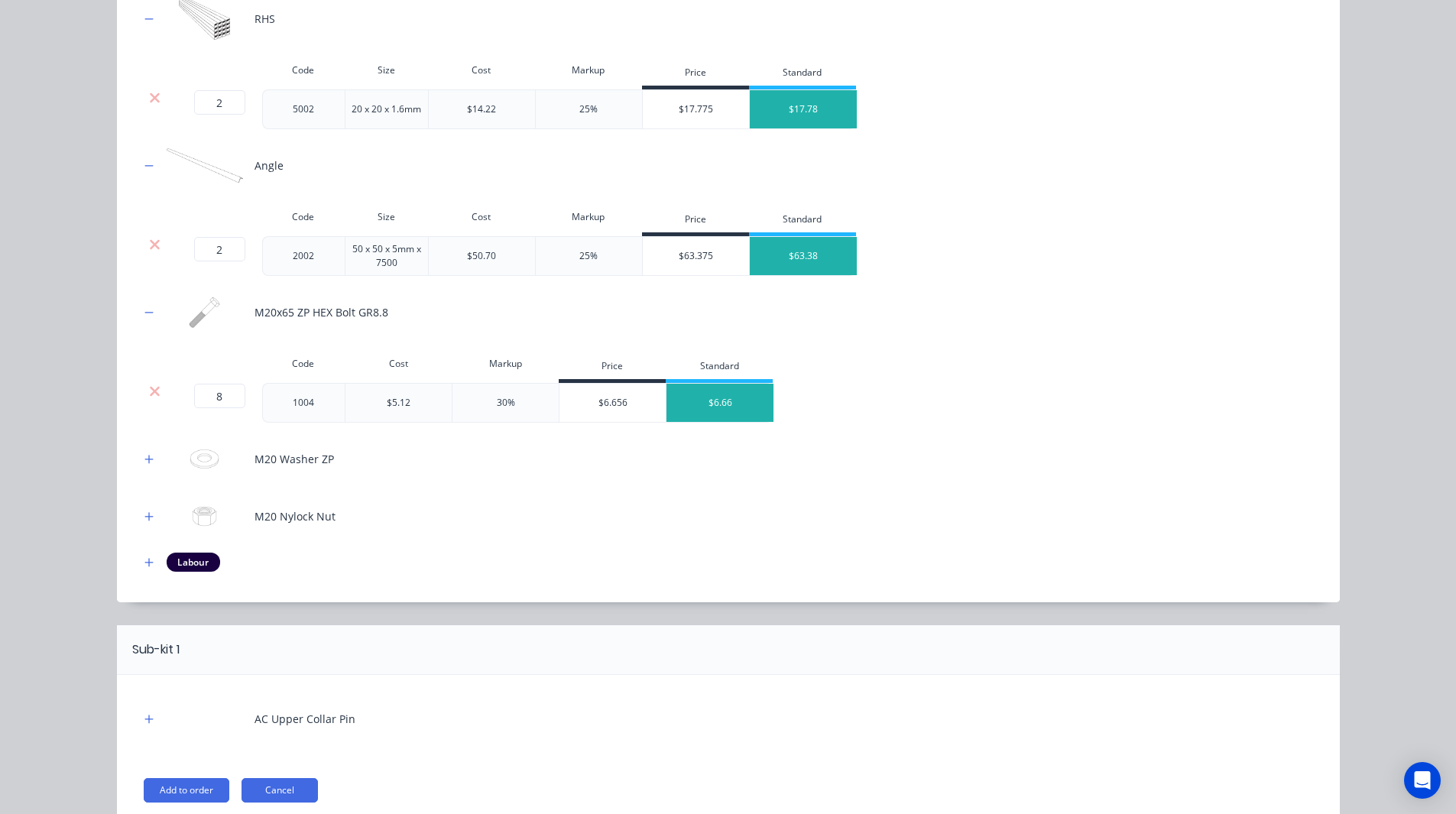
scroll to position [520, 0]
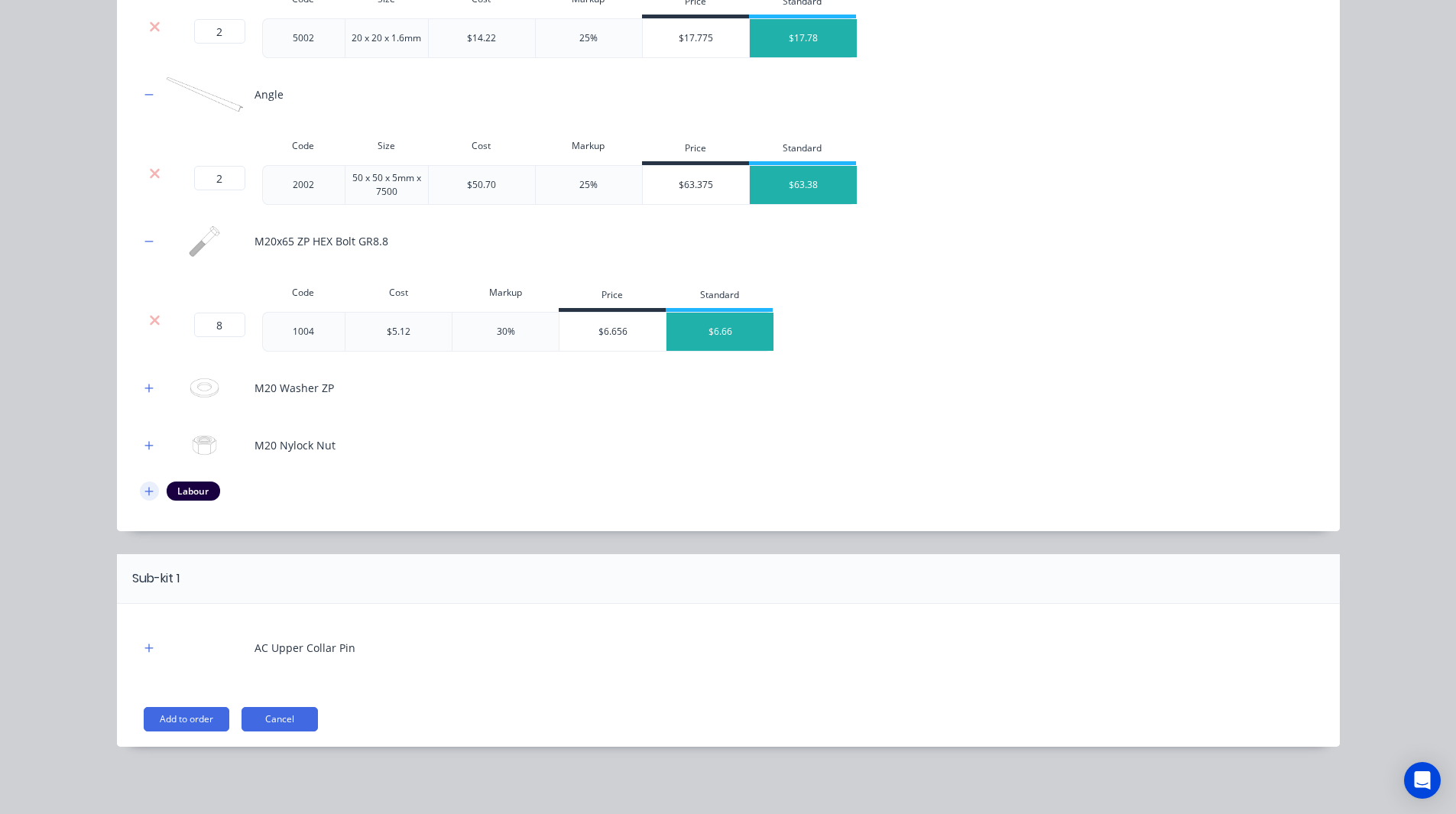
click at [140, 491] on button "button" at bounding box center [150, 491] width 19 height 19
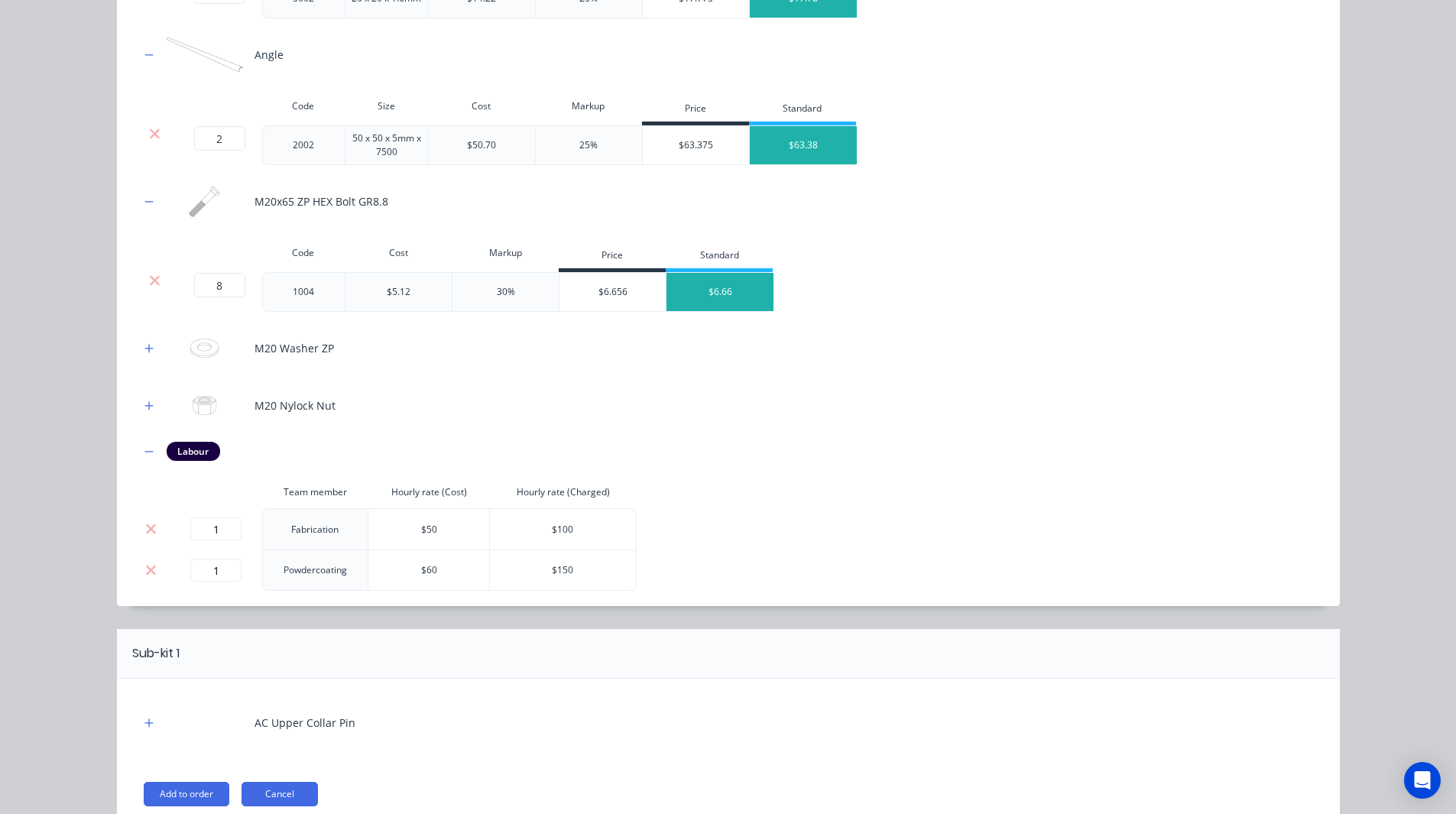
scroll to position [635, 0]
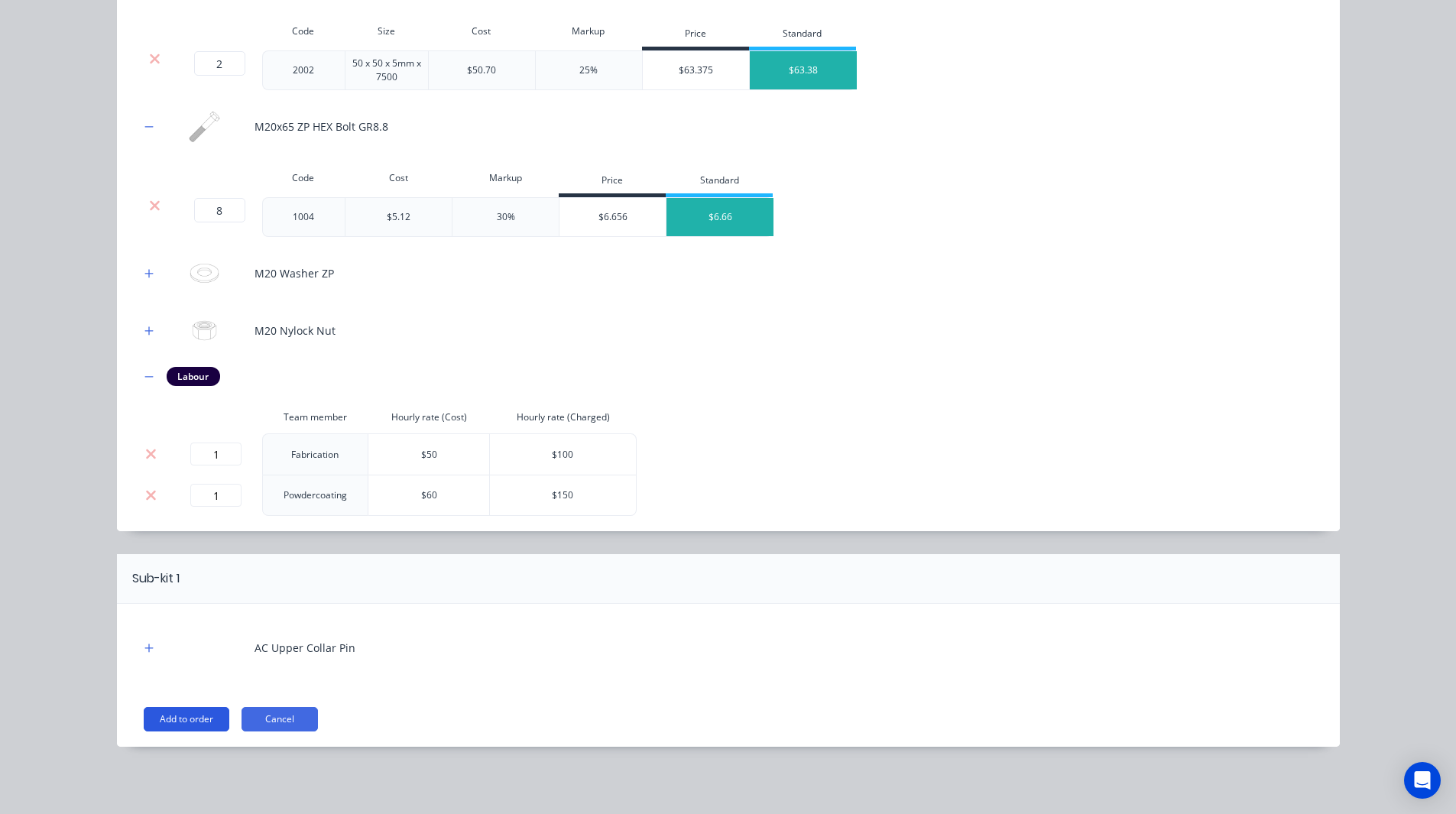
click at [177, 724] on button "Add to order" at bounding box center [187, 718] width 86 height 24
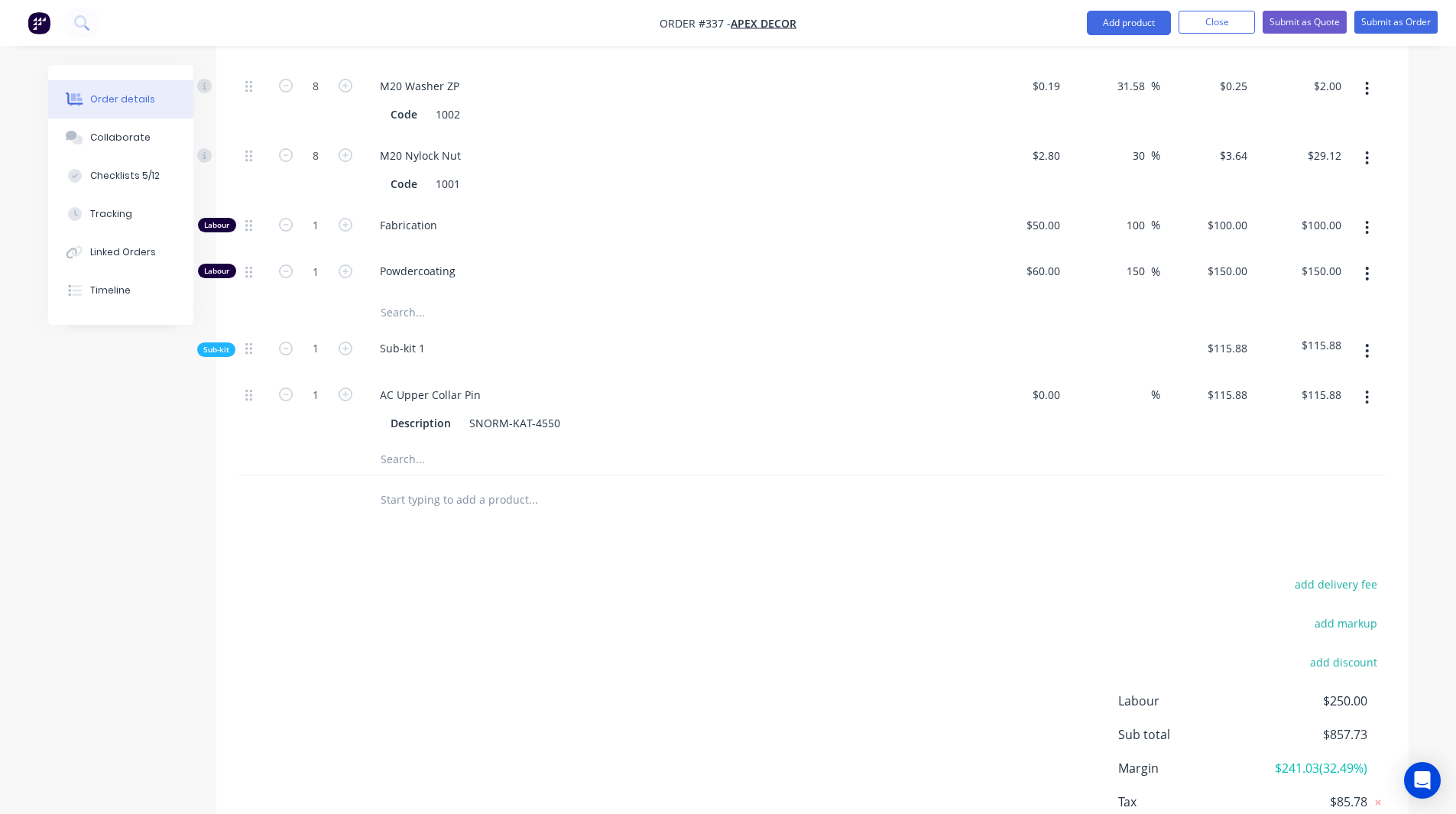
scroll to position [1143, 0]
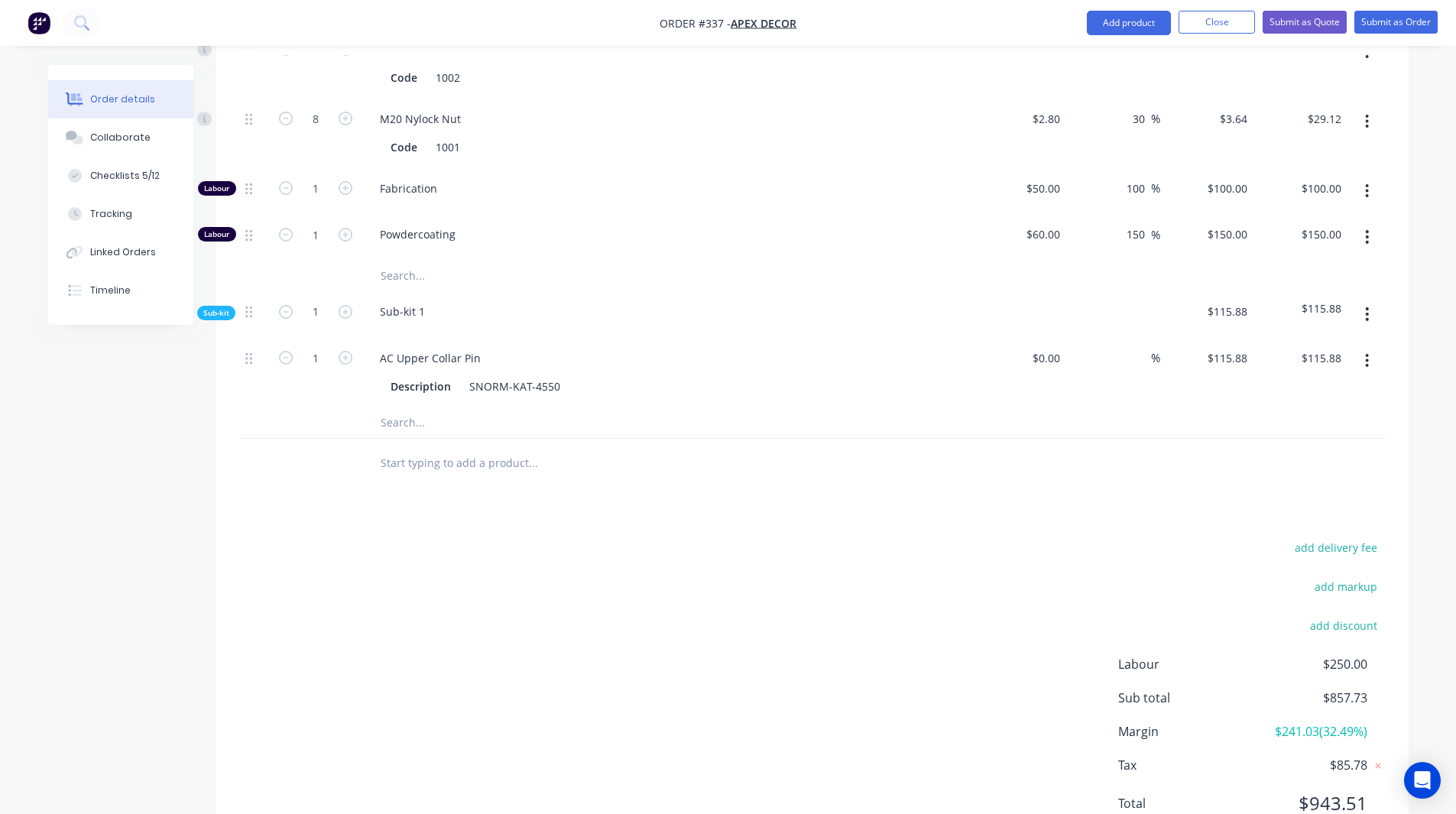
click at [1338, 722] on span "$241.03 ( 32.49 %)" at bounding box center [1310, 731] width 113 height 18
click at [1116, 538] on div "add delivery fee add markup add discount Labour $250.00 Sub total $857.73 Margi…" at bounding box center [812, 684] width 1147 height 295
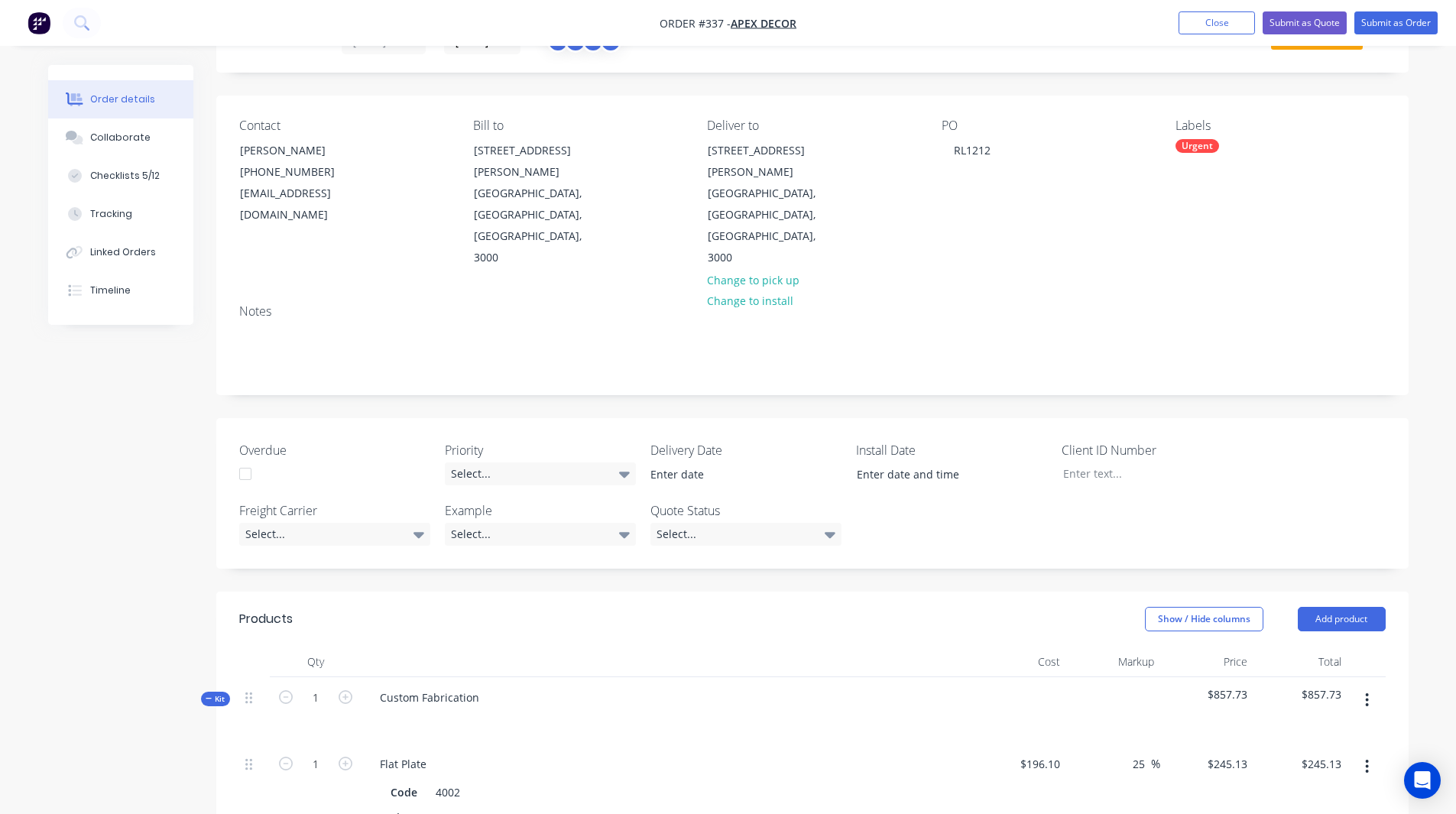
scroll to position [0, 0]
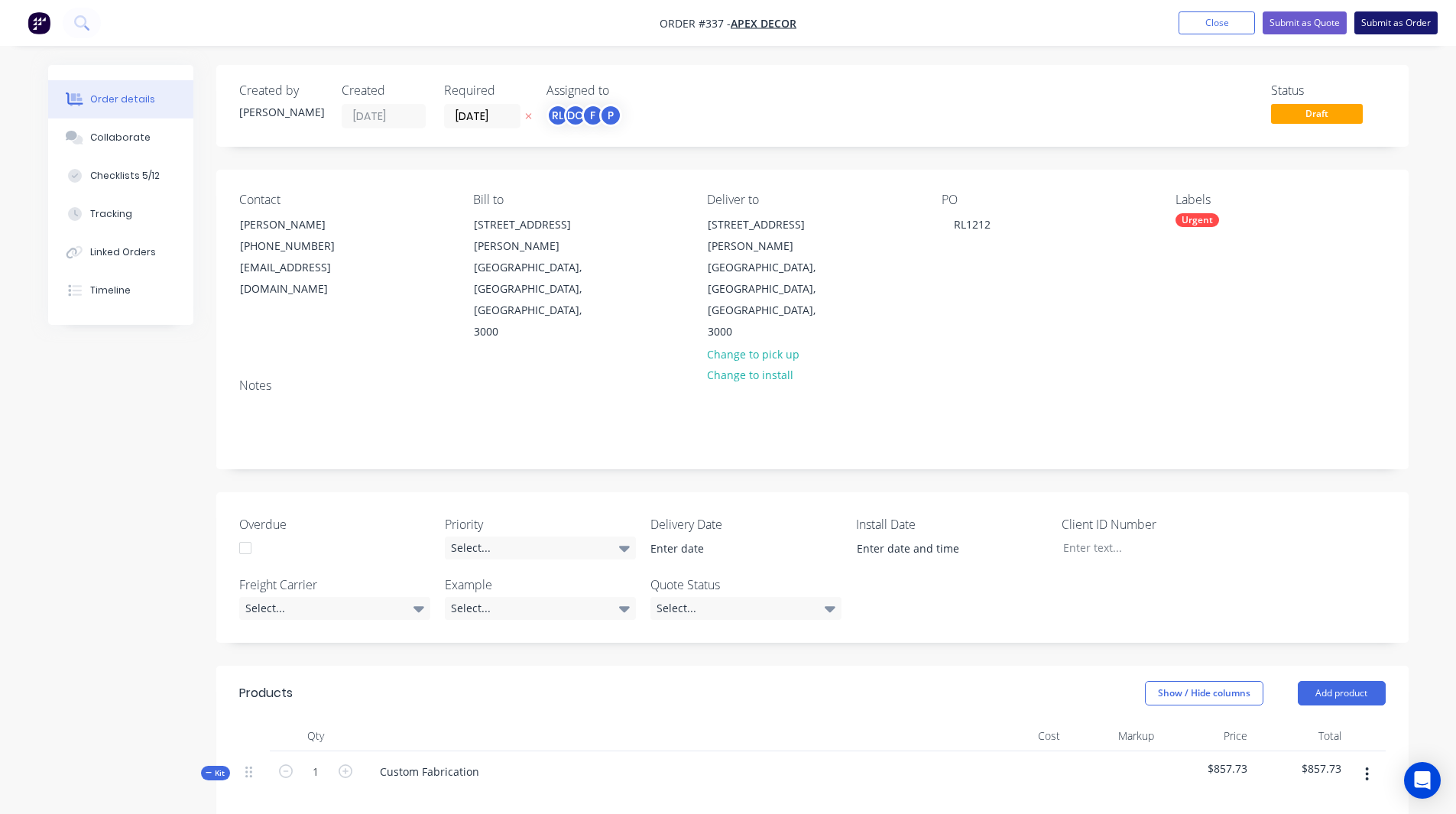
click at [1376, 17] on button "Submit as Order" at bounding box center [1396, 23] width 83 height 23
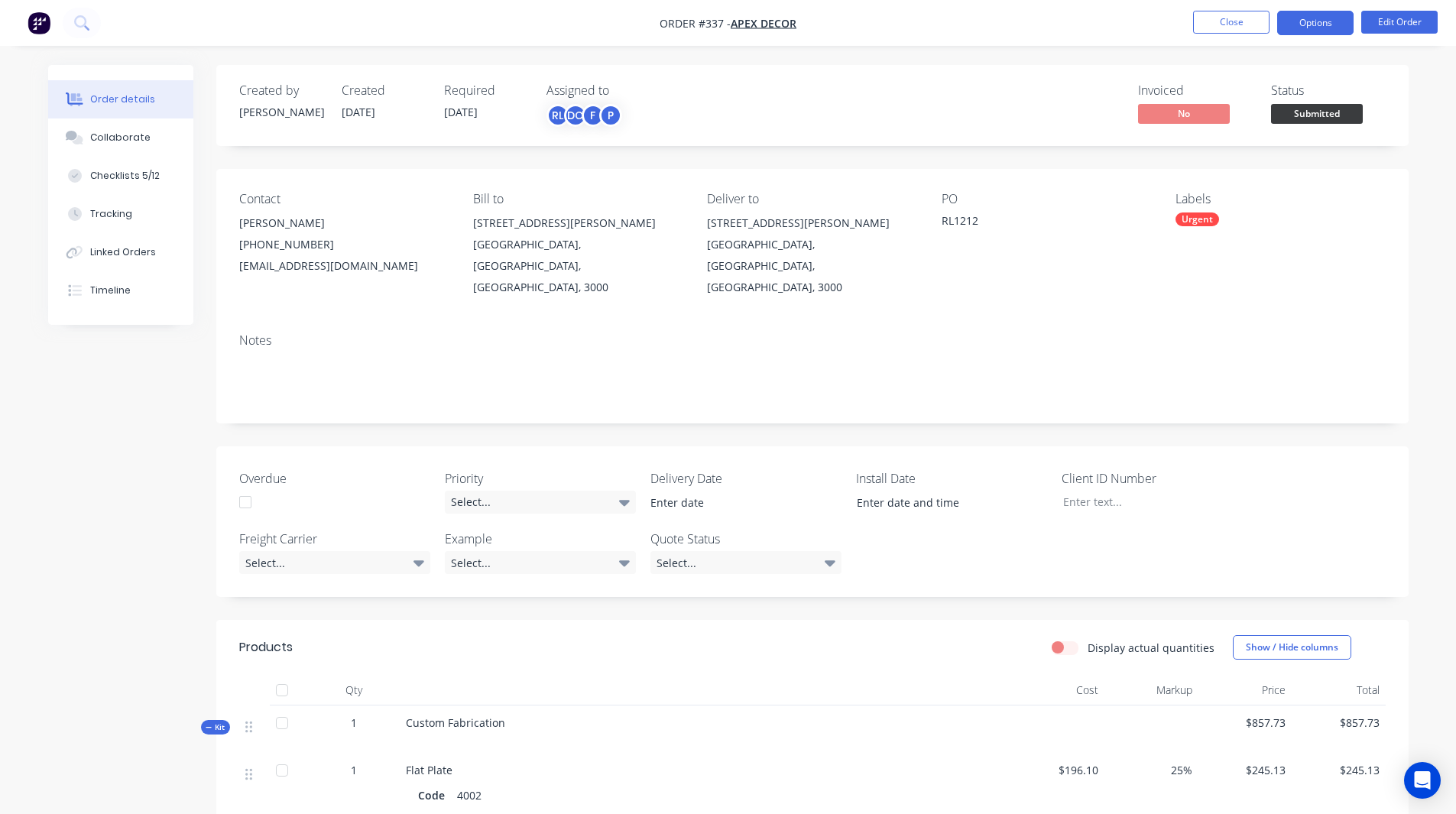
click at [1324, 18] on button "Options" at bounding box center [1315, 22] width 76 height 24
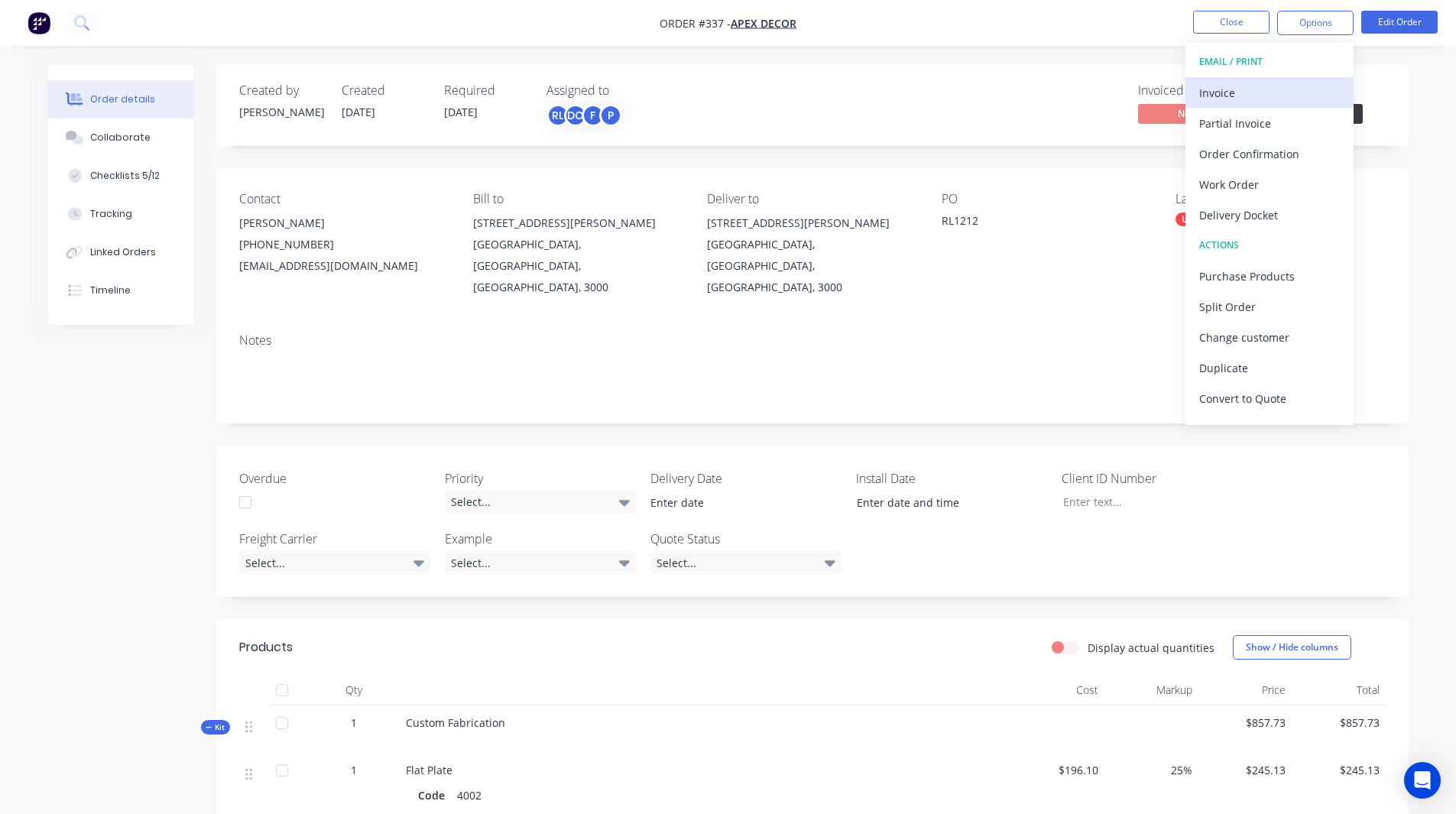
click at [1225, 90] on div "Invoice" at bounding box center [1269, 93] width 140 height 22
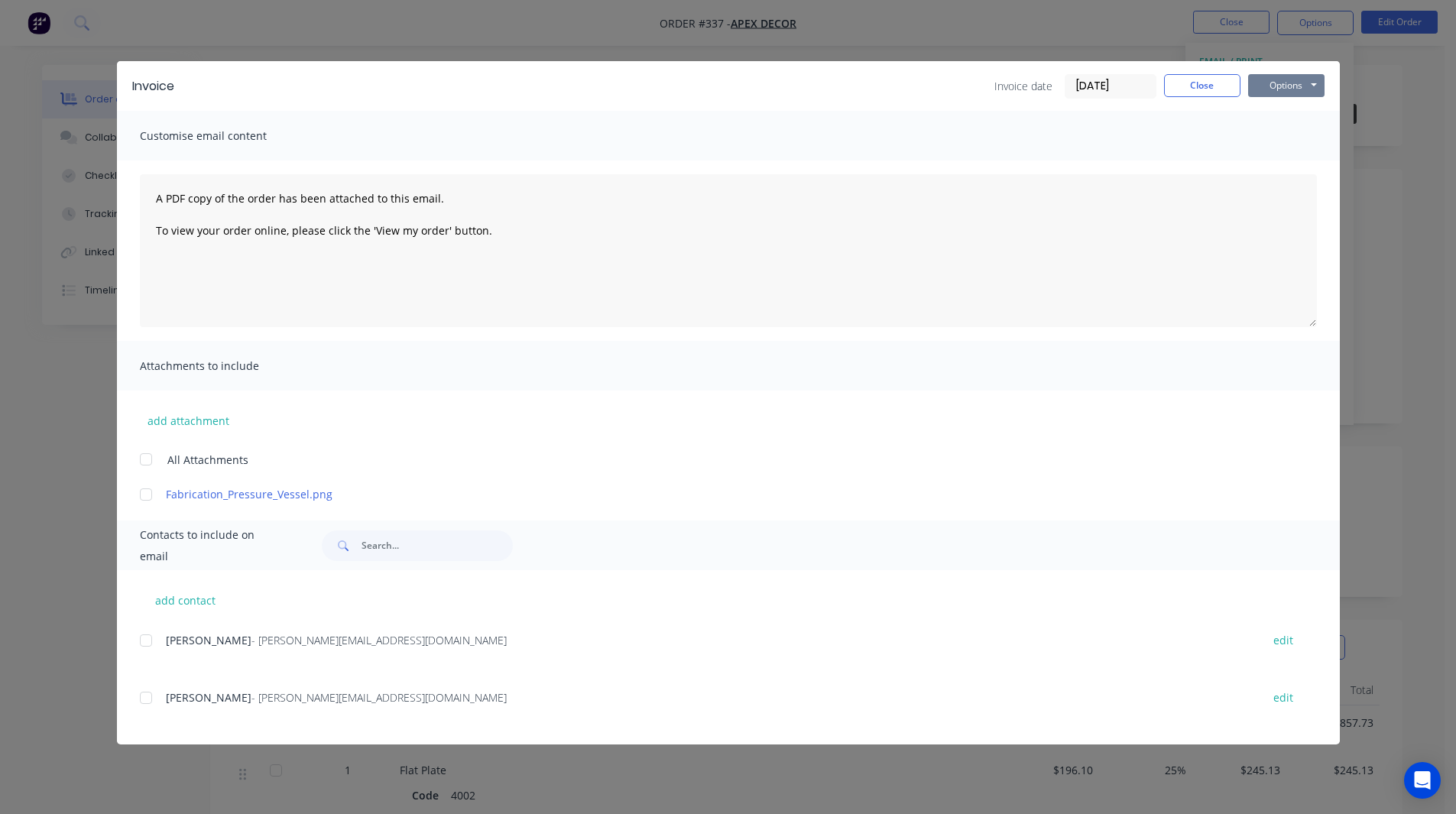
click at [1279, 87] on button "Options" at bounding box center [1286, 86] width 76 height 23
click at [1208, 91] on button "Close" at bounding box center [1202, 86] width 76 height 23
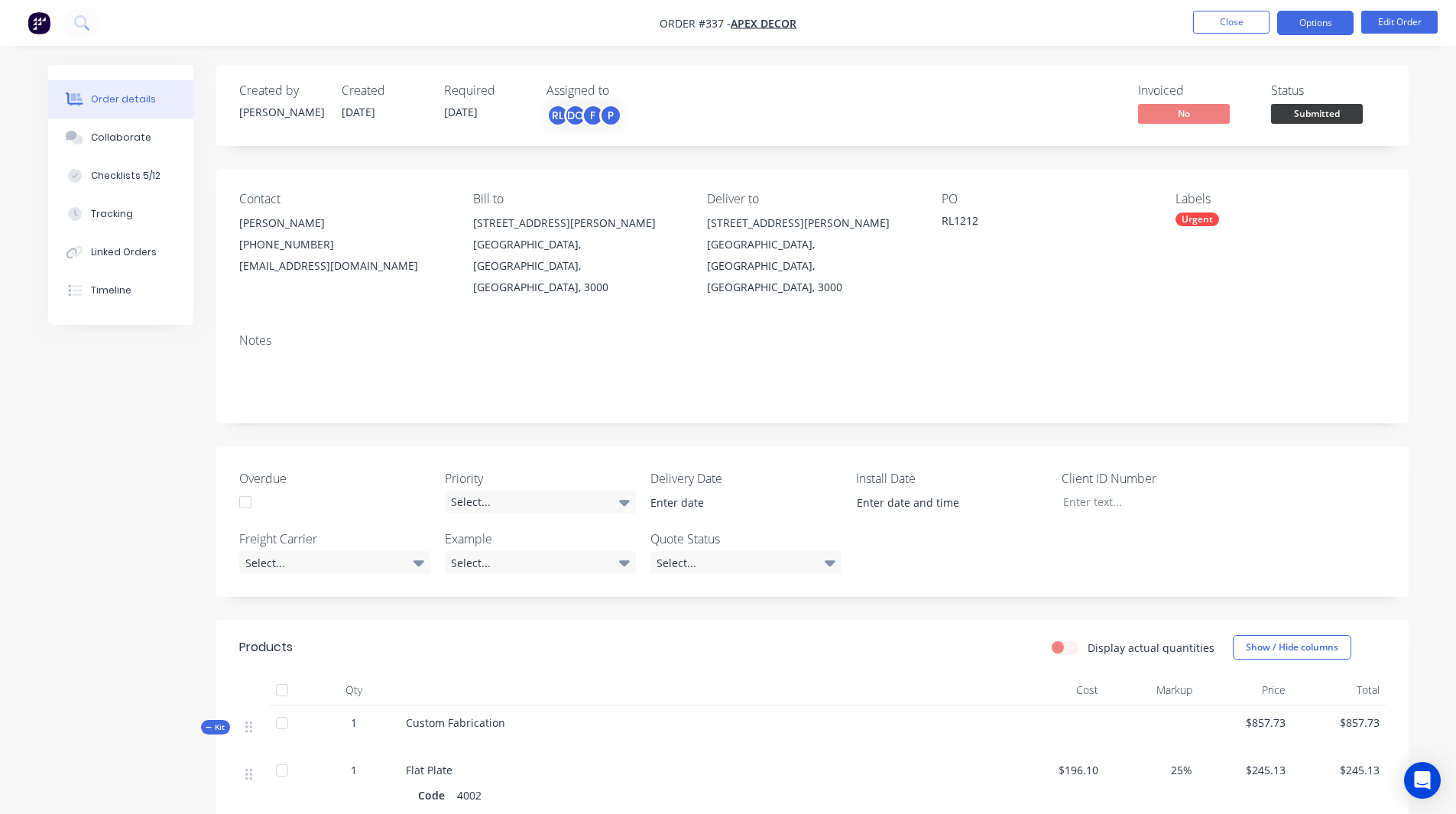
click at [1313, 17] on button "Options" at bounding box center [1315, 22] width 76 height 24
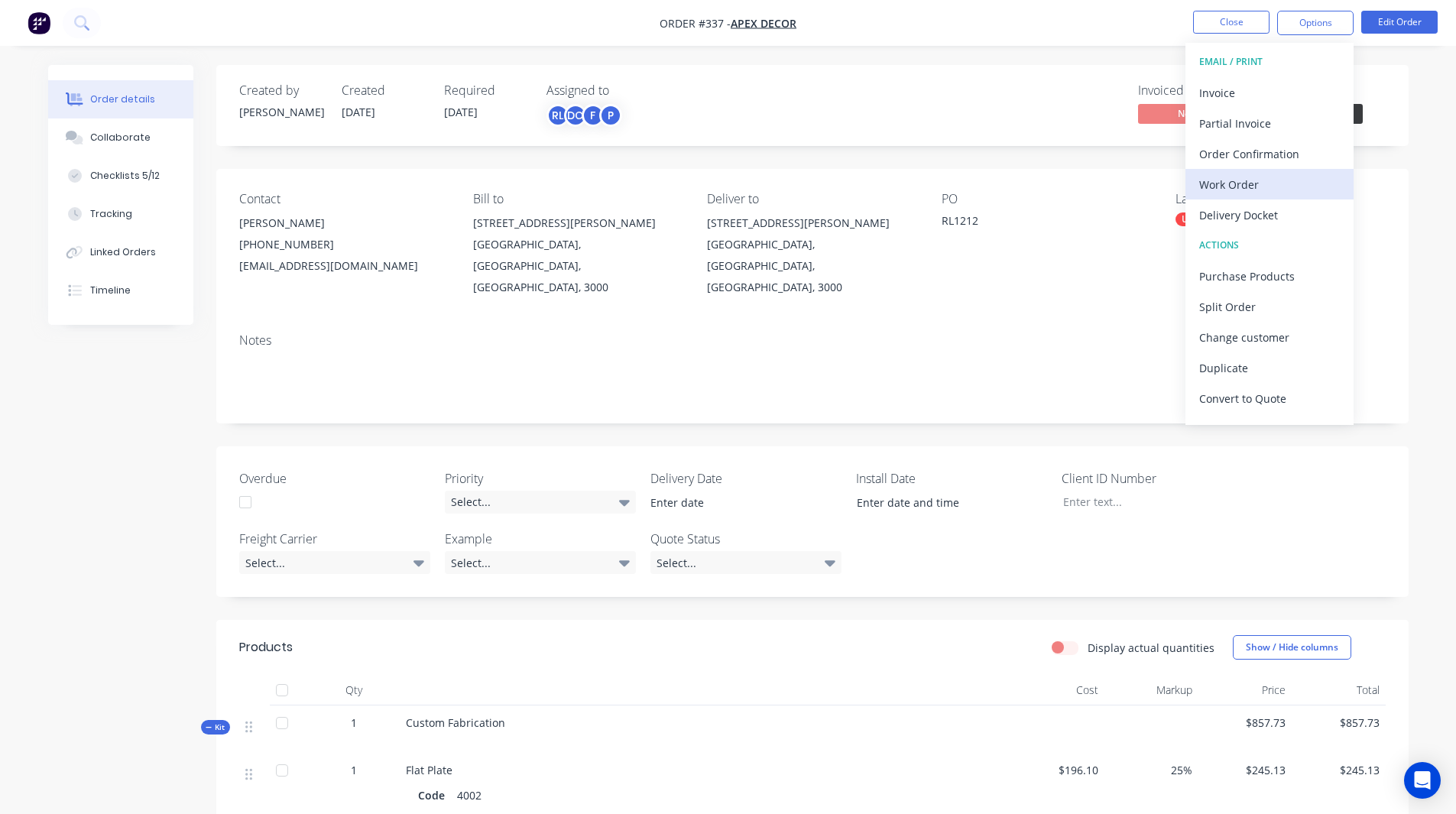
click at [1243, 181] on div "Work Order" at bounding box center [1269, 184] width 140 height 22
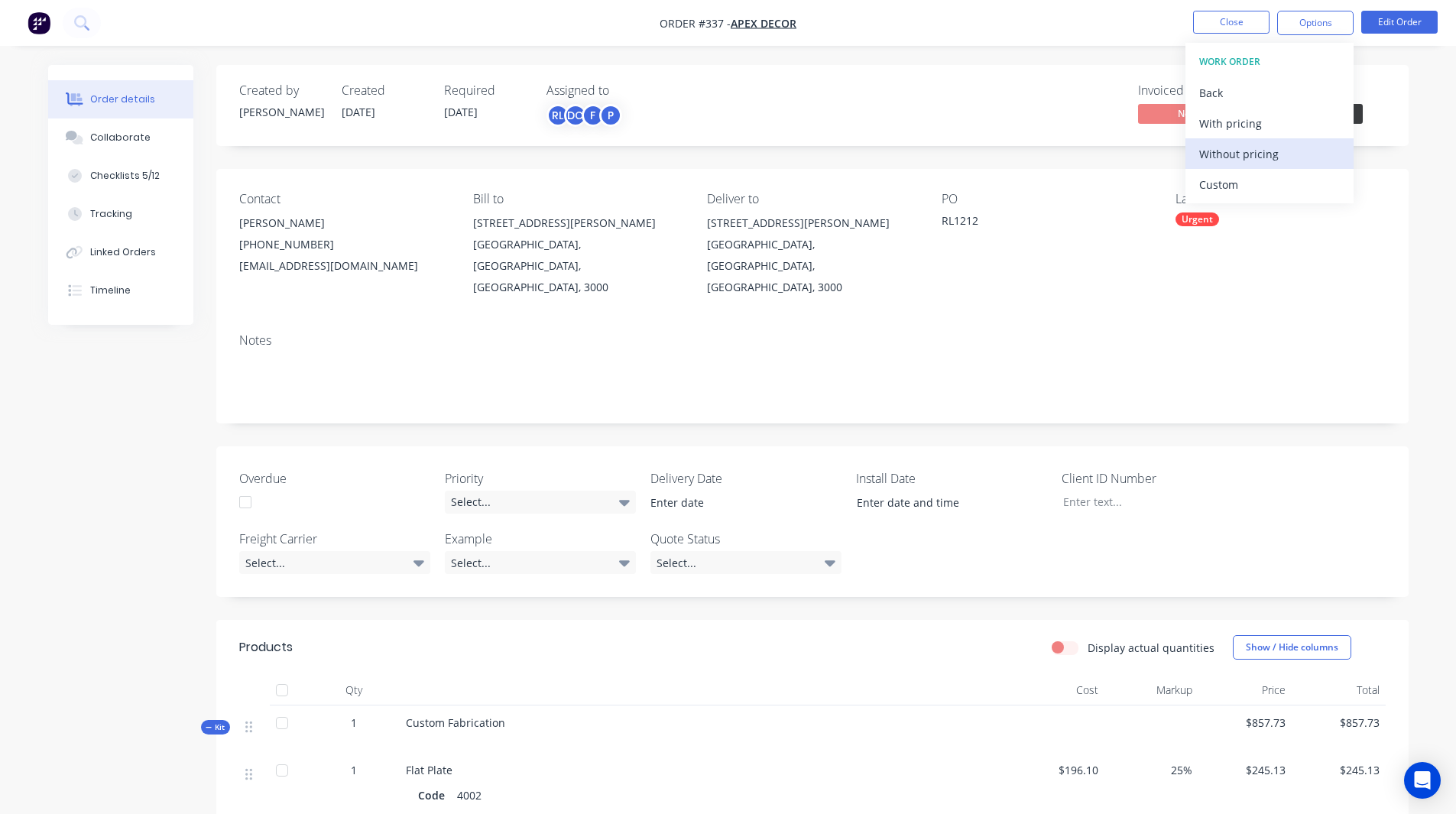
click at [1269, 152] on div "Without pricing" at bounding box center [1269, 154] width 140 height 22
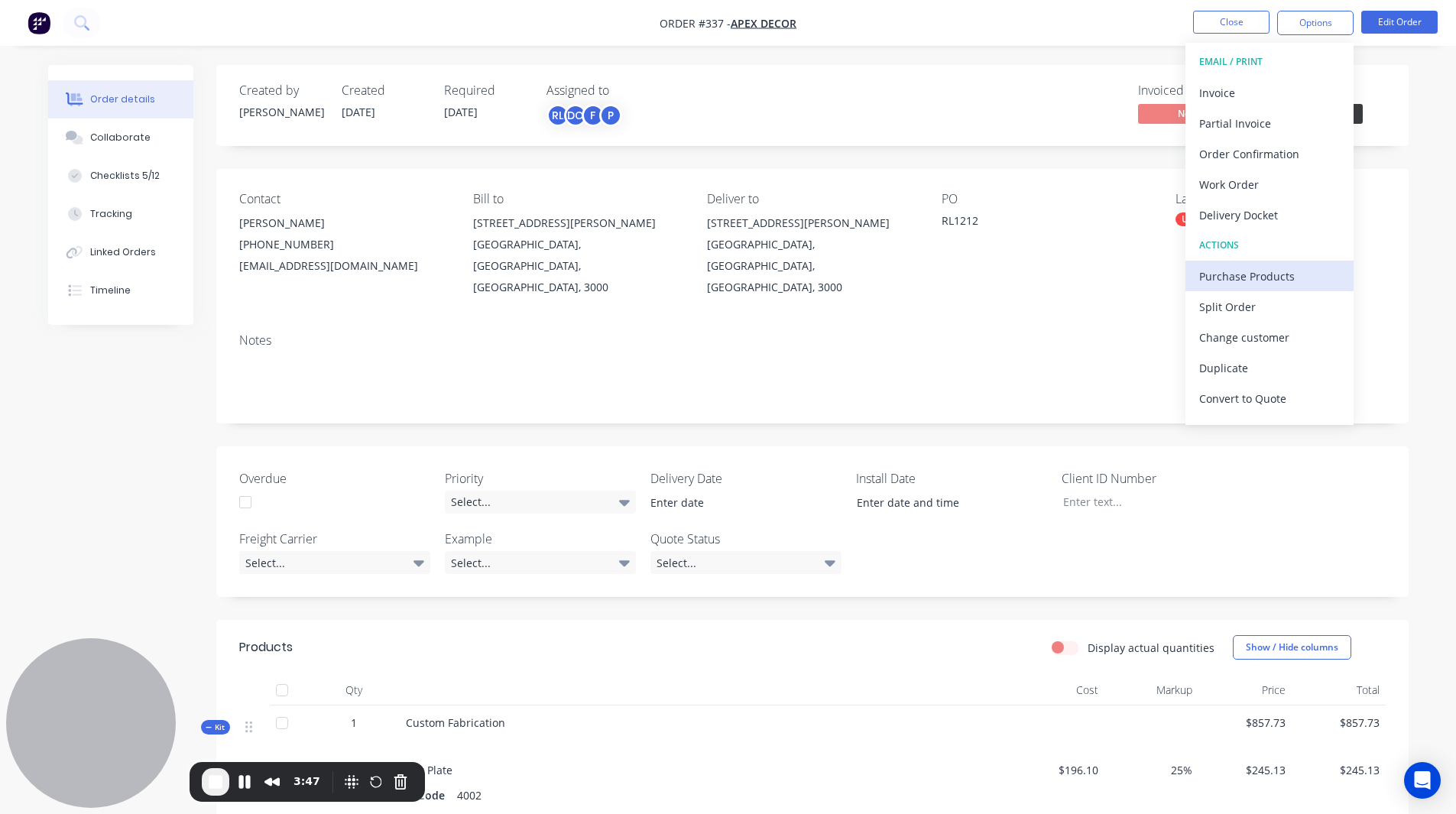
click at [1248, 271] on div "Purchase Products" at bounding box center [1269, 276] width 140 height 22
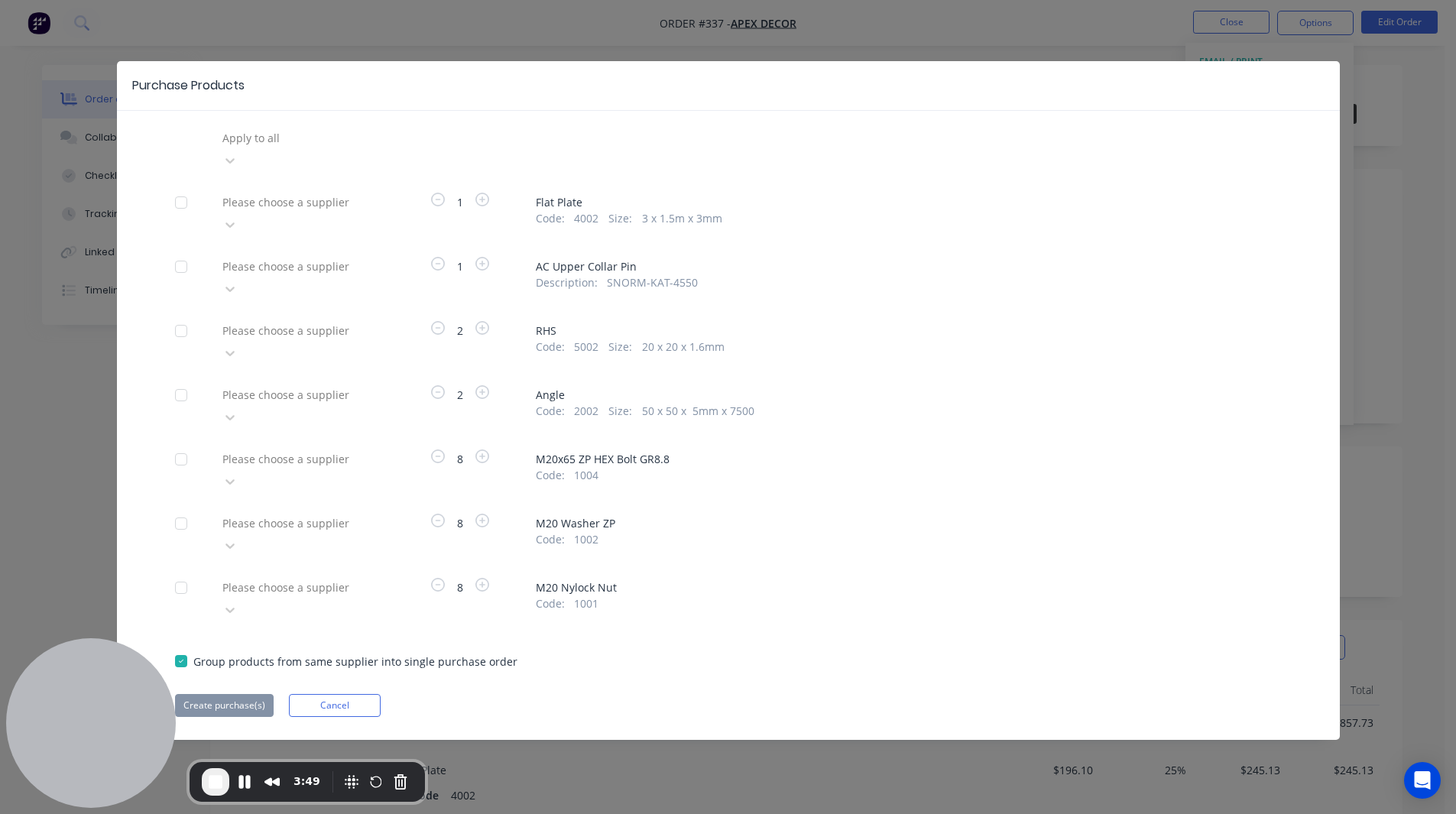
click at [290, 137] on div at bounding box center [332, 138] width 220 height 19
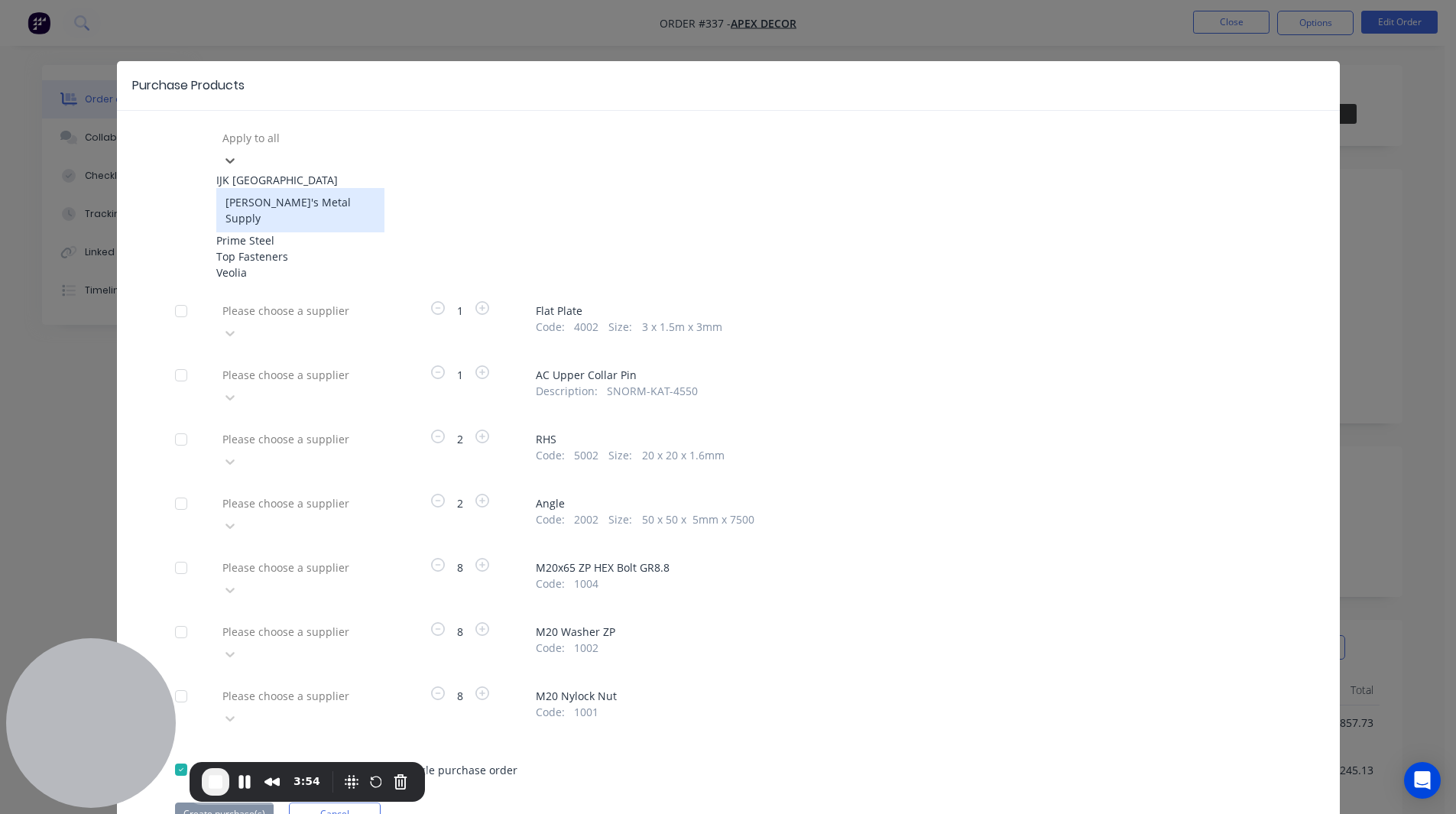
click at [282, 199] on div "[PERSON_NAME]'s Metal Supply" at bounding box center [301, 211] width 168 height 44
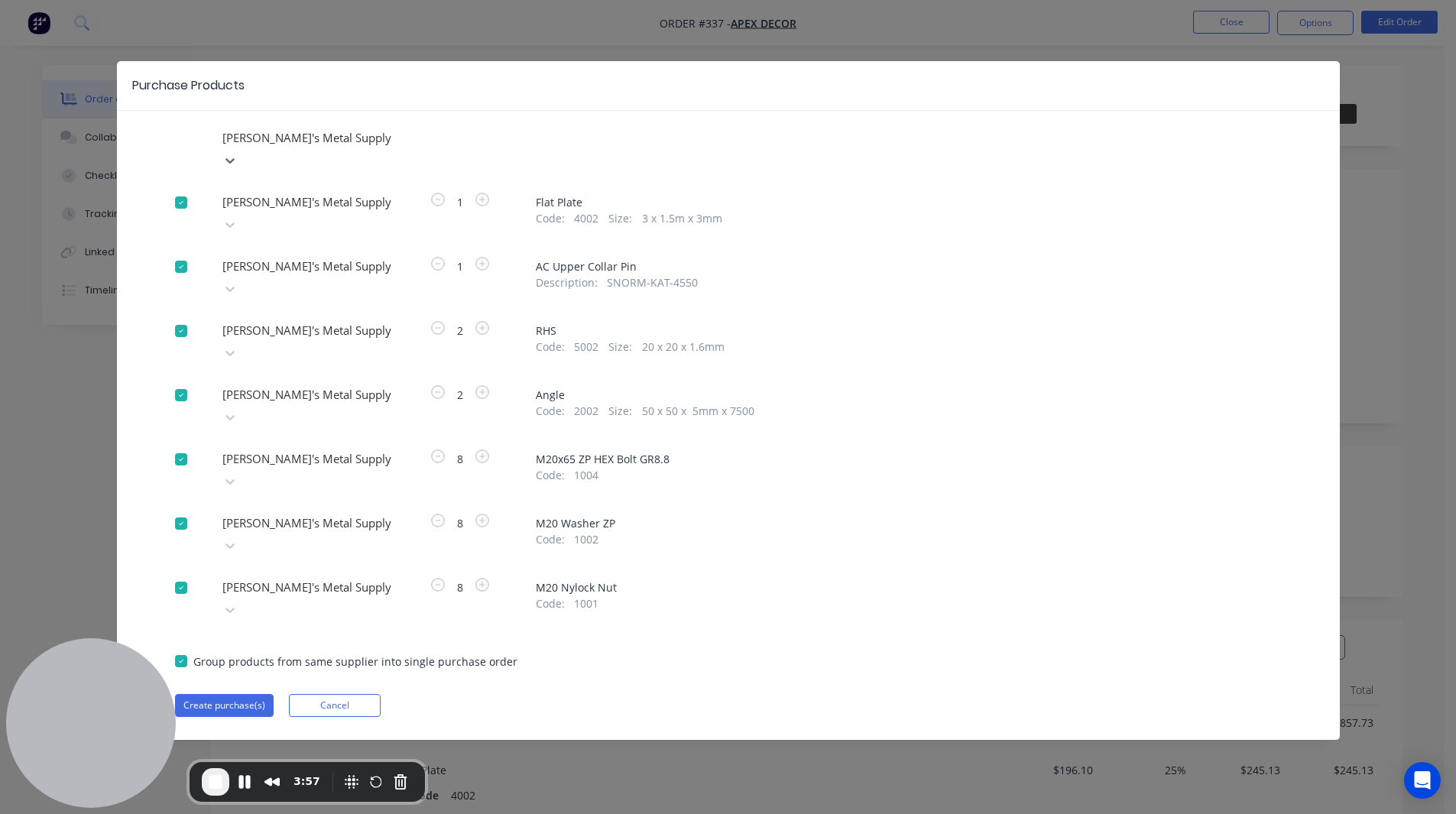
click at [277, 212] on div at bounding box center [332, 202] width 220 height 19
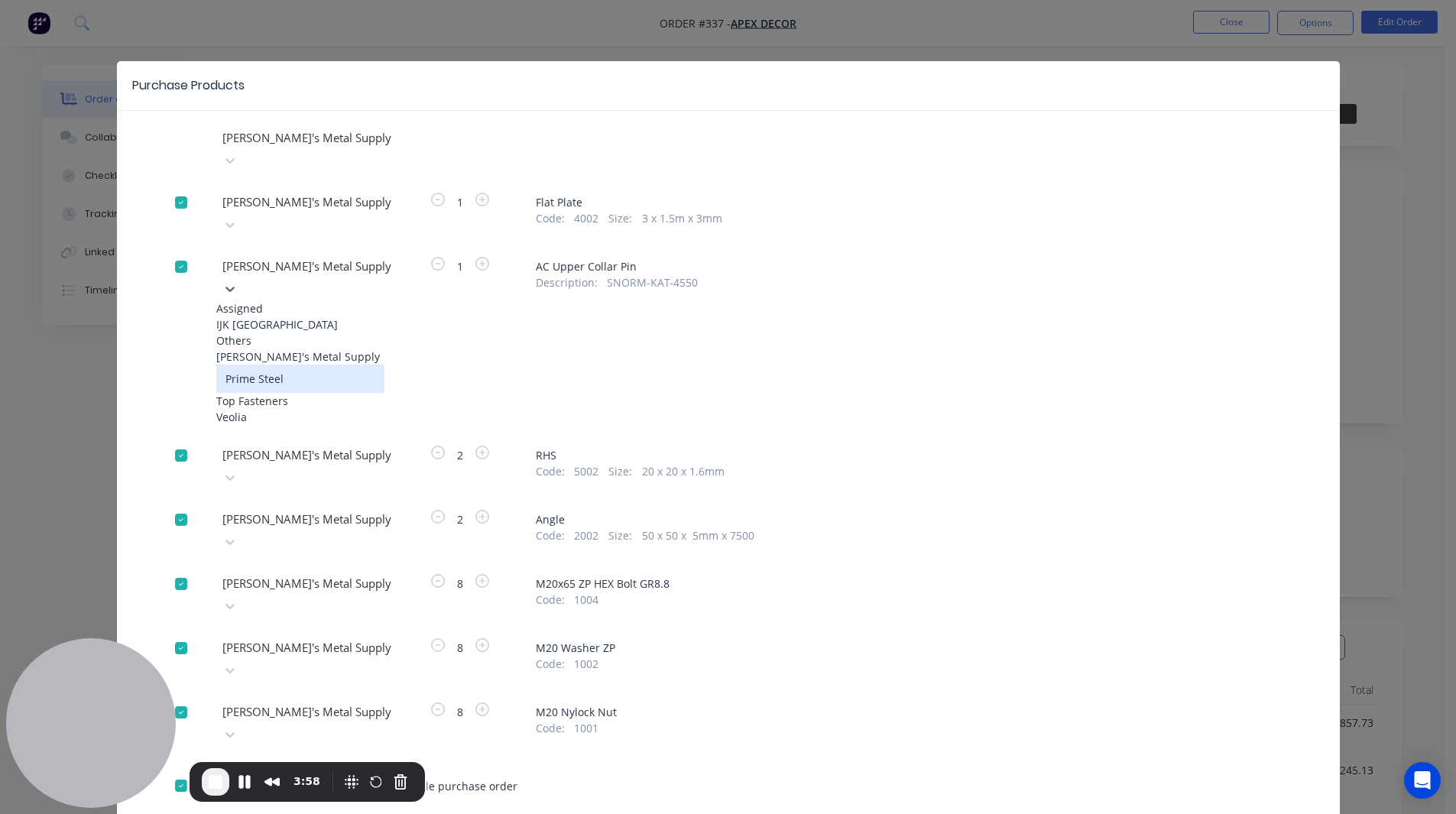
click at [270, 377] on div "Prime Steel" at bounding box center [301, 378] width 168 height 28
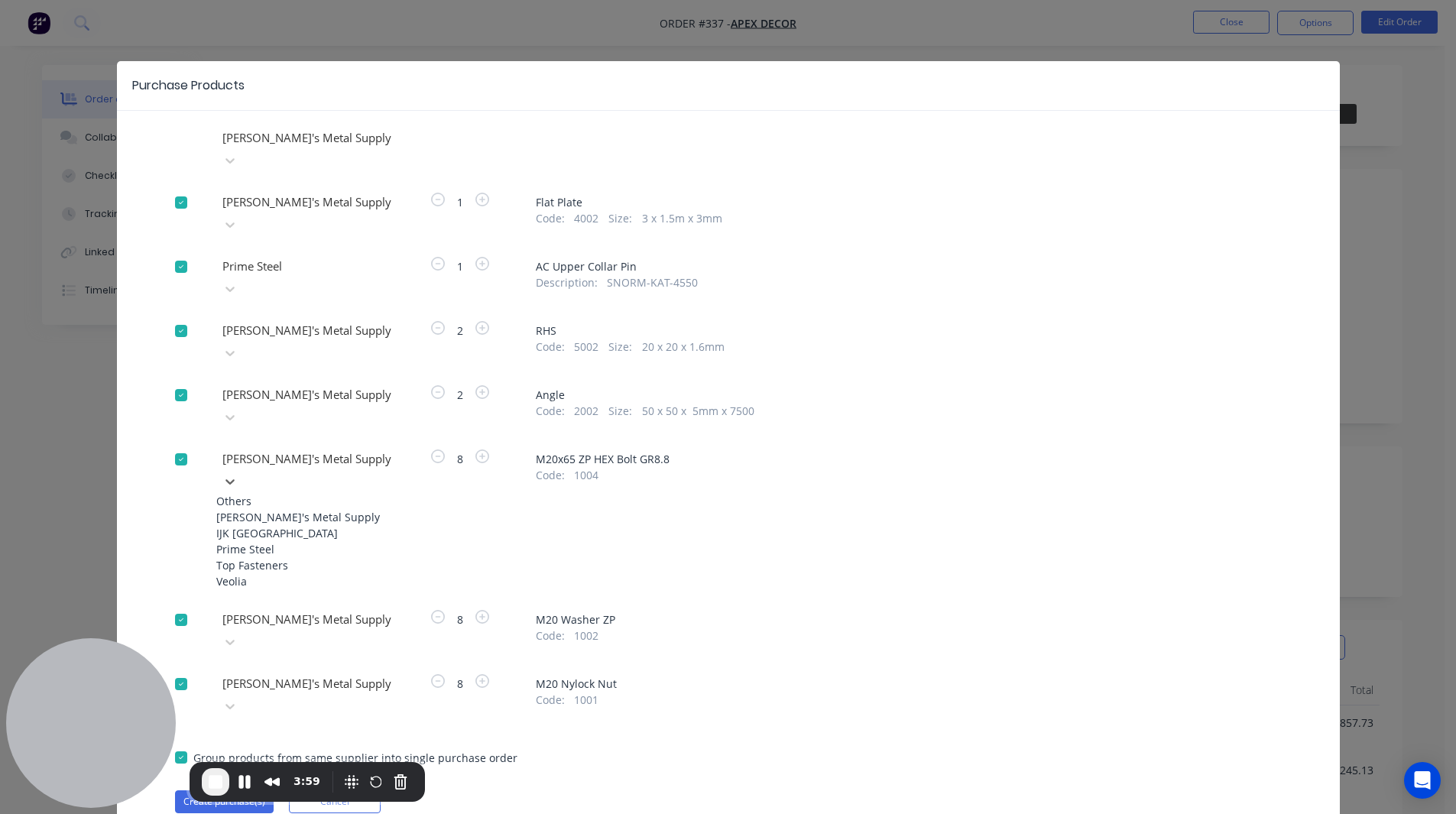
click at [264, 450] on div at bounding box center [332, 459] width 220 height 19
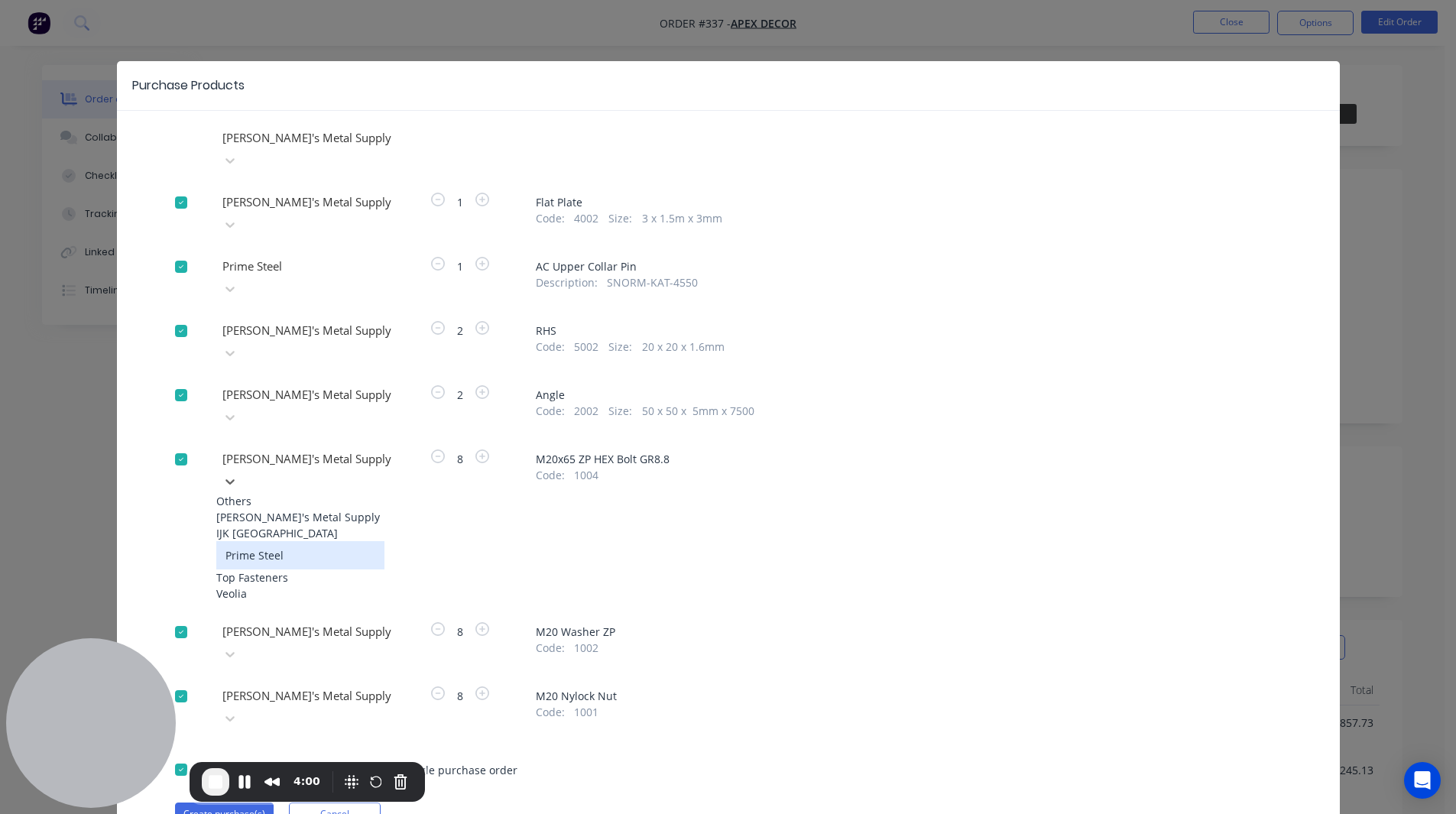
click at [262, 541] on div "Prime Steel" at bounding box center [301, 555] width 168 height 28
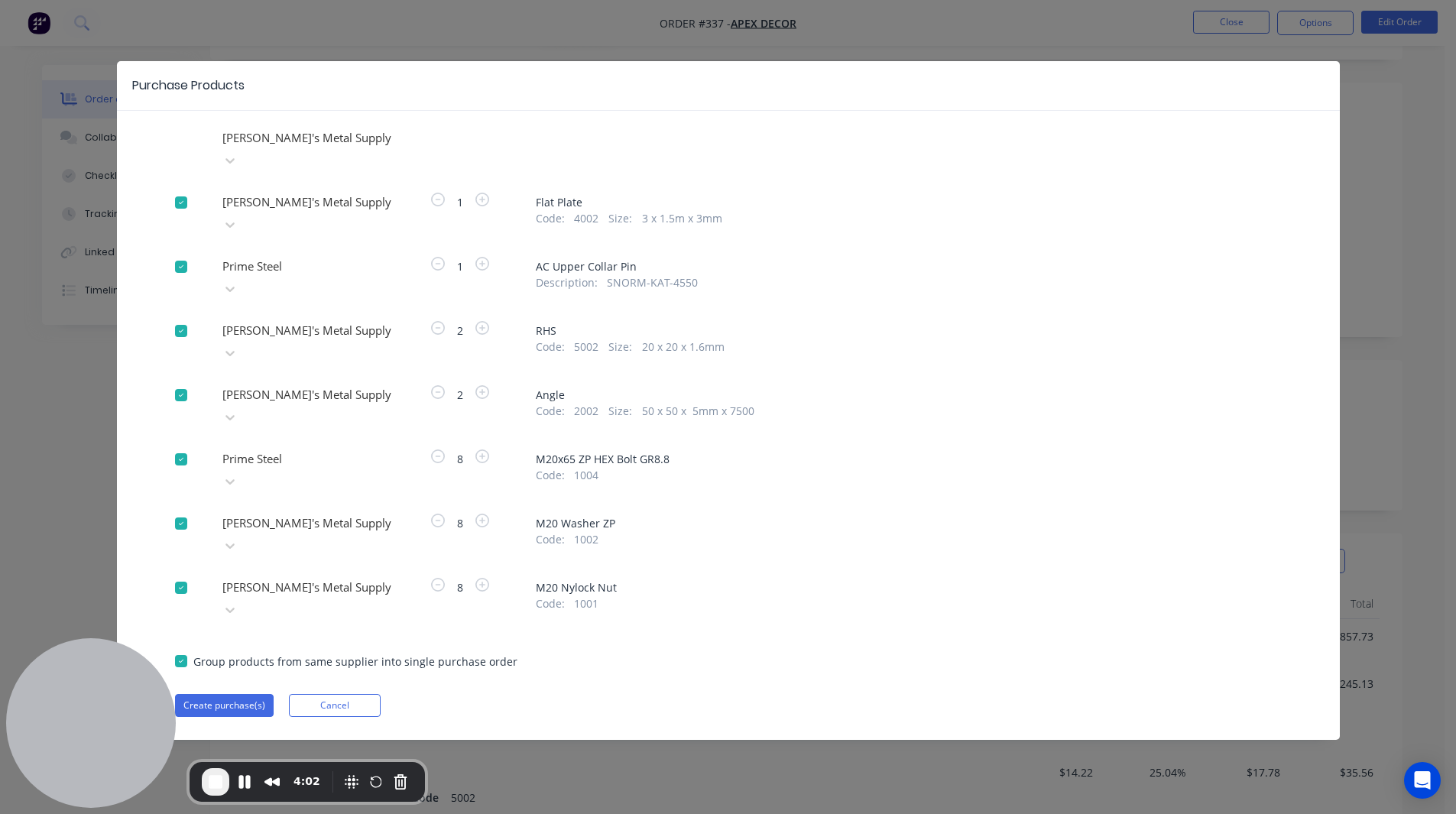
scroll to position [87, 0]
click at [210, 694] on button "Create purchase(s)" at bounding box center [224, 706] width 99 height 23
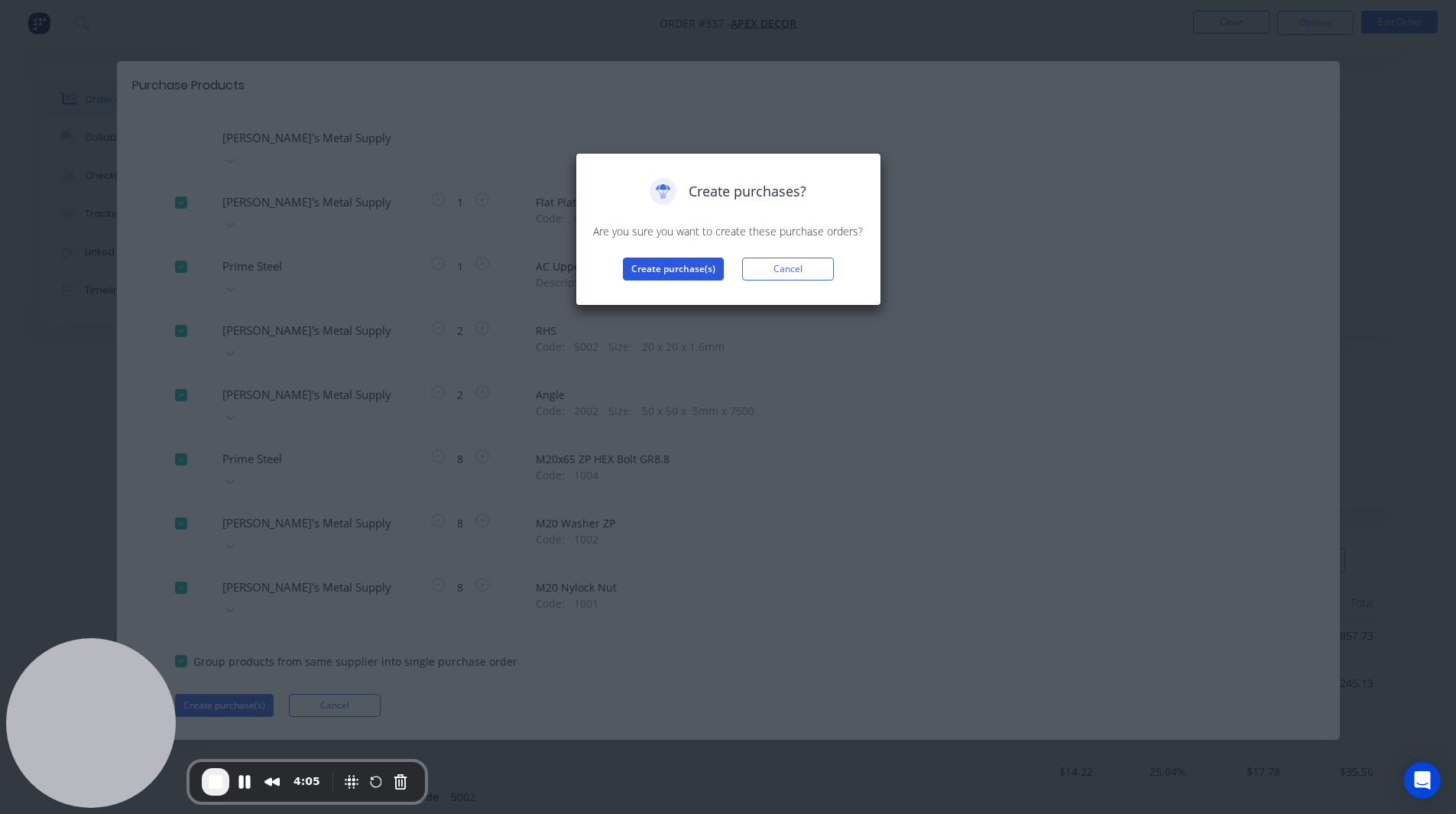
click at [670, 260] on button "Create purchase(s)" at bounding box center [673, 269] width 101 height 23
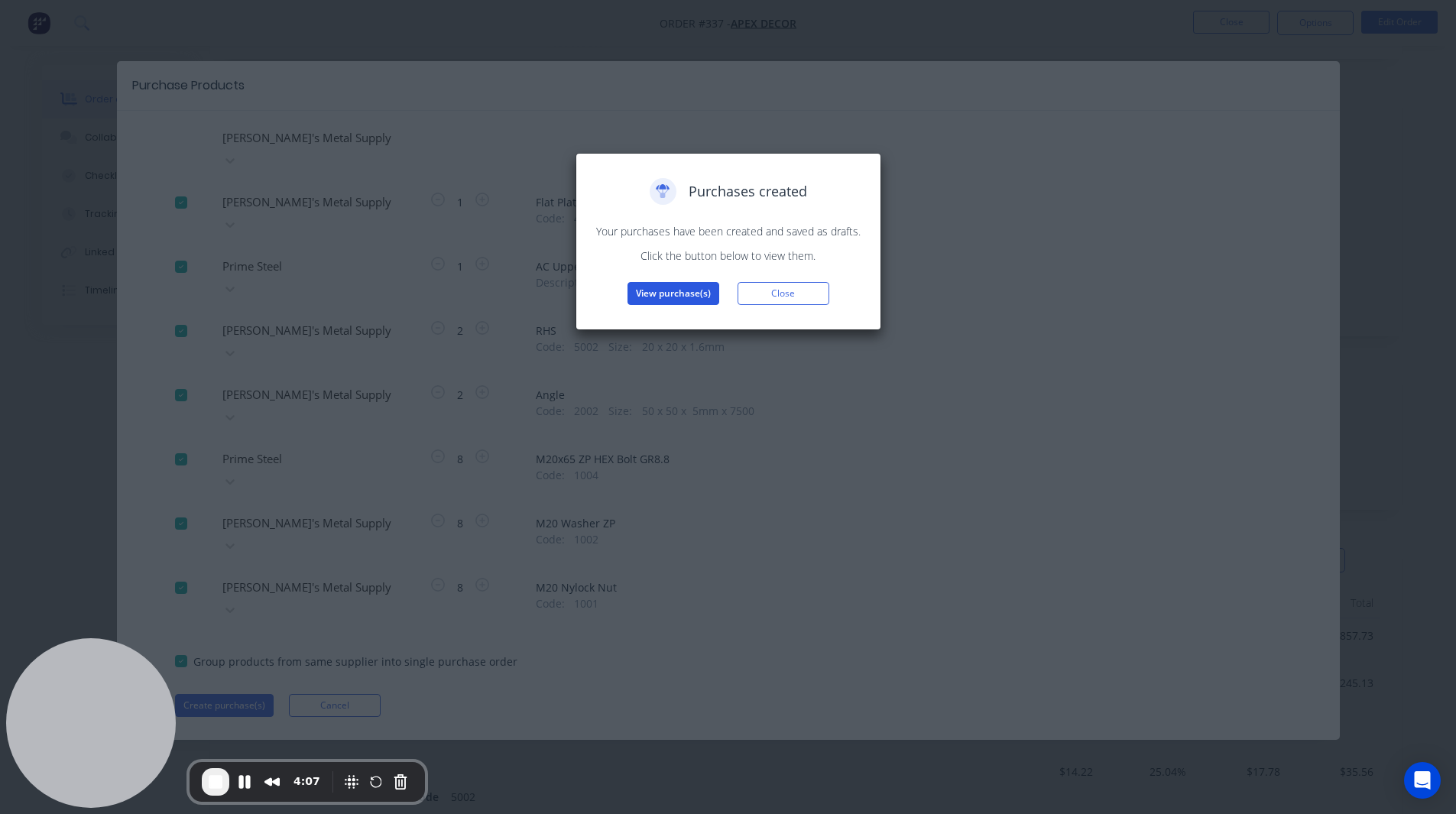
click at [696, 295] on button "View purchase(s)" at bounding box center [673, 294] width 92 height 23
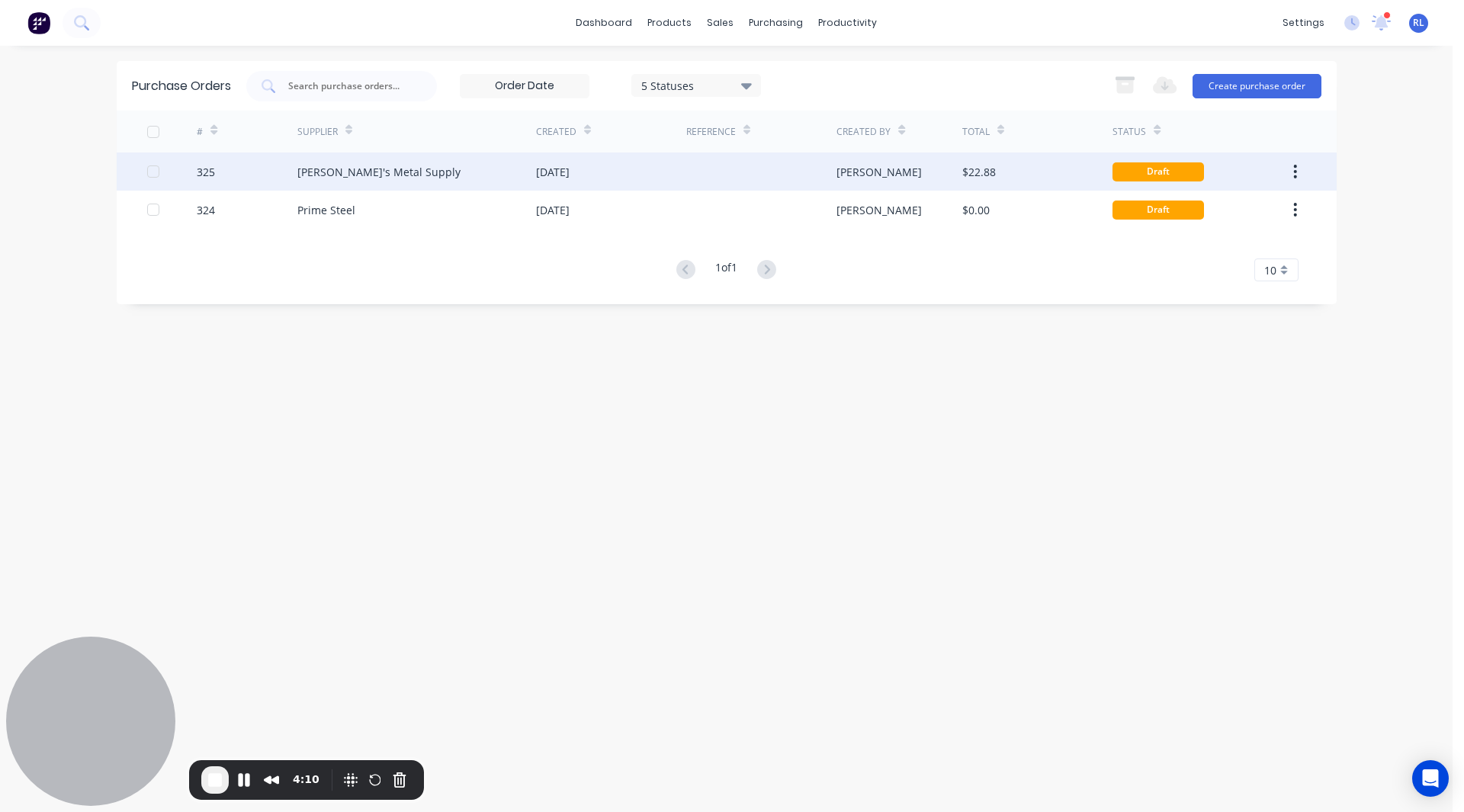
click at [605, 167] on div "[DATE]" at bounding box center [611, 172] width 150 height 39
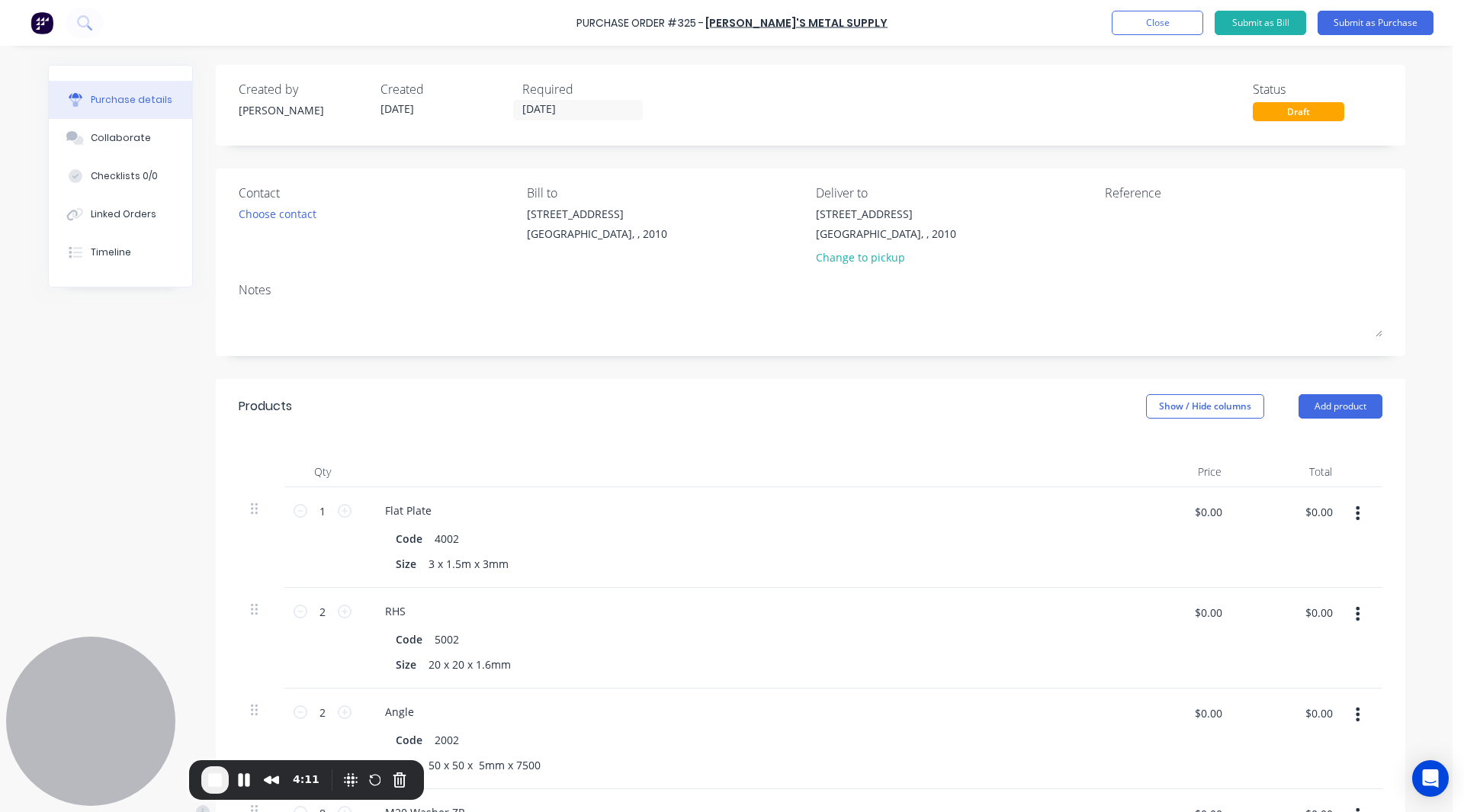
scroll to position [41, 0]
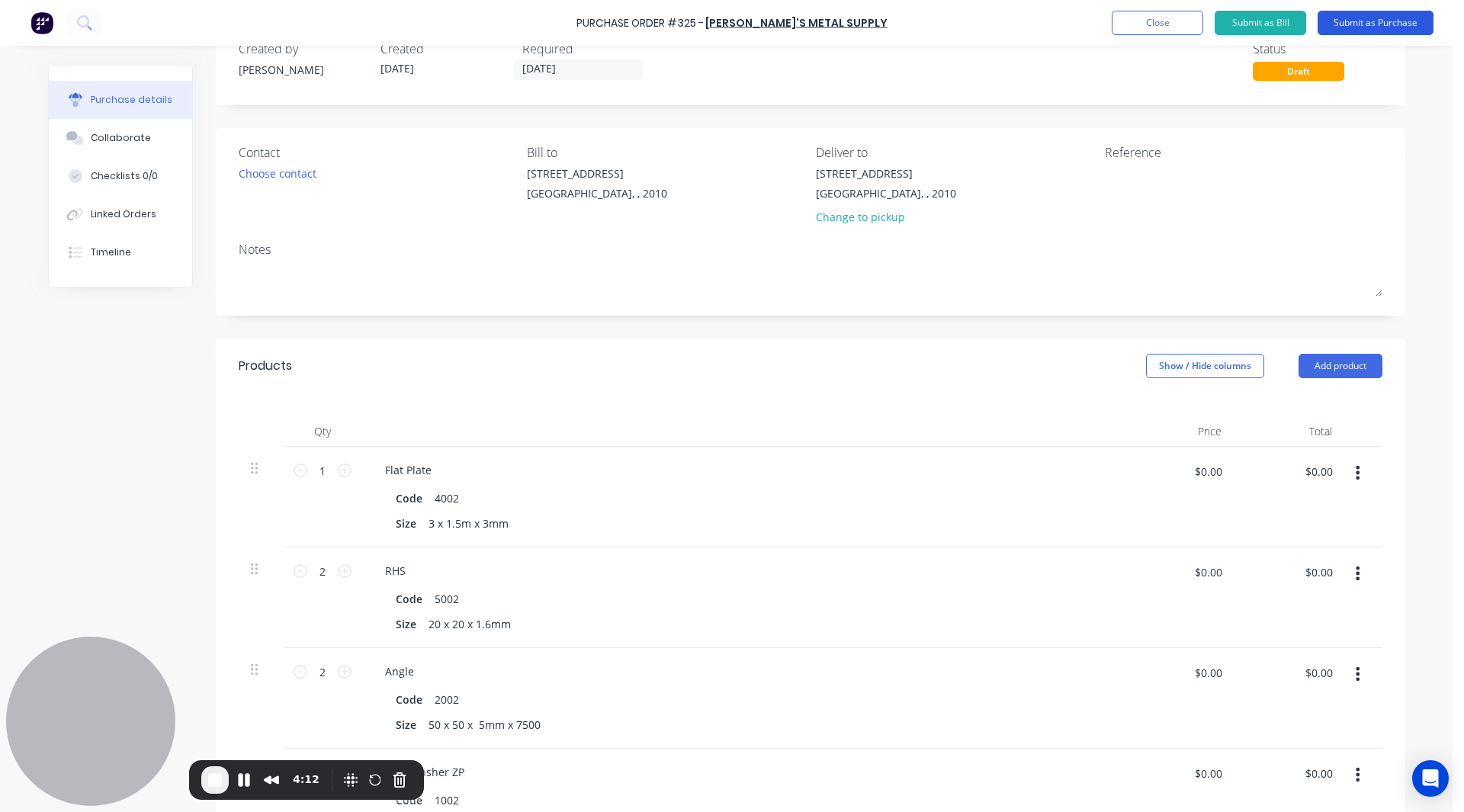
click at [1401, 29] on button "Submit as Purchase" at bounding box center [1375, 22] width 116 height 24
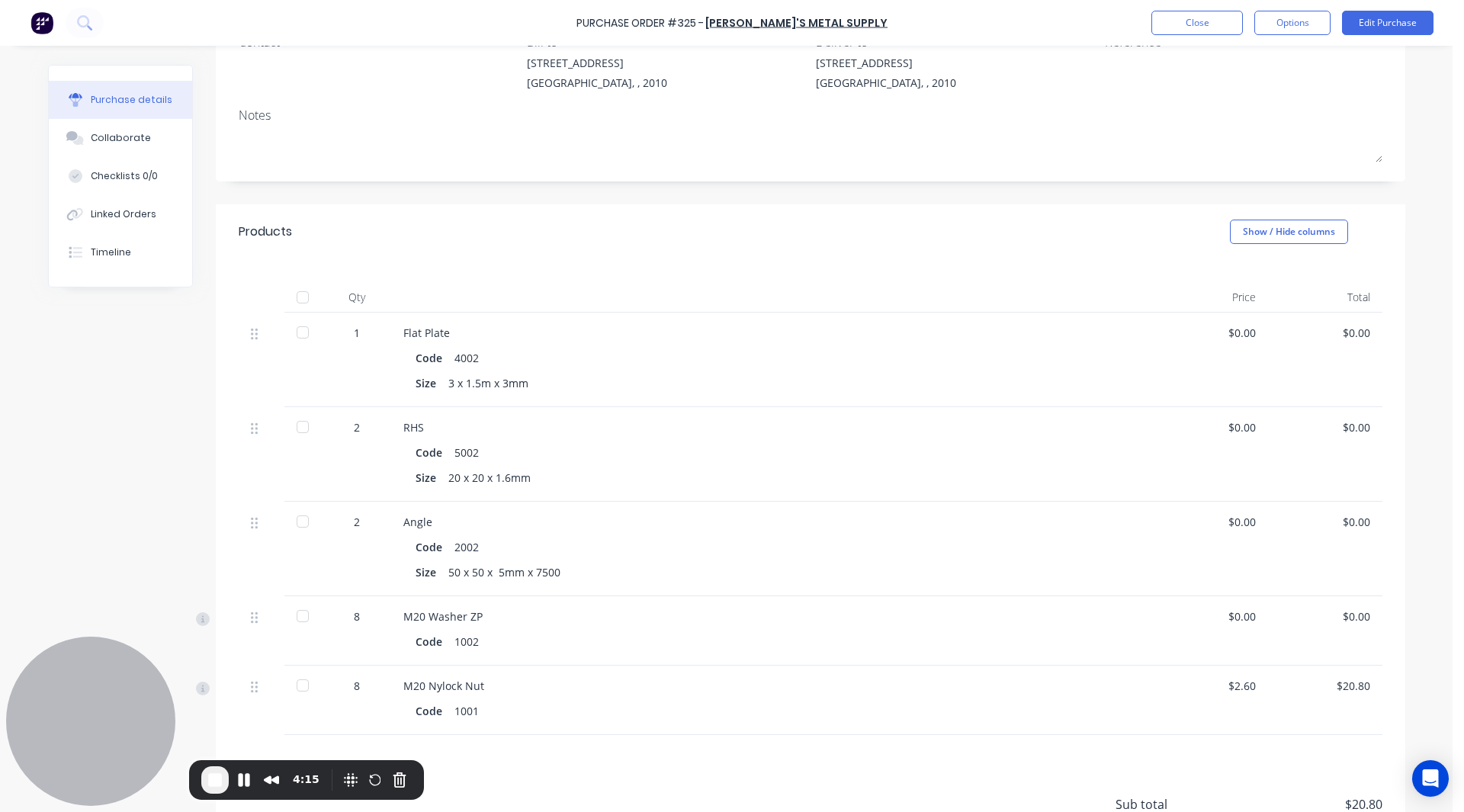
scroll to position [151, 0]
click at [293, 334] on div at bounding box center [303, 332] width 31 height 31
click at [298, 421] on div at bounding box center [303, 426] width 31 height 31
click at [296, 516] on div at bounding box center [303, 521] width 31 height 31
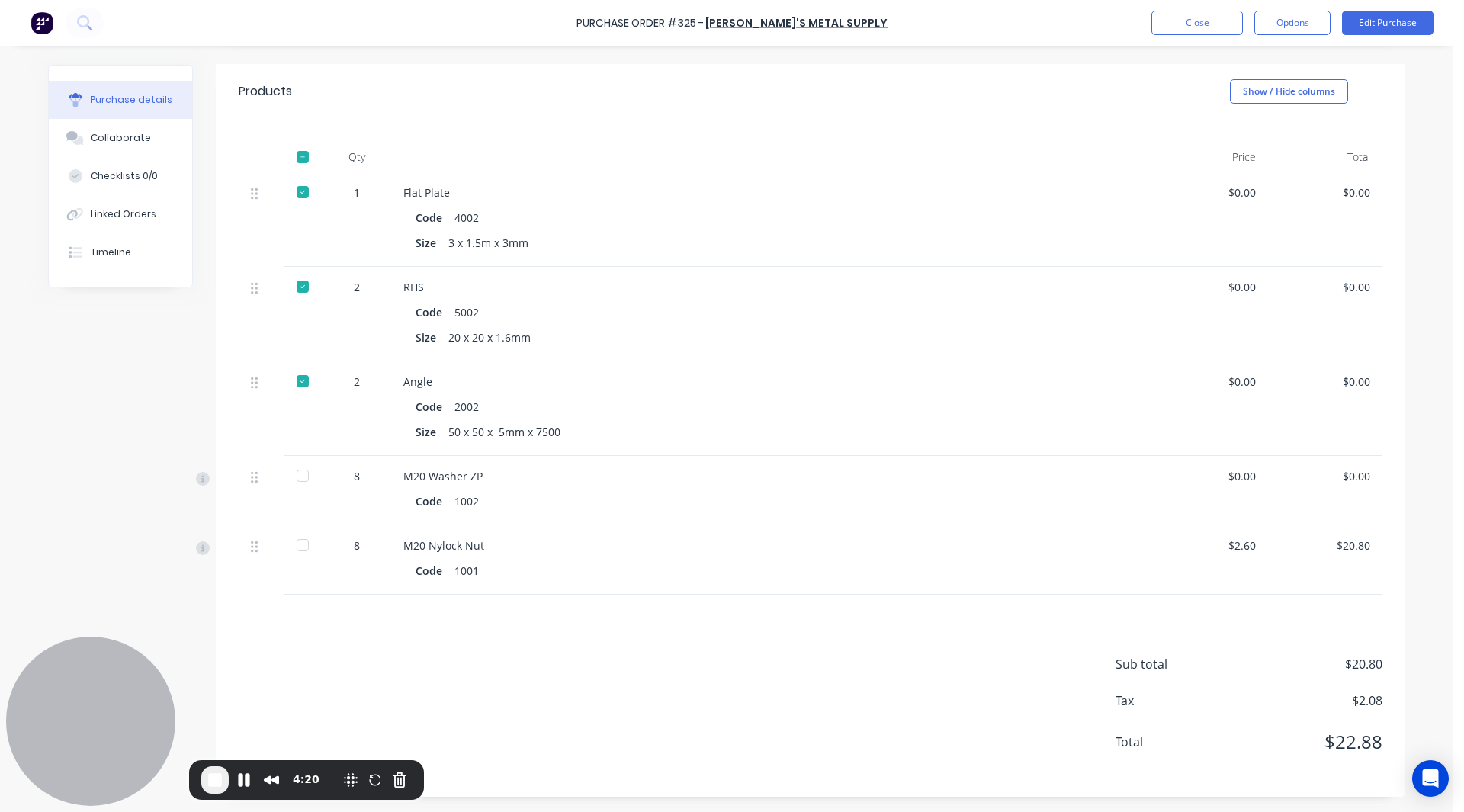
click at [296, 477] on div at bounding box center [303, 476] width 31 height 31
click at [296, 545] on div at bounding box center [303, 546] width 31 height 31
click at [119, 133] on div "Collaborate" at bounding box center [121, 138] width 60 height 14
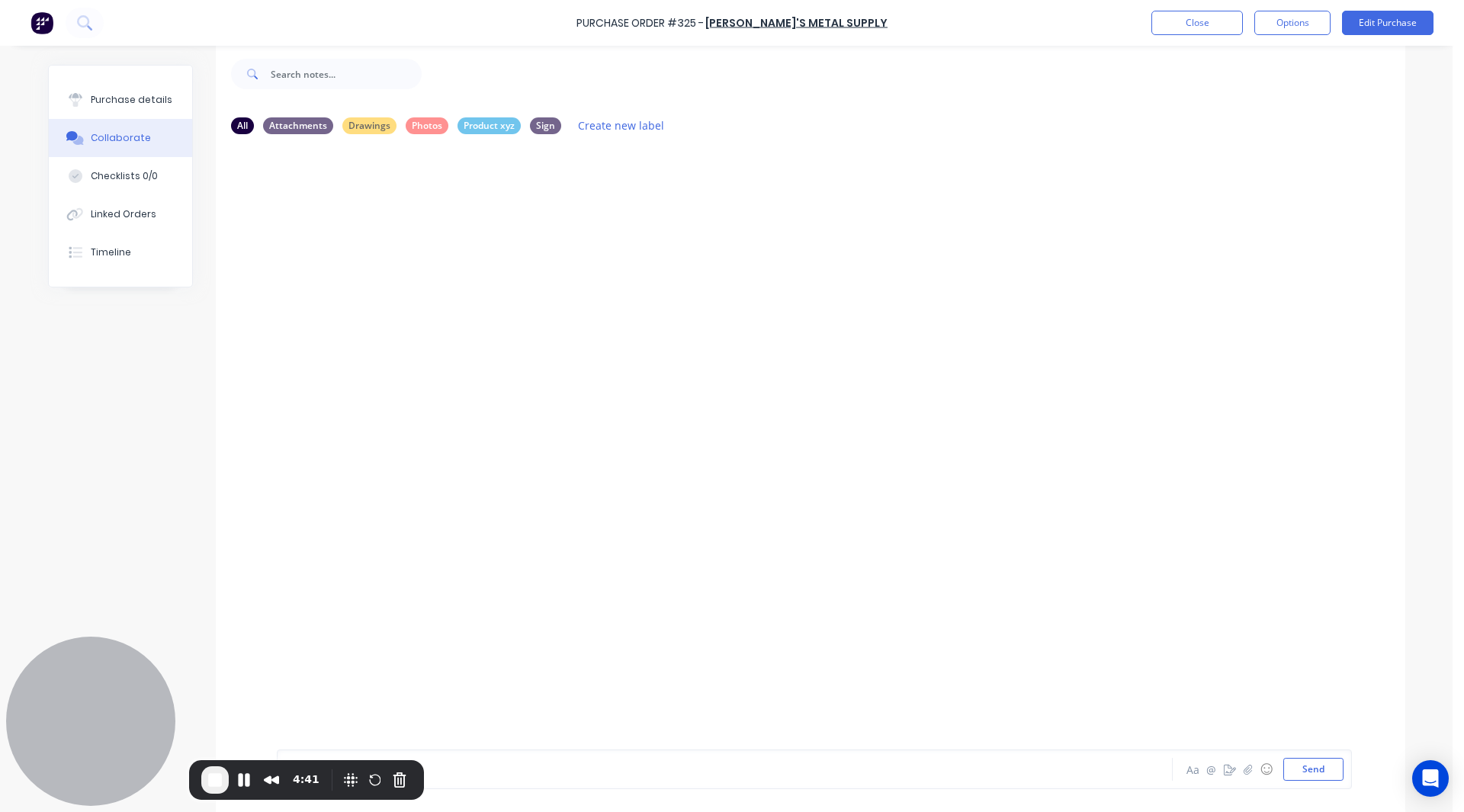
scroll to position [39, 0]
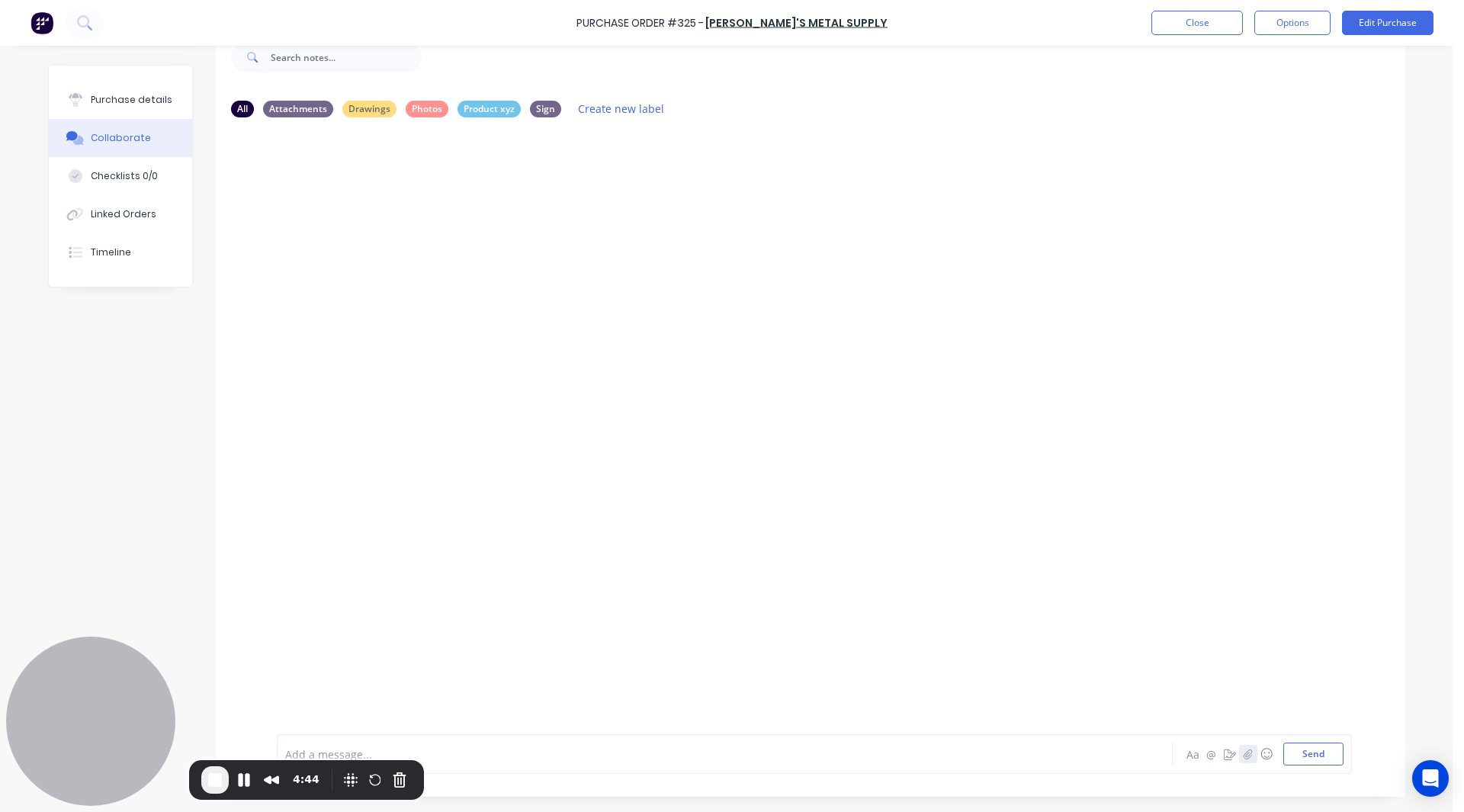
click at [1244, 753] on icon "button" at bounding box center [1248, 754] width 9 height 10
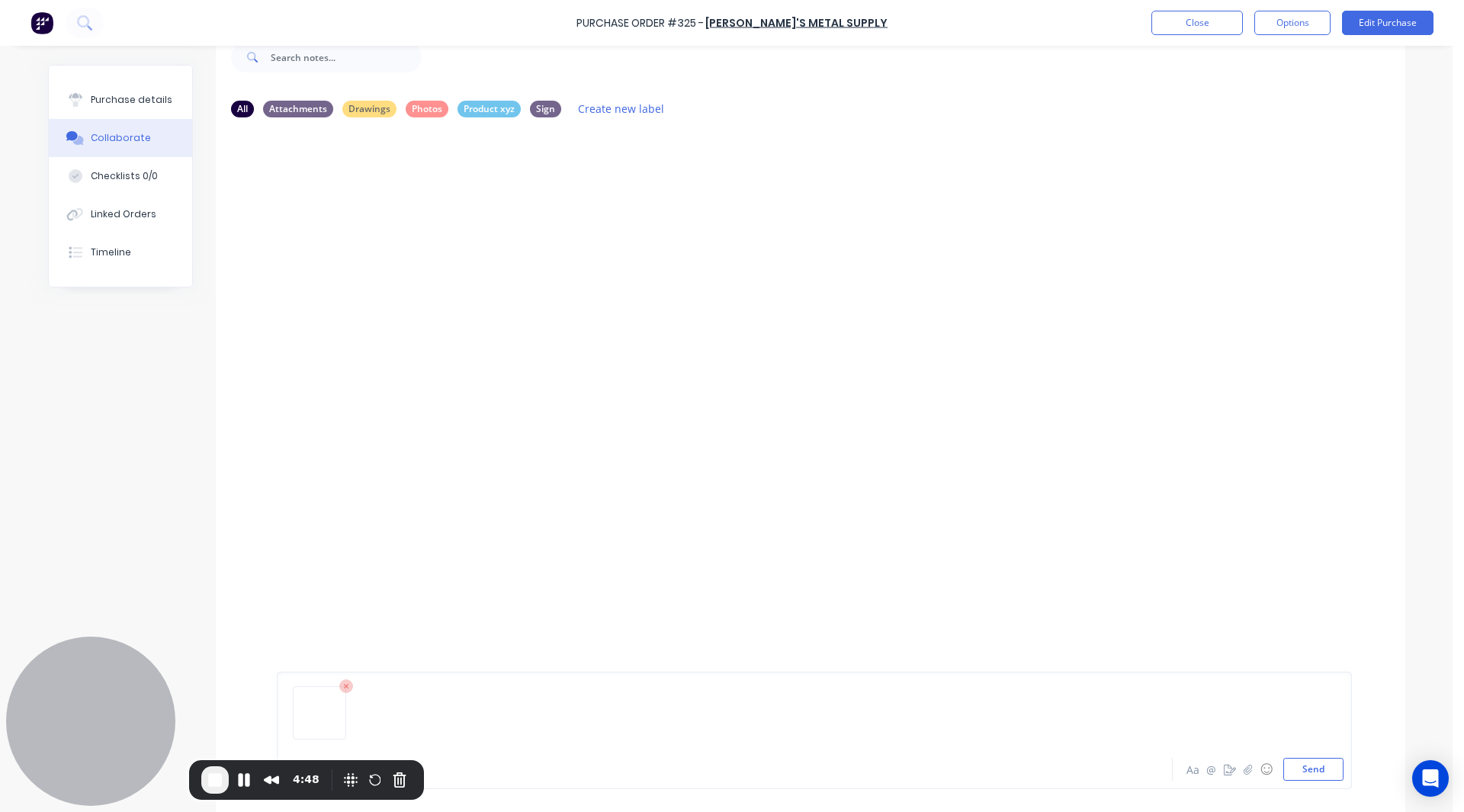
click at [334, 745] on div at bounding box center [814, 718] width 1058 height 78
click at [310, 751] on div at bounding box center [814, 718] width 1058 height 78
click at [366, 713] on div at bounding box center [814, 718] width 1058 height 78
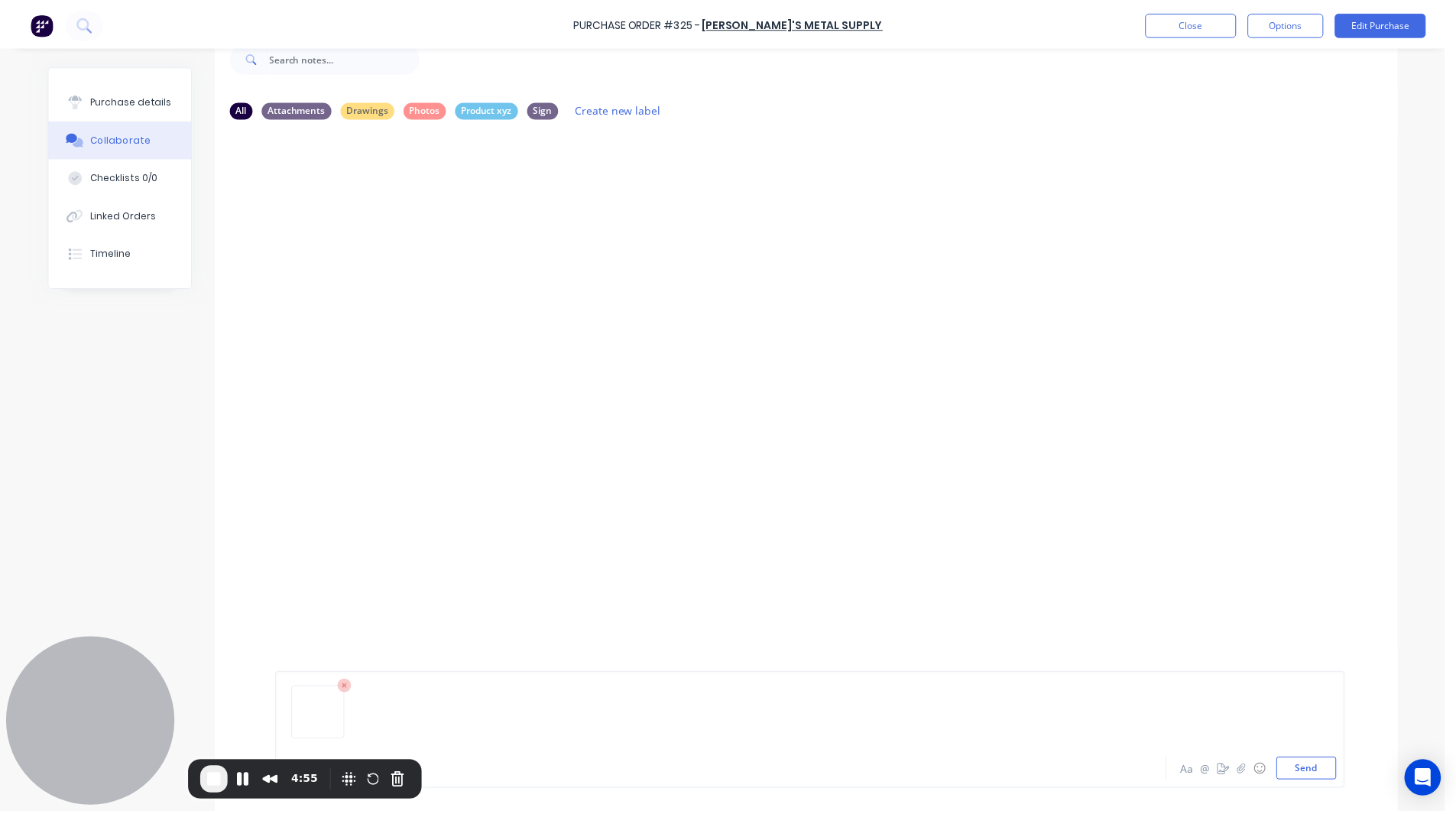
scroll to position [0, 0]
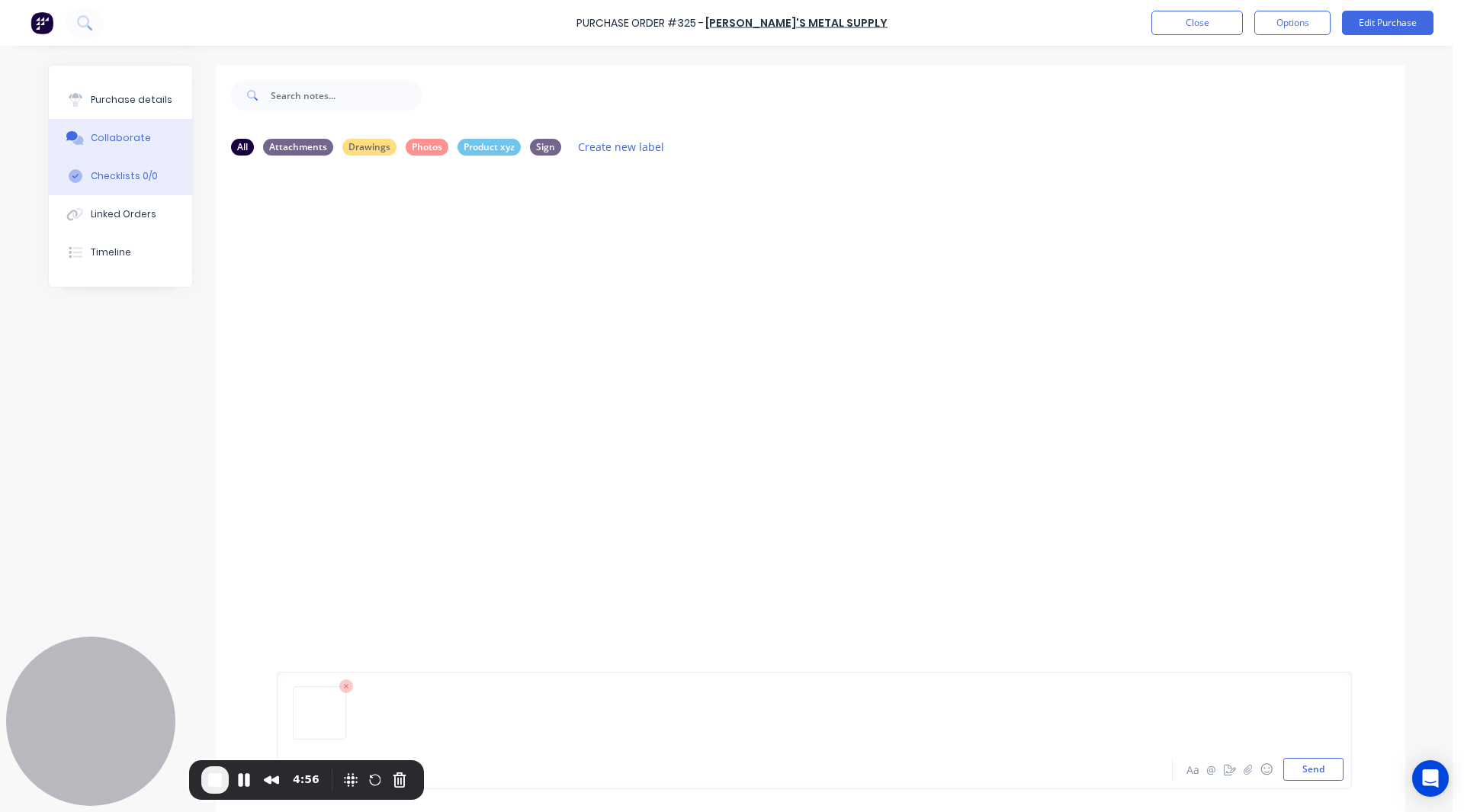
click at [135, 188] on button "Checklists 0/0" at bounding box center [121, 176] width 144 height 39
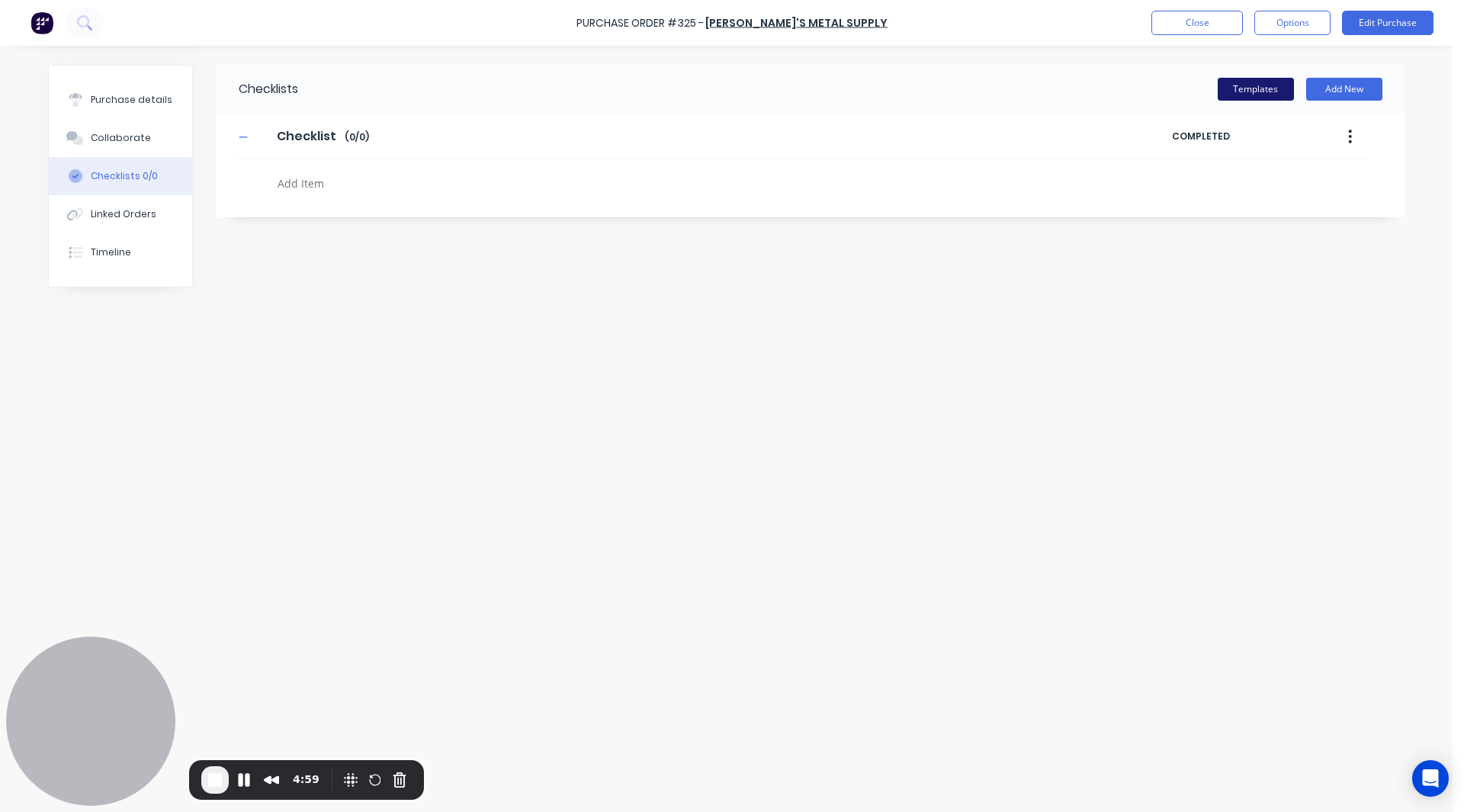
click at [1236, 89] on button "Templates" at bounding box center [1256, 90] width 76 height 23
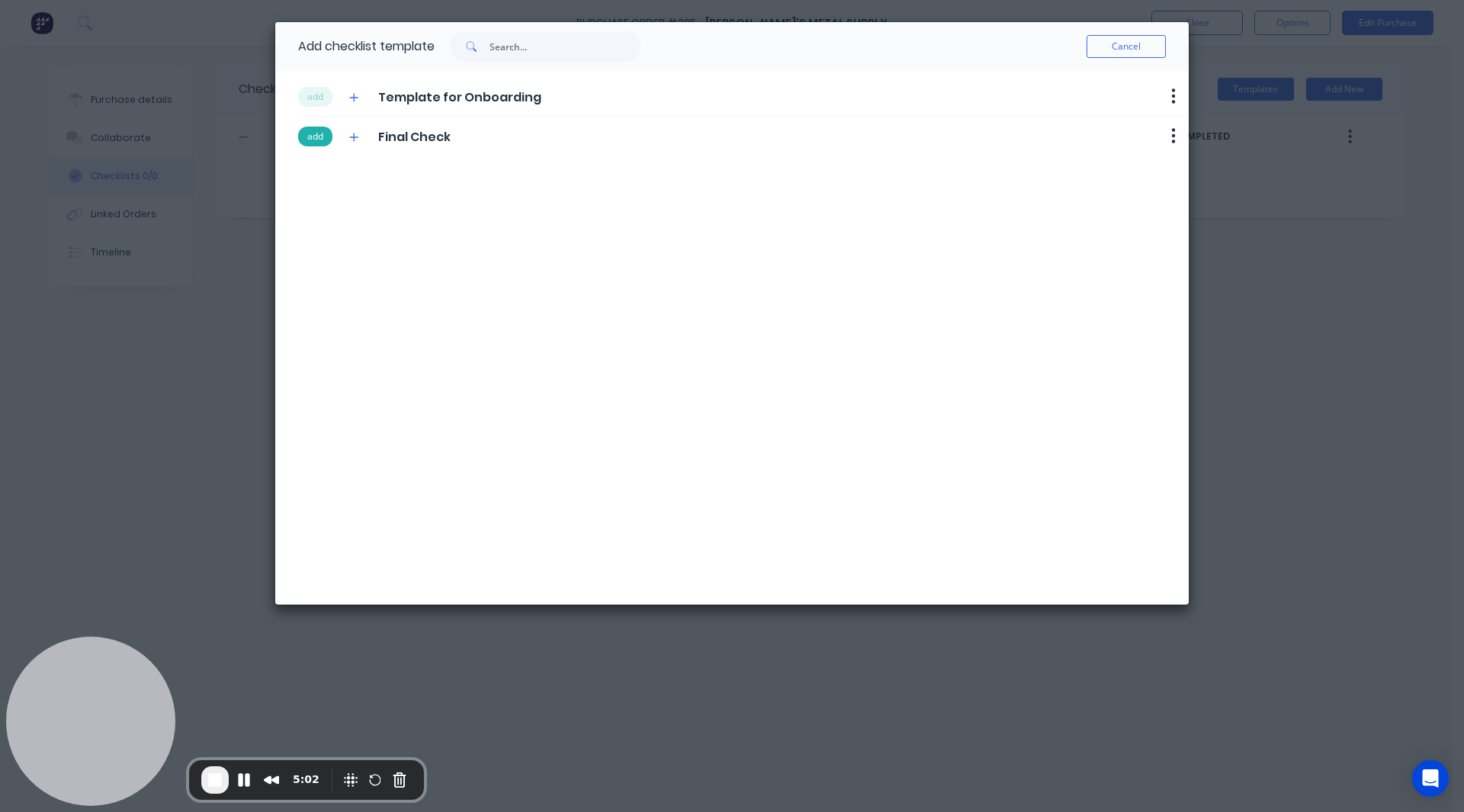
click at [314, 133] on button "add" at bounding box center [315, 136] width 35 height 20
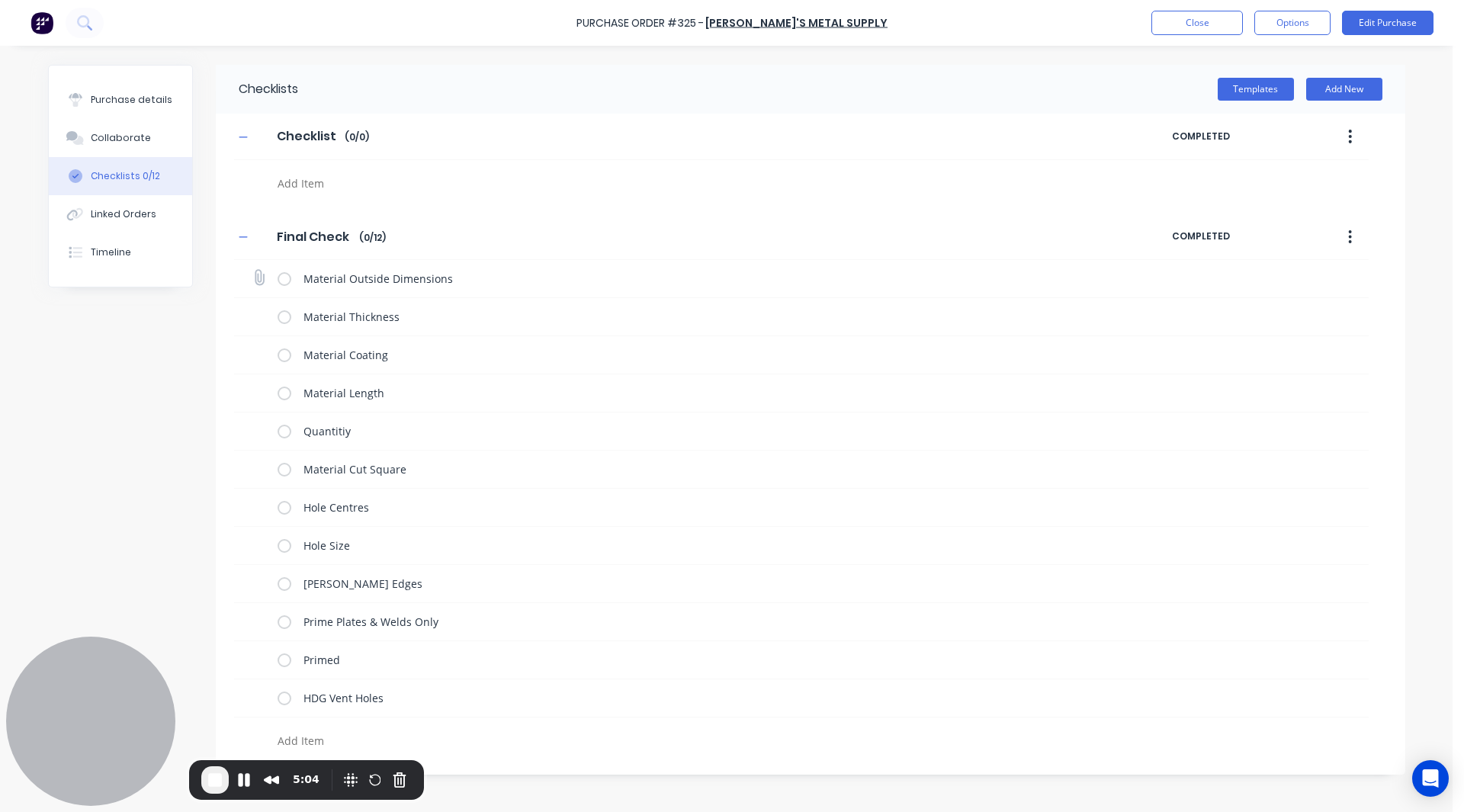
click at [286, 277] on label at bounding box center [285, 279] width 14 height 16
click at [0, 0] on input "checkbox" at bounding box center [0, 0] width 0 height 0
click at [286, 319] on label at bounding box center [285, 316] width 14 height 16
click at [0, 0] on input "checkbox" at bounding box center [0, 0] width 0 height 0
click at [288, 351] on label at bounding box center [285, 355] width 14 height 16
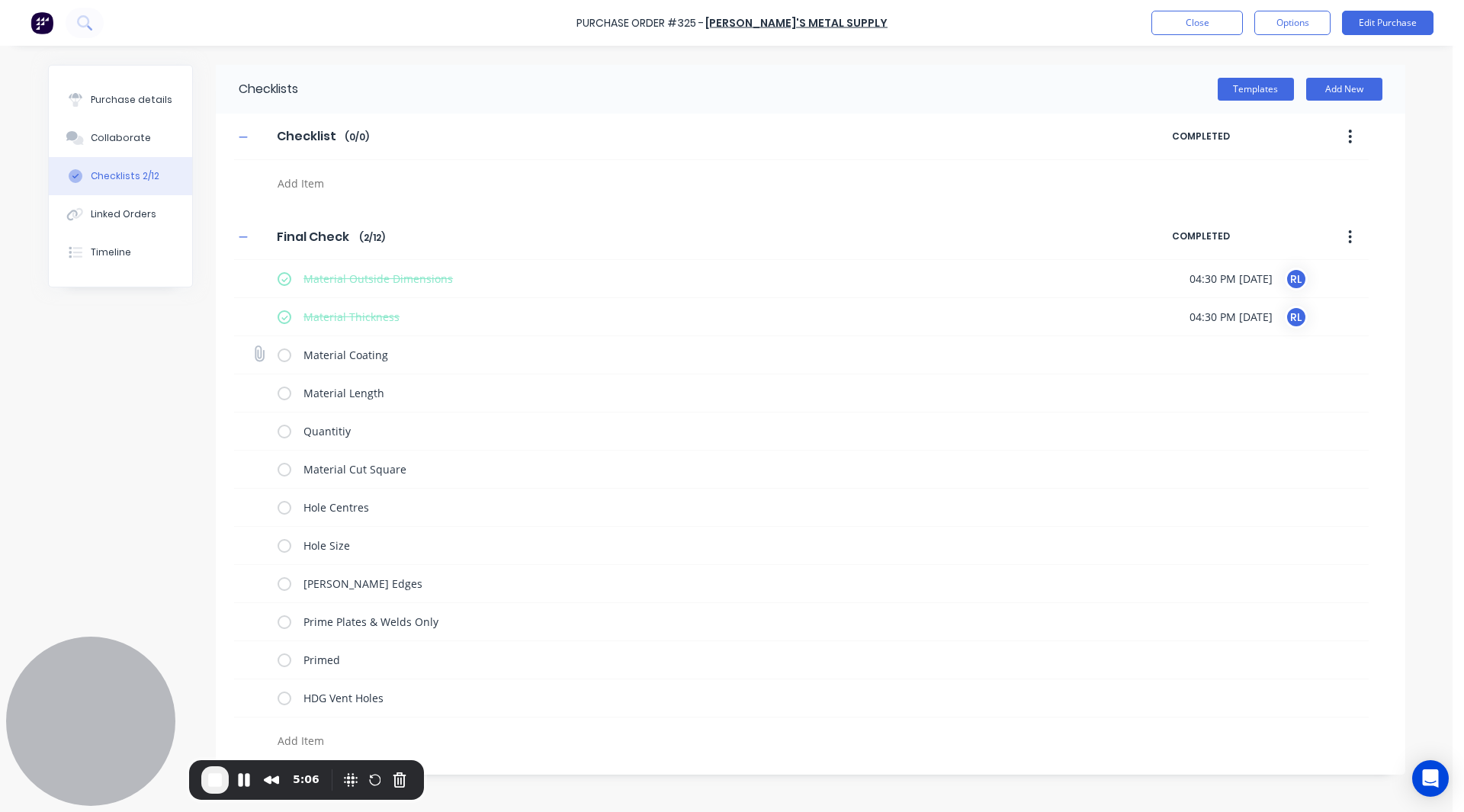
click at [0, 0] on input "checkbox" at bounding box center [0, 0] width 0 height 0
click at [283, 387] on label at bounding box center [285, 392] width 14 height 16
click at [0, 0] on input "checkbox" at bounding box center [0, 0] width 0 height 0
drag, startPoint x: 133, startPoint y: 184, endPoint x: 125, endPoint y: 207, distance: 24.4
click at [125, 207] on div "Purchase details Collaborate Checklists 4/12 Linked Orders Timeline" at bounding box center [121, 176] width 144 height 221
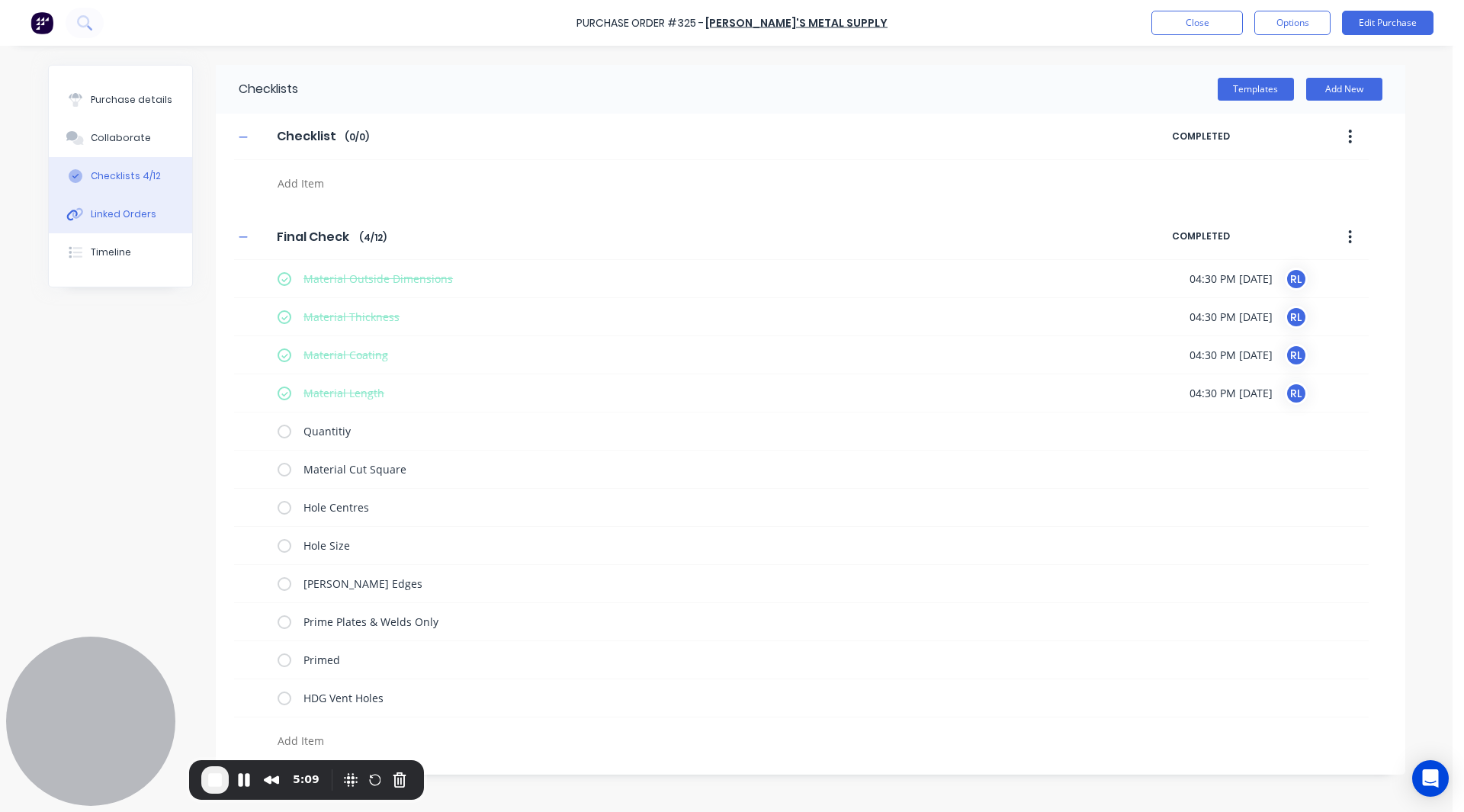
click at [125, 207] on div "Linked Orders" at bounding box center [123, 214] width 66 height 14
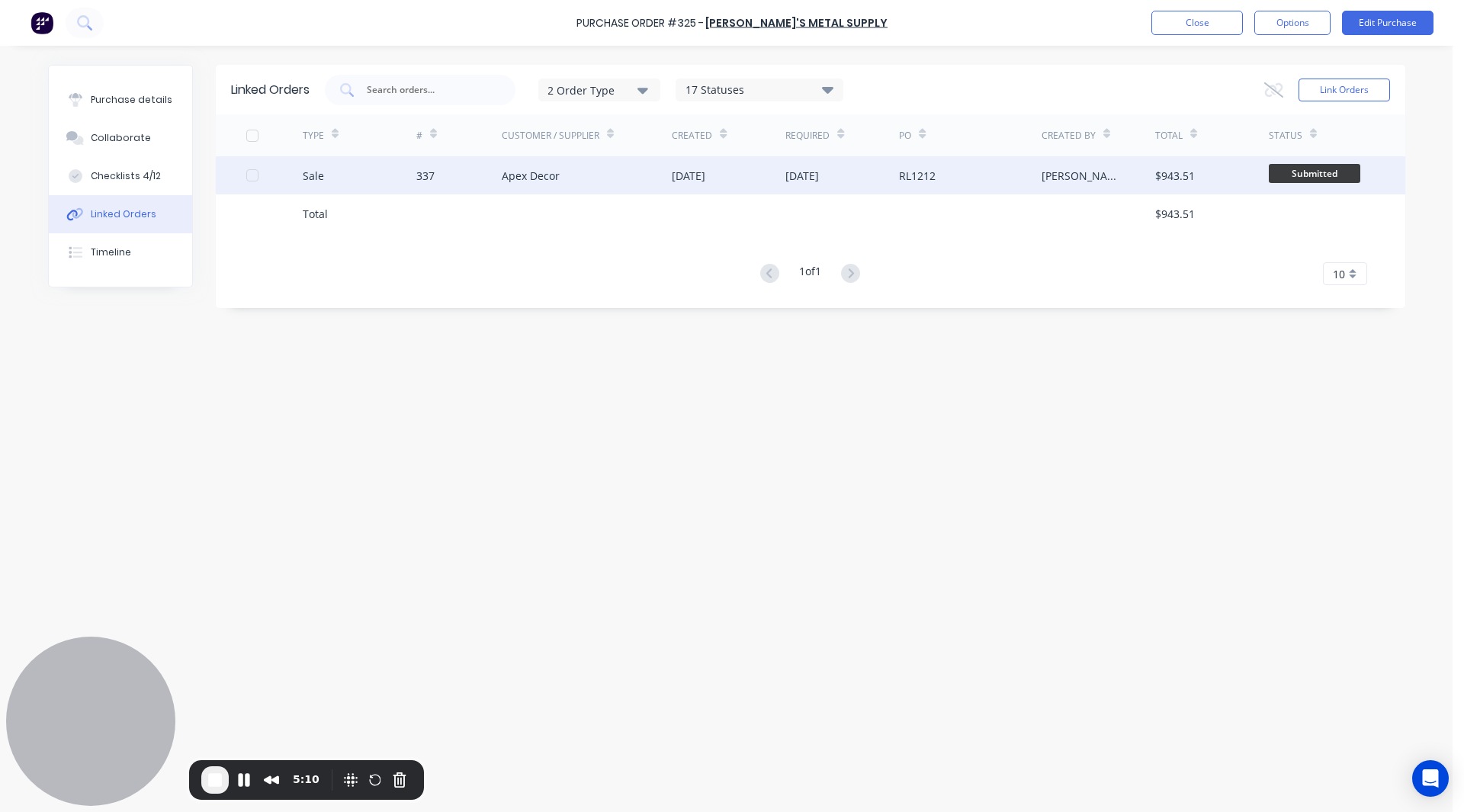
click at [378, 176] on div "Sale" at bounding box center [360, 176] width 114 height 39
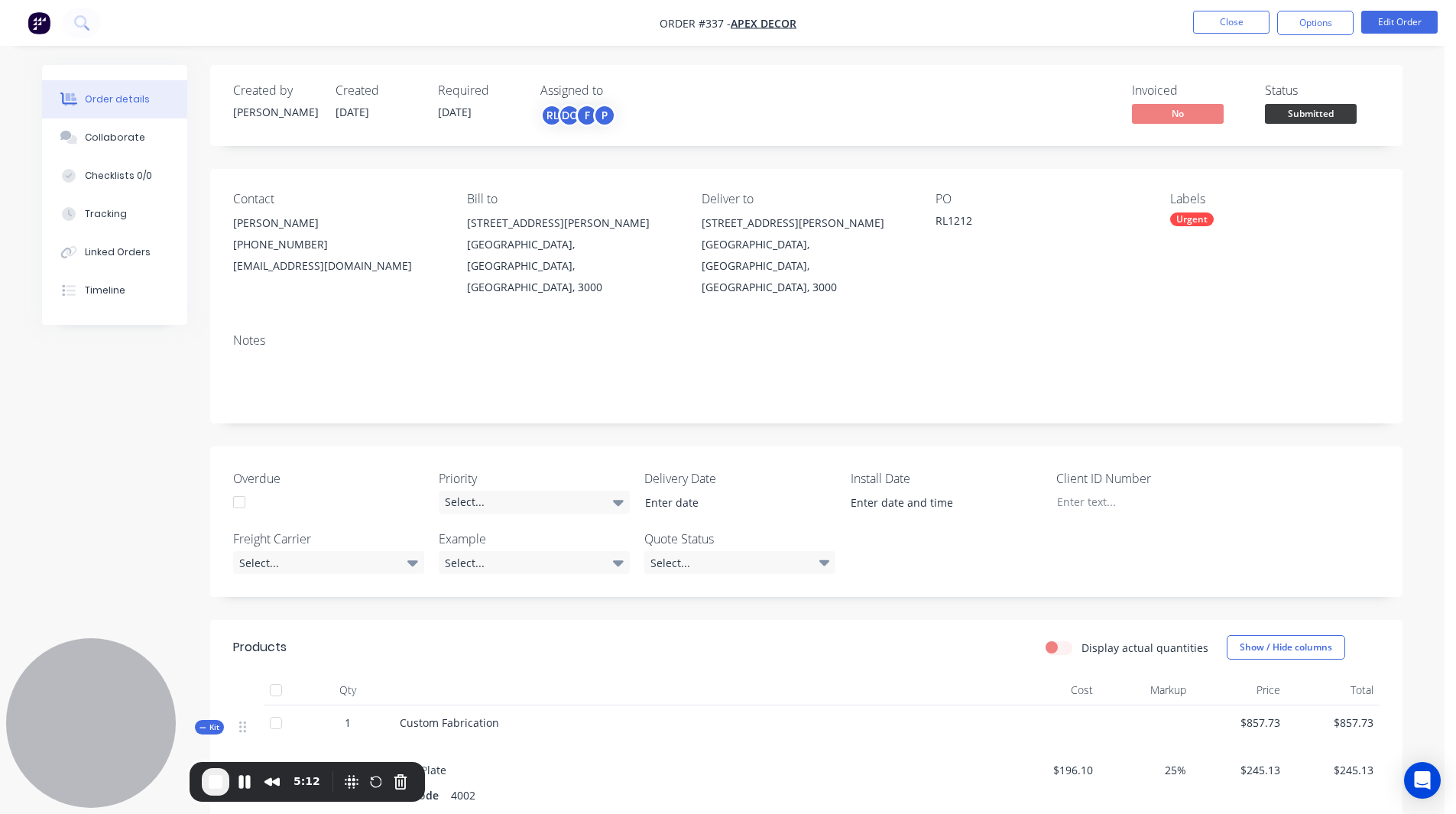
click at [101, 212] on div "Tracking" at bounding box center [105, 214] width 42 height 14
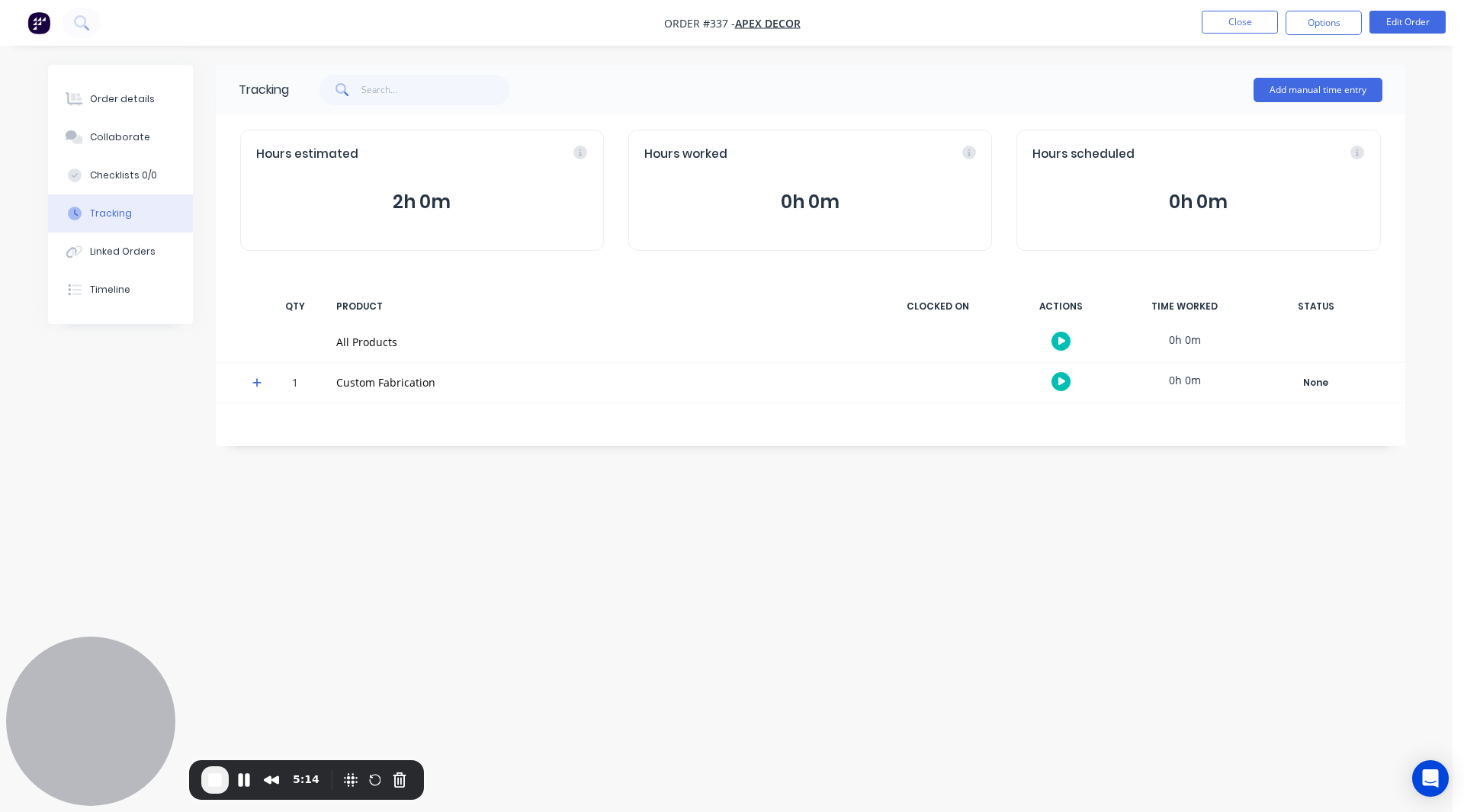
click at [259, 381] on icon at bounding box center [258, 382] width 10 height 11
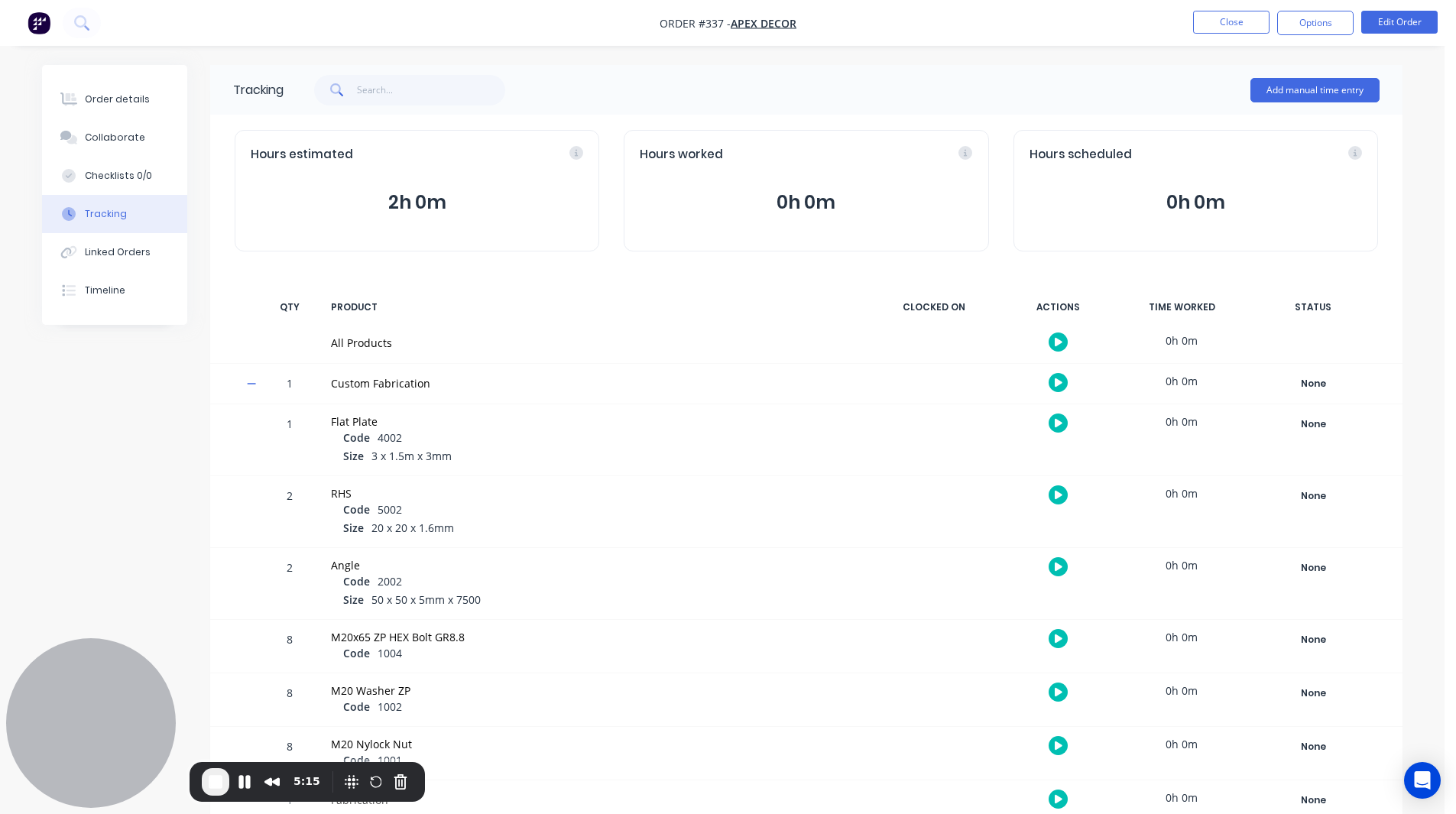
scroll to position [103, 0]
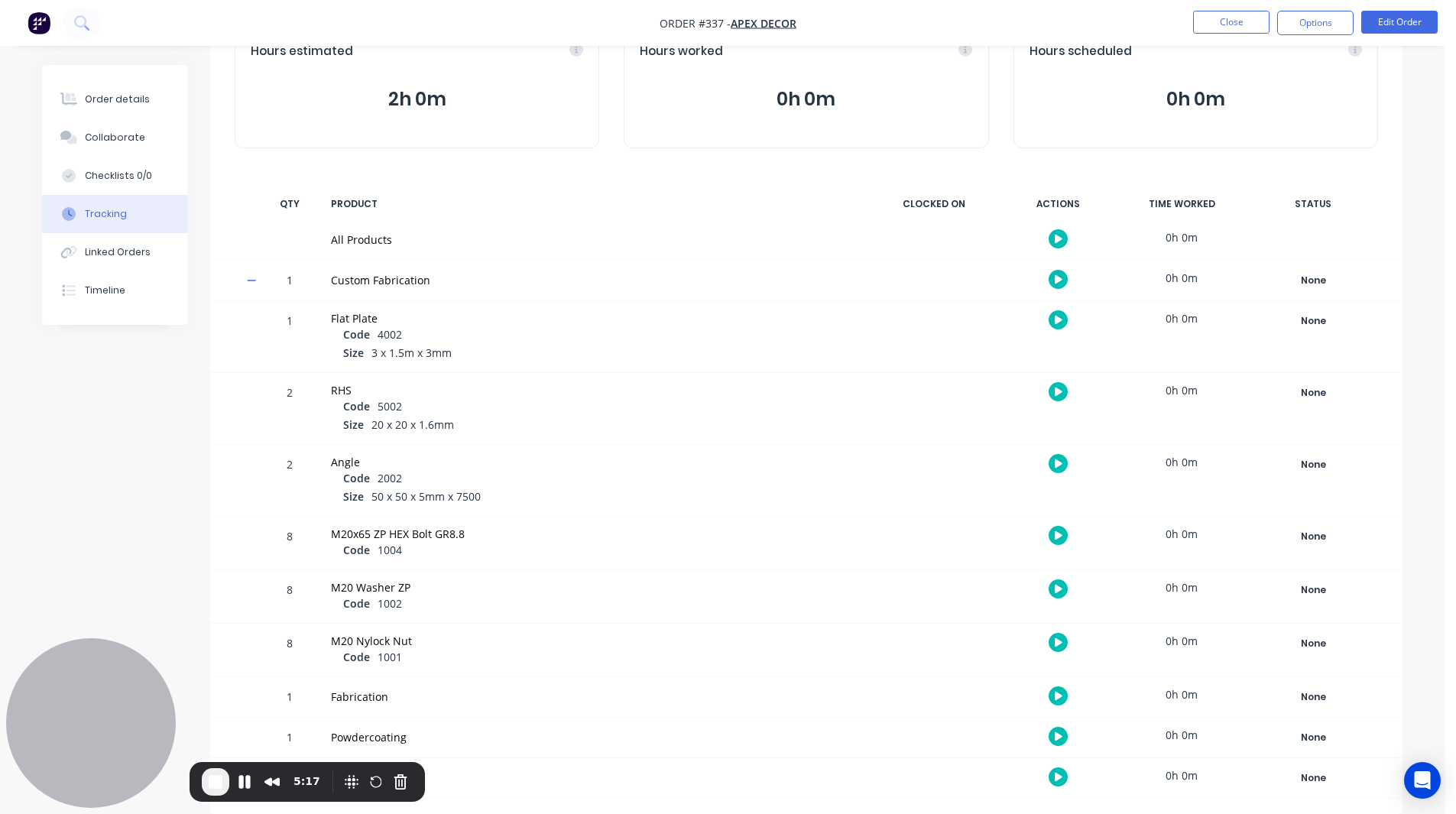
click at [1057, 319] on icon "button" at bounding box center [1059, 320] width 8 height 9
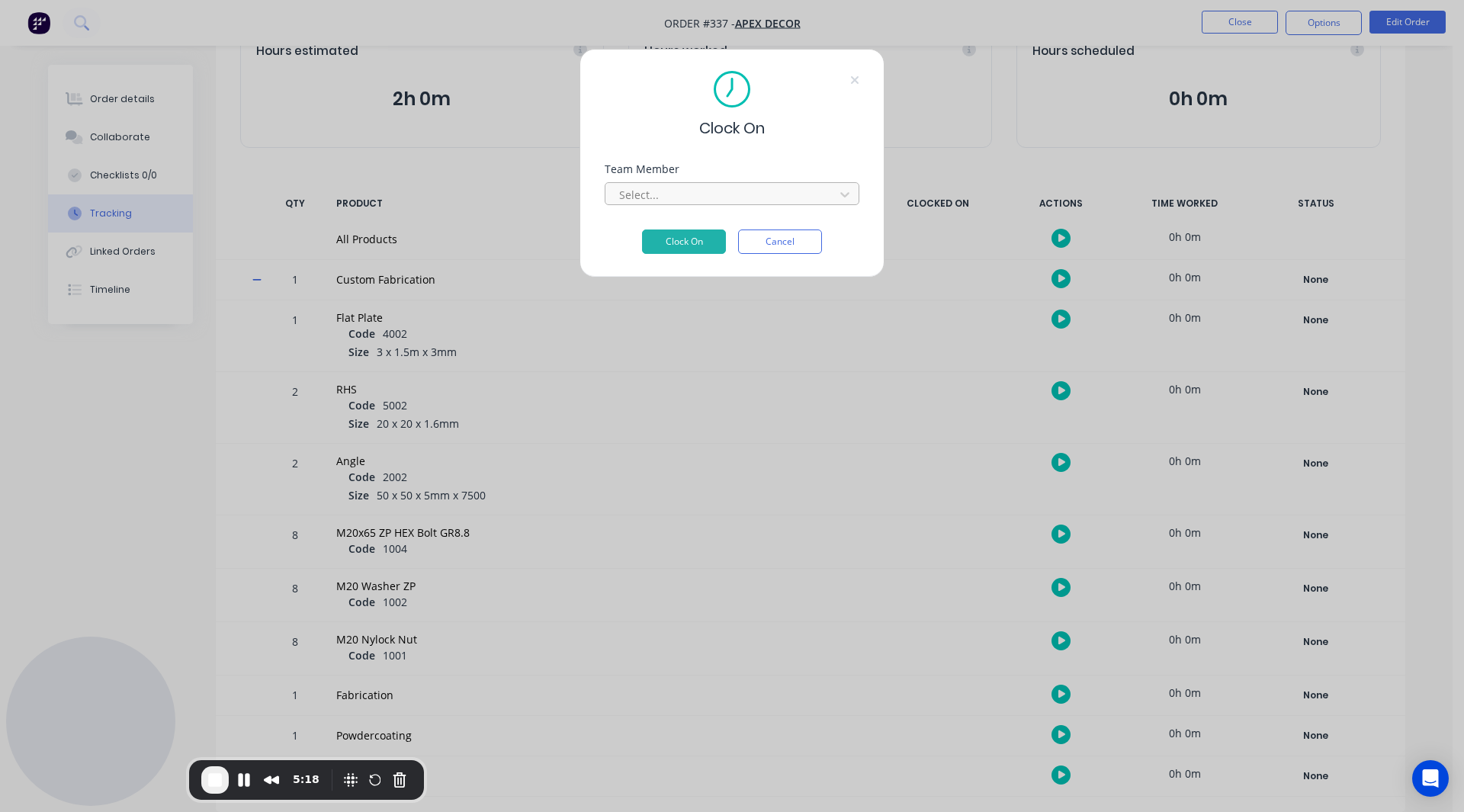
click at [693, 197] on div at bounding box center [721, 195] width 209 height 19
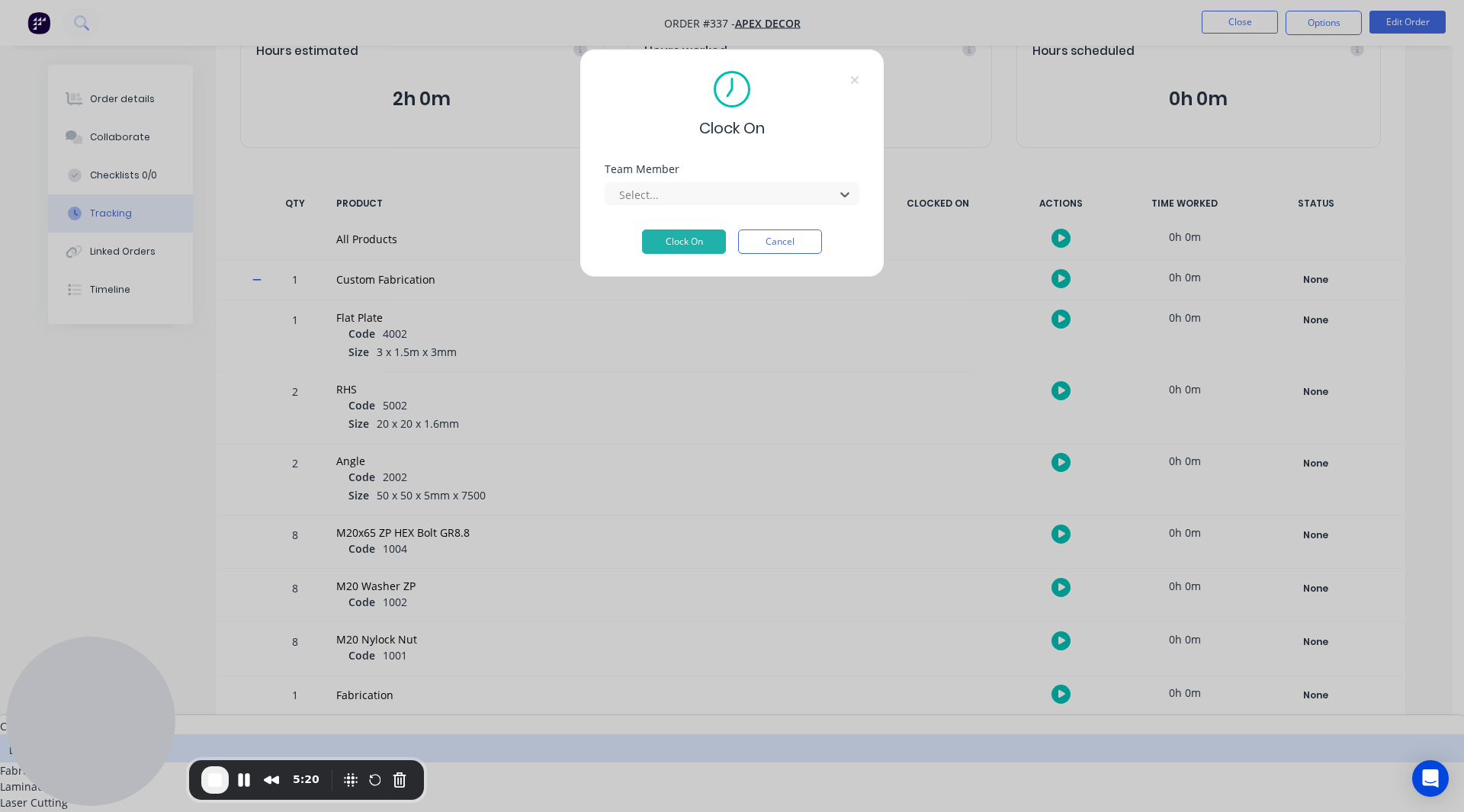
click at [680, 734] on div "[PERSON_NAME]" at bounding box center [732, 747] width 1464 height 28
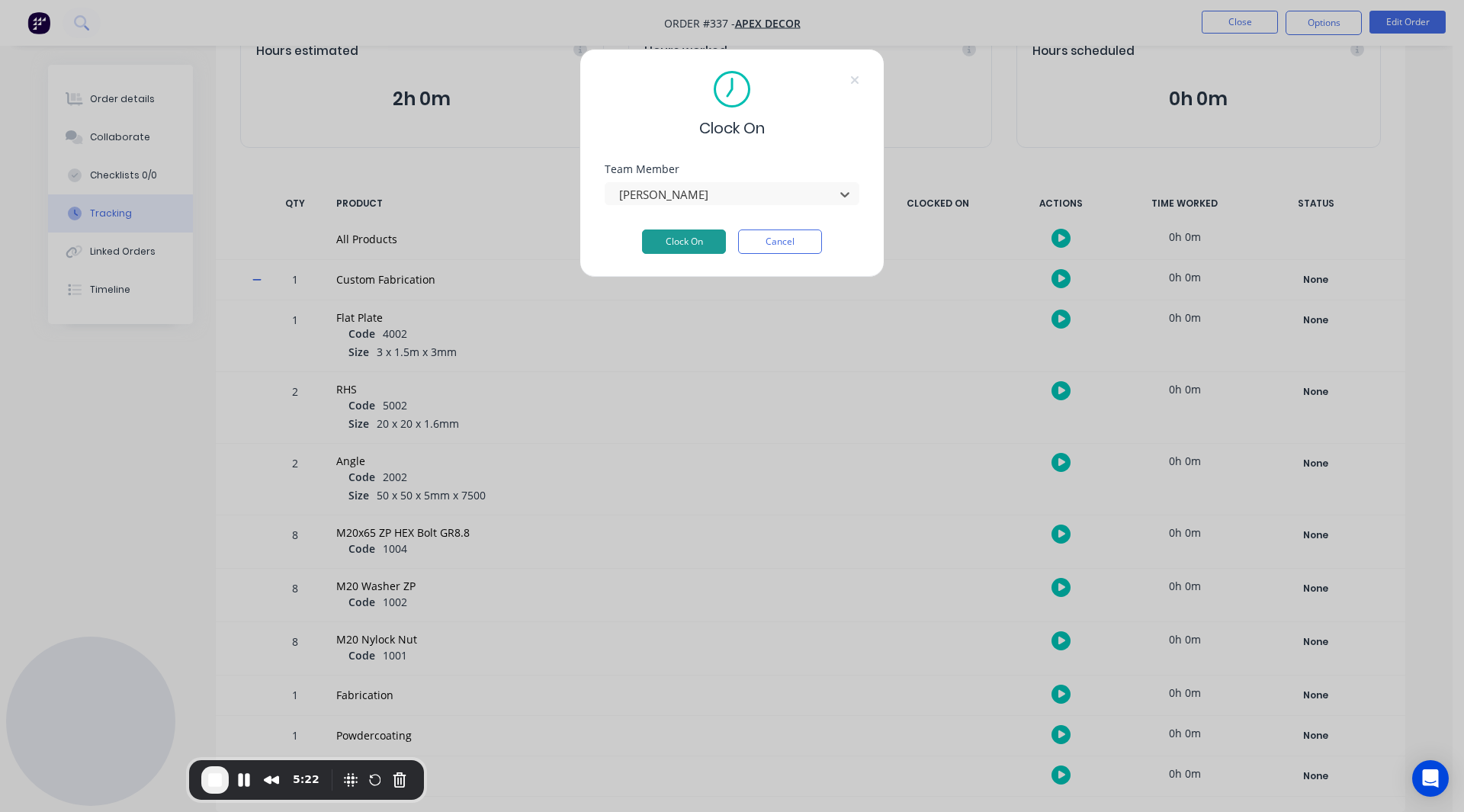
click at [688, 249] on button "Clock On" at bounding box center [684, 241] width 84 height 24
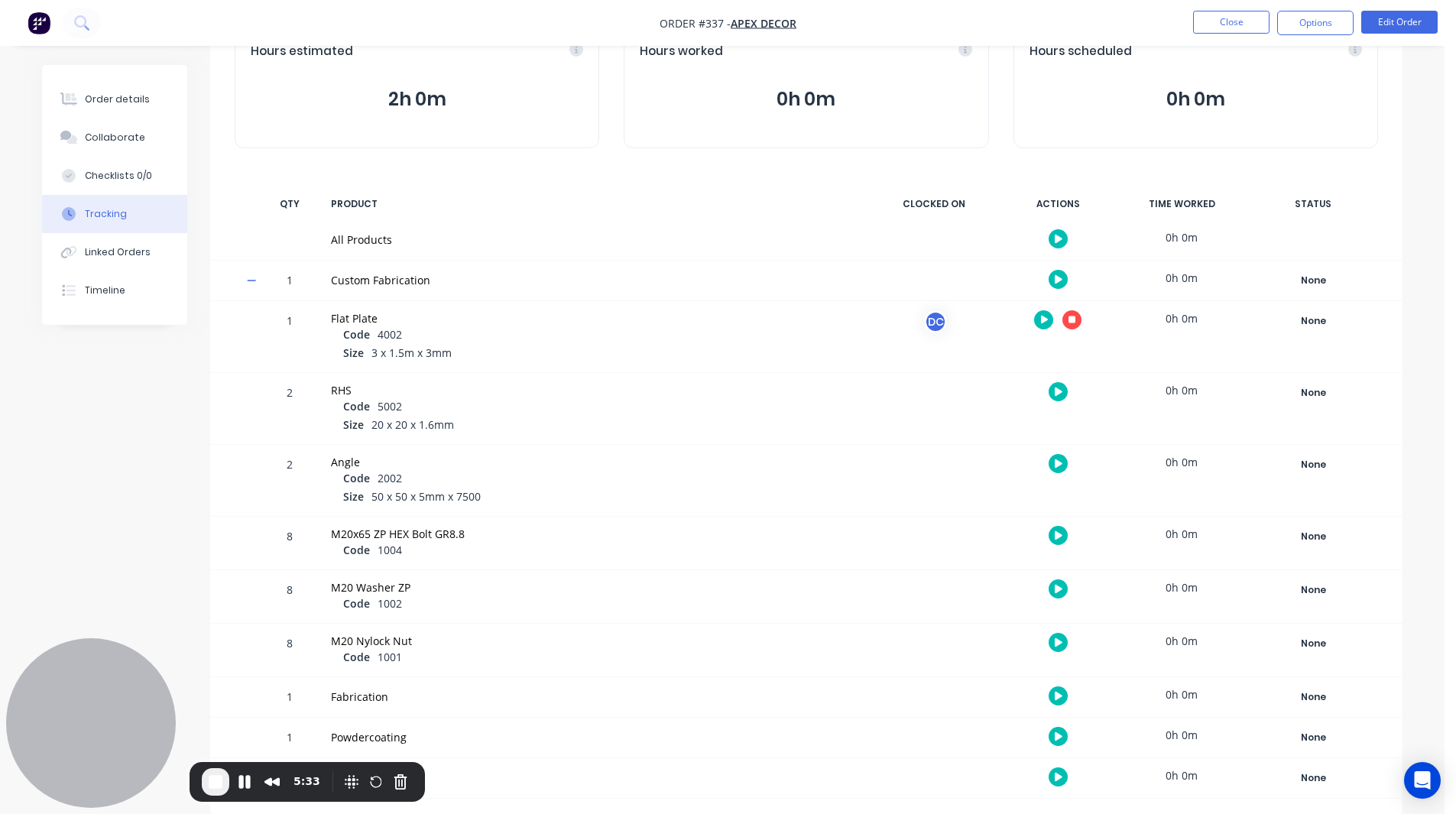
click at [1072, 315] on icon "button" at bounding box center [1072, 320] width 8 height 10
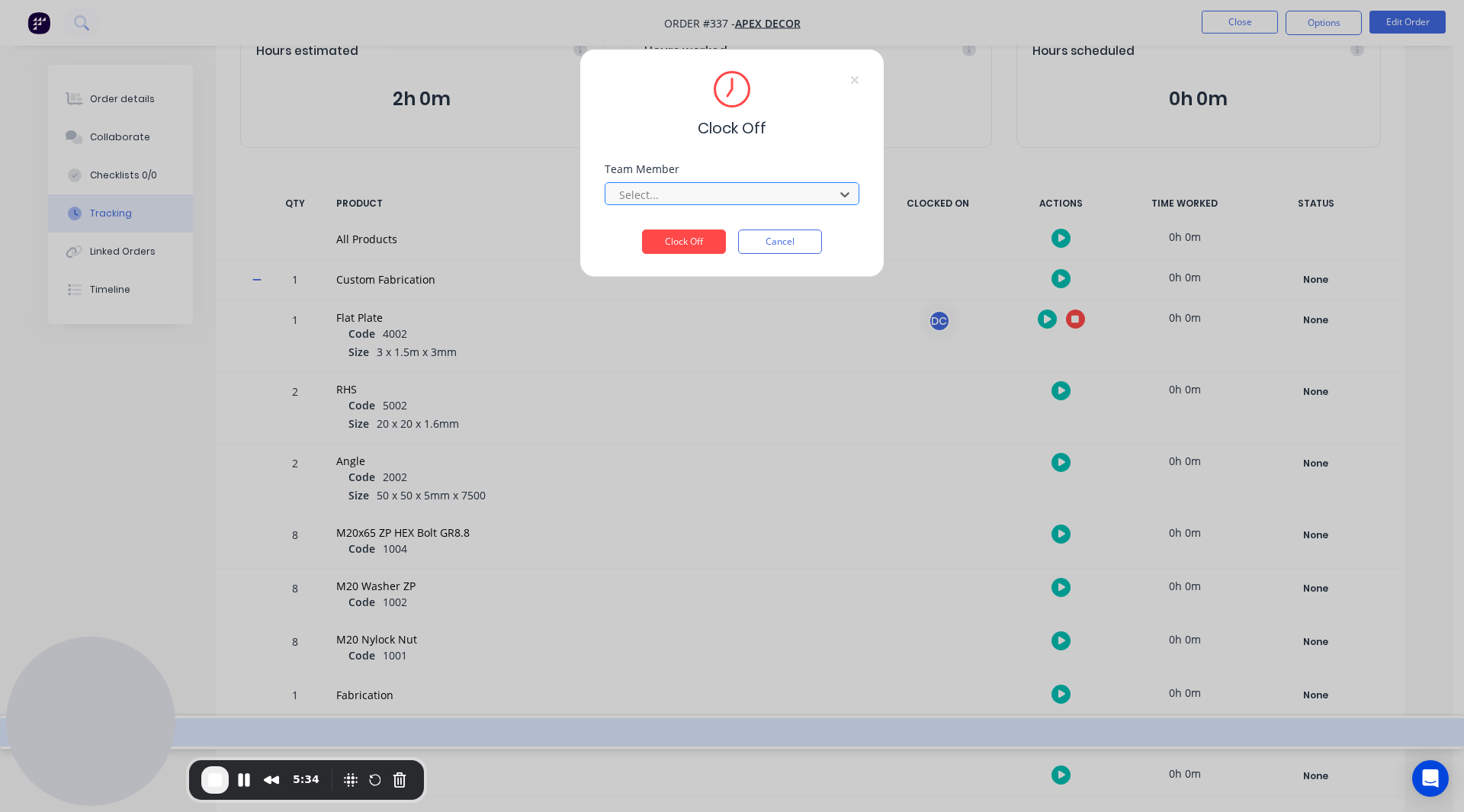
click at [709, 195] on div at bounding box center [721, 195] width 209 height 19
click at [684, 718] on div "[PERSON_NAME]" at bounding box center [732, 732] width 1464 height 28
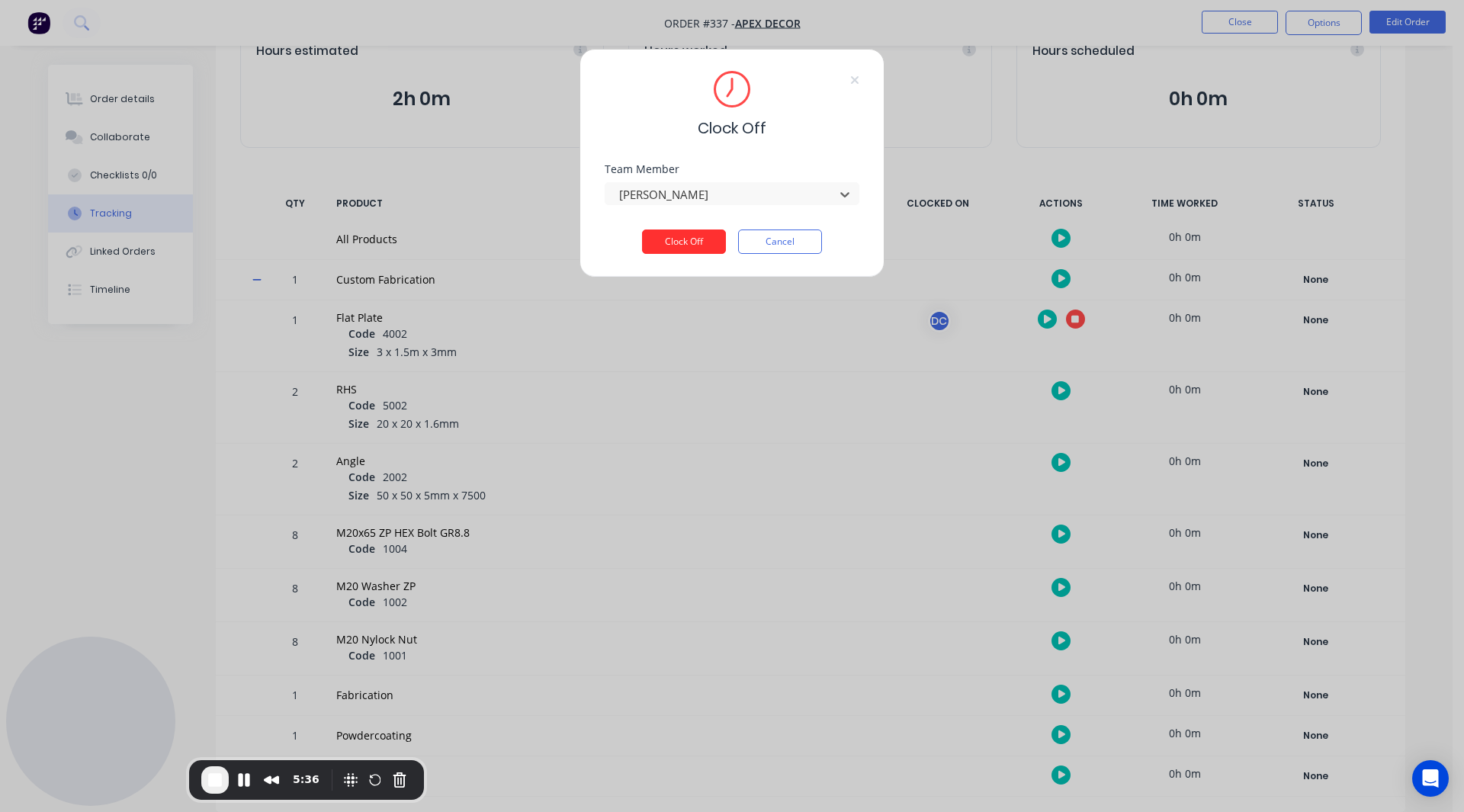
click at [698, 242] on button "Clock Off" at bounding box center [684, 241] width 84 height 24
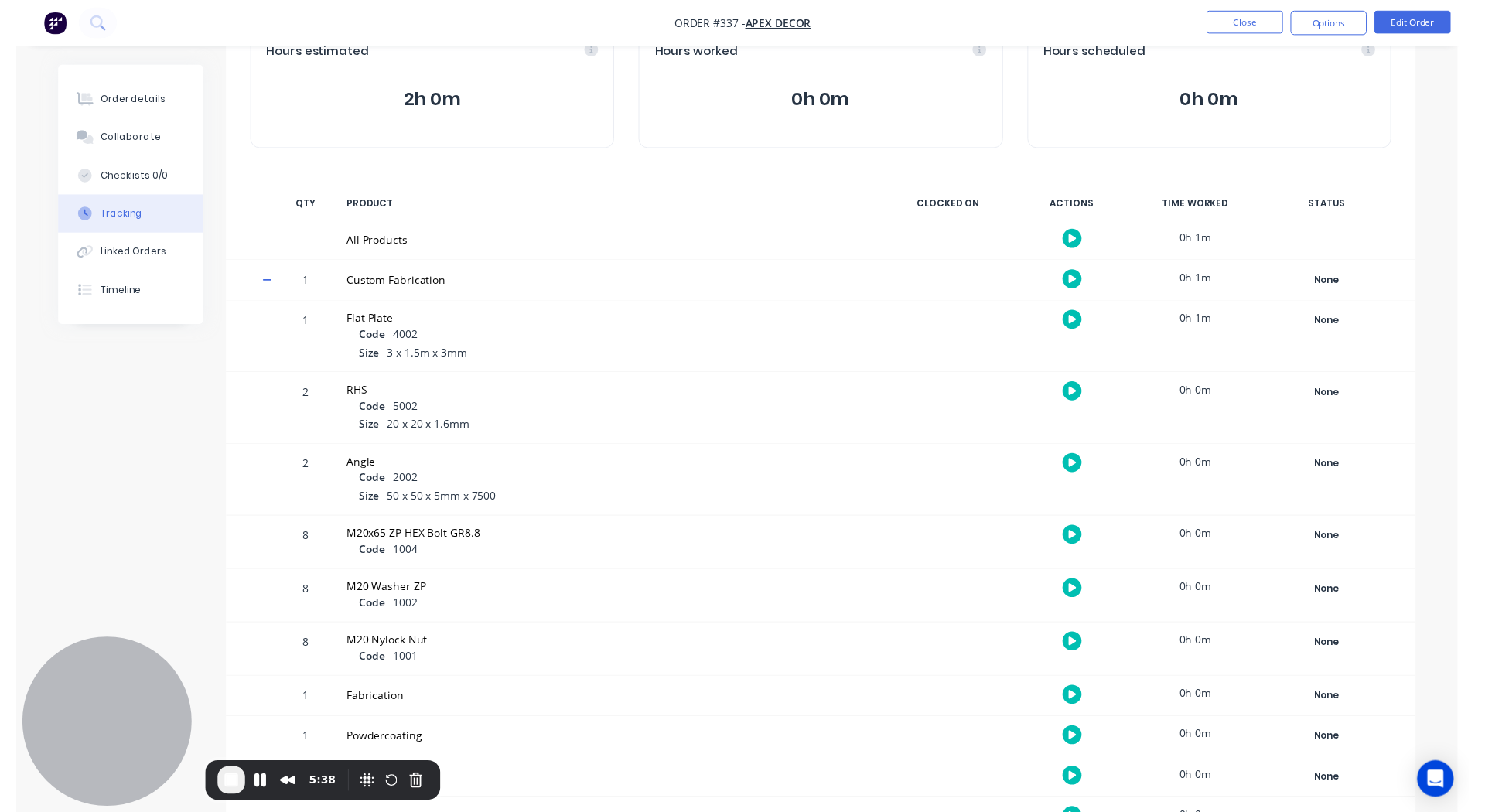
scroll to position [0, 0]
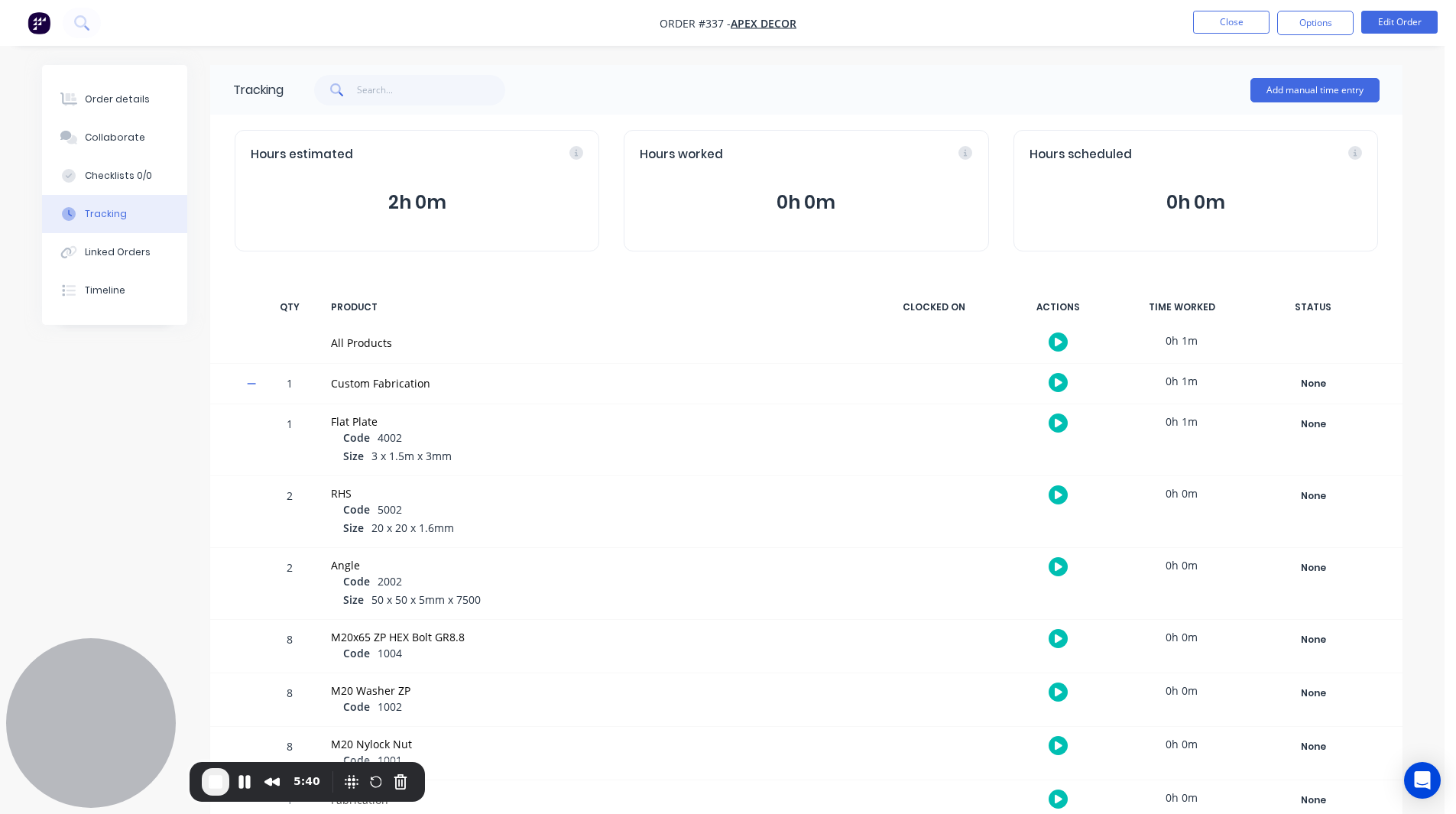
click at [39, 30] on img "button" at bounding box center [39, 23] width 23 height 23
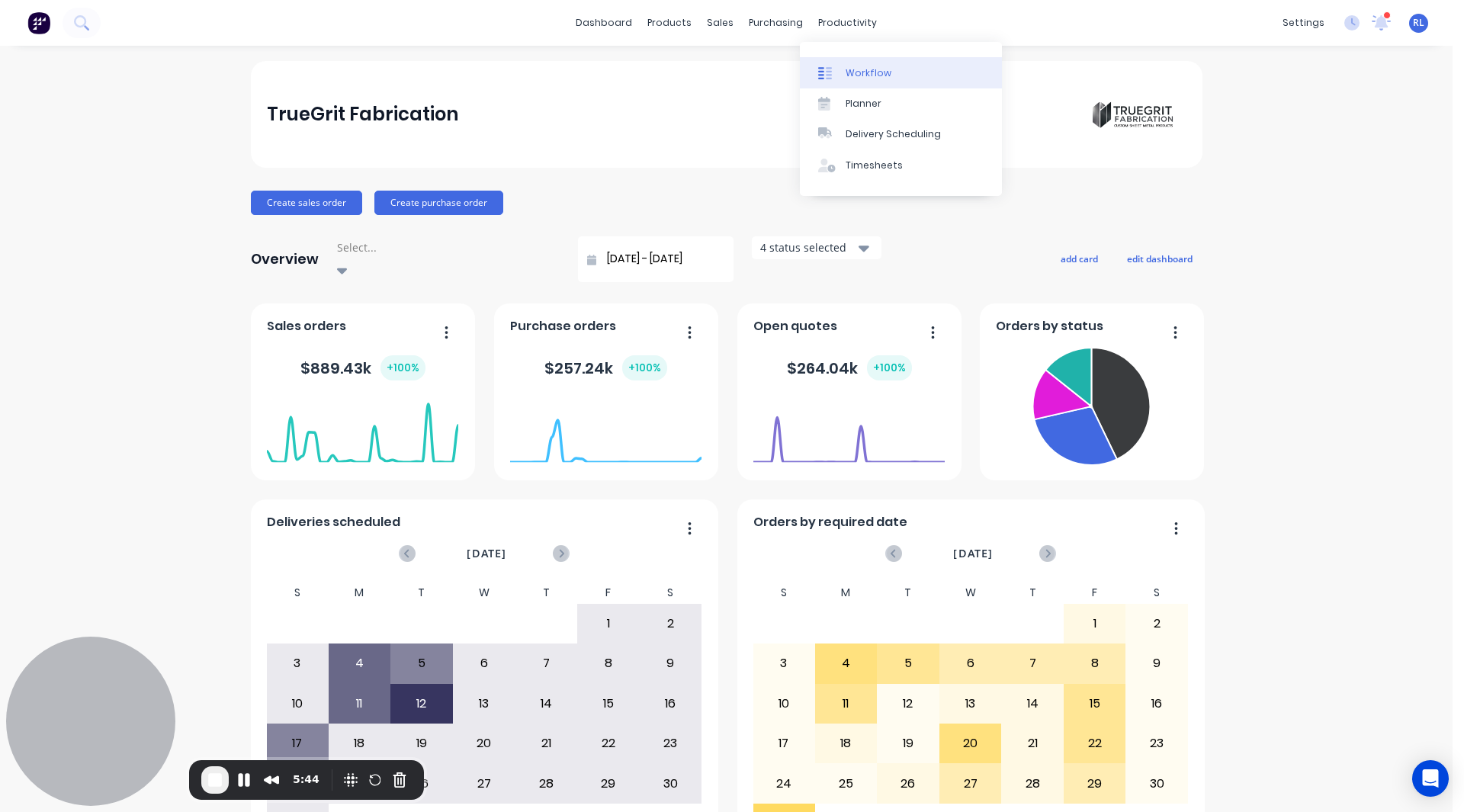
click at [869, 72] on div "Workflow" at bounding box center [868, 73] width 45 height 14
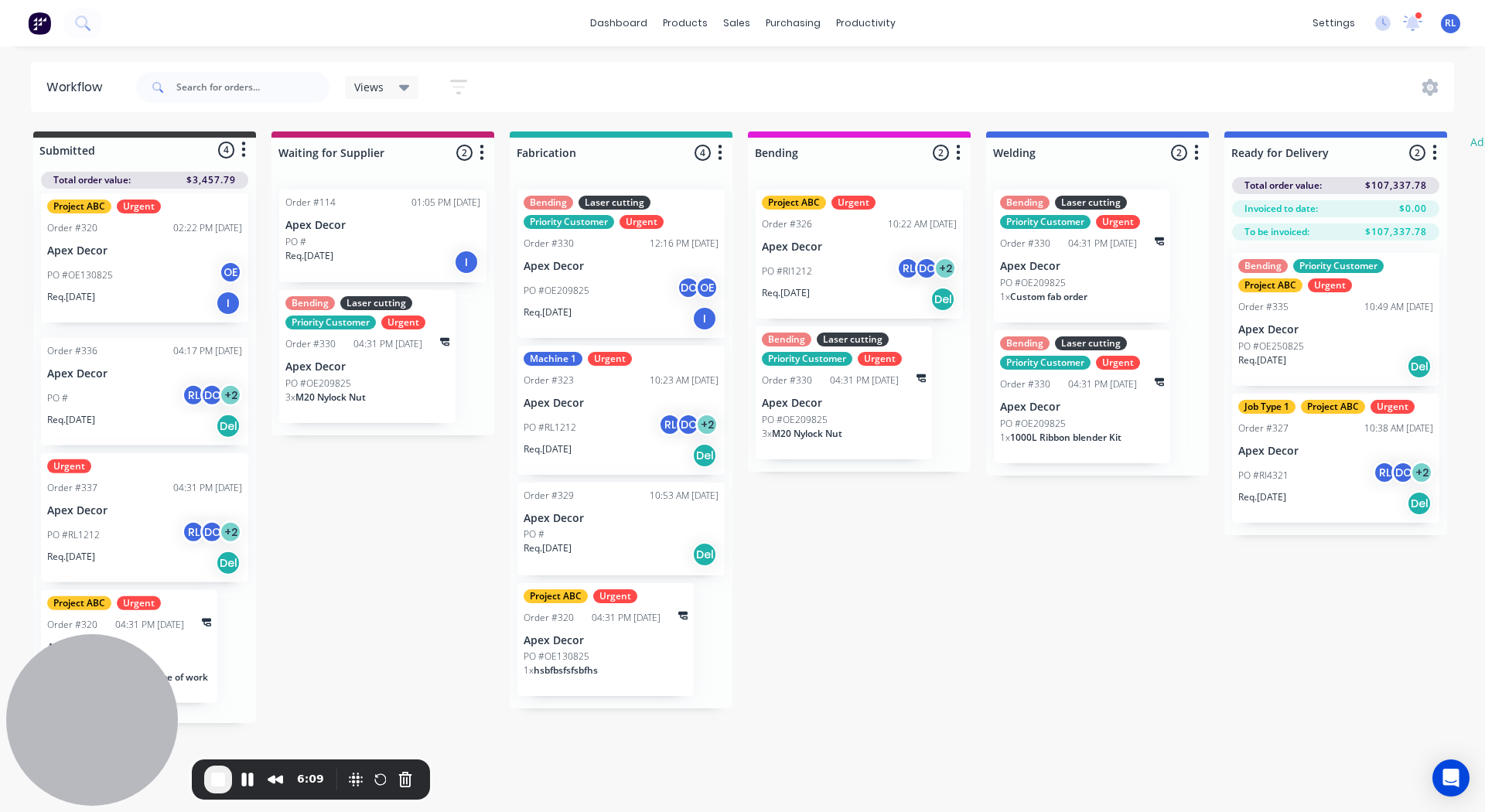
drag, startPoint x: 102, startPoint y: 283, endPoint x: 106, endPoint y: 275, distance: 8.9
click at [106, 275] on div "Project ABC Urgent Order #320 02:22 PM 13/08/25 Apex Decor PO #OE130825 OE Req.…" at bounding box center [145, 456] width 223 height 534
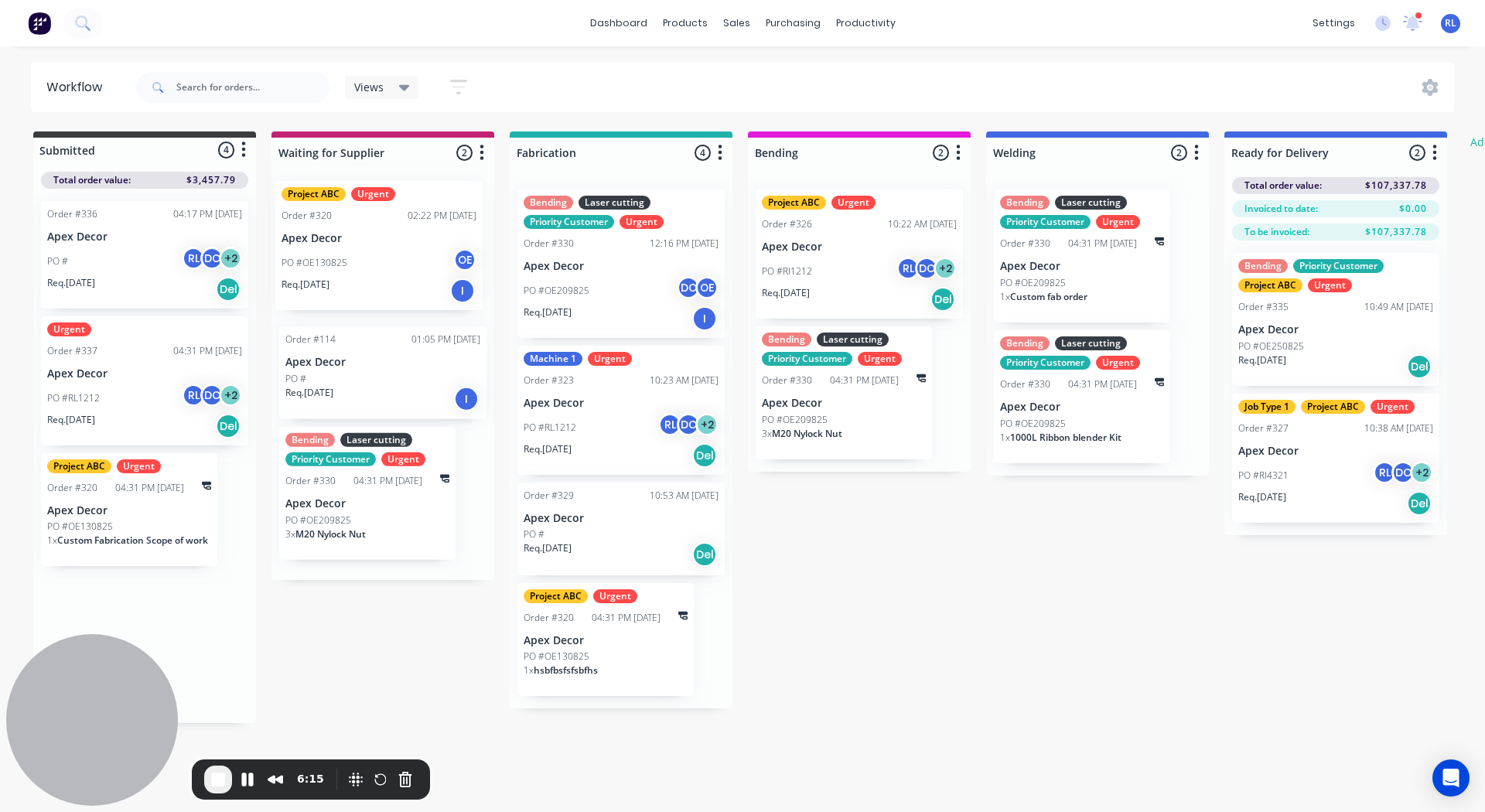
drag, startPoint x: 129, startPoint y: 257, endPoint x: 385, endPoint y: 230, distance: 257.4
click at [385, 230] on div "Submitted 4 Status colour #3A3C3E hex #3A3C3E Save Cancel Summaries Total order…" at bounding box center [941, 427] width 1907 height 592
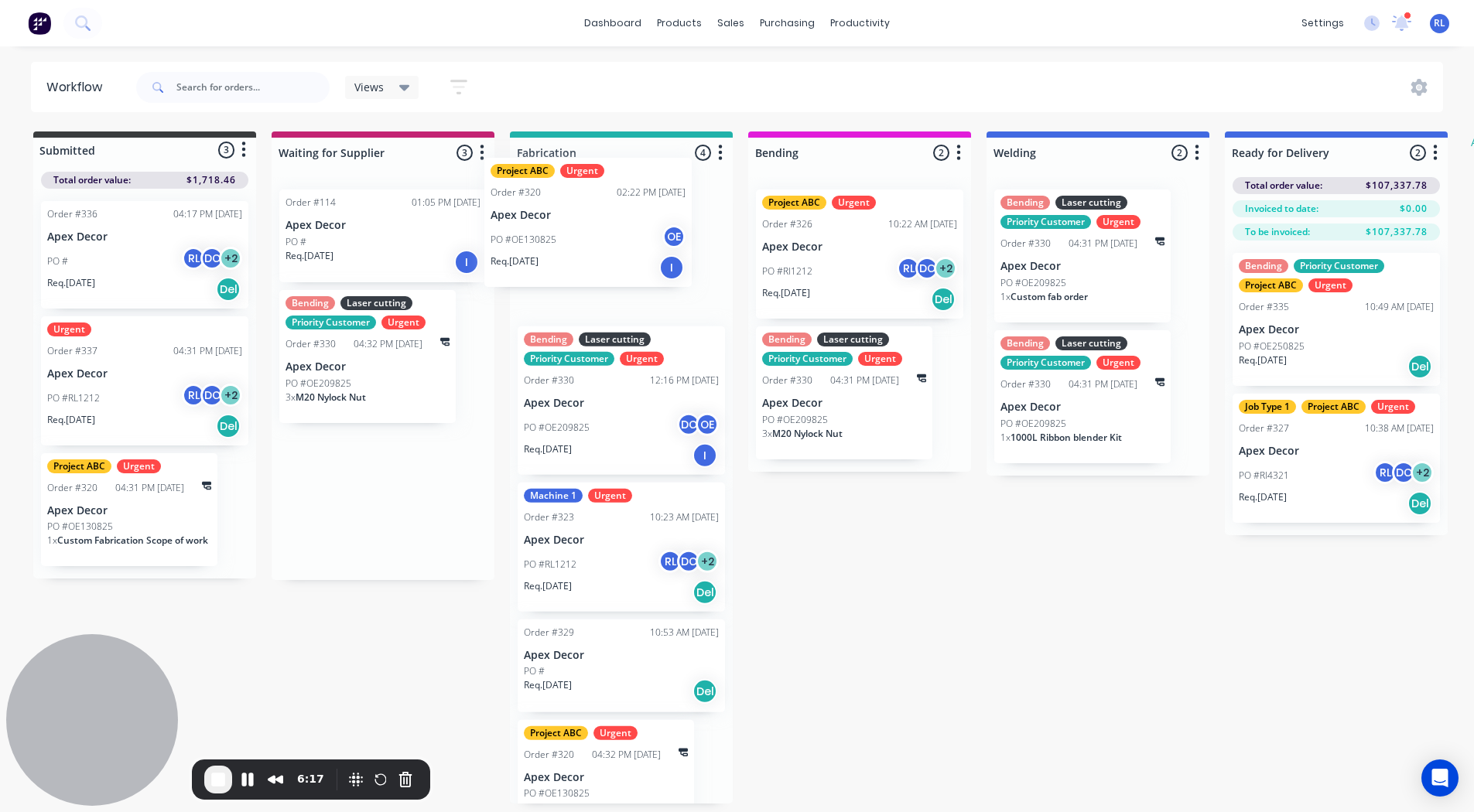
drag, startPoint x: 386, startPoint y: 252, endPoint x: 654, endPoint y: 224, distance: 269.5
click at [654, 224] on div "Submitted 3 Status colour #3A3C3E hex #3A3C3E Save Cancel Summaries Total order…" at bounding box center [942, 467] width 1908 height 672
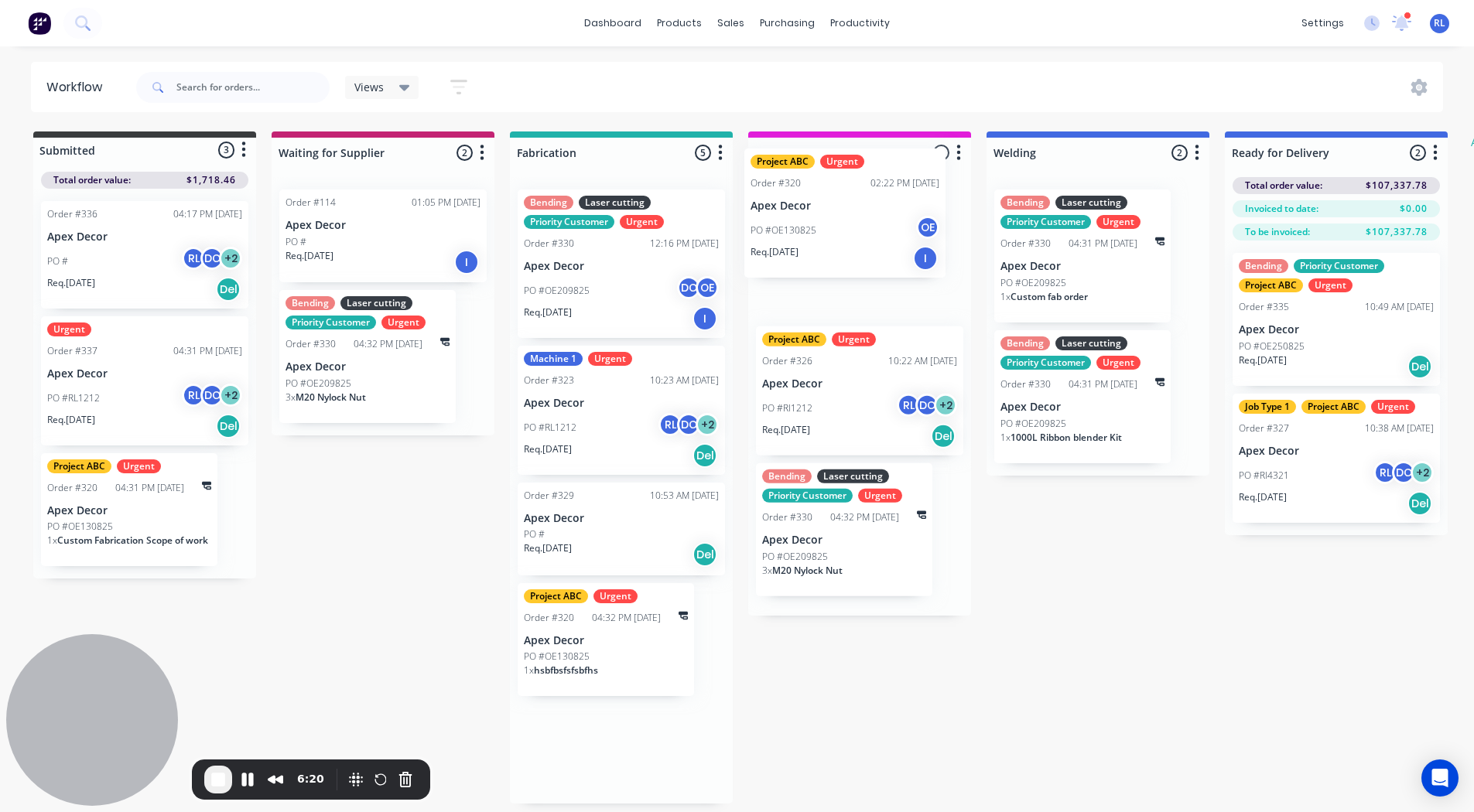
drag, startPoint x: 629, startPoint y: 242, endPoint x: 862, endPoint y: 198, distance: 237.1
click at [862, 198] on div "Submitted 3 Status colour #3A3C3E hex #3A3C3E Save Cancel Summaries Total order…" at bounding box center [942, 467] width 1908 height 672
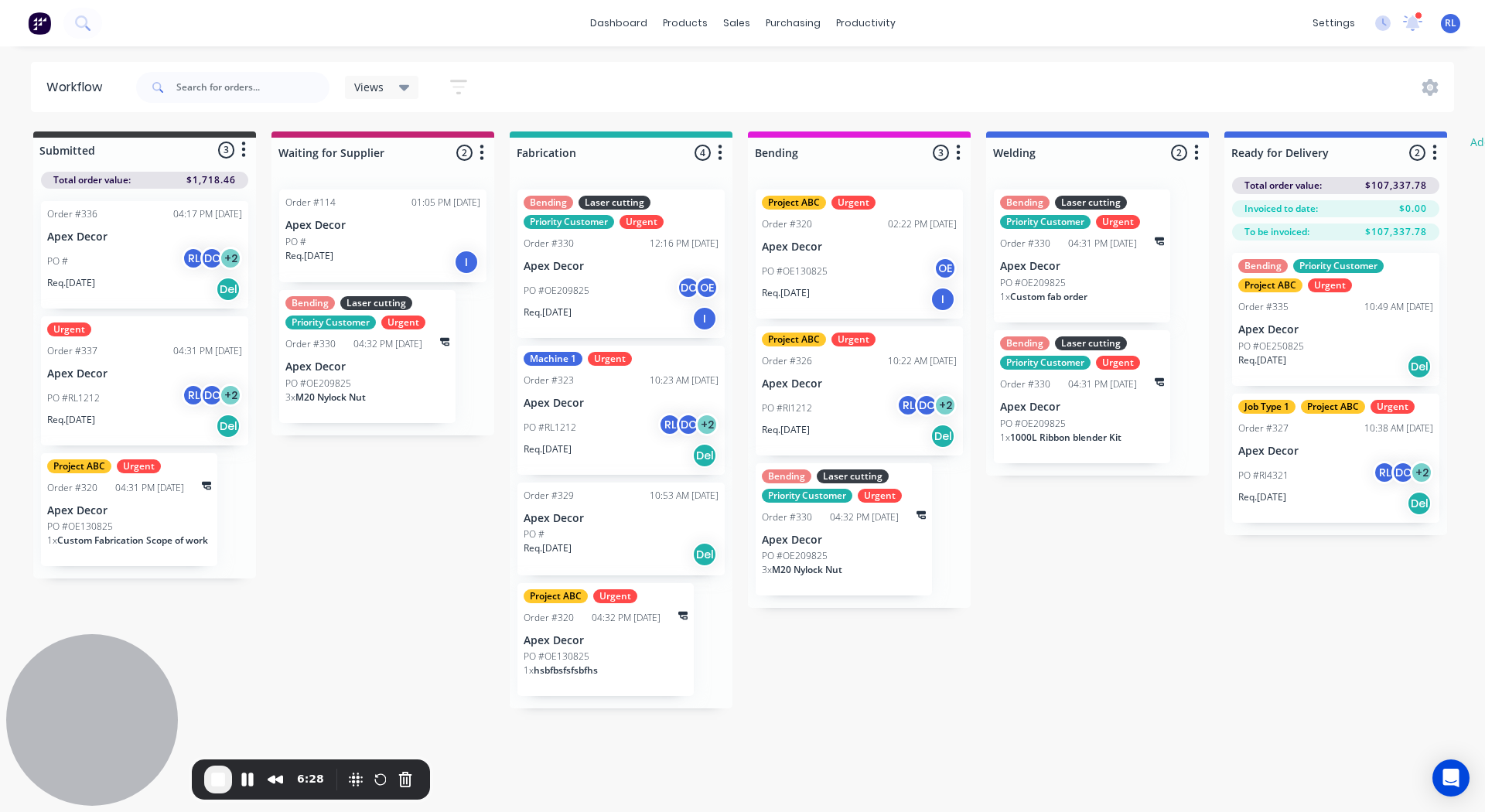
click at [866, 246] on p "Apex Decor" at bounding box center [859, 247] width 195 height 13
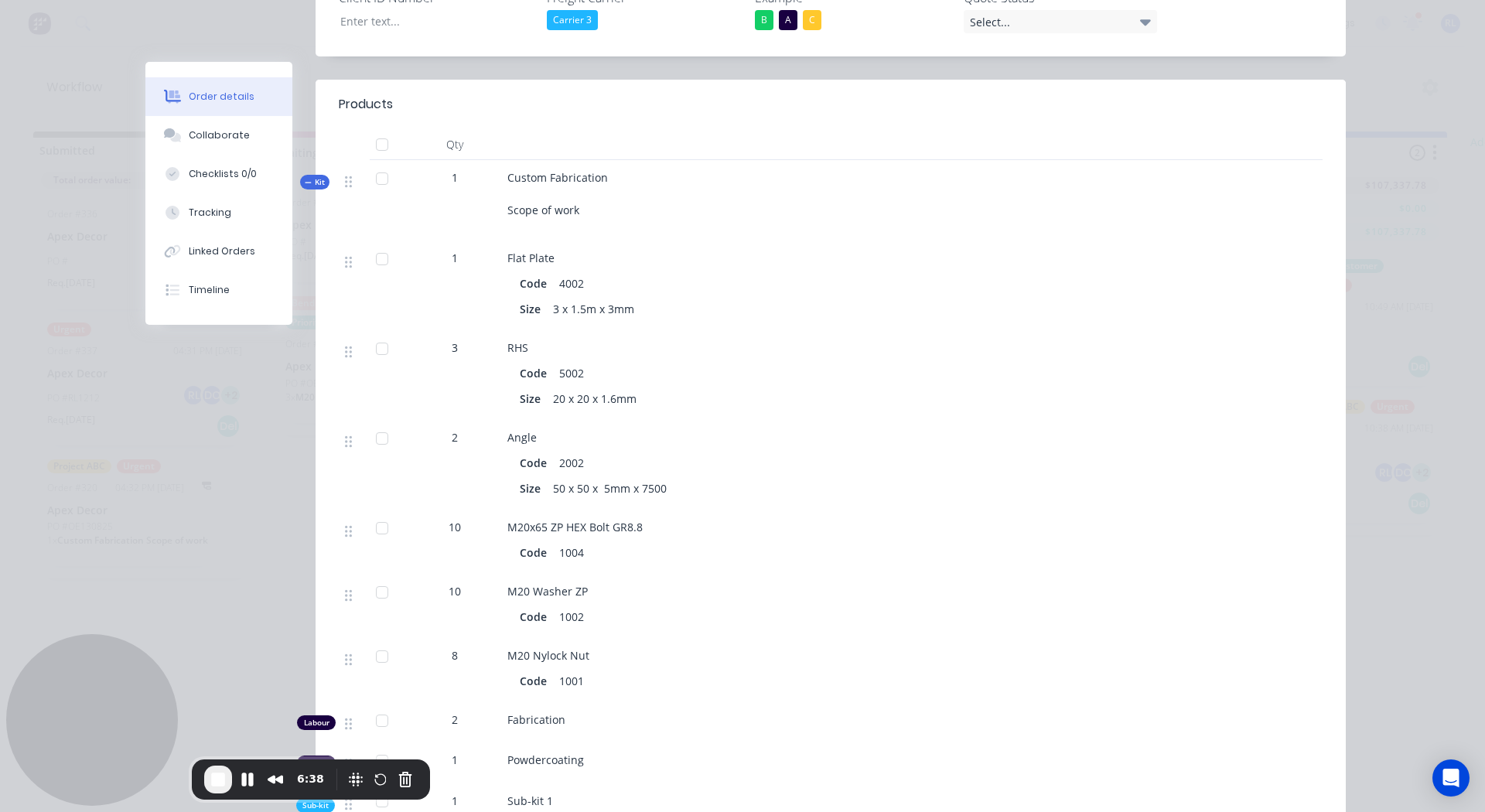
scroll to position [562, 0]
click at [204, 140] on div "Collaborate" at bounding box center [219, 135] width 61 height 14
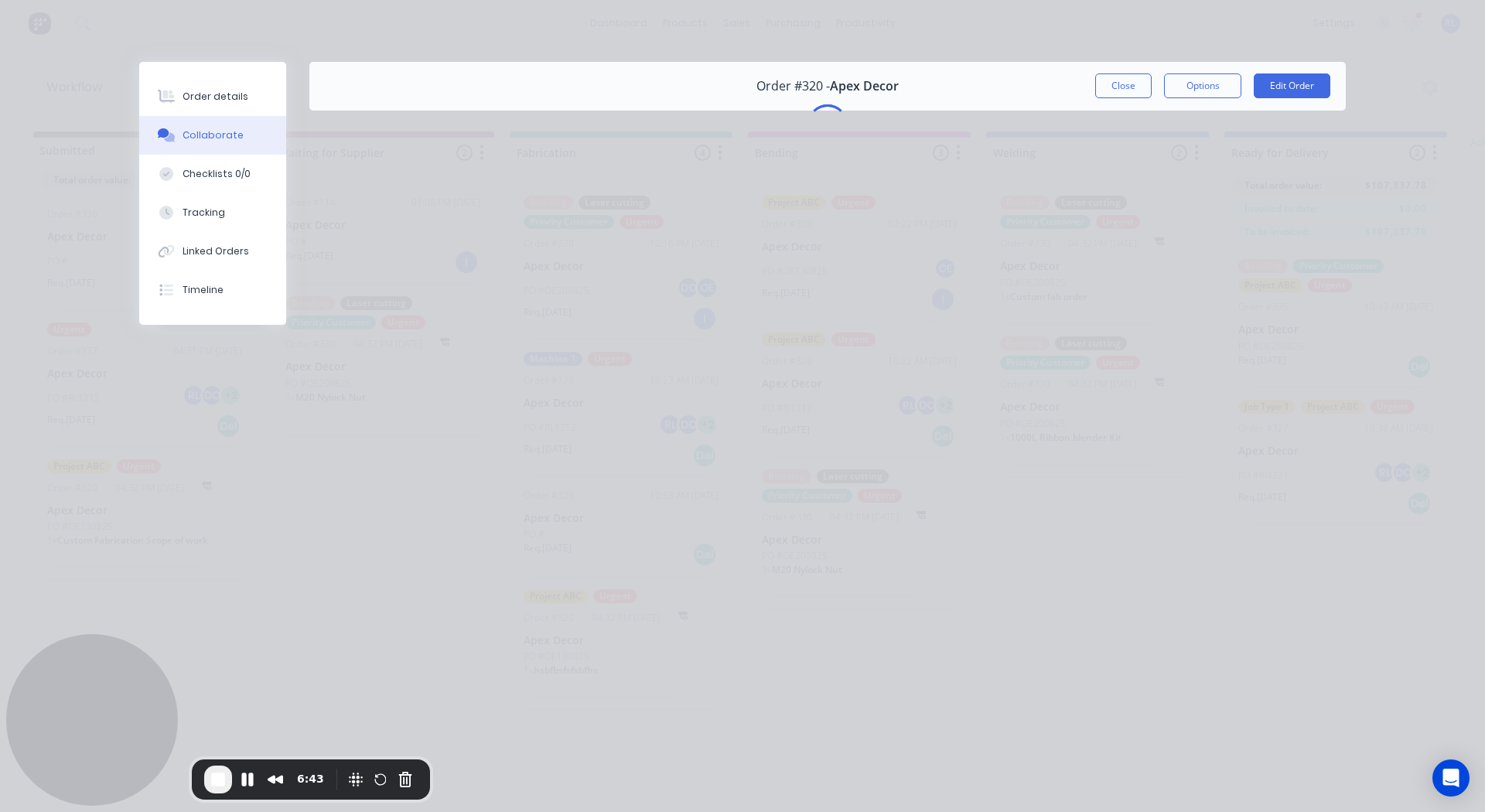
scroll to position [0, 0]
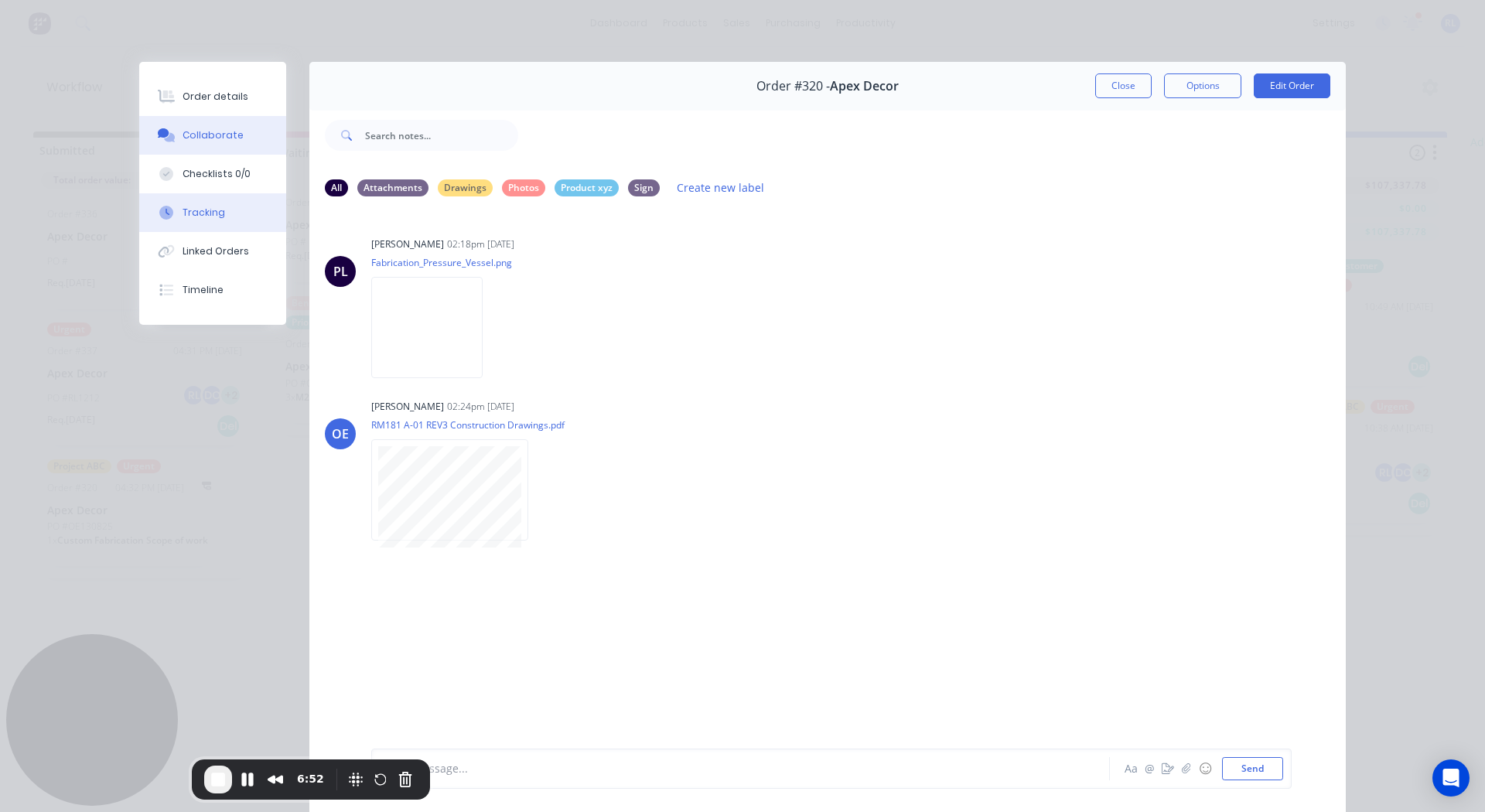
click at [207, 206] on div "Tracking" at bounding box center [203, 212] width 42 height 14
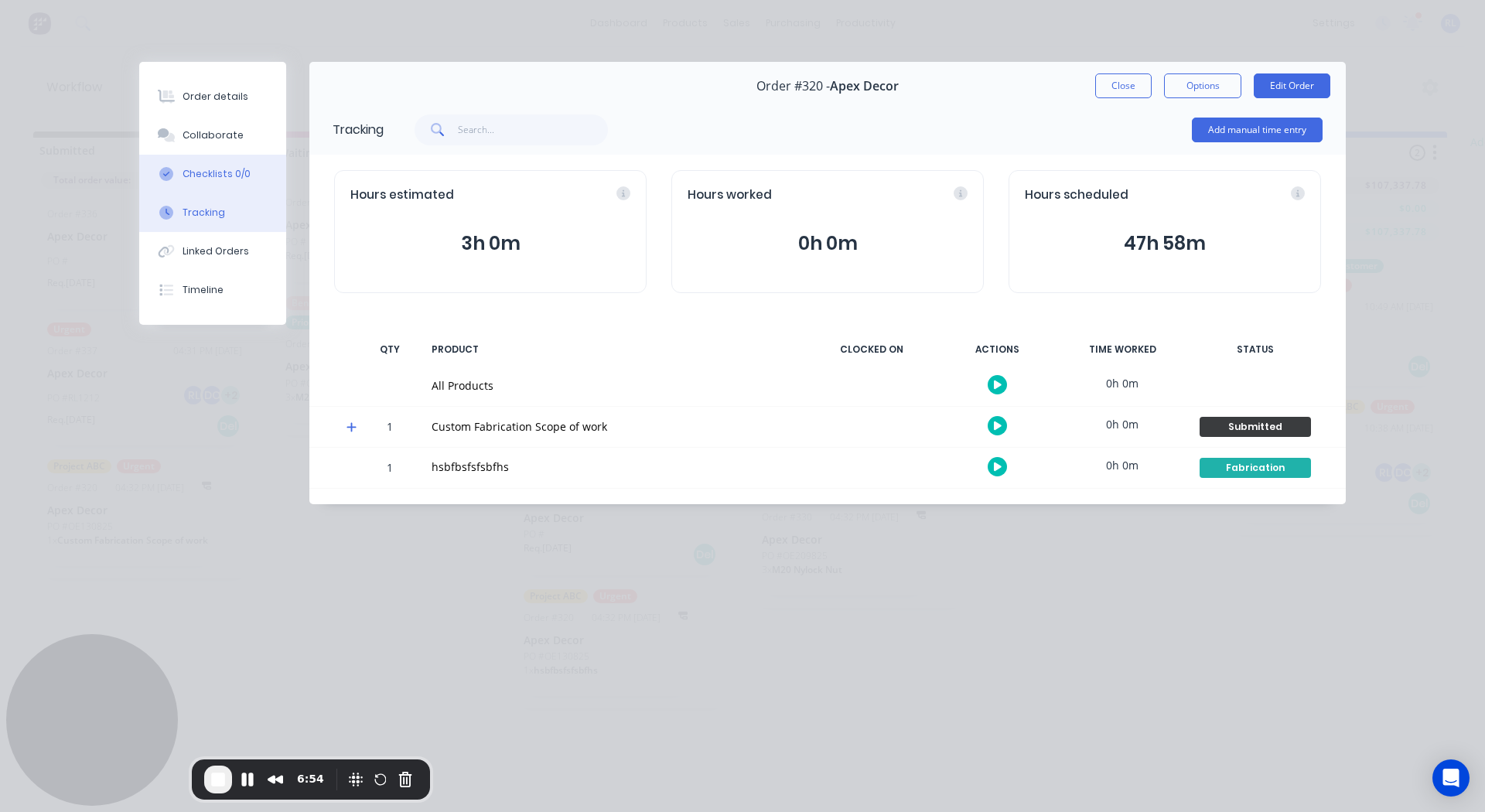
click at [203, 164] on button "Checklists 0/0" at bounding box center [212, 174] width 147 height 39
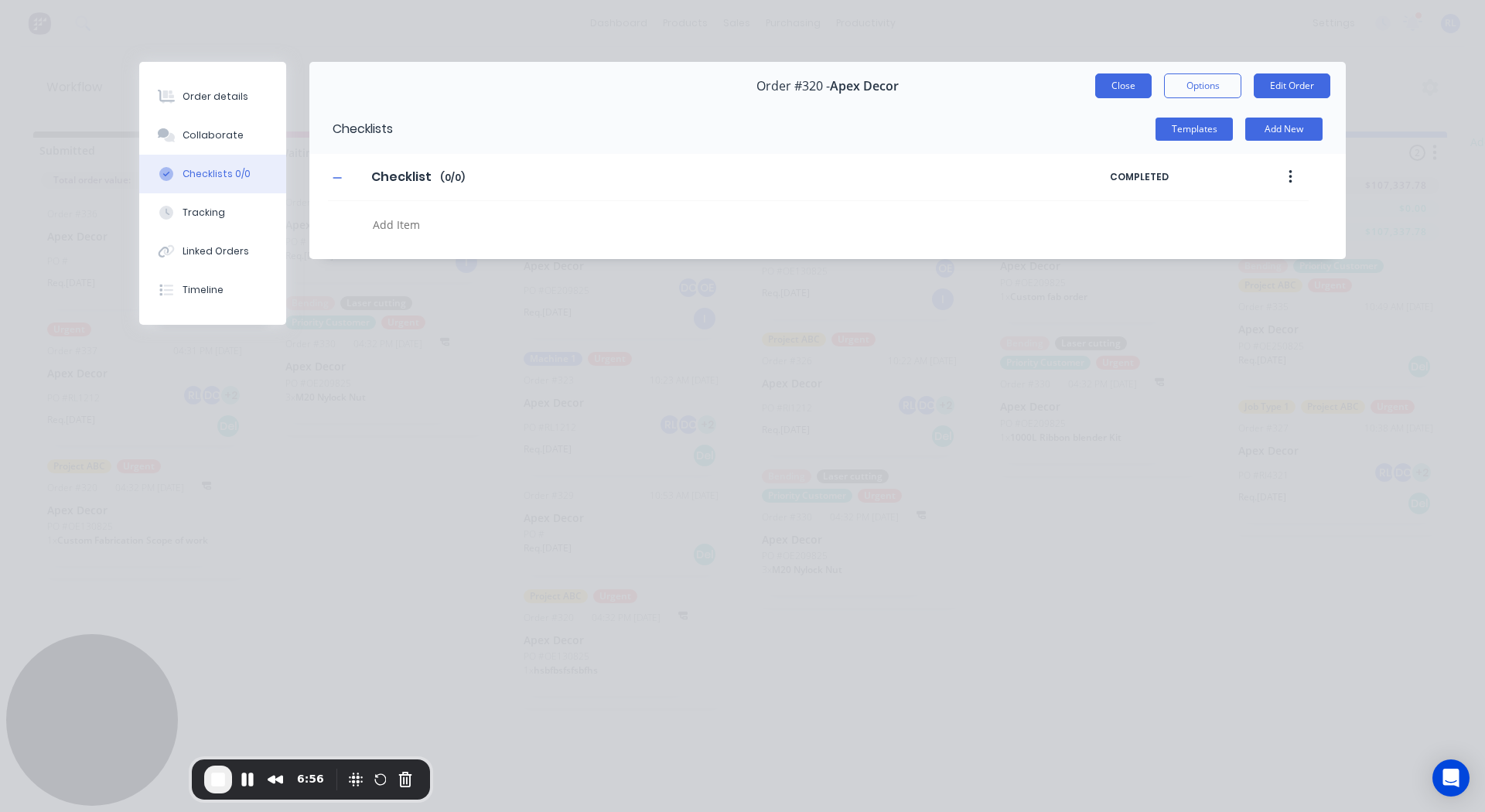
click at [1111, 80] on button "Close" at bounding box center [1124, 85] width 57 height 24
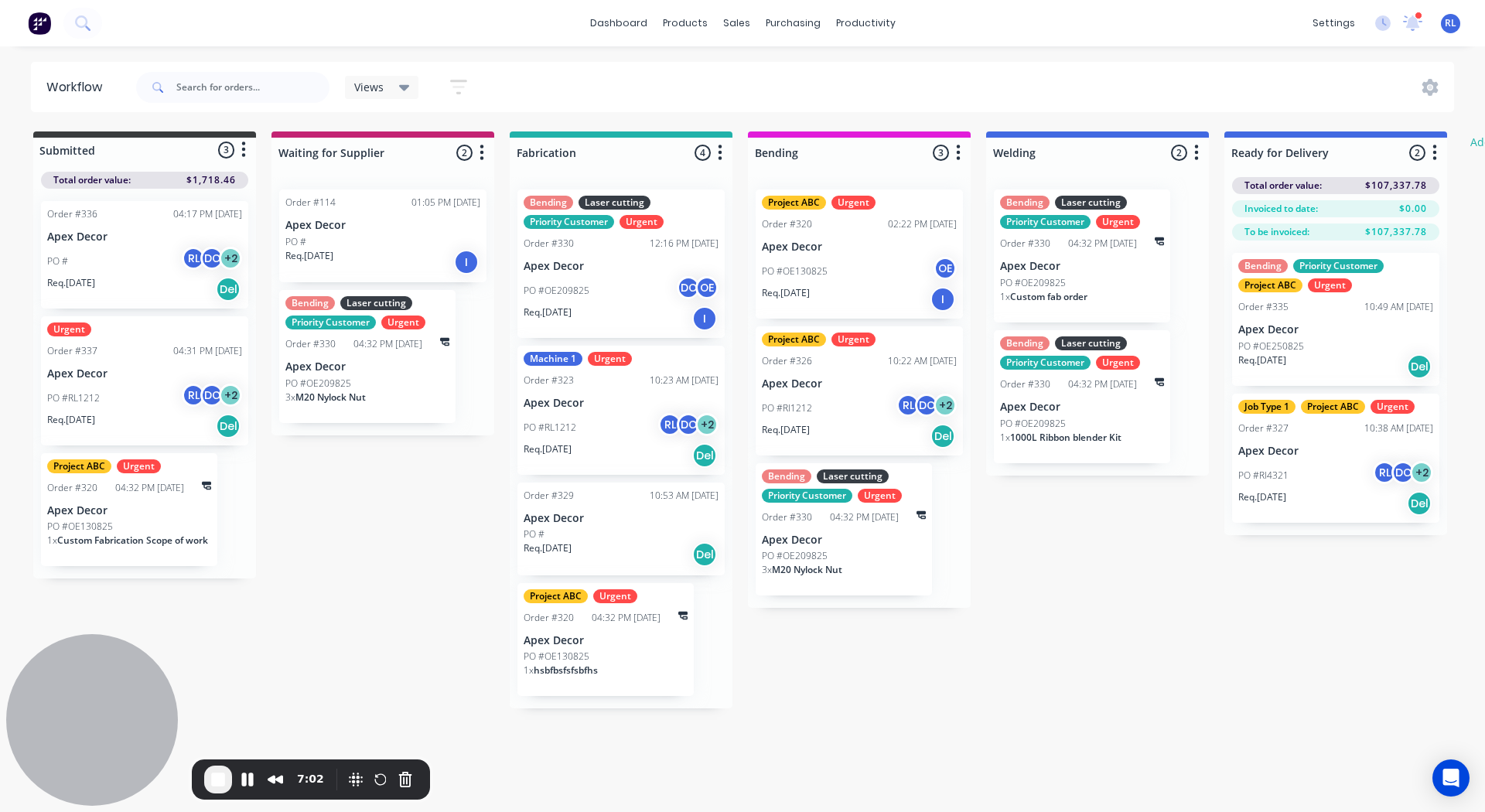
click at [482, 155] on icon "button" at bounding box center [481, 153] width 5 height 20
click at [722, 155] on icon "button" at bounding box center [720, 153] width 5 height 20
click at [656, 215] on button "Notifications" at bounding box center [652, 211] width 155 height 25
click at [786, 211] on label at bounding box center [786, 211] width 0 height 0
click at [761, 216] on input "checkbox" at bounding box center [754, 218] width 13 height 15
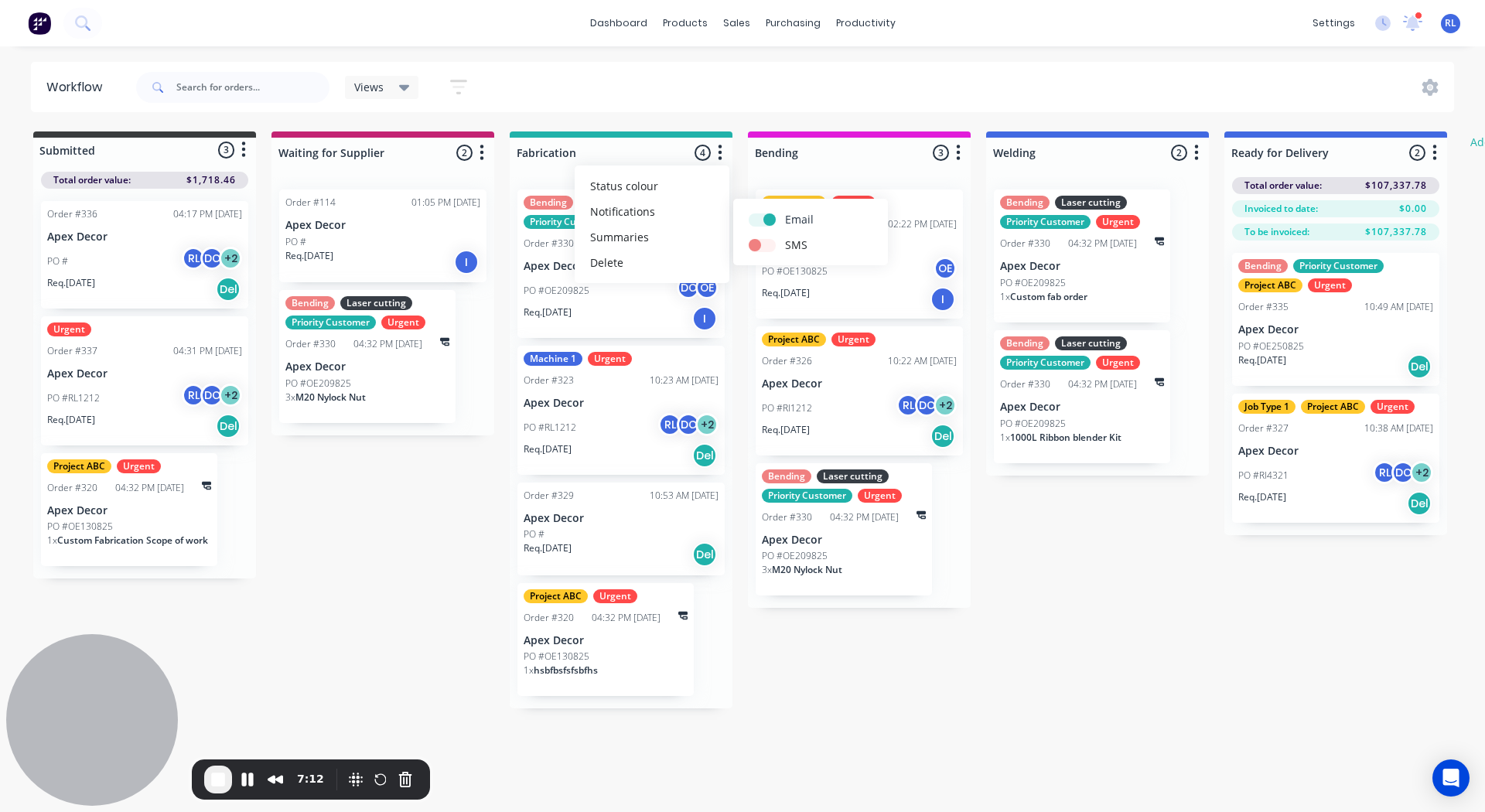
checkbox input "true"
click at [786, 237] on label at bounding box center [786, 237] width 0 height 0
click at [761, 248] on input "checkbox" at bounding box center [754, 244] width 13 height 15
checkbox input "true"
click at [1186, 525] on div "Submitted 3 Status colour #3A3C3E hex #3A3C3E Save Cancel Summaries Total order…" at bounding box center [941, 420] width 1907 height 577
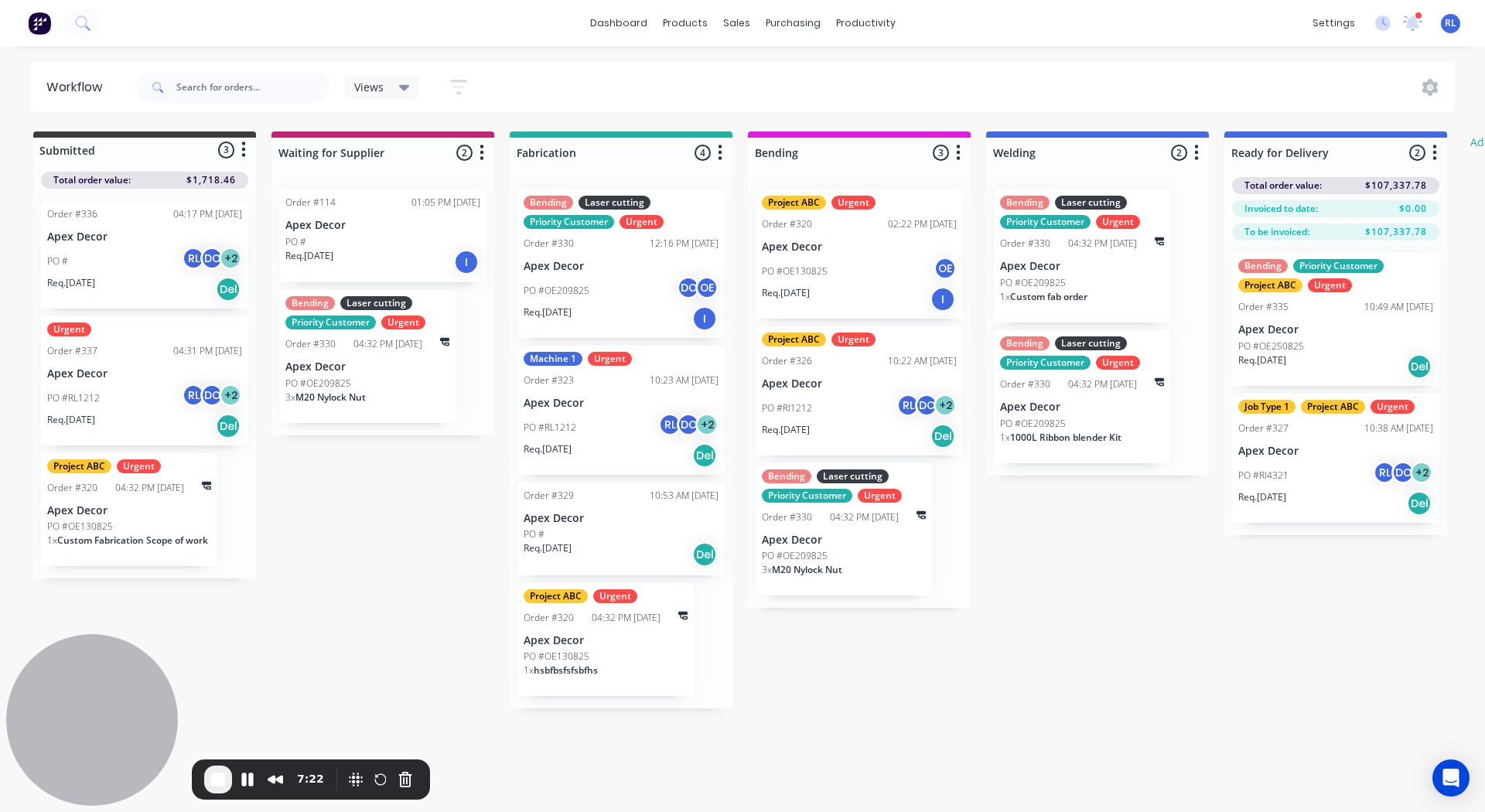
click at [1436, 154] on icon "button" at bounding box center [1435, 153] width 4 height 16
click at [1340, 209] on button "Notifications" at bounding box center [1367, 211] width 155 height 25
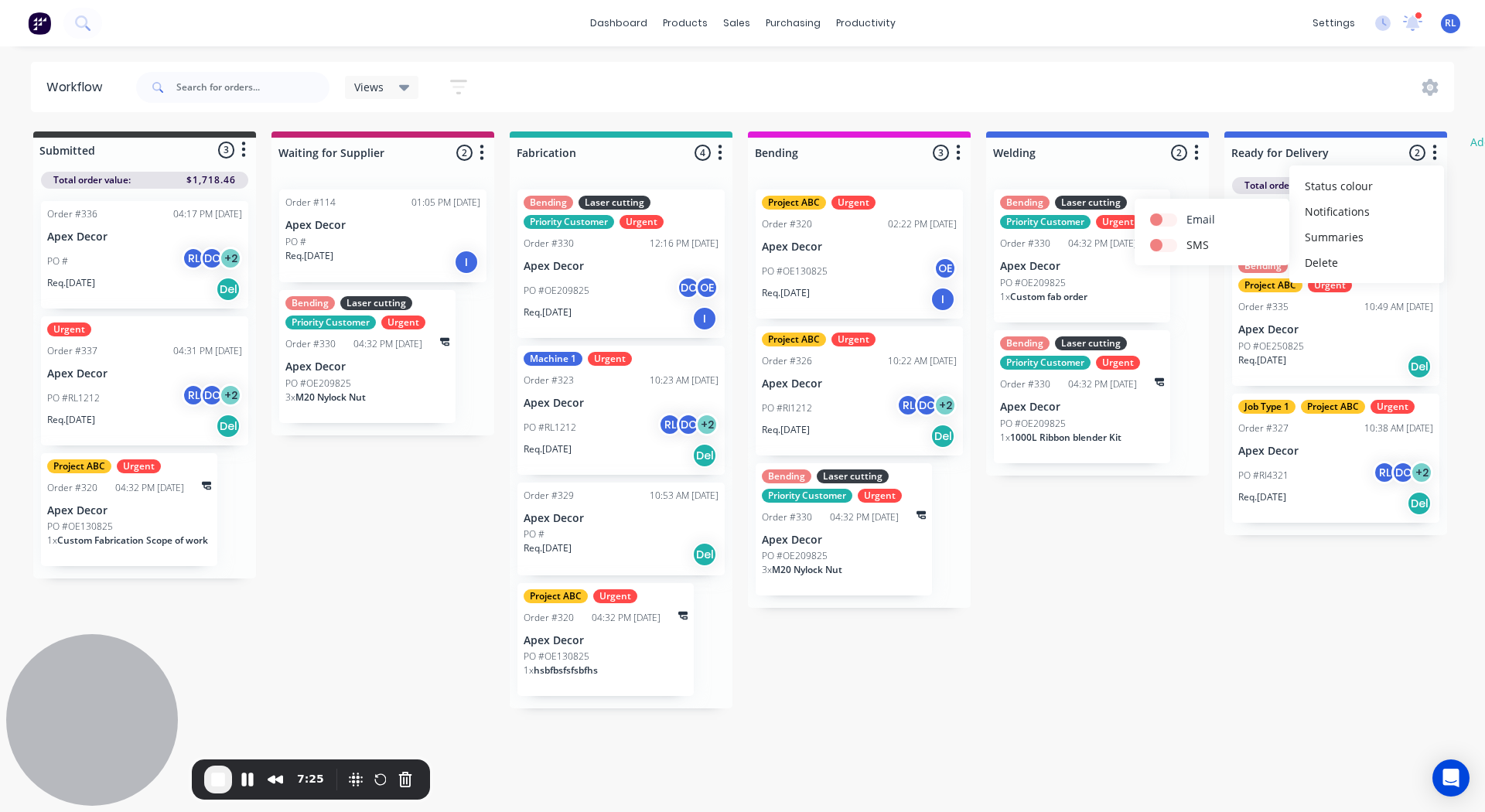
click at [1187, 211] on label at bounding box center [1187, 211] width 0 height 0
click at [1158, 216] on input "checkbox" at bounding box center [1156, 218] width 13 height 15
checkbox input "true"
click at [1187, 237] on label at bounding box center [1187, 237] width 0 height 0
click at [1162, 248] on input "checkbox" at bounding box center [1156, 244] width 13 height 15
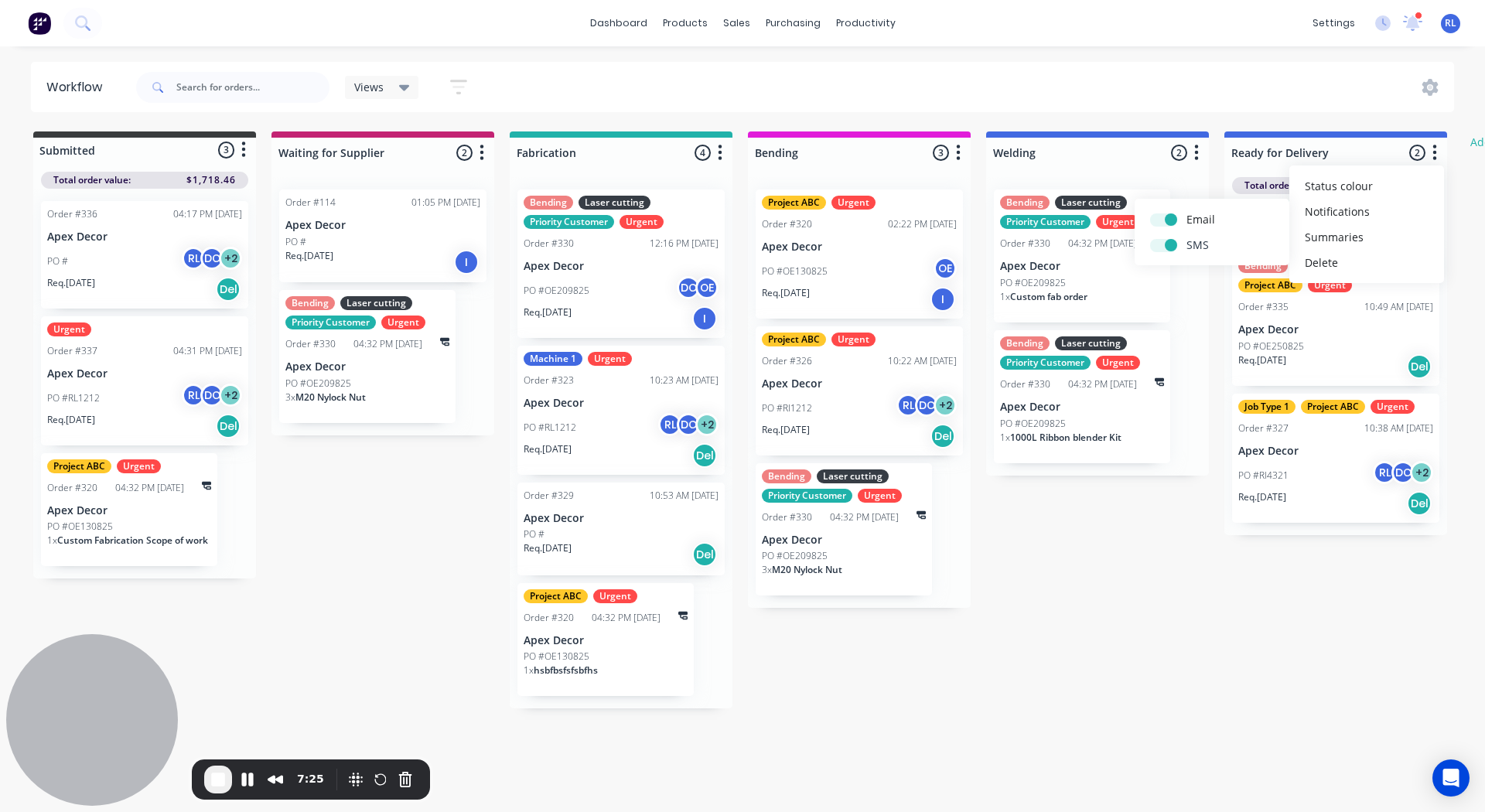
checkbox input "true"
click at [1119, 479] on div "Submitted 3 Status colour #3A3C3E hex #3A3C3E Save Cancel Summaries Total order…" at bounding box center [941, 420] width 1907 height 577
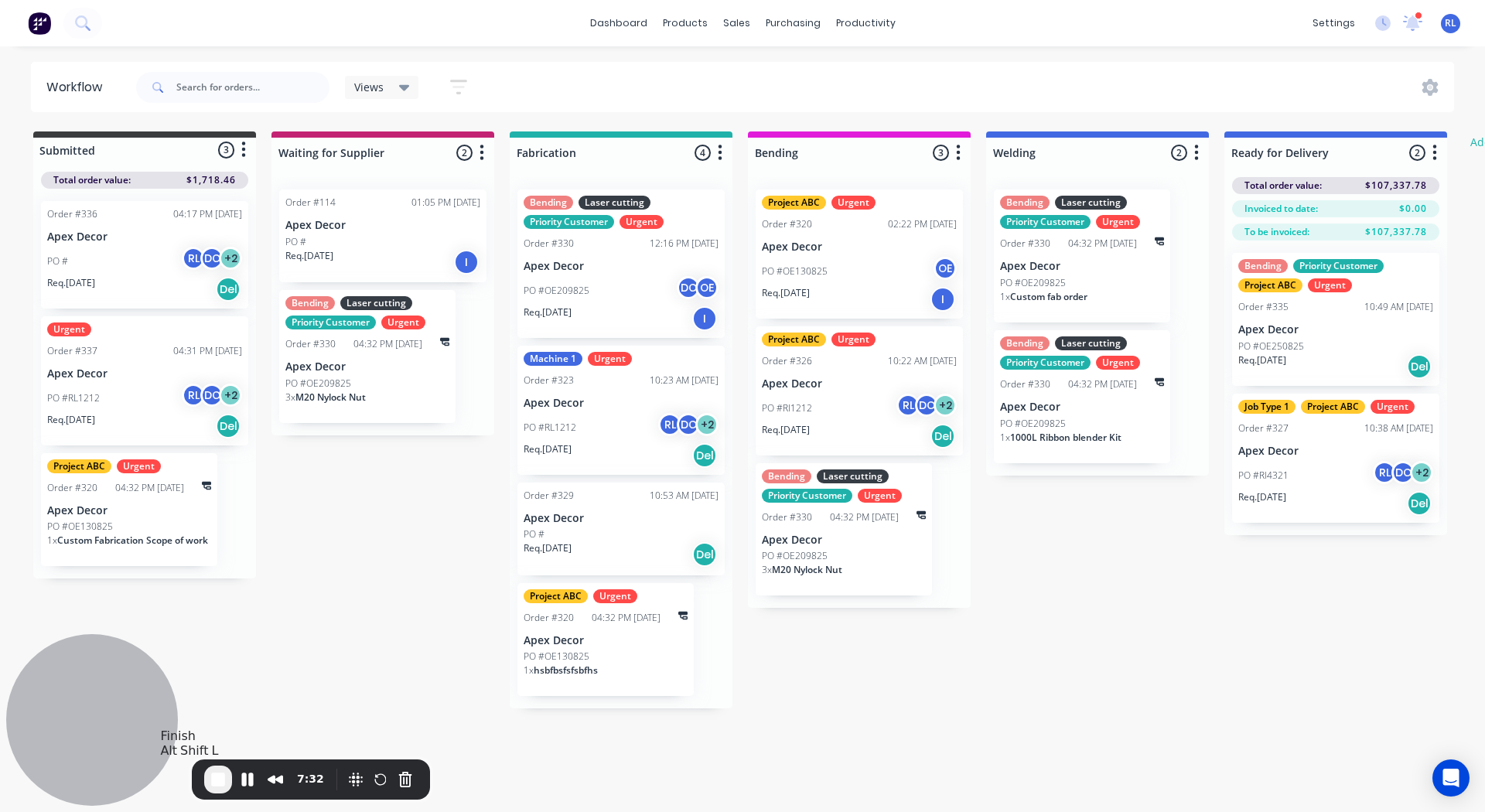
click at [217, 788] on span "End Recording" at bounding box center [217, 780] width 19 height 19
